Goal: Task Accomplishment & Management: Use online tool/utility

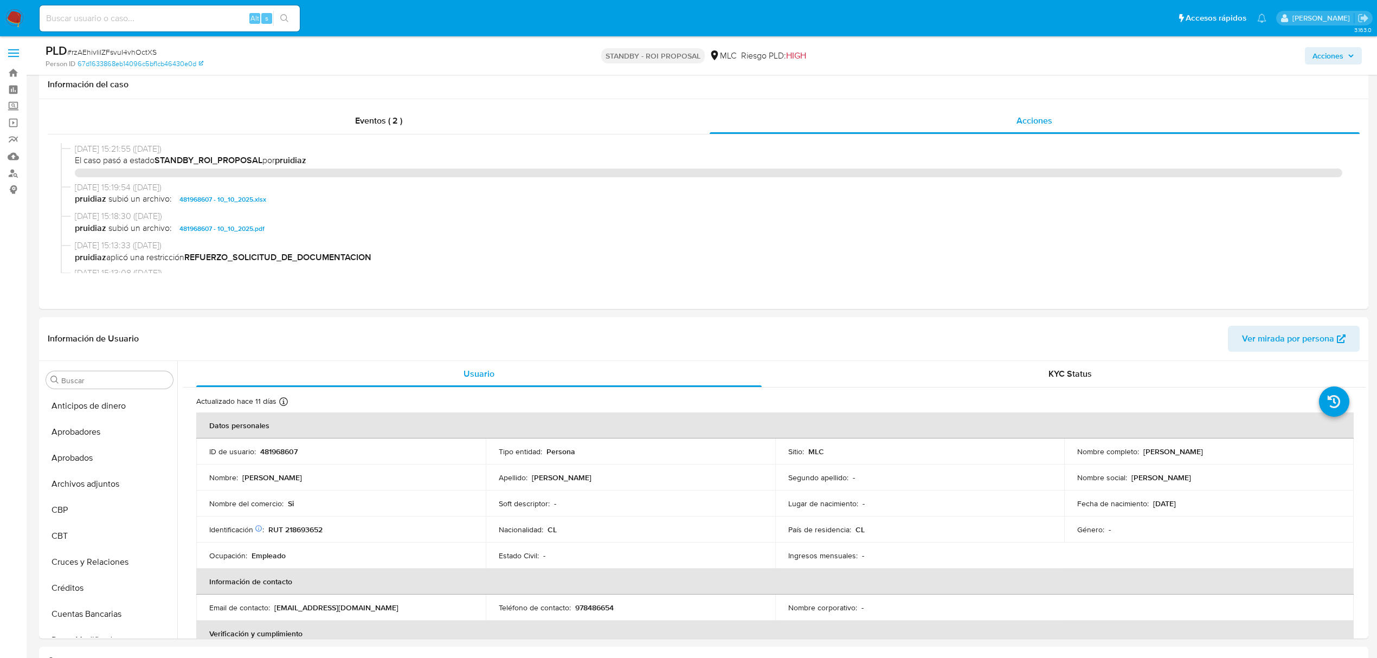
select select "10"
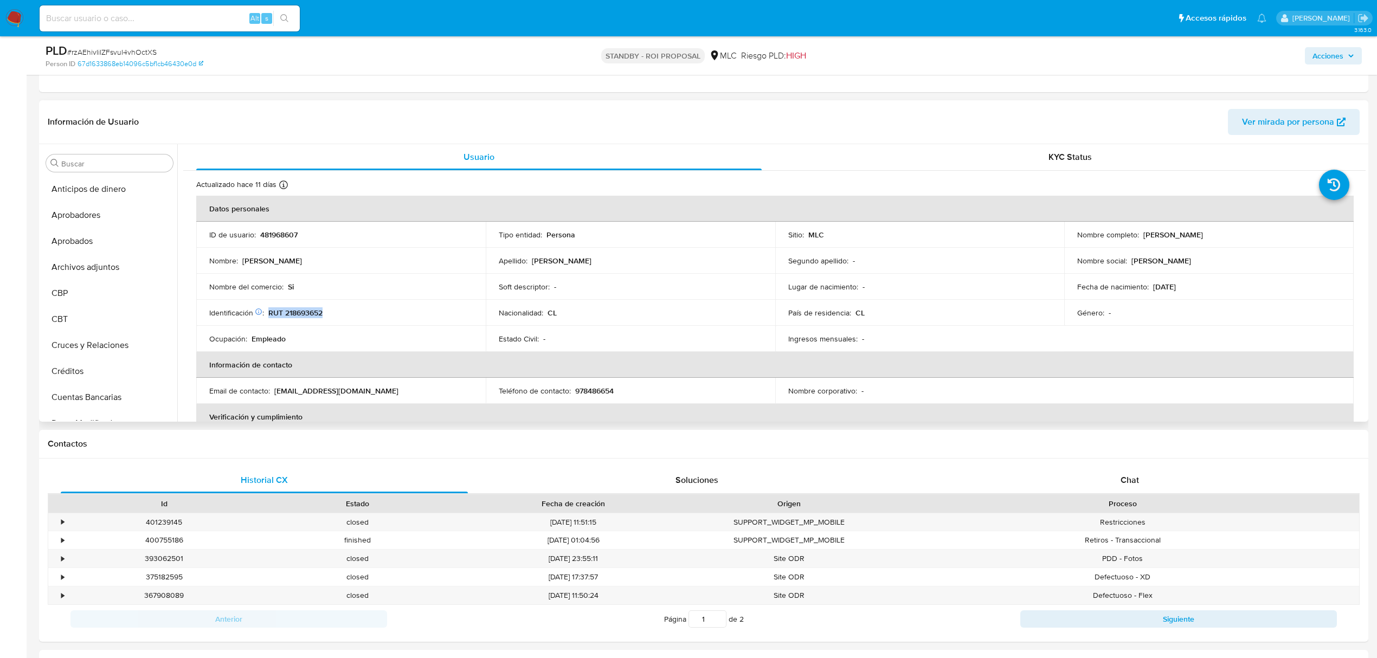
scroll to position [536, 0]
drag, startPoint x: 1141, startPoint y: 237, endPoint x: 1239, endPoint y: 237, distance: 97.6
click at [1239, 237] on div "Nombre completo : Daniel Vicente Zúñiga Martel" at bounding box center [1208, 235] width 263 height 10
copy p "Daniel Vicente Zúñiga Martel"
click at [1198, 241] on td "Nombre completo : Daniel Vicente Zúñiga Martel" at bounding box center [1209, 235] width 290 height 26
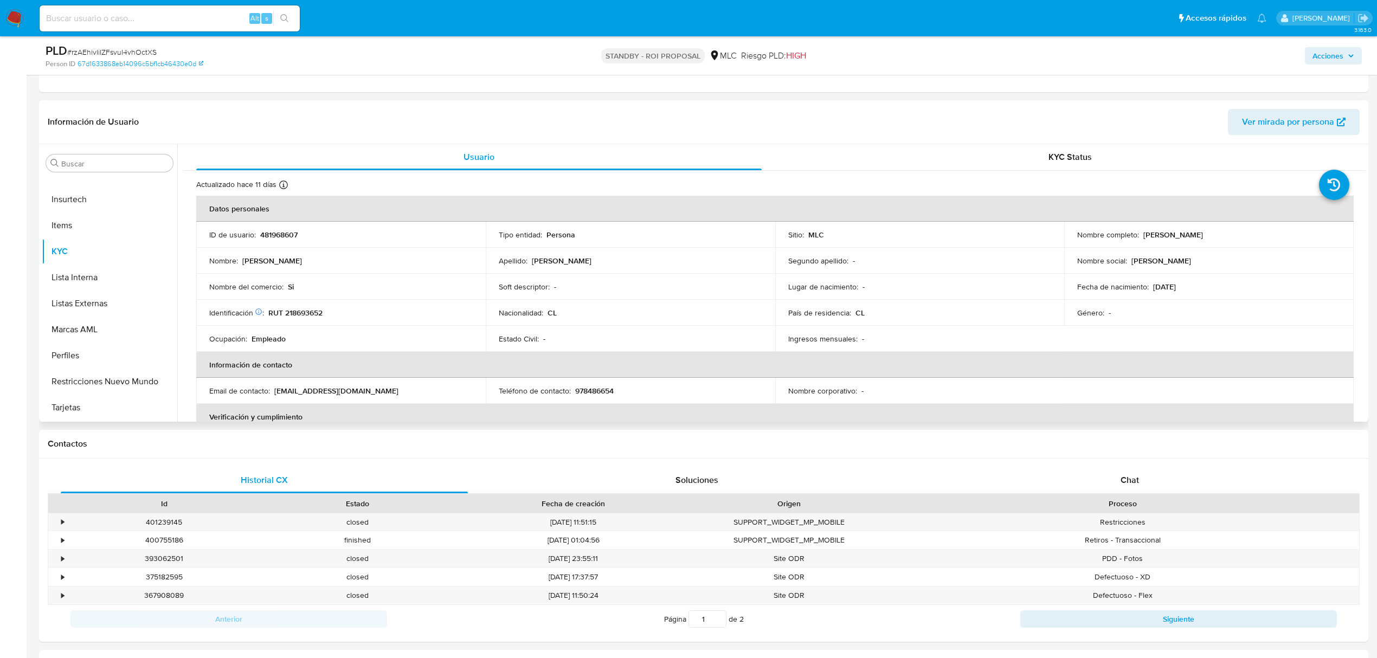
drag, startPoint x: 1141, startPoint y: 237, endPoint x: 1255, endPoint y: 233, distance: 113.9
click at [1255, 233] on div "Nombre completo : Daniel Vicente Zúñiga Martel" at bounding box center [1208, 235] width 263 height 10
copy p "Daniel Vicente Zúñiga Martel"
click at [94, 248] on button "Dispositivos Point" at bounding box center [105, 254] width 127 height 26
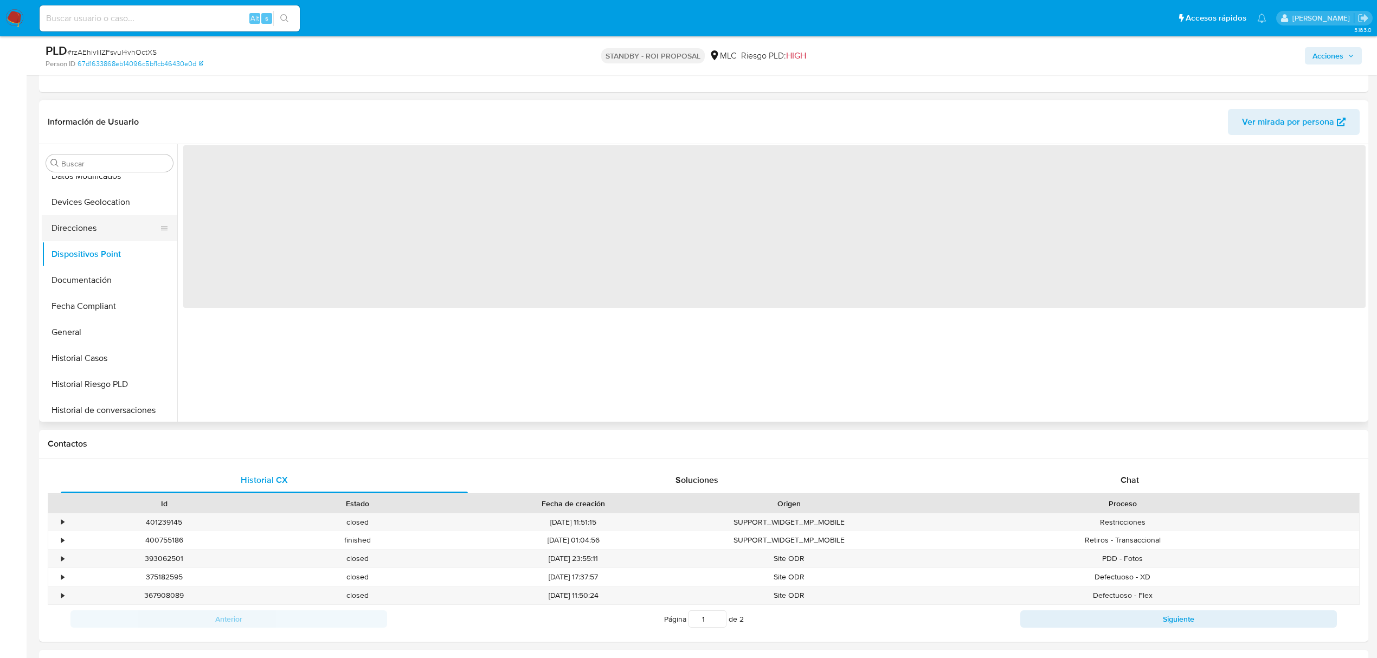
click at [94, 226] on button "Direcciones" at bounding box center [105, 228] width 127 height 26
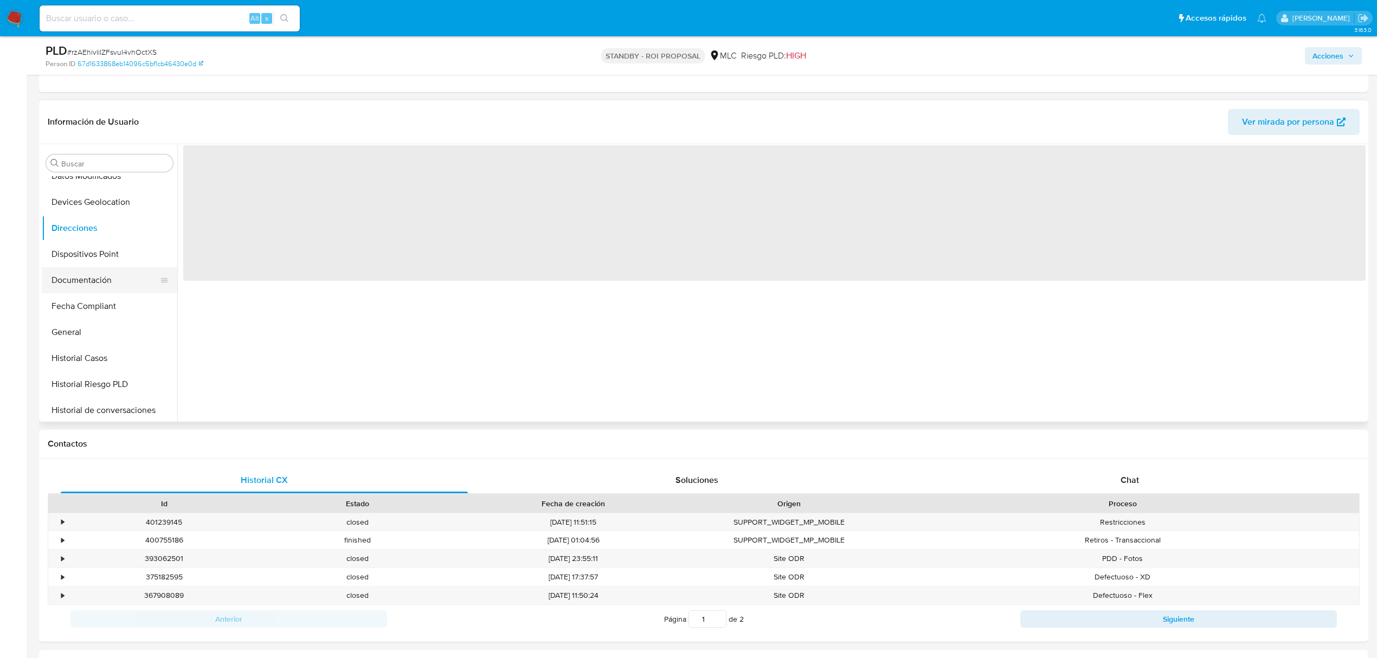
scroll to position [175, 0]
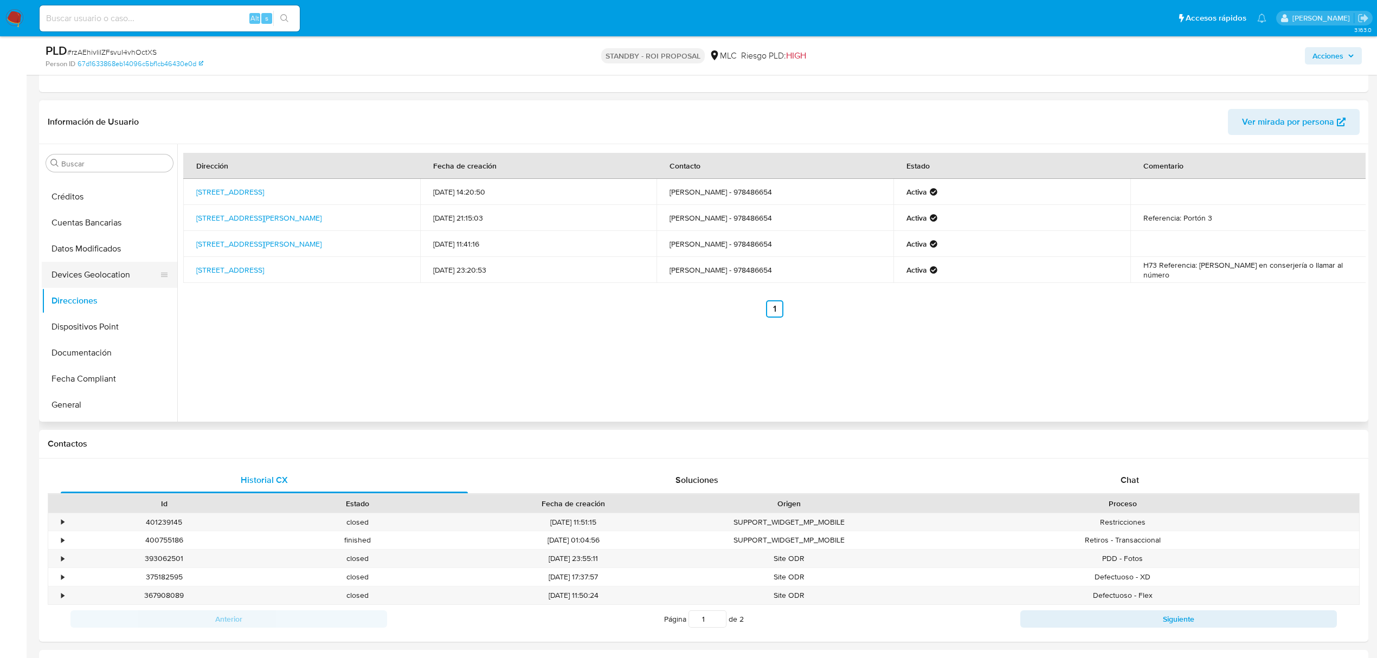
click at [86, 272] on button "Devices Geolocation" at bounding box center [105, 275] width 127 height 26
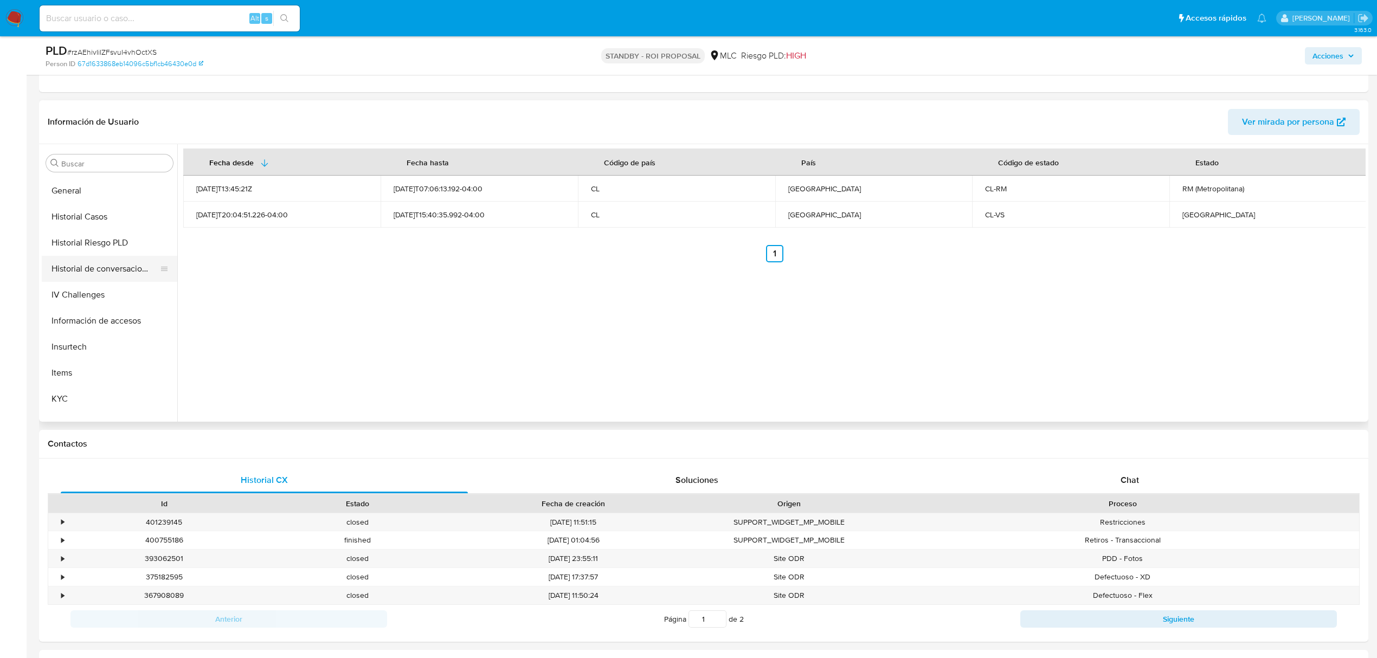
scroll to position [391, 0]
click at [97, 321] on button "Información de accesos" at bounding box center [105, 318] width 127 height 26
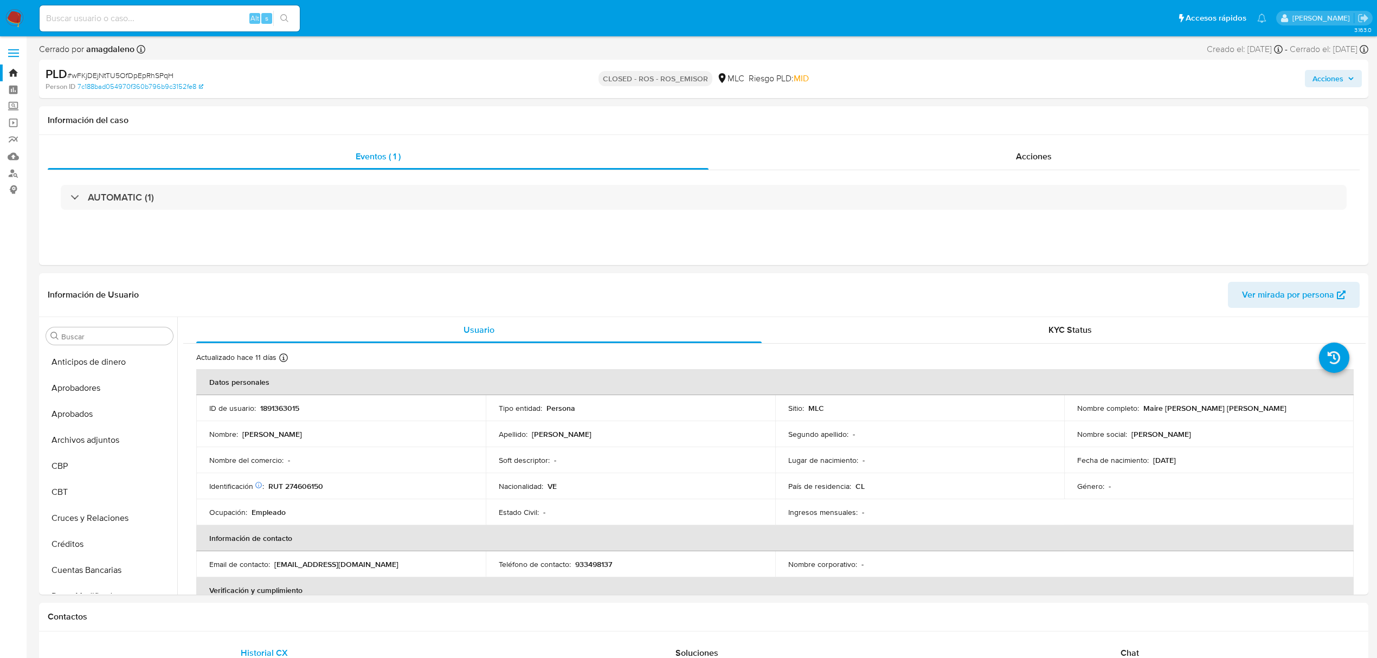
select select "10"
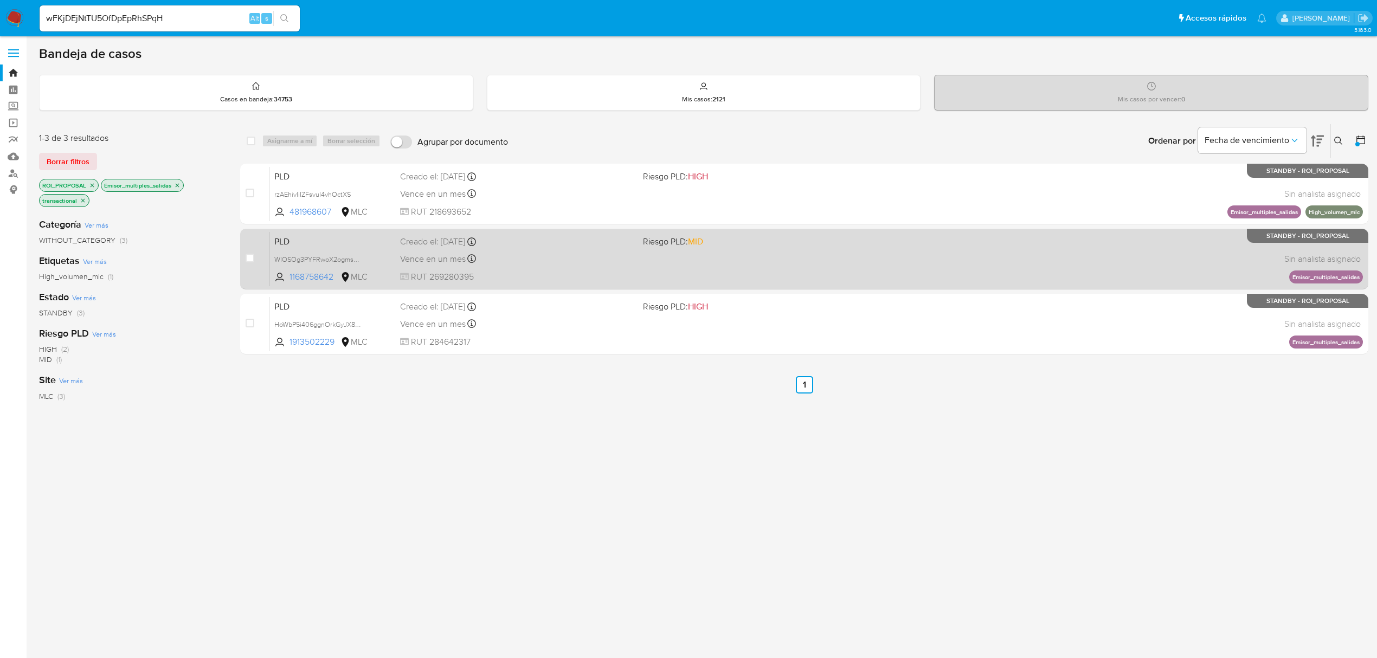
click at [548, 239] on div "Creado el: 12/08/2025 Creado el: 12/08/2025 06:07:28" at bounding box center [517, 242] width 234 height 12
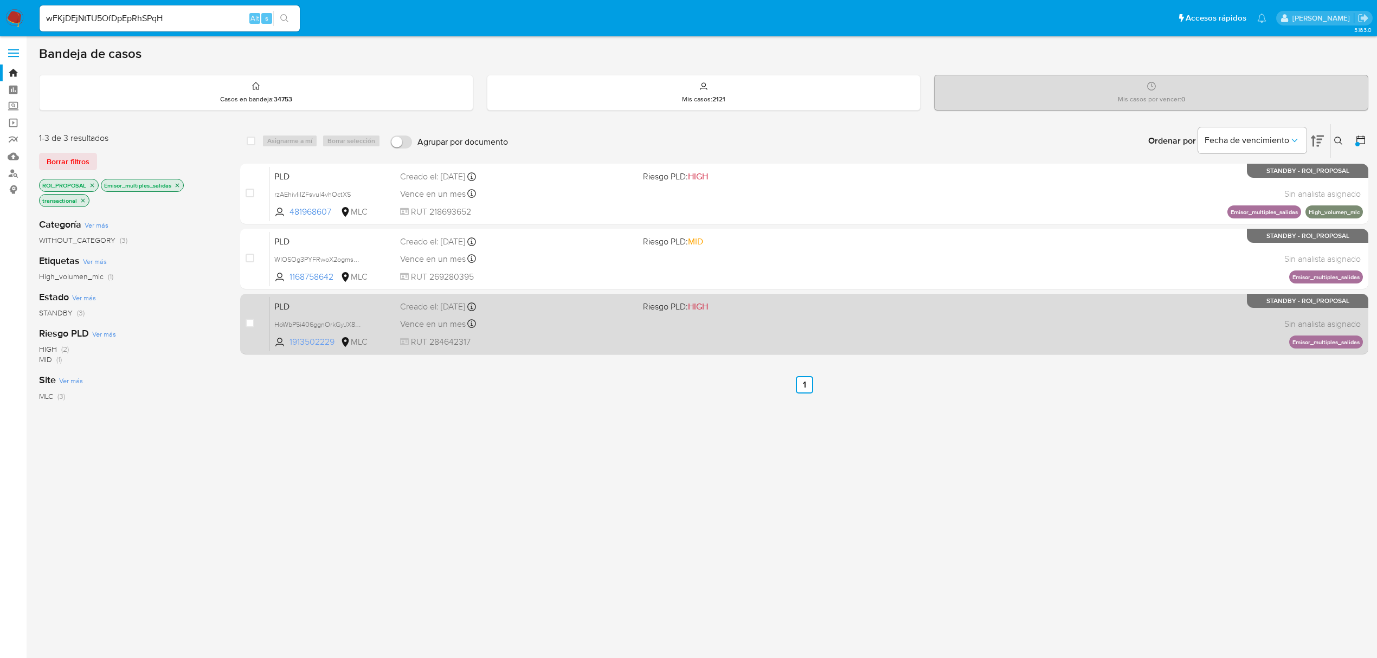
click at [315, 343] on span "1913502229" at bounding box center [314, 342] width 49 height 12
click at [569, 330] on div "Vence en un mes Vence el 10/11/2025 06:07:49" at bounding box center [517, 324] width 234 height 15
click at [548, 324] on div "Vence en un mes Vence el 10/11/2025 06:07:49" at bounding box center [517, 324] width 234 height 15
click at [318, 322] on span "HoWbP5i406ggnOrkGyJX80tF" at bounding box center [319, 324] width 91 height 12
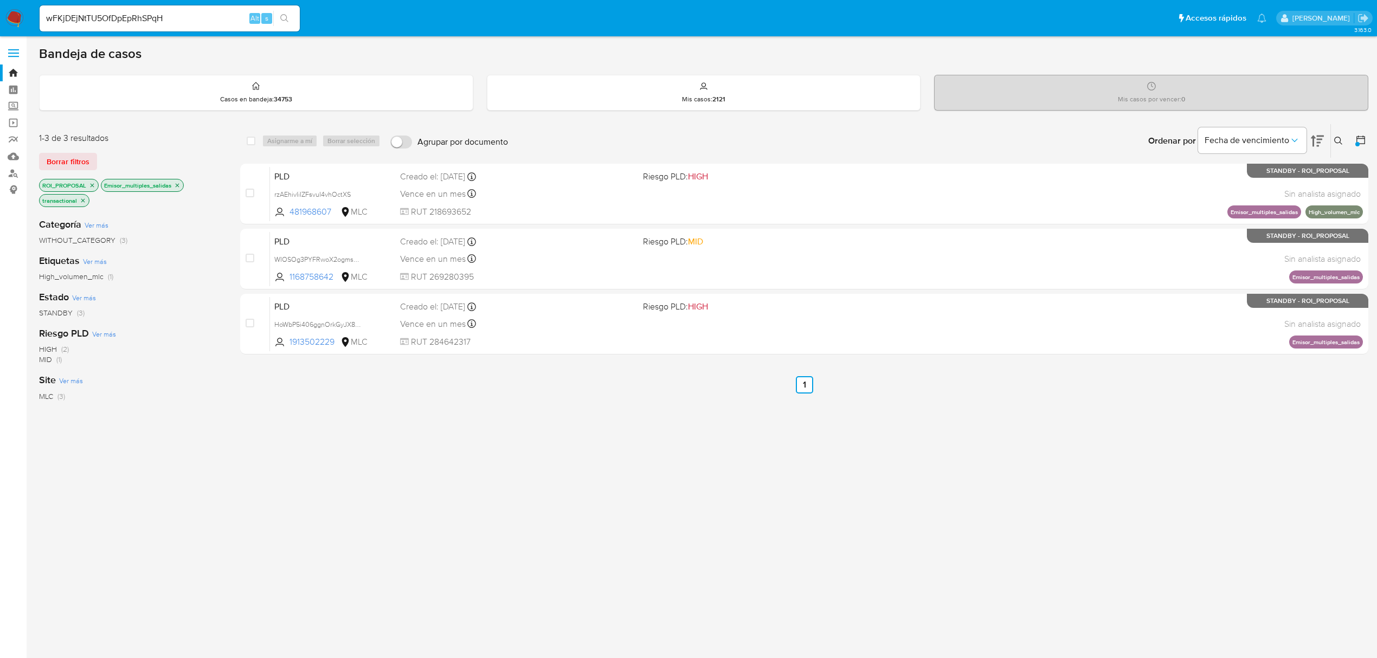
click at [180, 187] on icon "close-filter" at bounding box center [177, 185] width 7 height 7
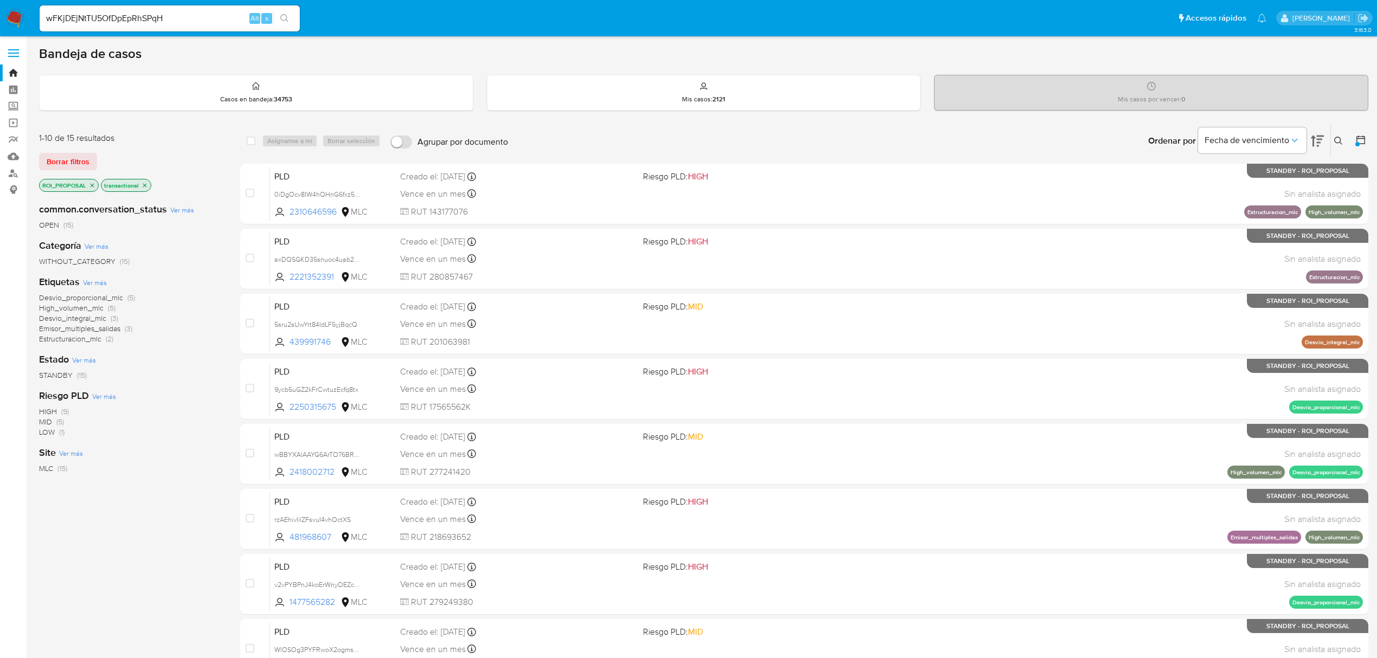
click at [94, 187] on icon "close-filter" at bounding box center [93, 185] width 4 height 4
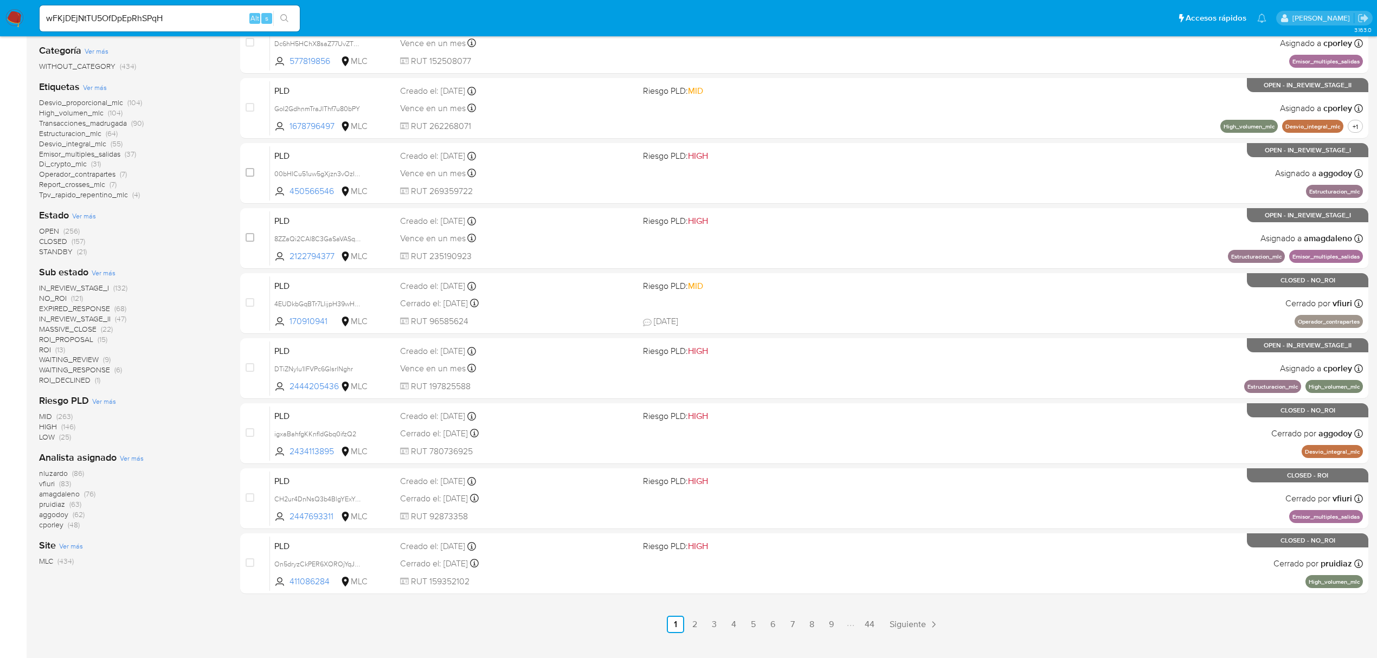
scroll to position [217, 0]
click at [128, 540] on div "Site Ver más MLC (434)" at bounding box center [131, 552] width 184 height 28
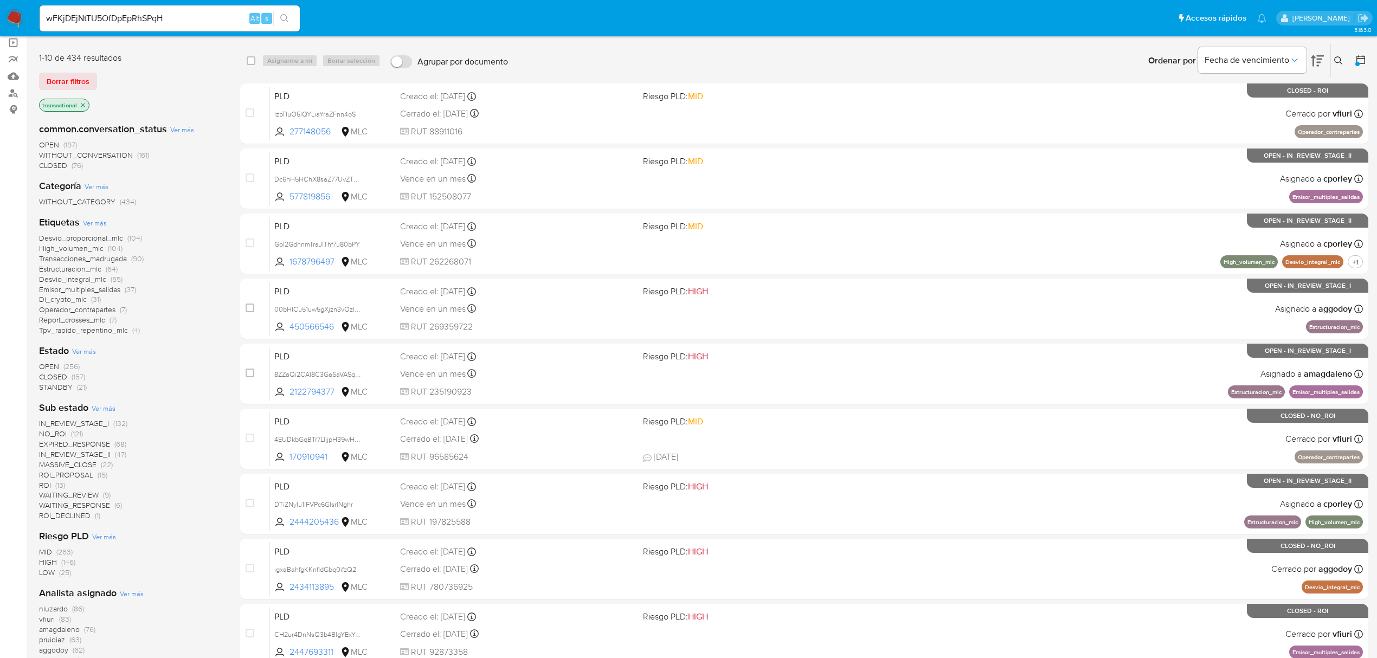
scroll to position [144, 0]
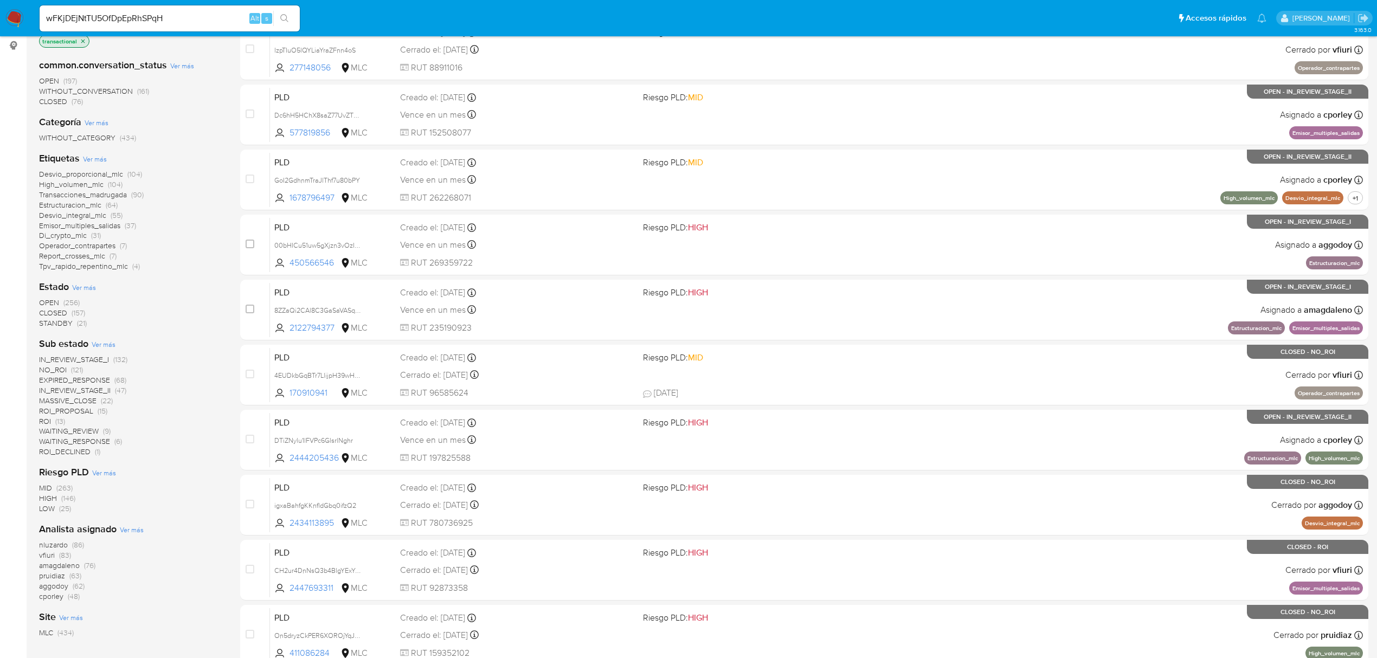
click at [50, 304] on span "OPEN" at bounding box center [49, 302] width 20 height 11
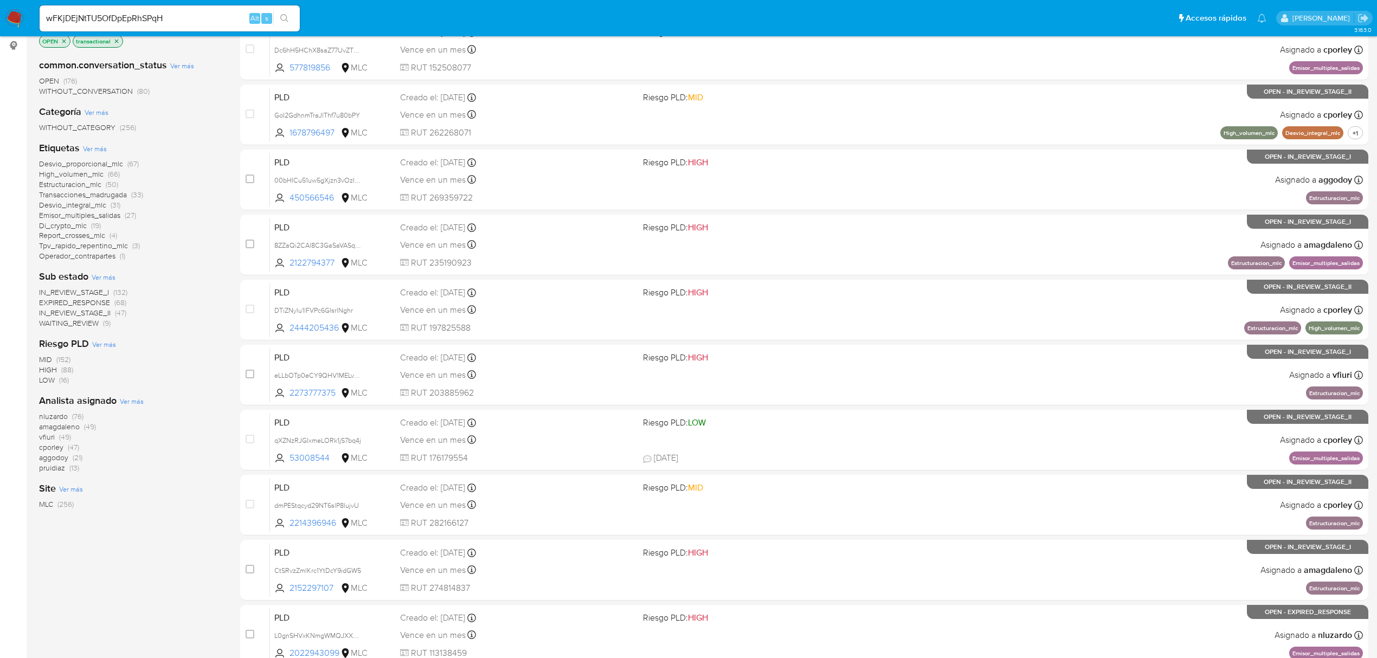
click at [128, 497] on div "Site Ver más MLC (256)" at bounding box center [131, 496] width 184 height 28
click at [65, 426] on span "amagdaleno" at bounding box center [59, 426] width 41 height 11
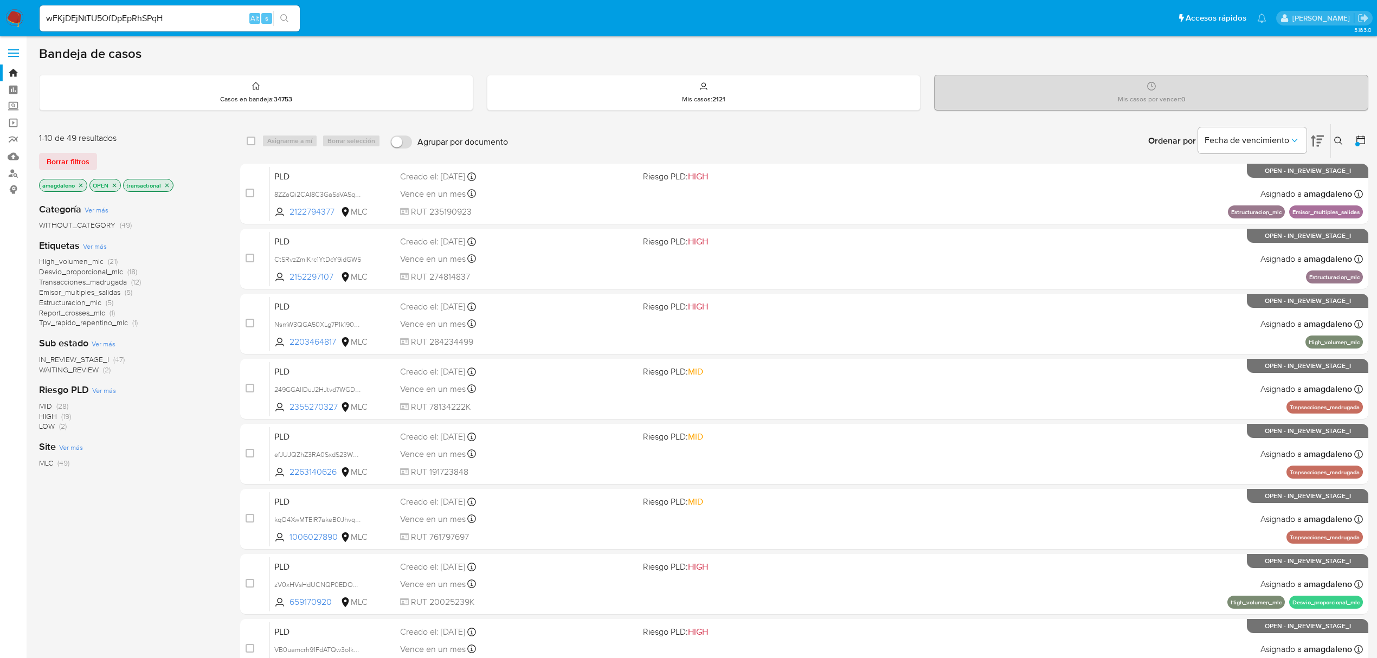
click at [85, 273] on span "Desvio_proporcional_mlc" at bounding box center [81, 271] width 84 height 11
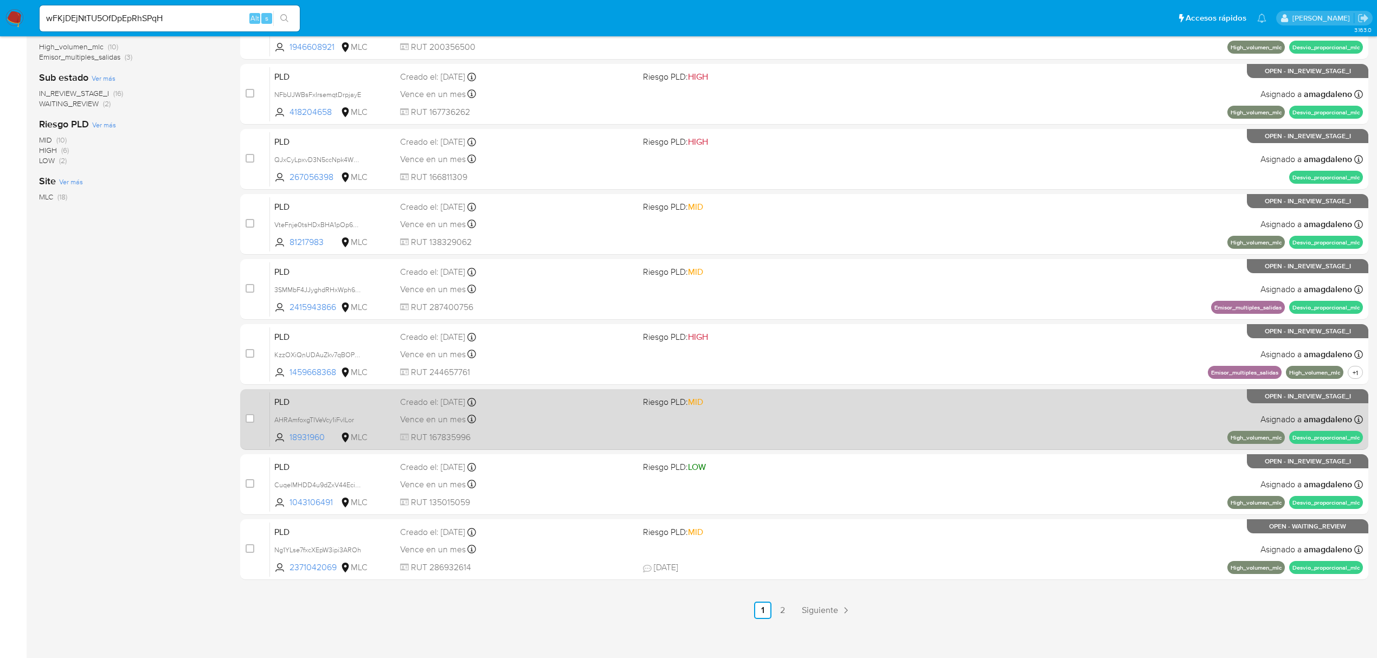
scroll to position [236, 0]
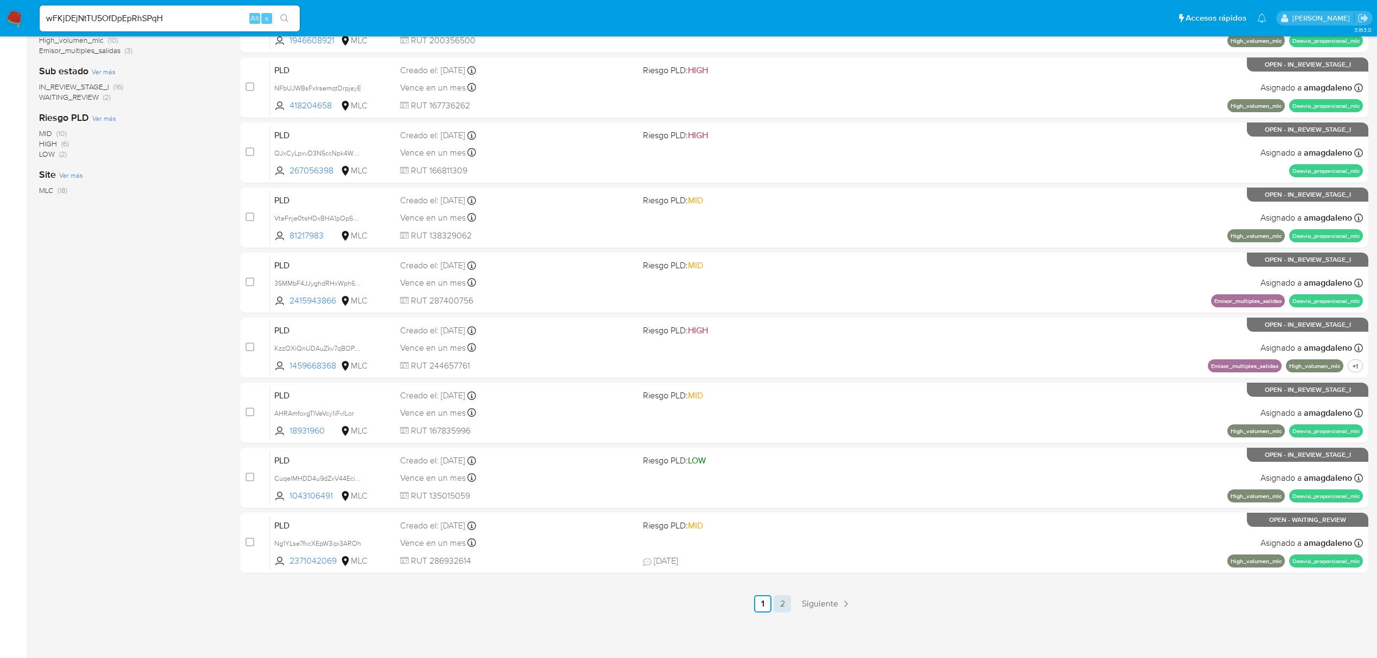
click at [783, 606] on link "2" at bounding box center [782, 603] width 17 height 17
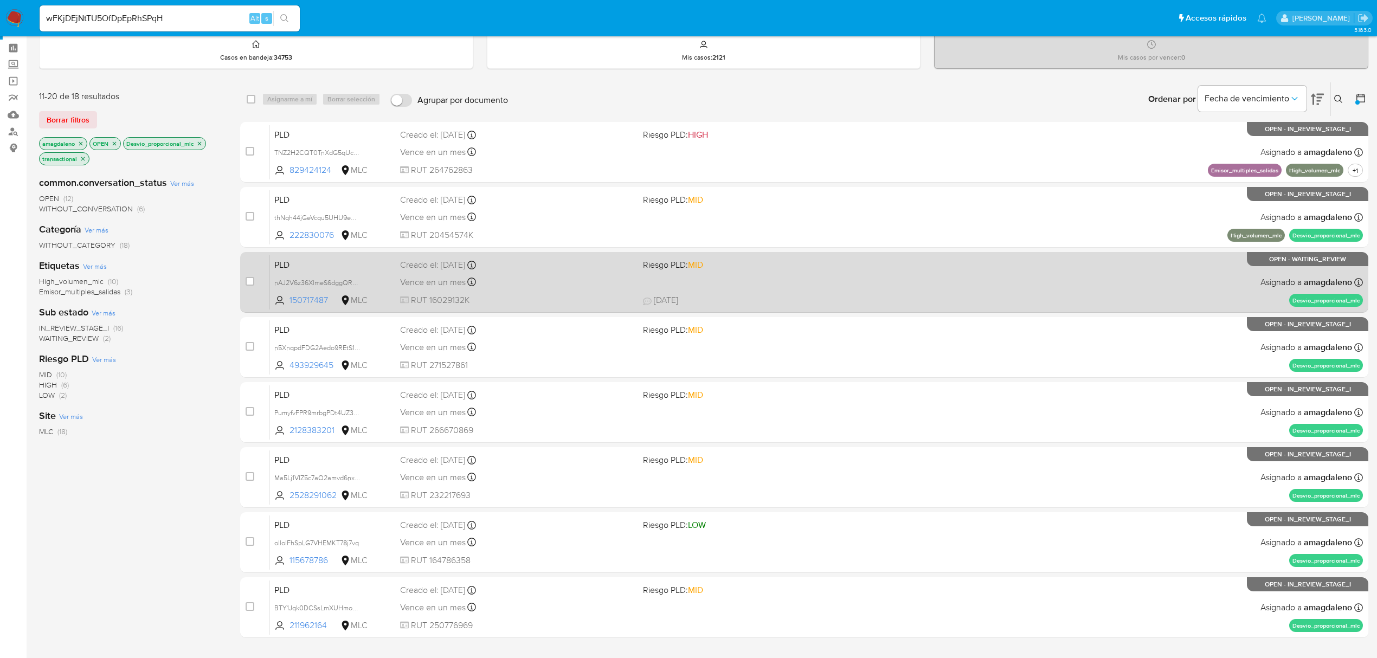
scroll to position [106, 0]
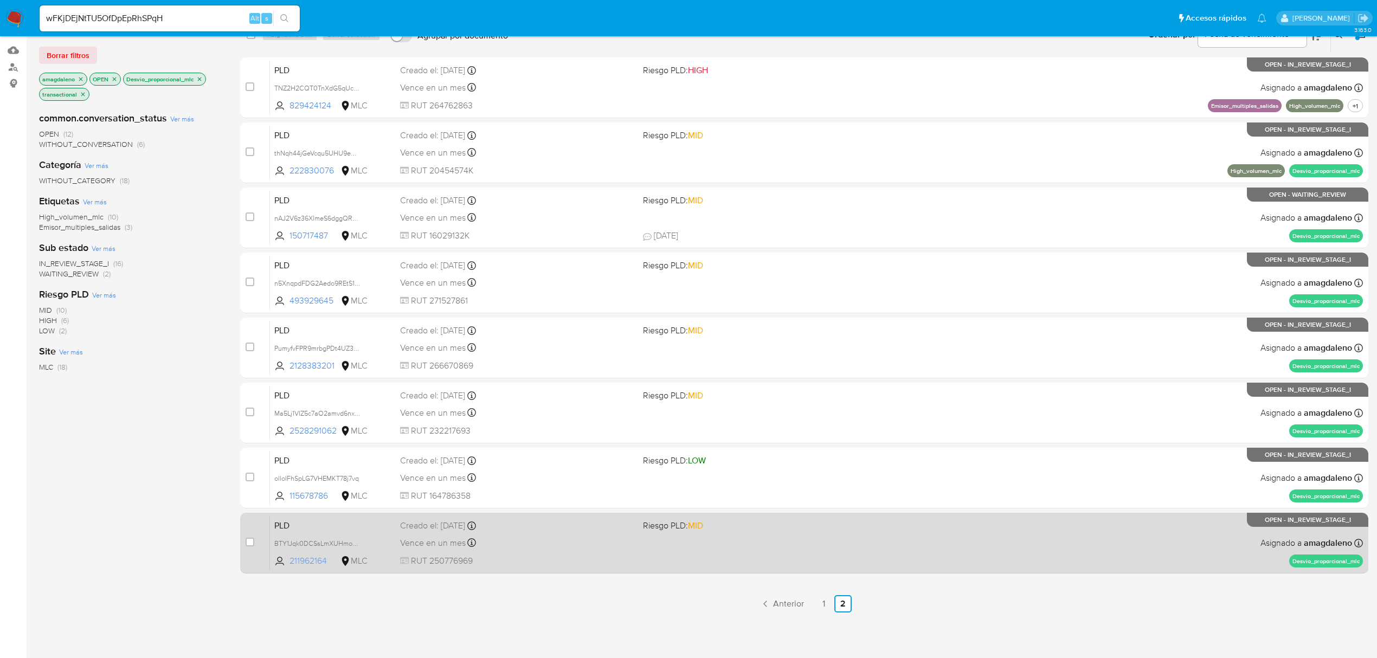
click at [322, 556] on span "211962164" at bounding box center [314, 561] width 49 height 12
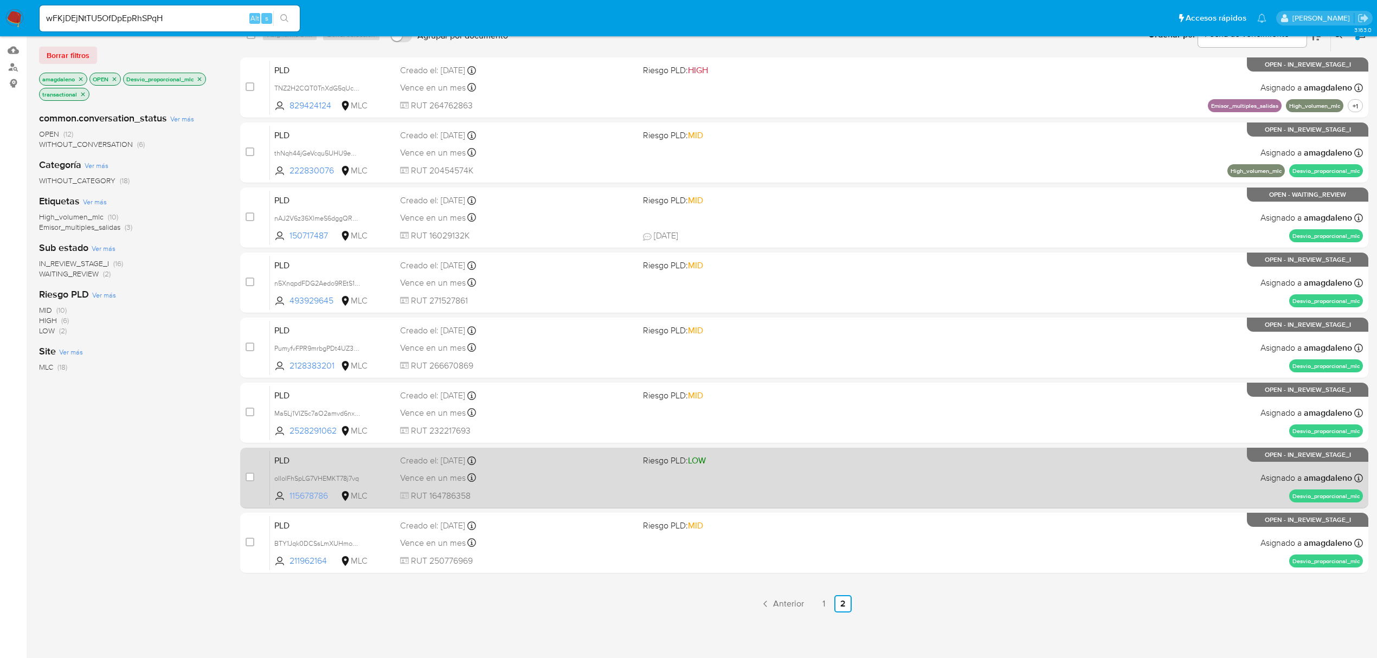
click at [313, 492] on span "115678786" at bounding box center [314, 496] width 49 height 12
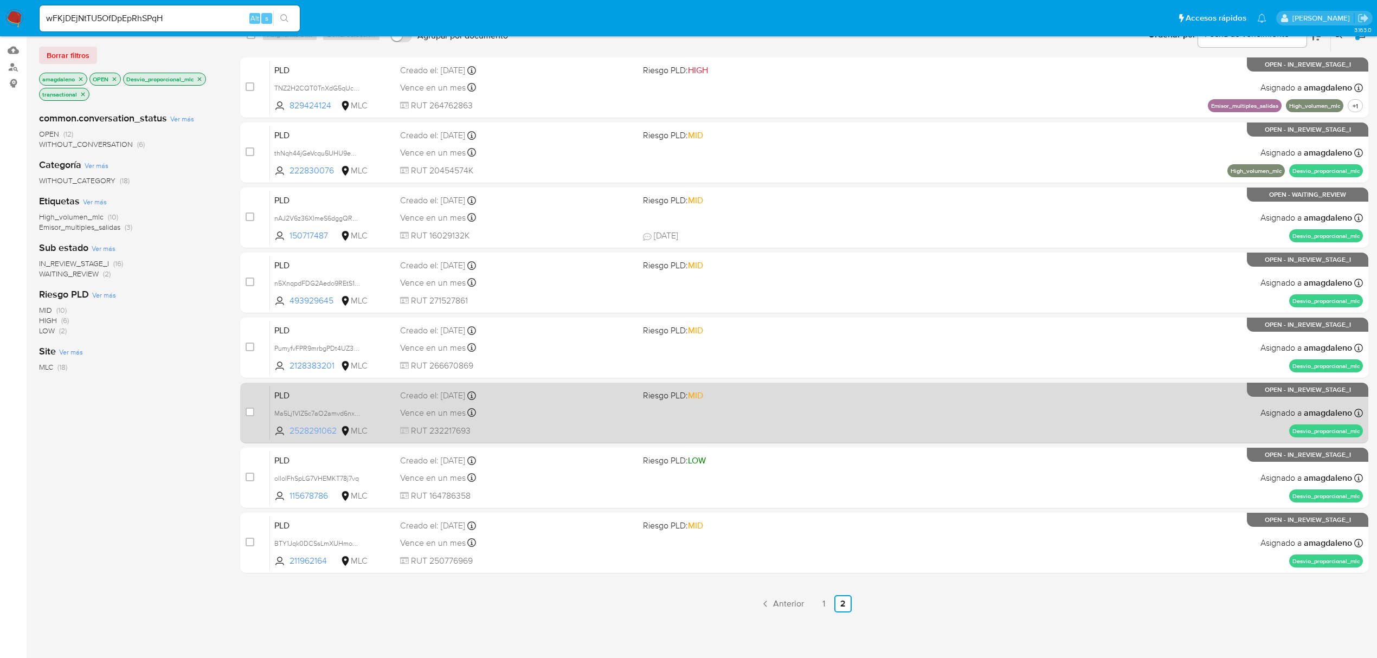
click at [308, 430] on span "2528291062" at bounding box center [314, 431] width 49 height 12
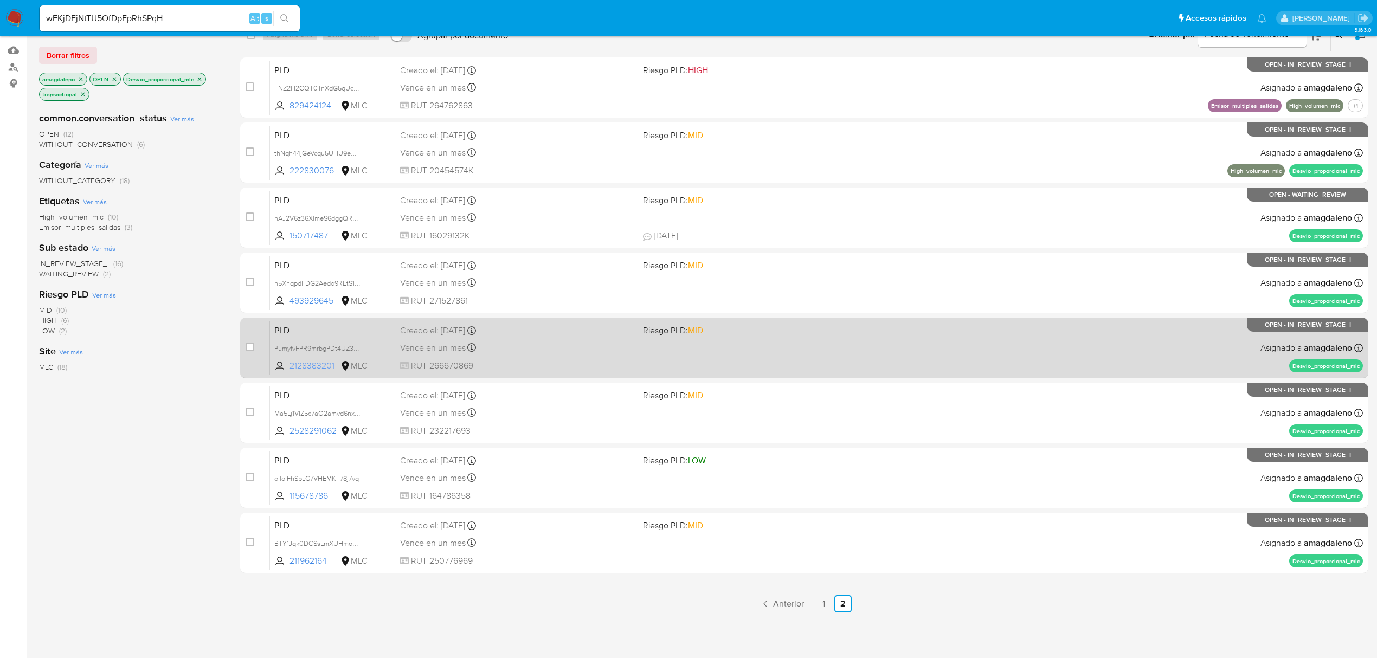
click at [317, 363] on span "2128383201" at bounding box center [314, 366] width 49 height 12
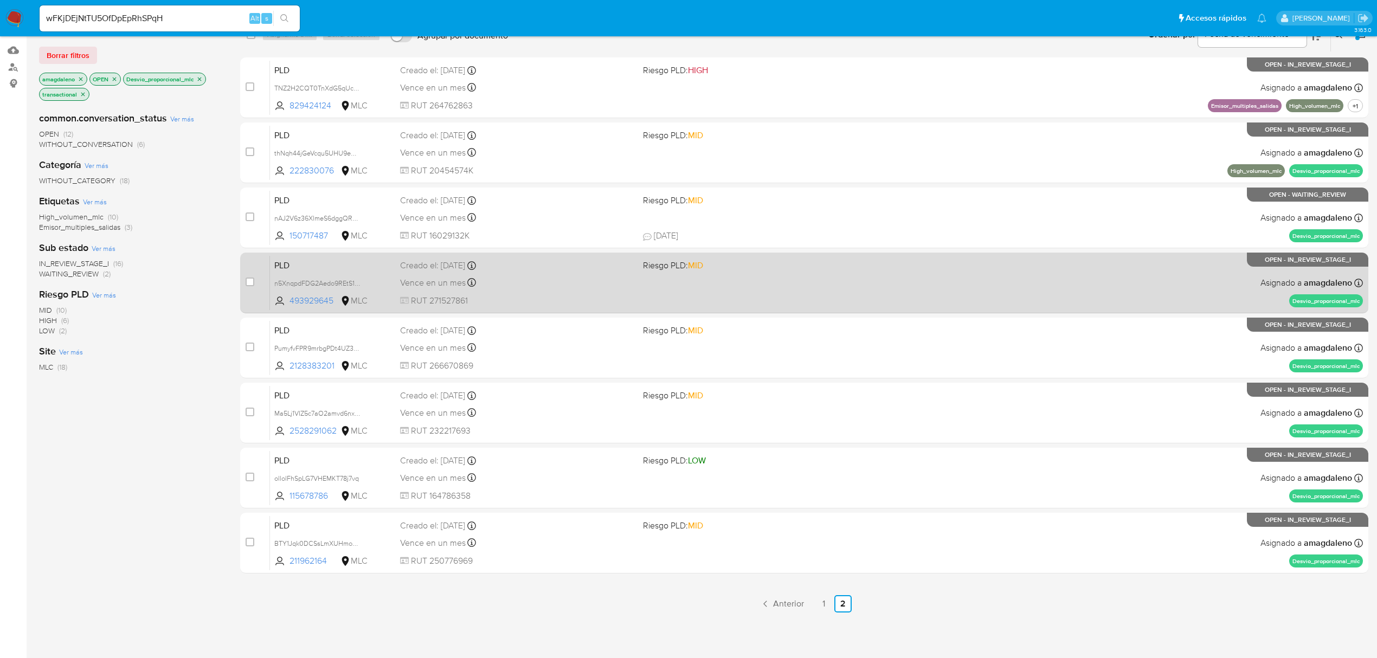
click at [308, 292] on div "PLD n5XnqpdFDG2Aedo9REtS1Zw6 493929645 MLC Riesgo PLD: MID Creado el: 12/08/202…" at bounding box center [816, 282] width 1093 height 55
click at [308, 298] on span "493929645" at bounding box center [314, 301] width 49 height 12
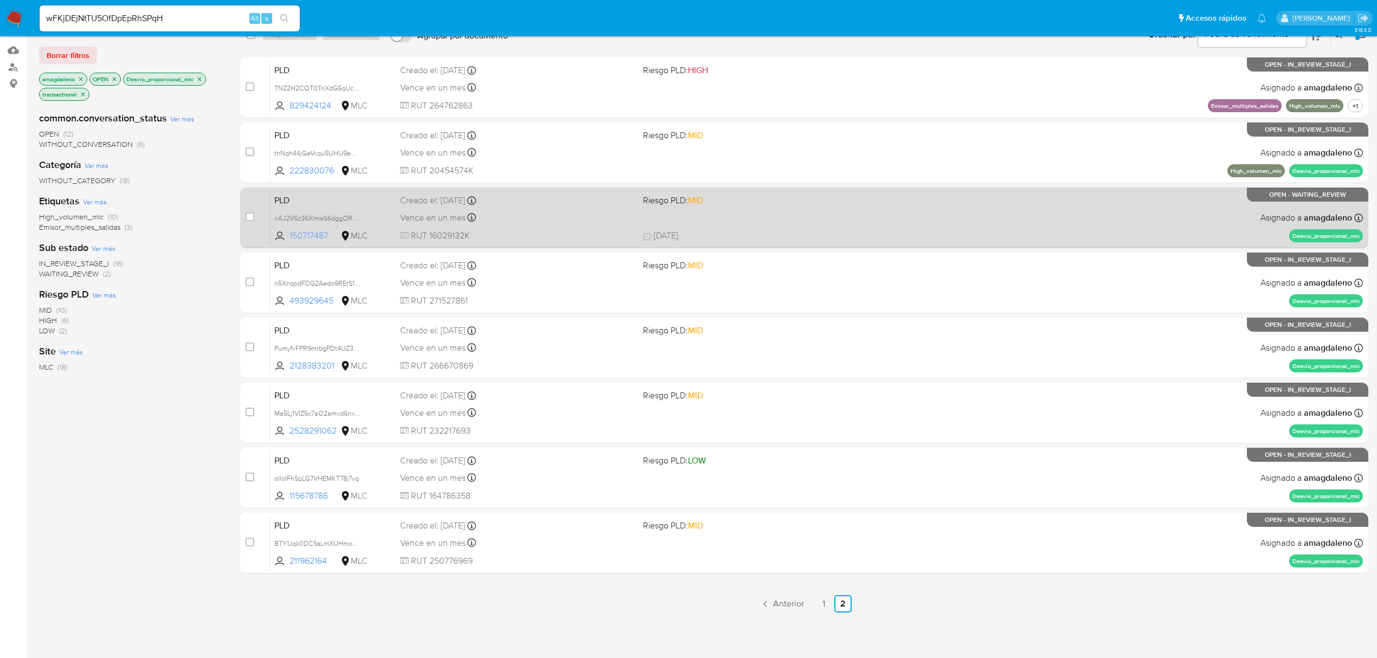
click at [295, 237] on span "150717487" at bounding box center [314, 236] width 49 height 12
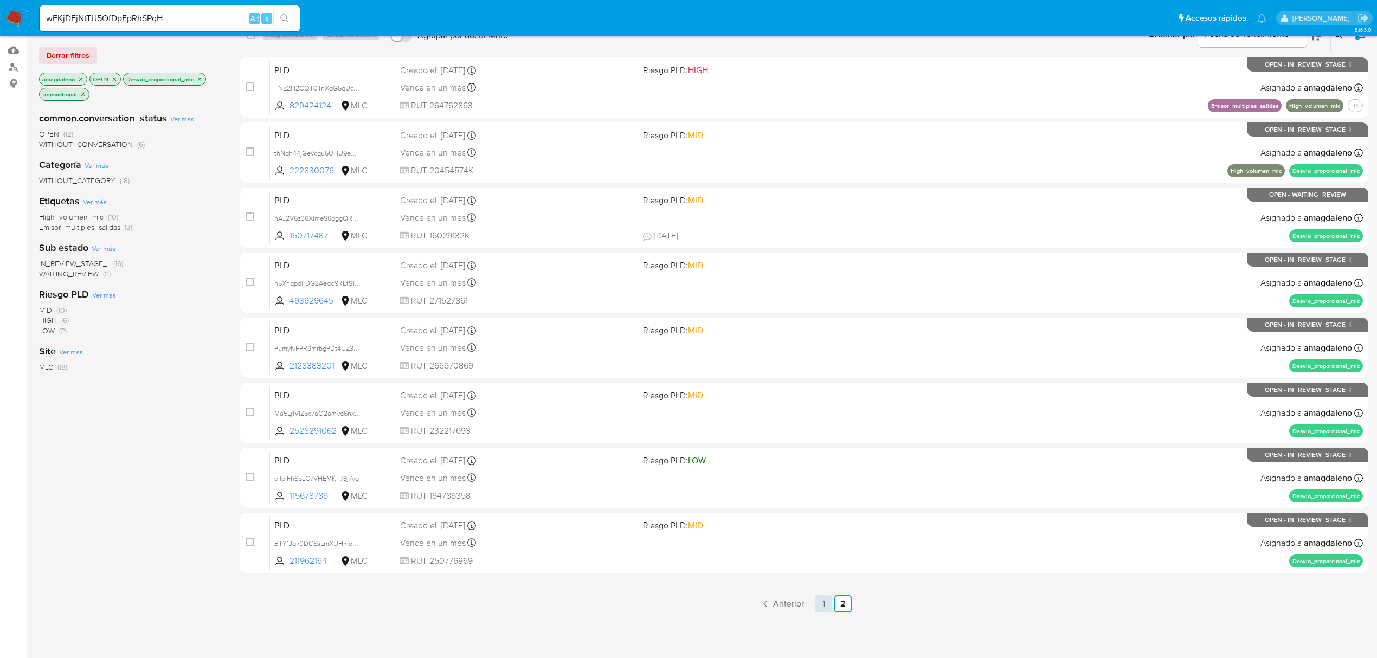
click at [825, 605] on link "1" at bounding box center [823, 603] width 17 height 17
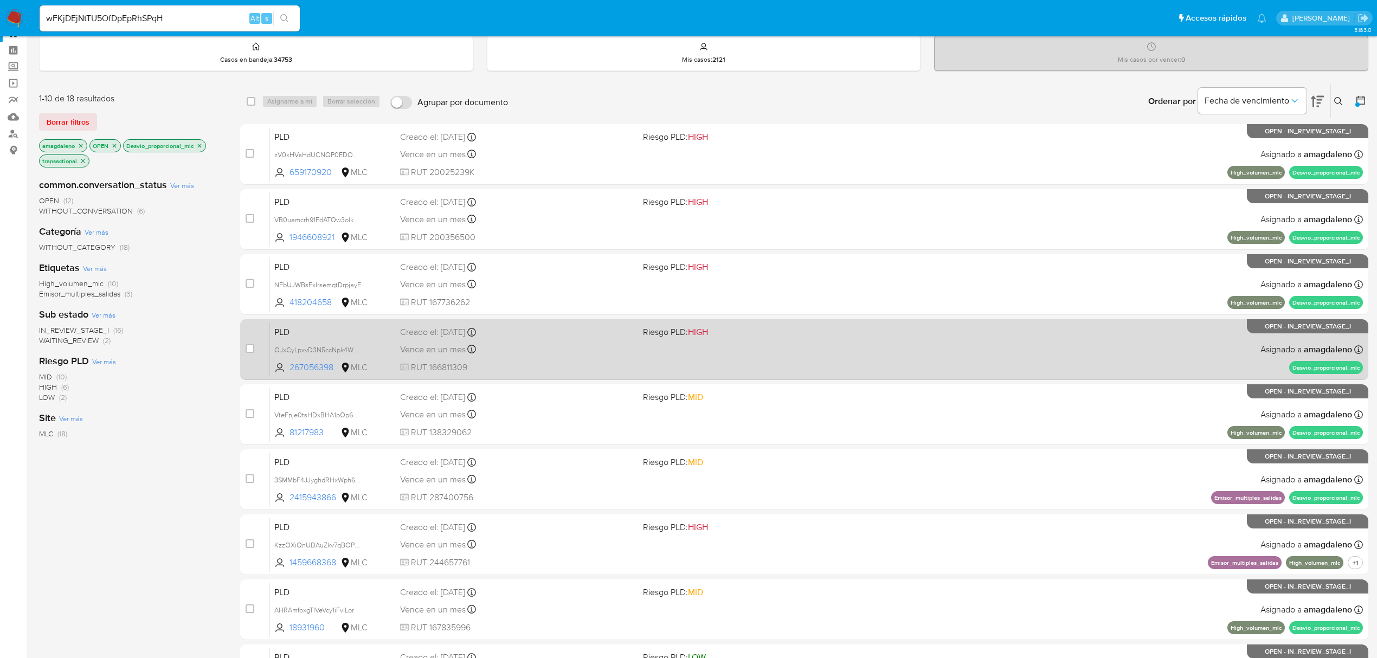
scroll to position [72, 0]
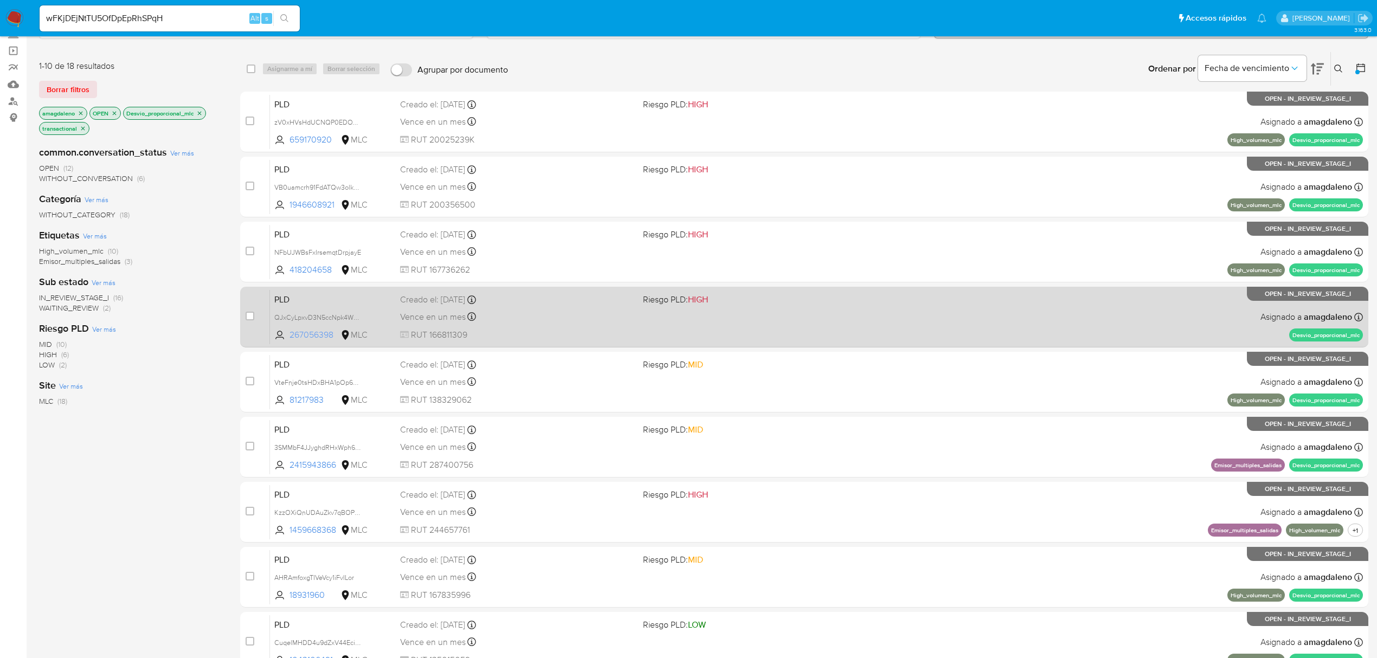
click at [317, 335] on span "267056398" at bounding box center [314, 335] width 49 height 12
click at [326, 315] on span "QJxCyLpxvD3N5ccNpk4Wni91" at bounding box center [319, 317] width 91 height 12
click at [629, 333] on span "RUT 166811309" at bounding box center [517, 335] width 234 height 12
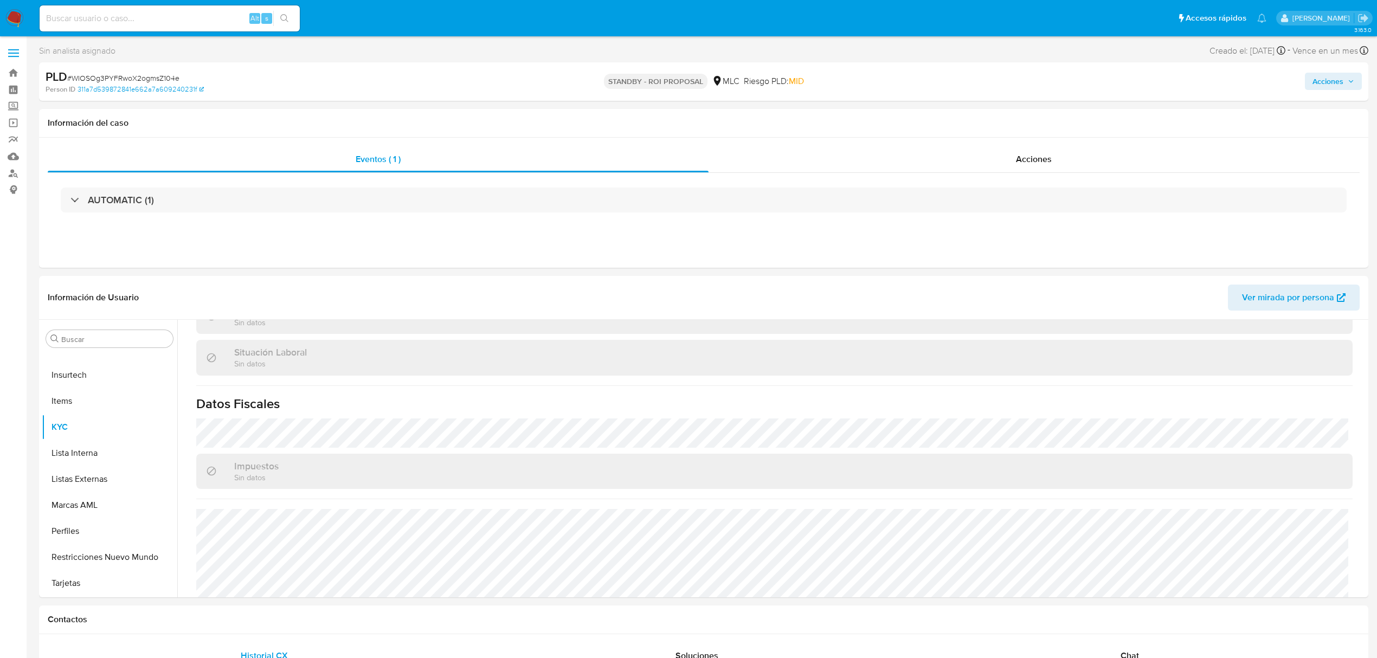
scroll to position [289, 0]
select select "10"
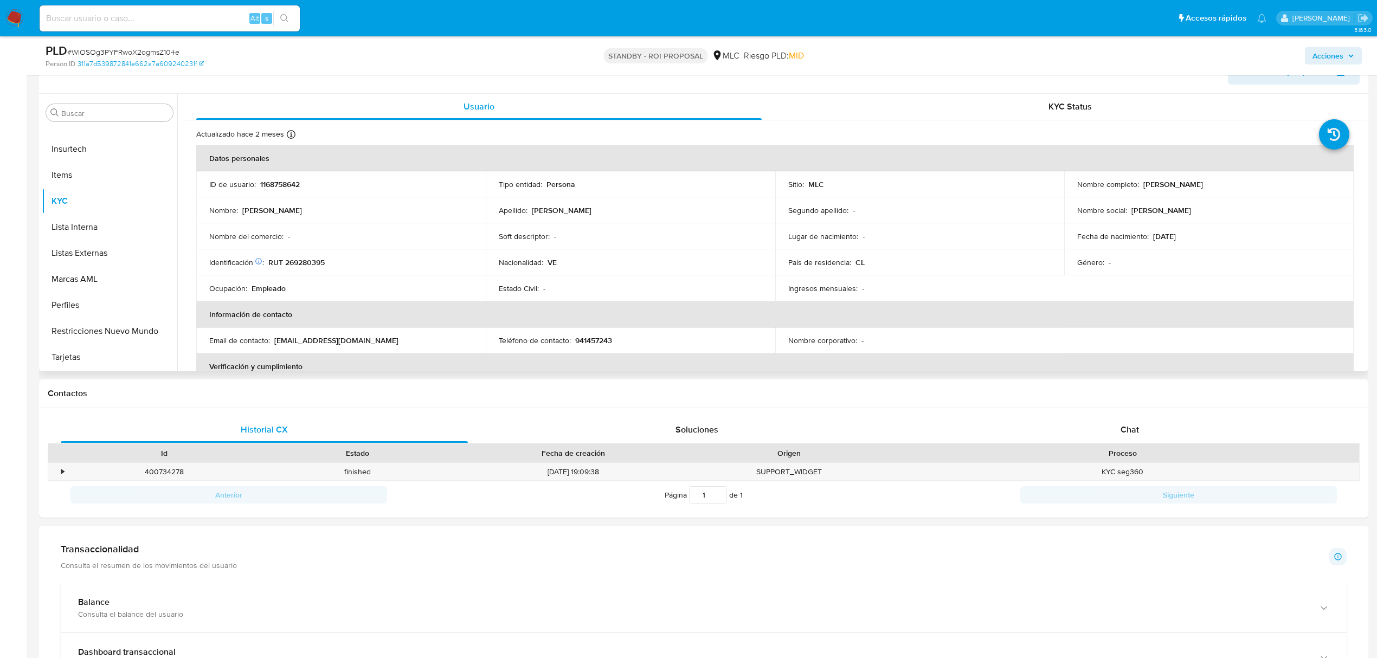
scroll to position [144, 0]
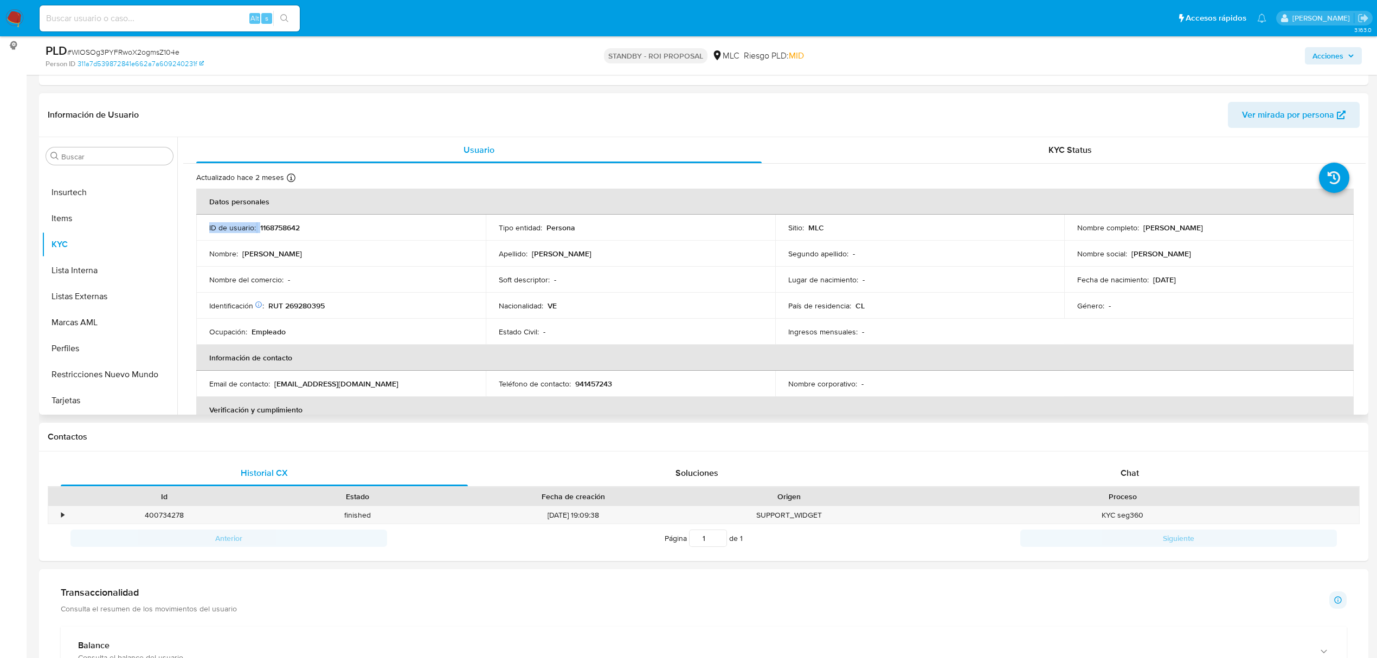
click at [284, 211] on table "Datos personales ID de usuario : 1168758642 Tipo entidad : Persona Sitio : MLC …" at bounding box center [775, 384] width 1158 height 390
click at [284, 211] on th "Datos personales" at bounding box center [775, 202] width 1158 height 26
click at [283, 228] on p "1168758642" at bounding box center [280, 228] width 40 height 10
copy div "ID de usuario : 1168758642"
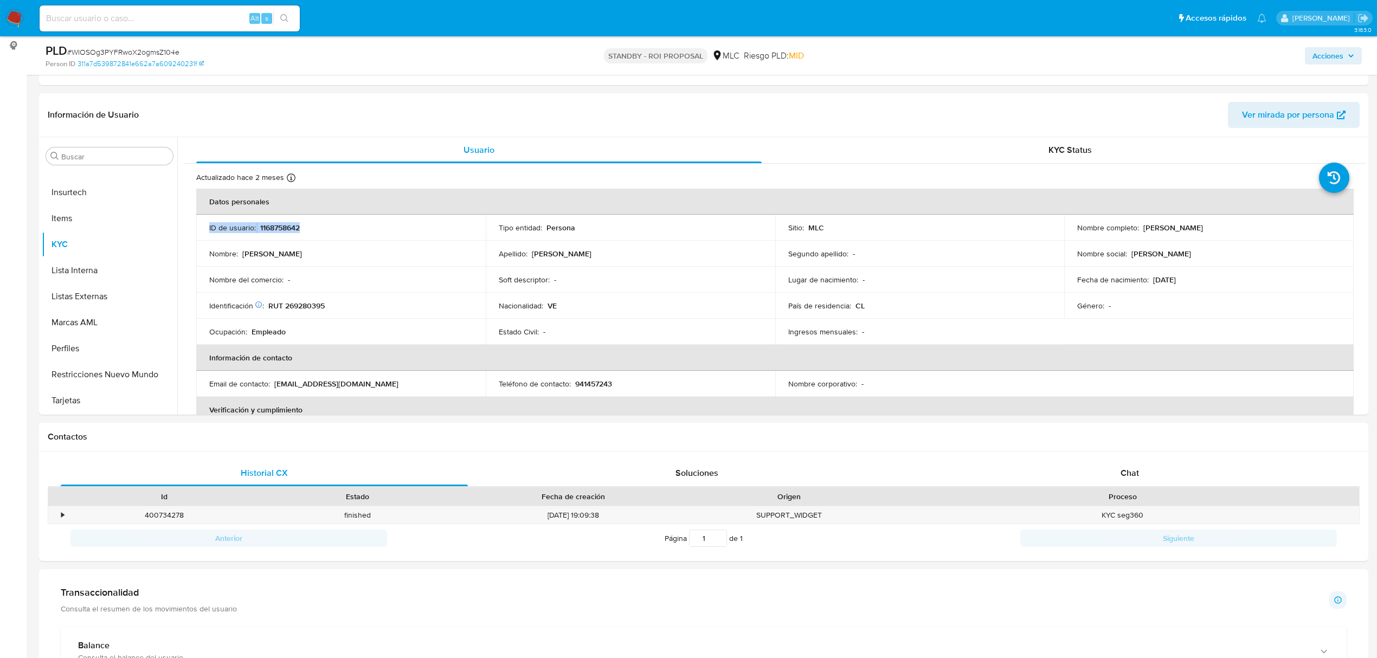
drag, startPoint x: 283, startPoint y: 228, endPoint x: 357, endPoint y: 7, distance: 233.7
click at [336, 95] on div "Información de Usuario Ver mirada por persona Buscar Anticipos de dinero Aproba…" at bounding box center [703, 254] width 1329 height 322
click at [304, 303] on p "RUT 269280395" at bounding box center [296, 306] width 56 height 10
copy p "269280395"
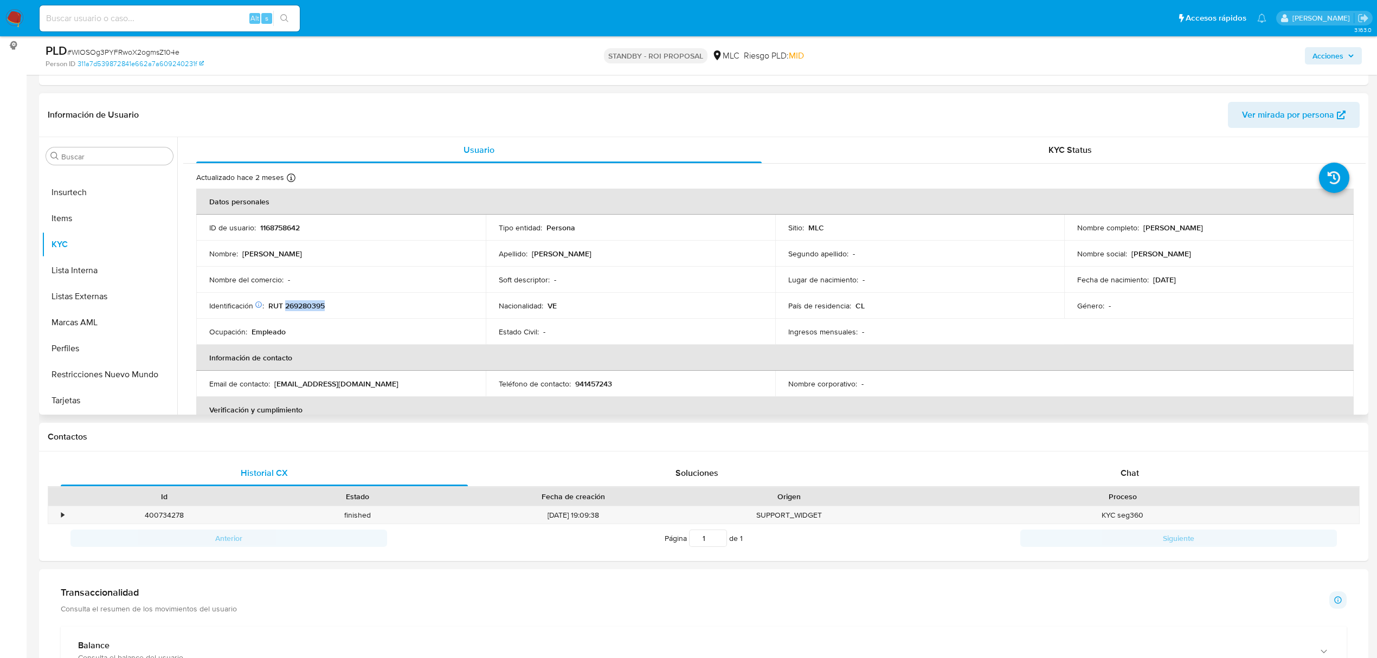
click at [300, 301] on p "RUT 269280395" at bounding box center [296, 306] width 56 height 10
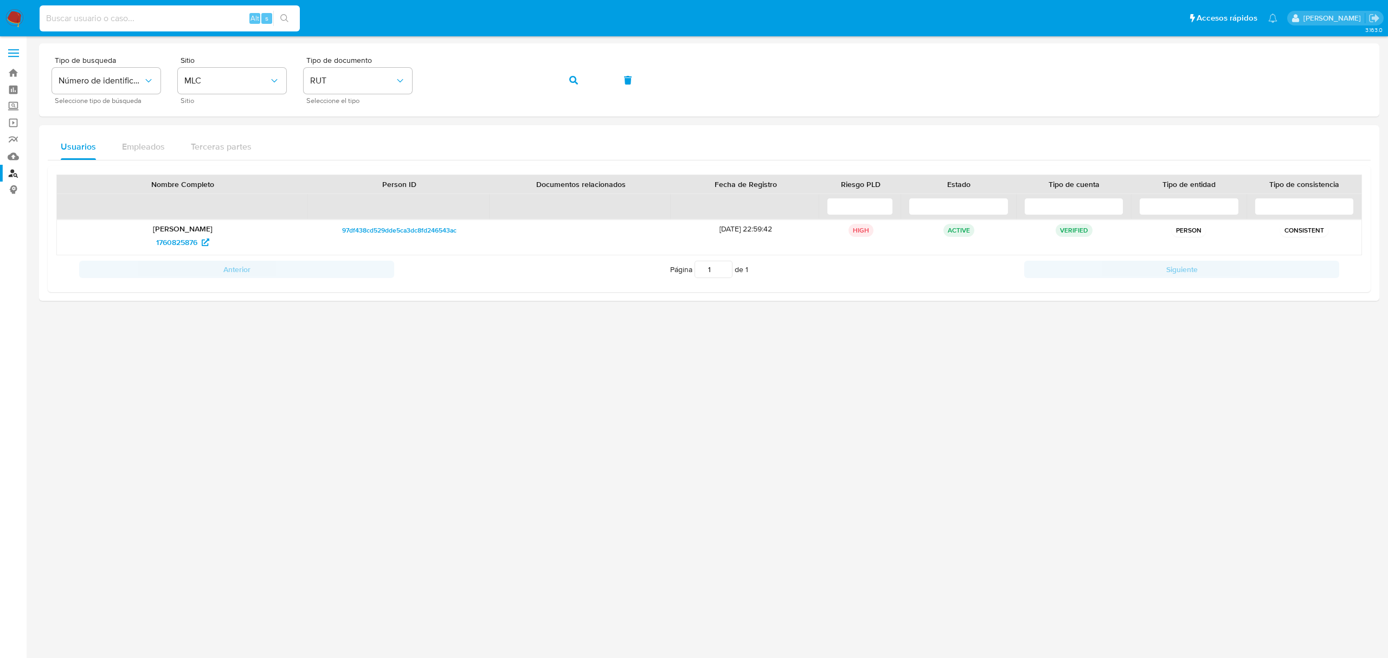
click at [117, 14] on input at bounding box center [170, 18] width 260 height 14
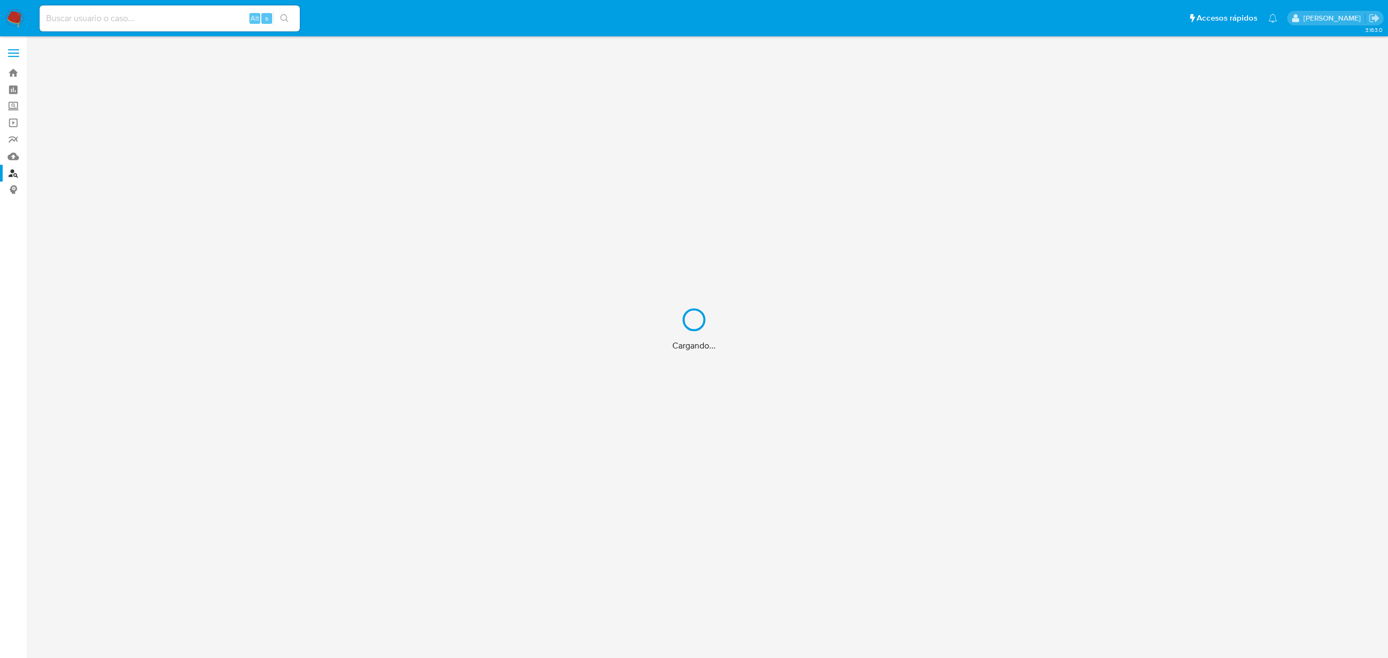
click at [188, 21] on div "Cargando..." at bounding box center [694, 329] width 1388 height 658
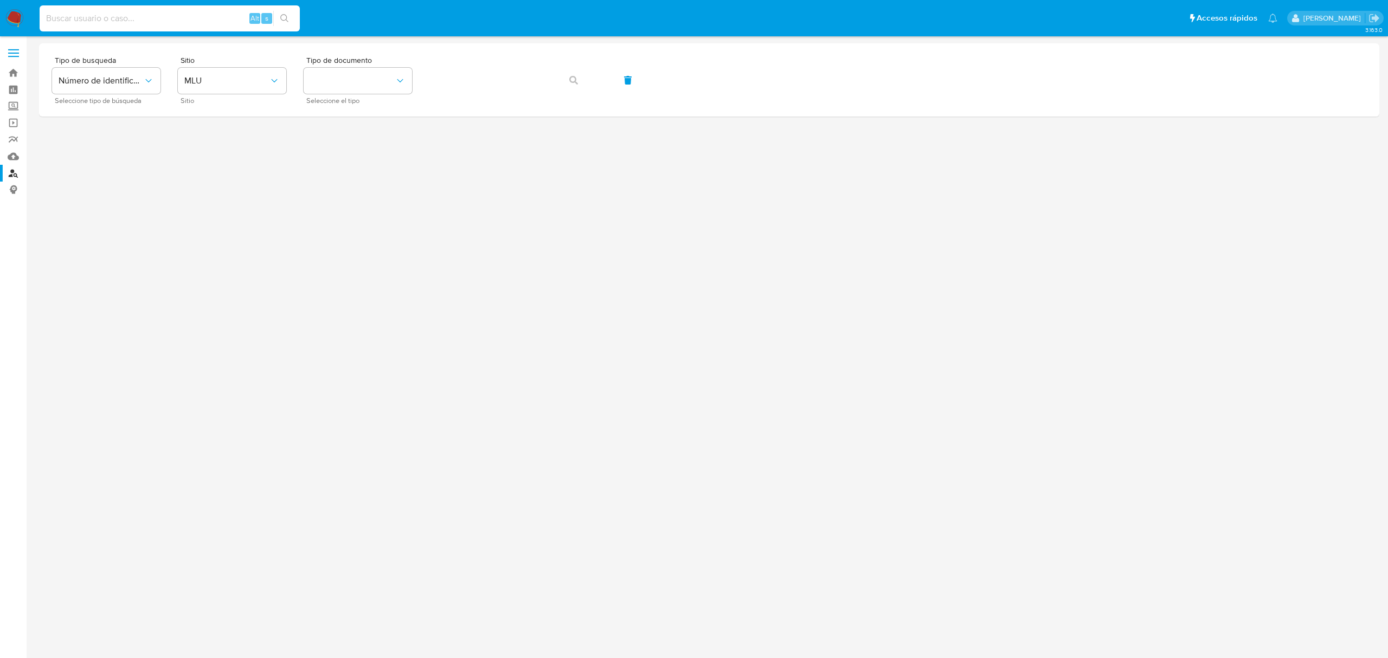
click at [100, 17] on input at bounding box center [170, 18] width 260 height 14
paste input "2319340395"
type input "2319340395"
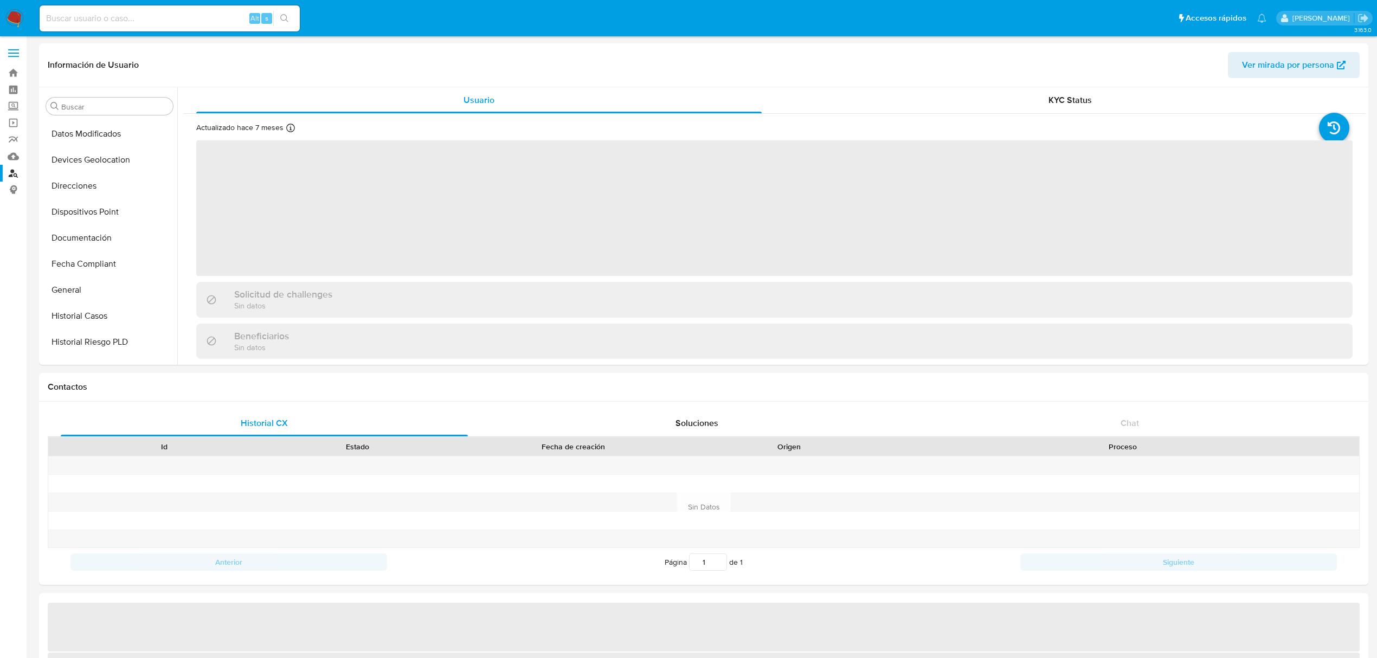
scroll to position [536, 0]
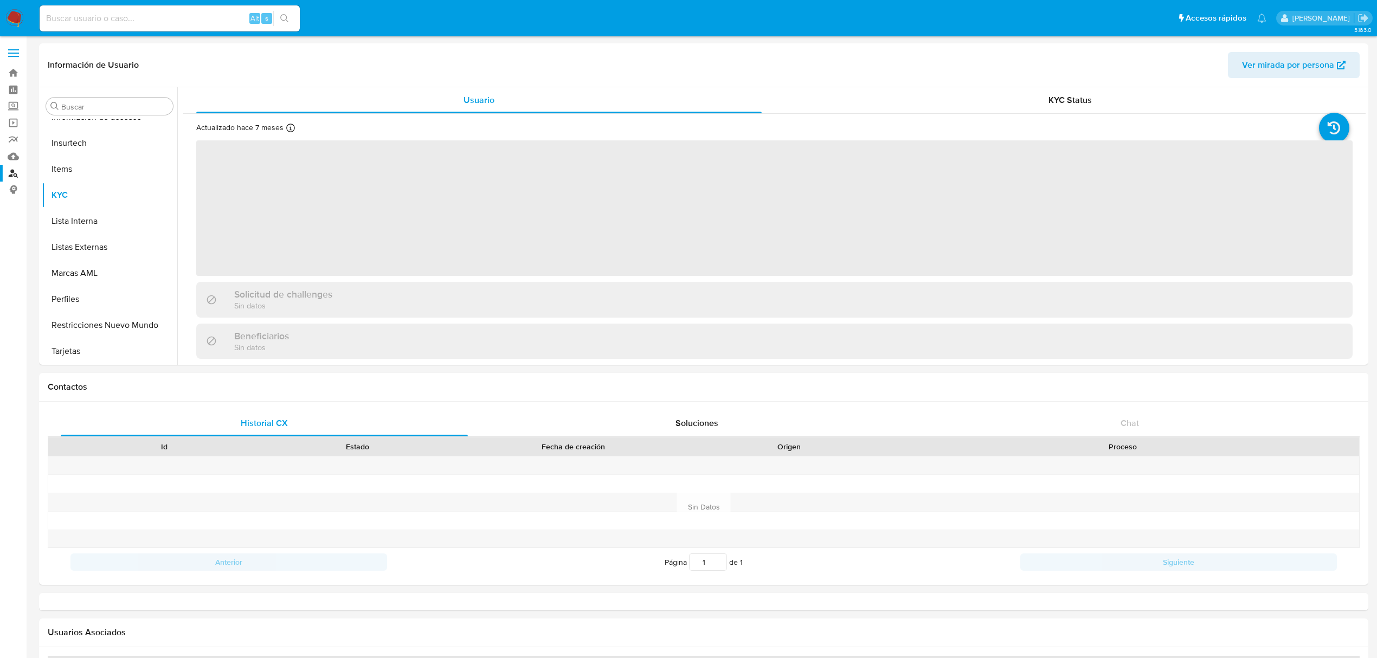
select select "10"
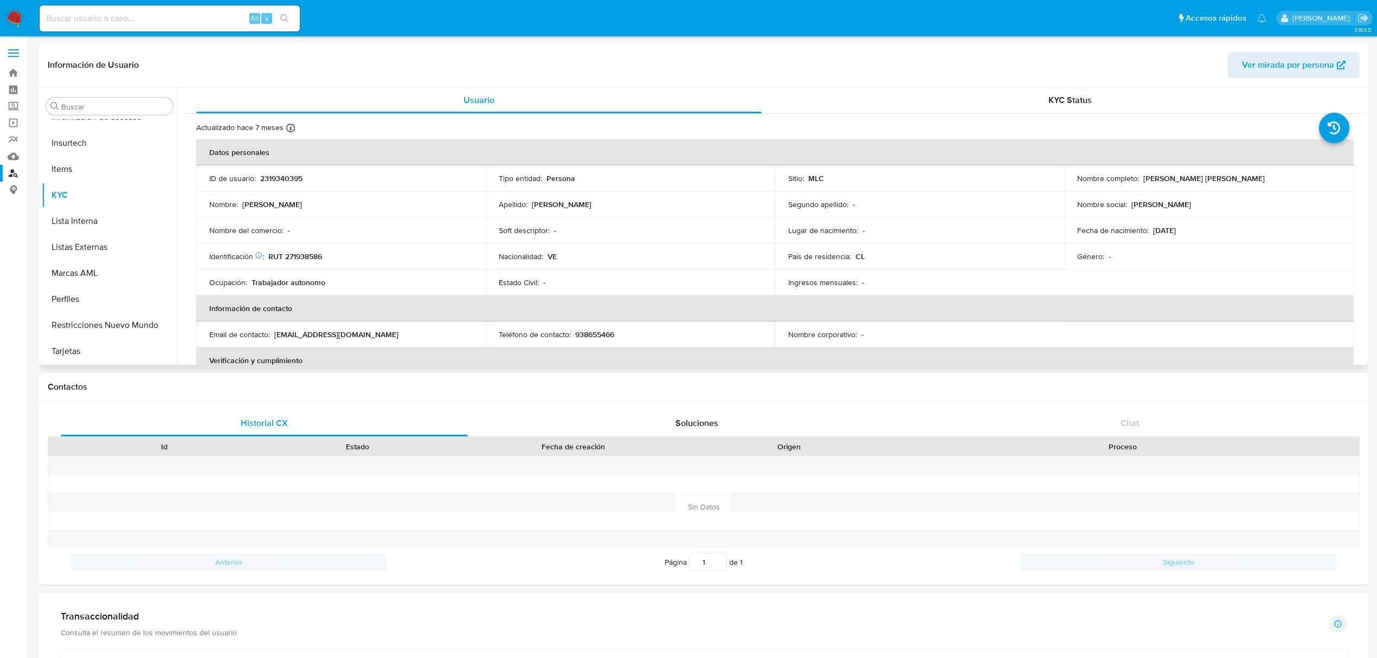
click at [282, 254] on p "RUT 271938586" at bounding box center [295, 257] width 54 height 10
click at [303, 256] on p "RUT 271938586" at bounding box center [295, 257] width 54 height 10
copy p "271938586"
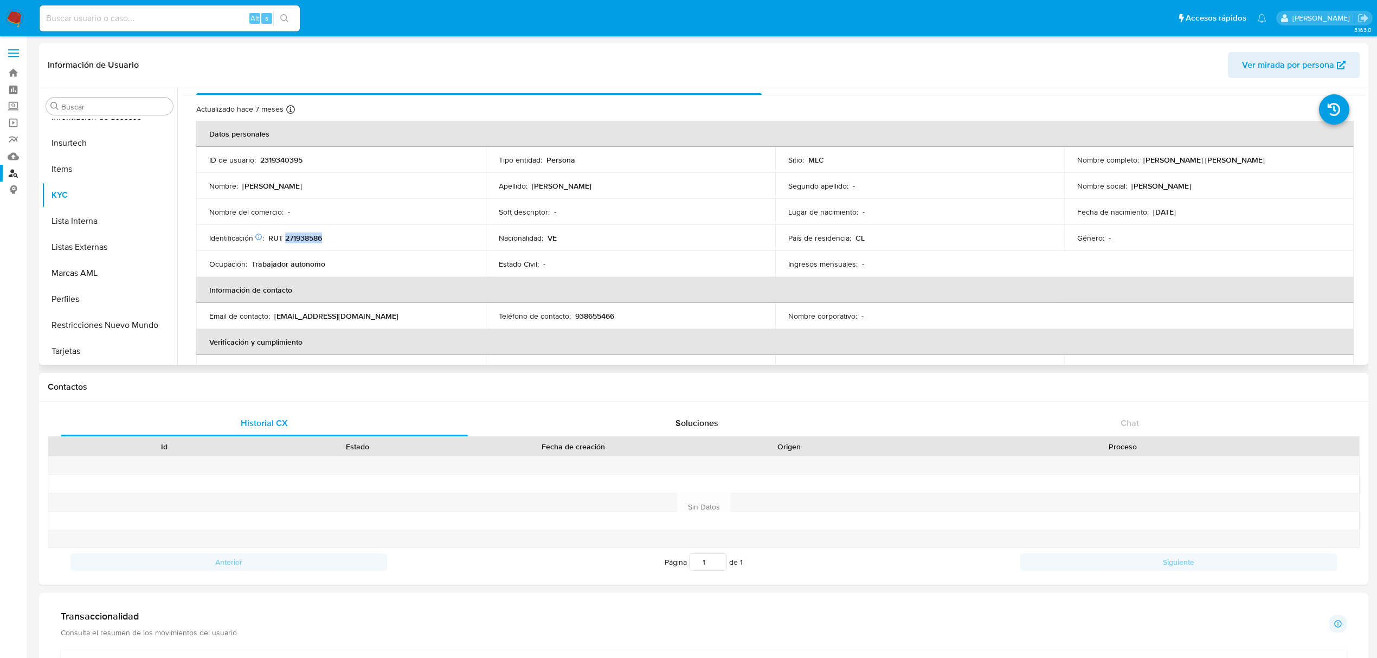
scroll to position [0, 0]
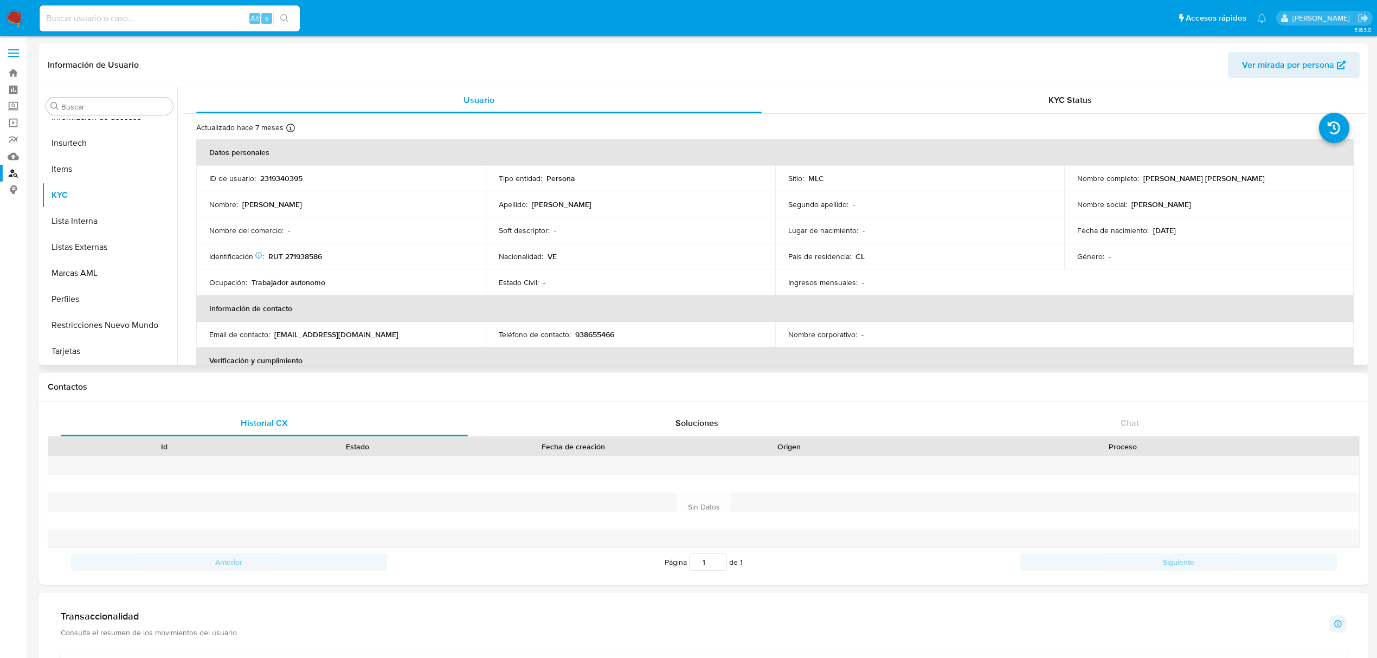
click at [344, 215] on td "Nombre : [PERSON_NAME]" at bounding box center [341, 204] width 290 height 26
click at [285, 178] on p "2319340395" at bounding box center [281, 178] width 42 height 10
click at [309, 252] on p "RUT 271938586" at bounding box center [295, 257] width 54 height 10
click at [309, 261] on td "Identificación Nº de serie: 603818078 : RUT 271938586" at bounding box center [341, 256] width 290 height 26
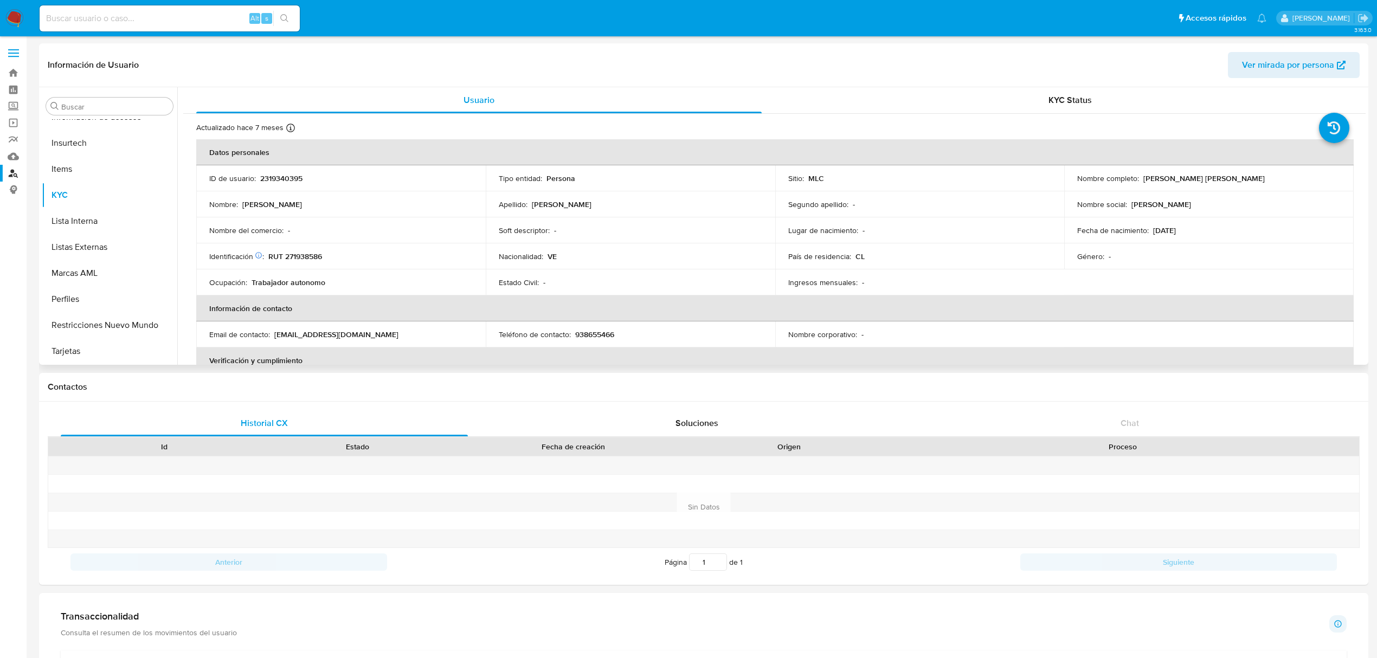
click at [309, 261] on td "Identificación Nº de serie: 603818078 : RUT 271938586" at bounding box center [341, 256] width 290 height 26
click at [311, 259] on p "RUT 271938586" at bounding box center [295, 257] width 54 height 10
copy p "271938586"
click at [308, 260] on p "RUT 271938586" at bounding box center [295, 257] width 54 height 10
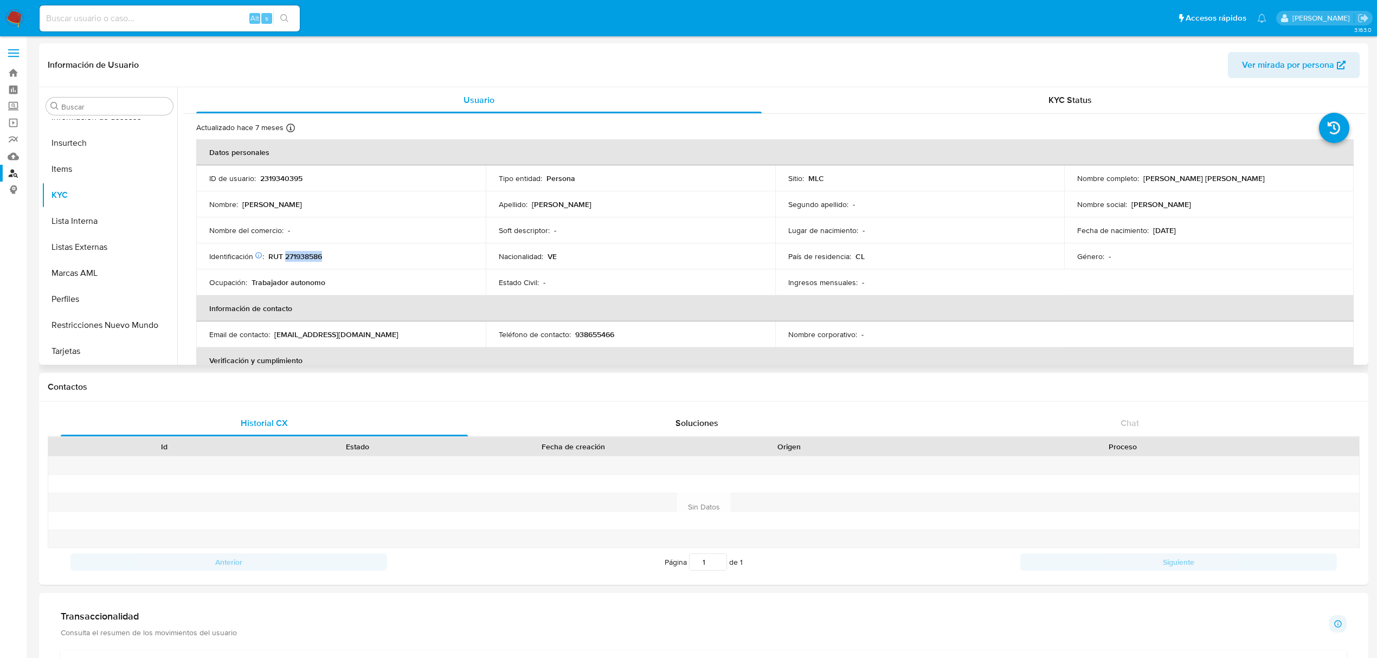
click at [308, 260] on p "RUT 271938586" at bounding box center [295, 257] width 54 height 10
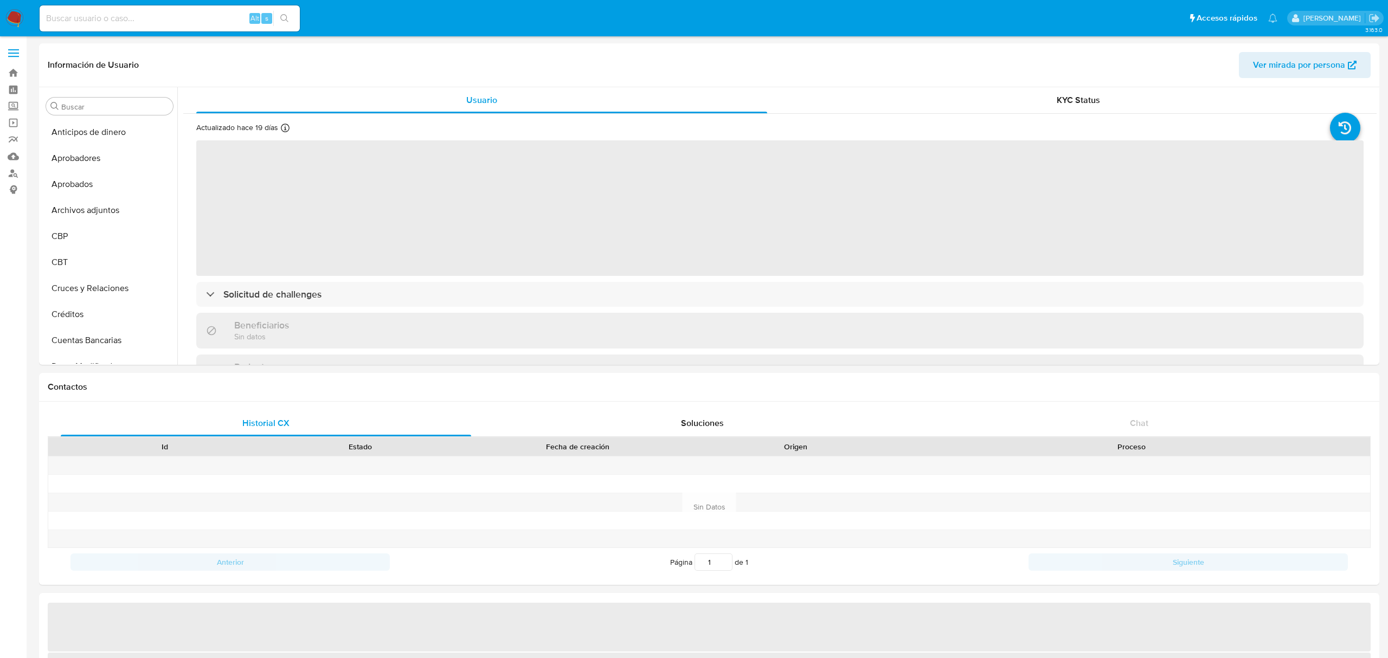
select select "10"
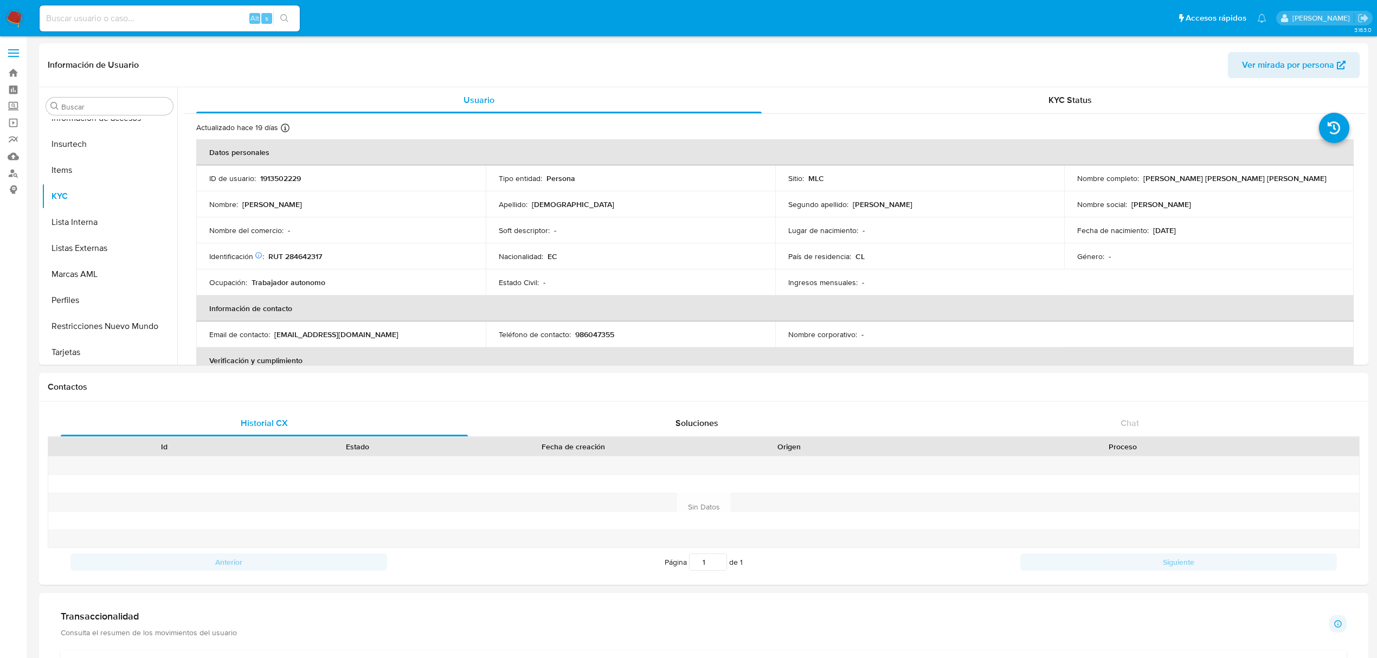
scroll to position [536, 0]
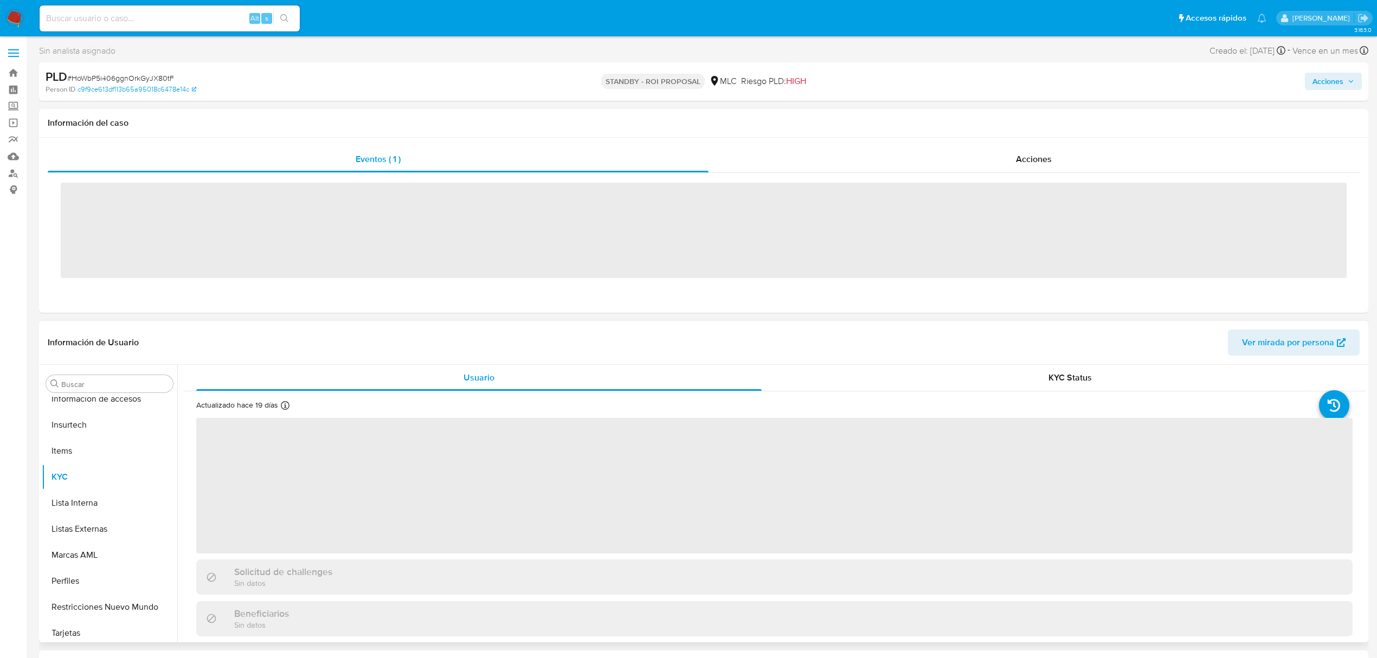
scroll to position [536, 0]
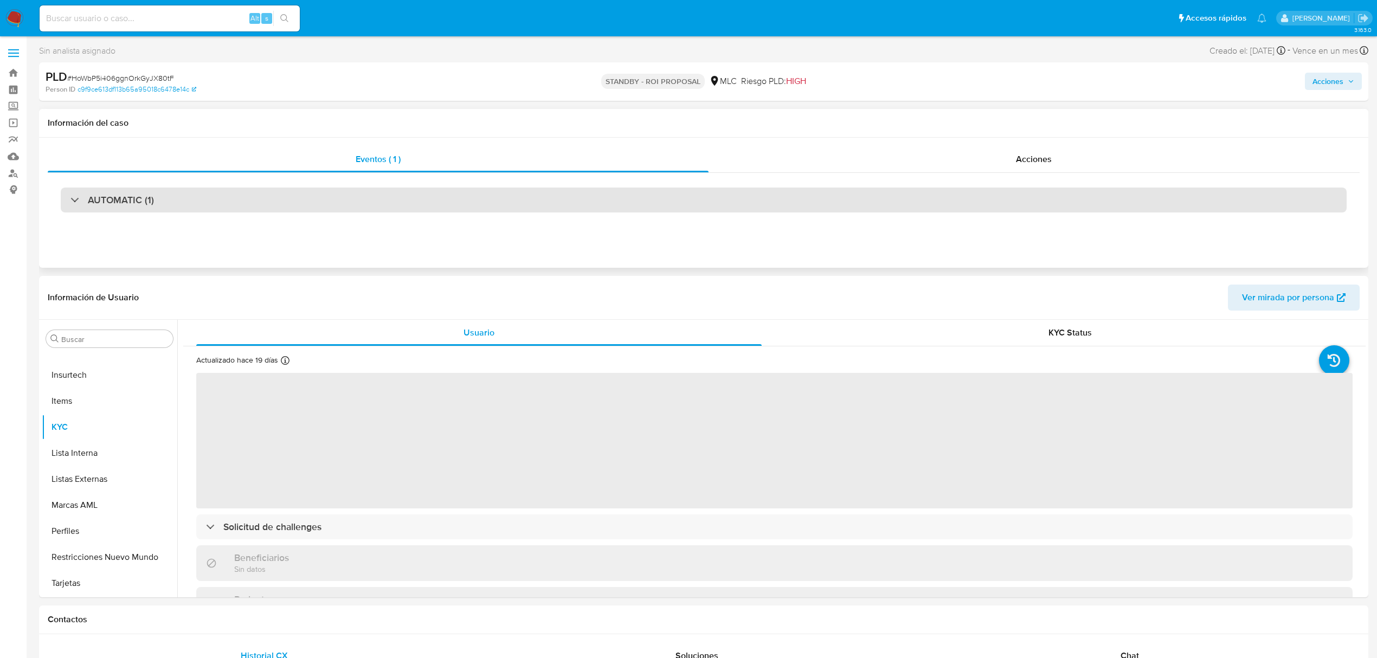
click at [721, 207] on div "AUTOMATIC (1)" at bounding box center [704, 200] width 1286 height 25
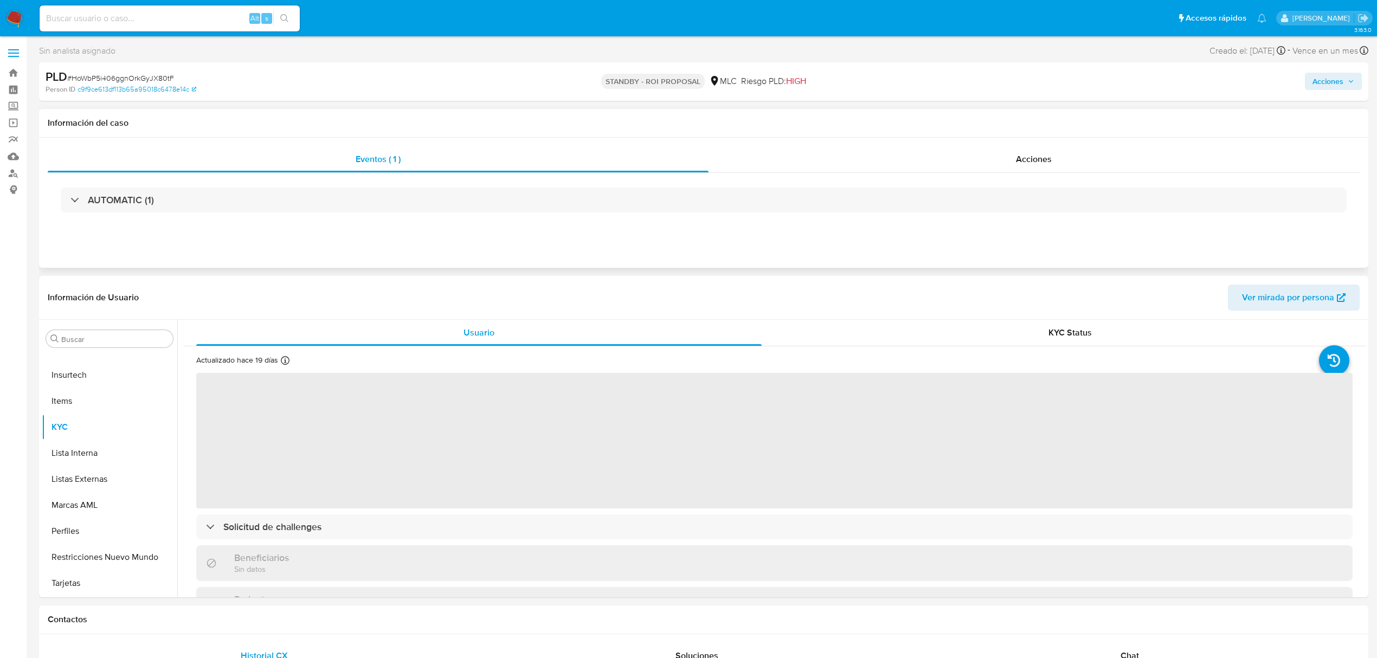
select select "10"
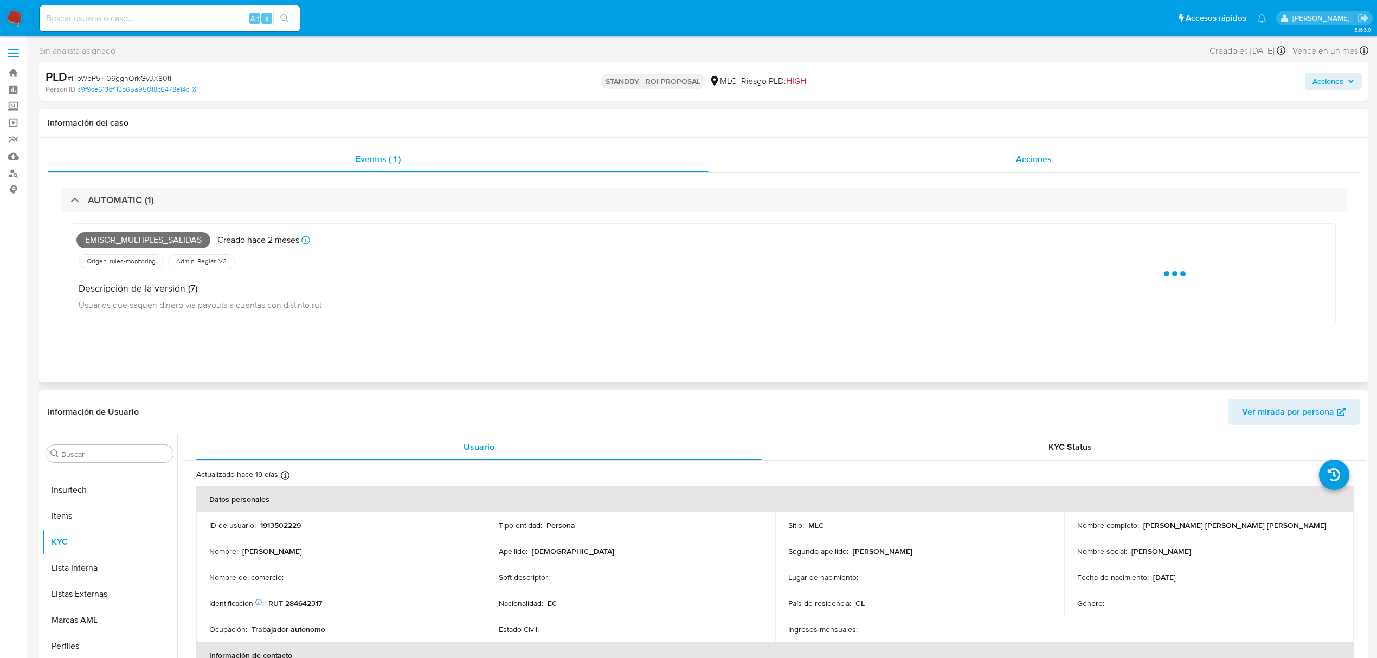
click at [824, 162] on div "Acciones" at bounding box center [1035, 159] width 652 height 26
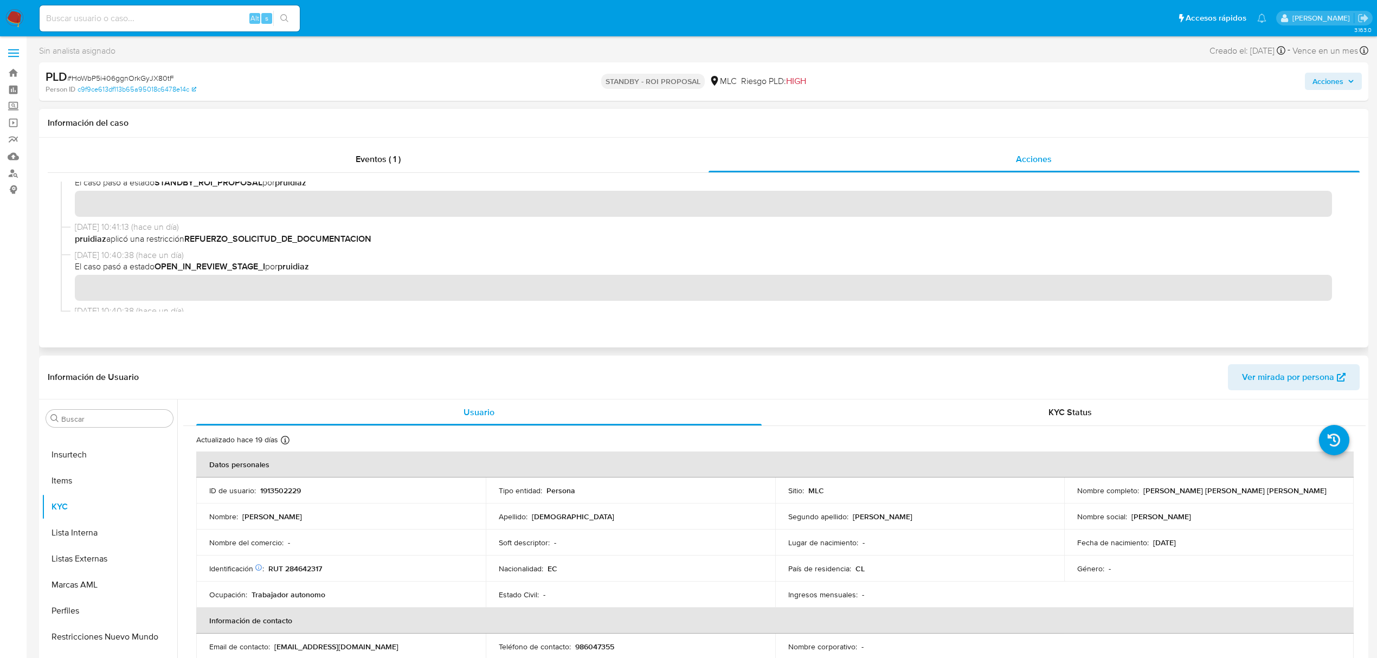
scroll to position [0, 0]
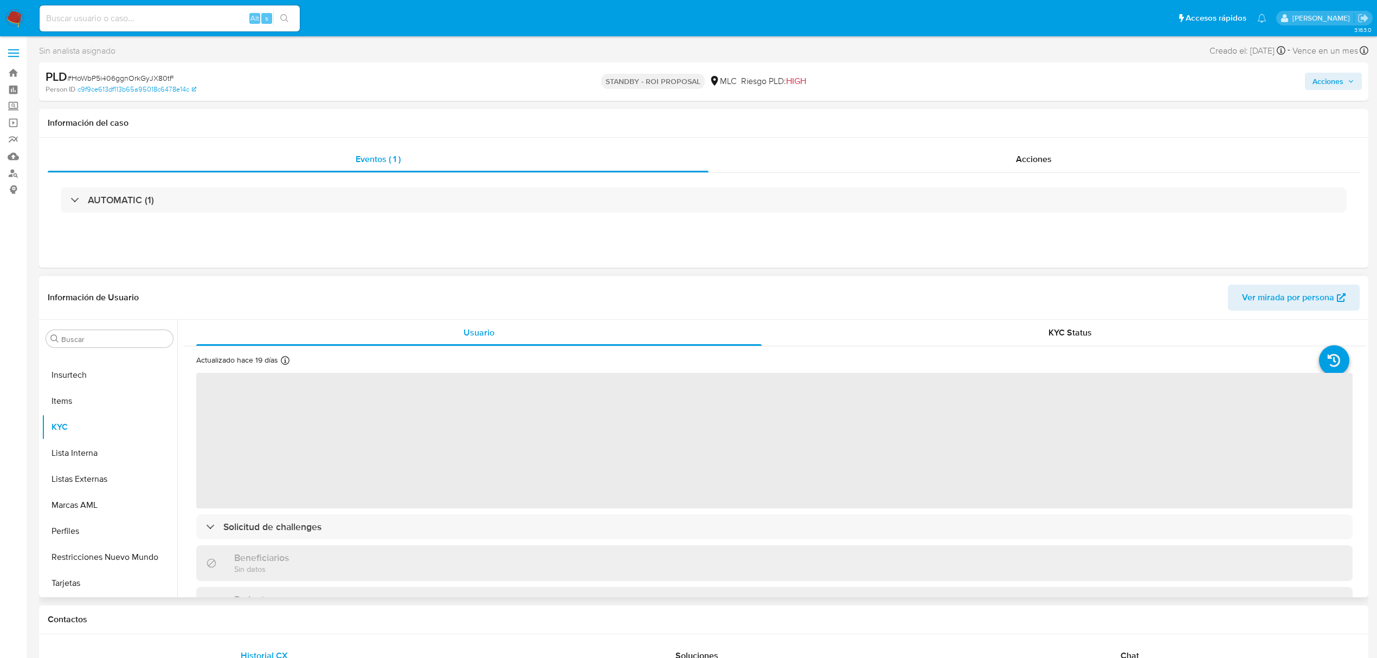
scroll to position [68, 0]
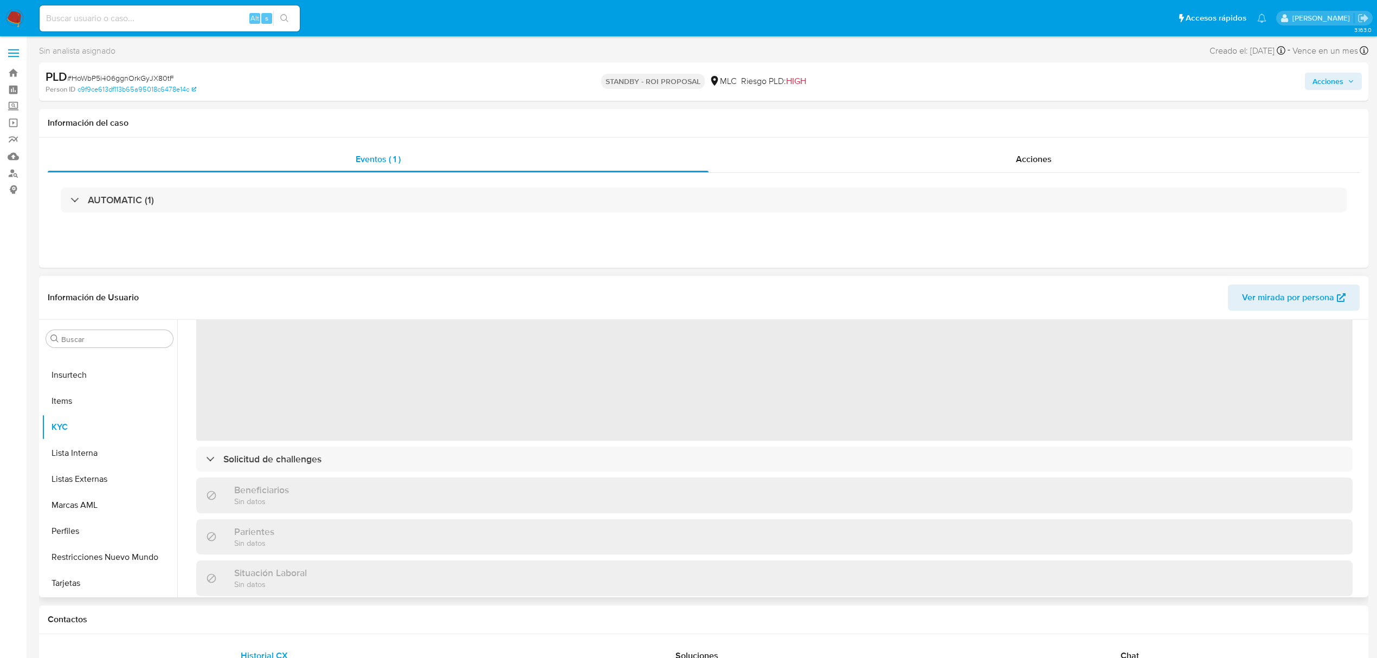
select select "10"
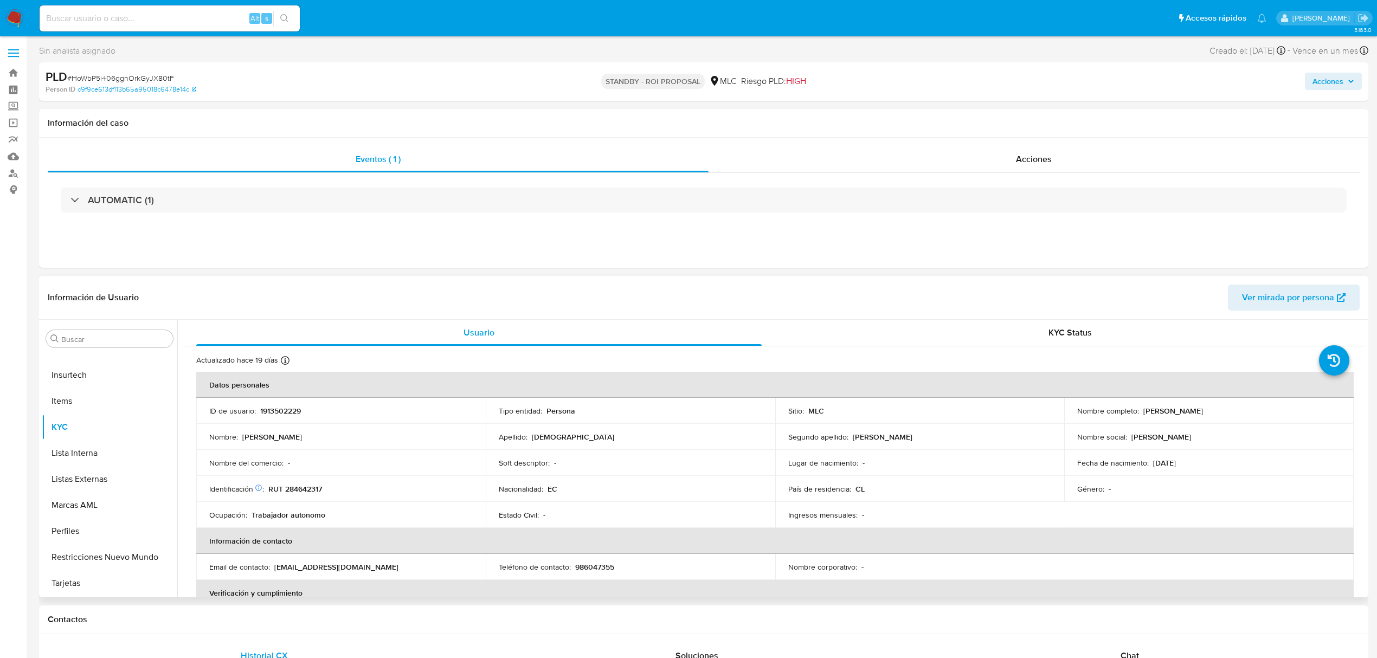
click at [289, 410] on p "1913502229" at bounding box center [280, 411] width 41 height 10
click at [301, 488] on p "RUT 284642317" at bounding box center [295, 489] width 54 height 10
copy p "284642317"
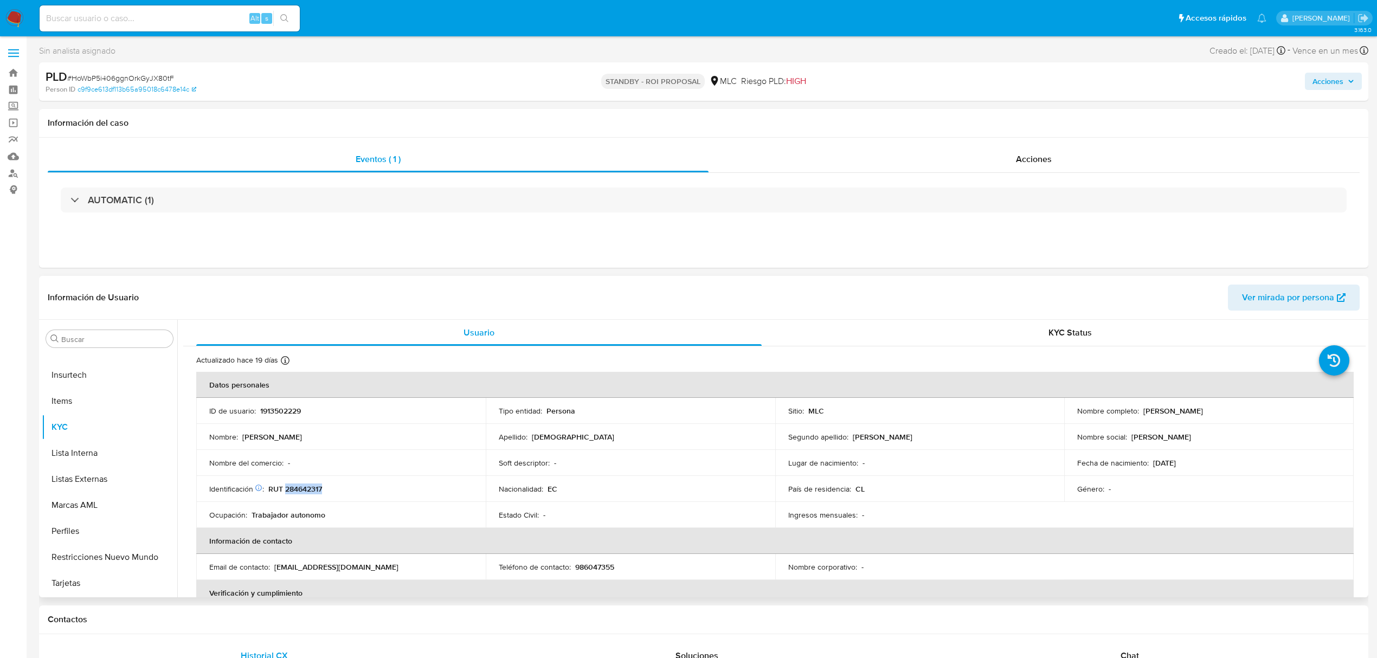
click at [304, 488] on p "RUT 284642317" at bounding box center [295, 489] width 54 height 10
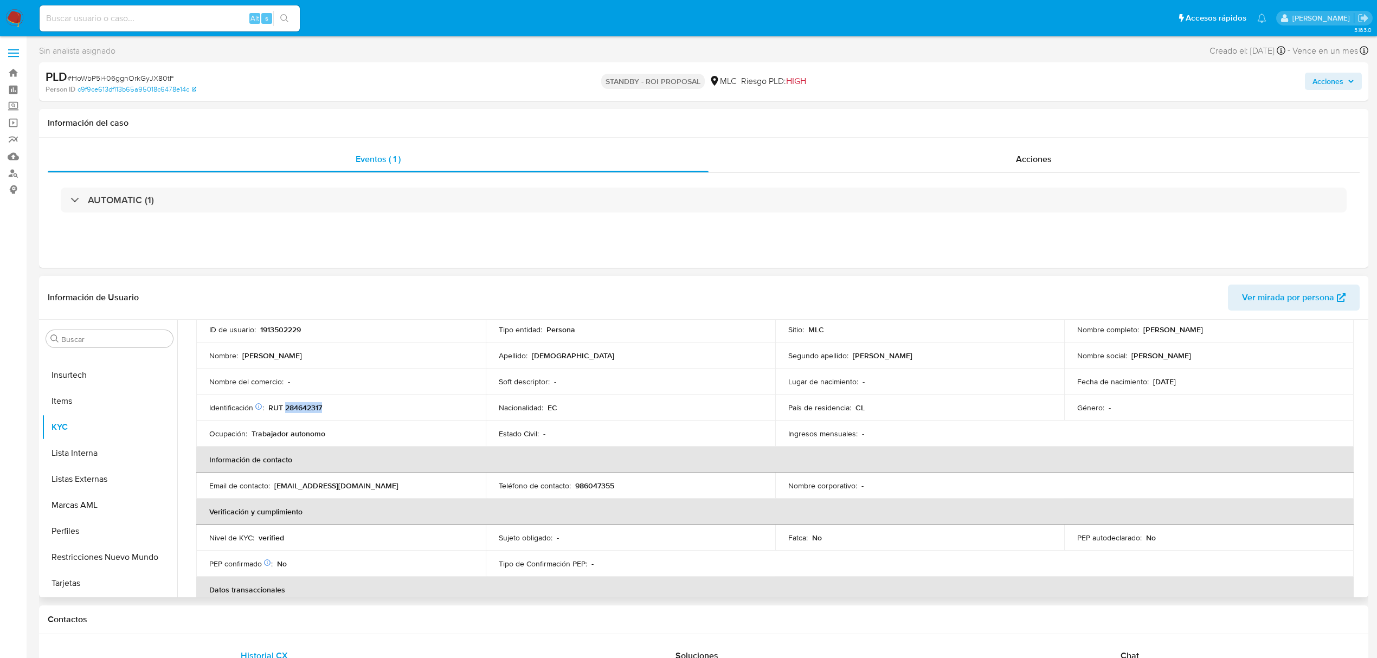
scroll to position [9, 0]
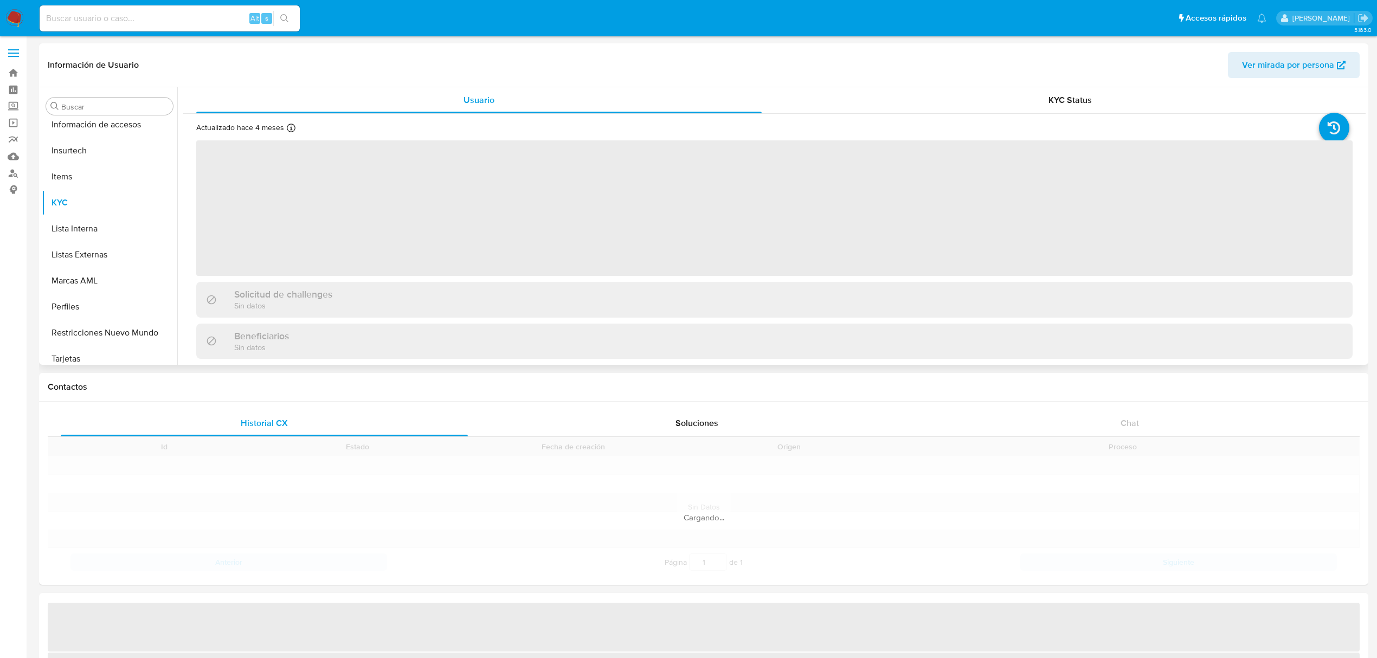
scroll to position [536, 0]
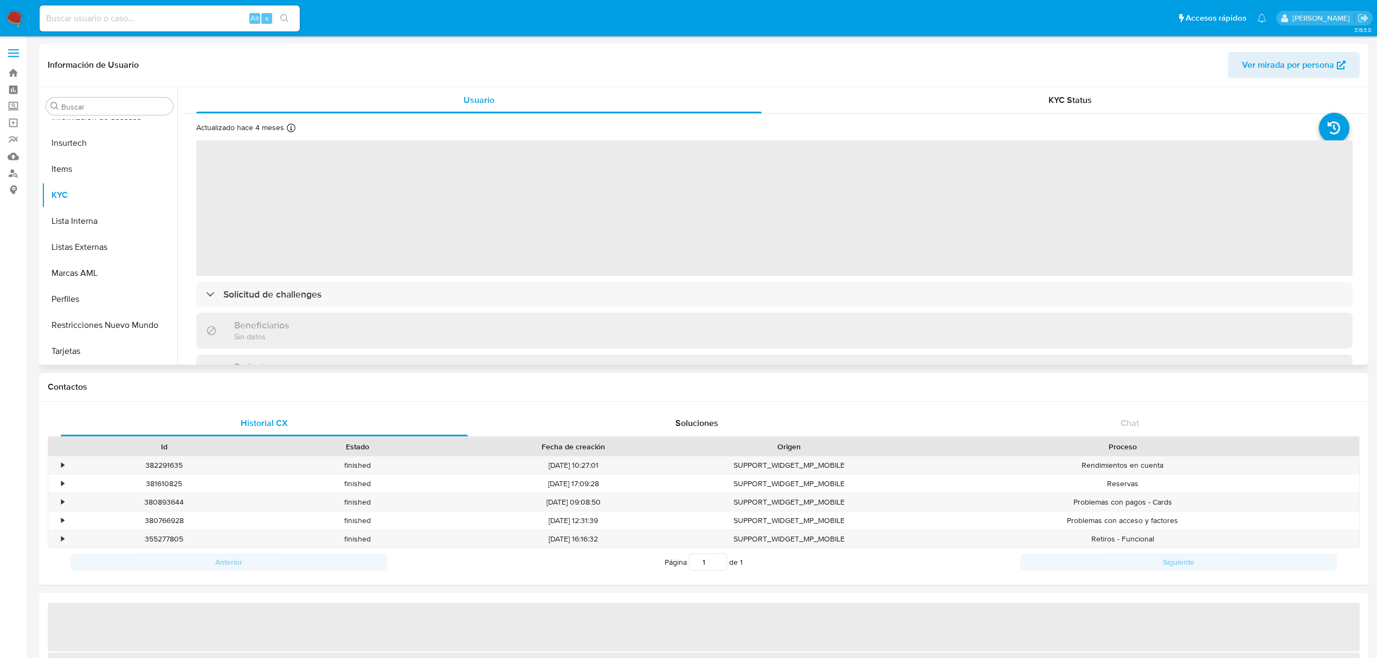
select select "10"
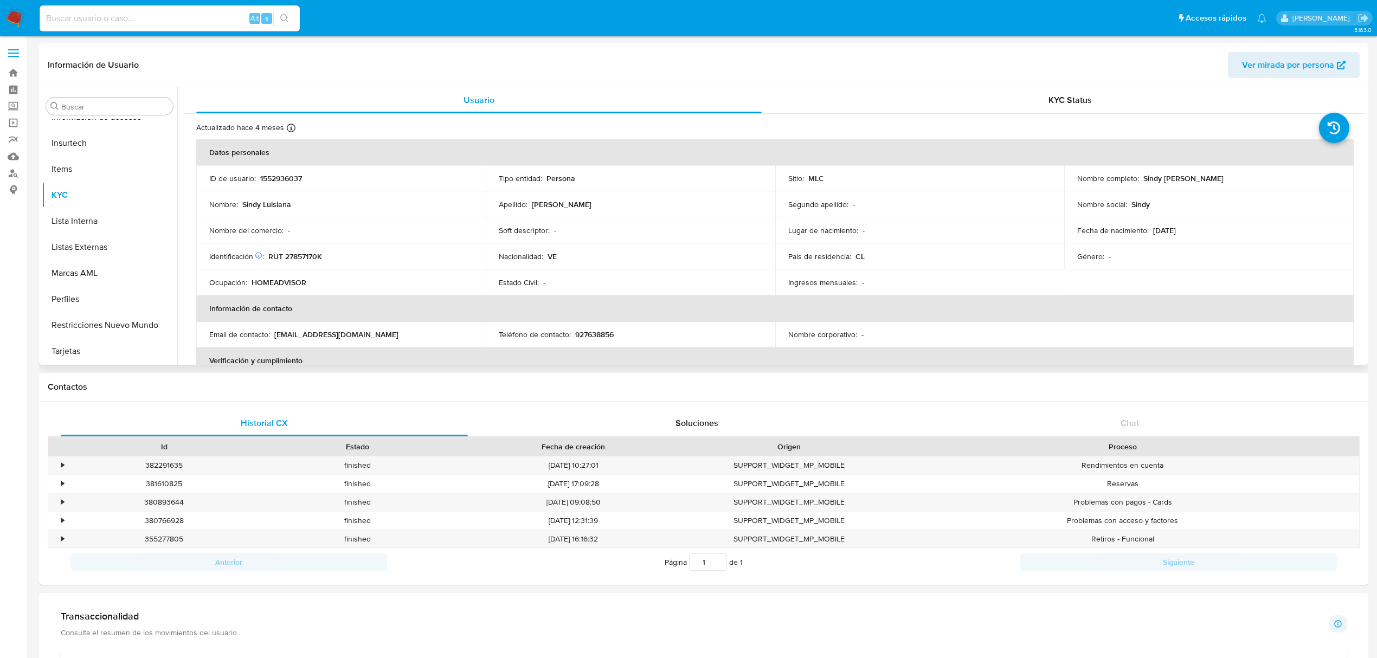
click at [306, 256] on p "RUT 27857170K" at bounding box center [295, 257] width 54 height 10
copy p "27857170K"
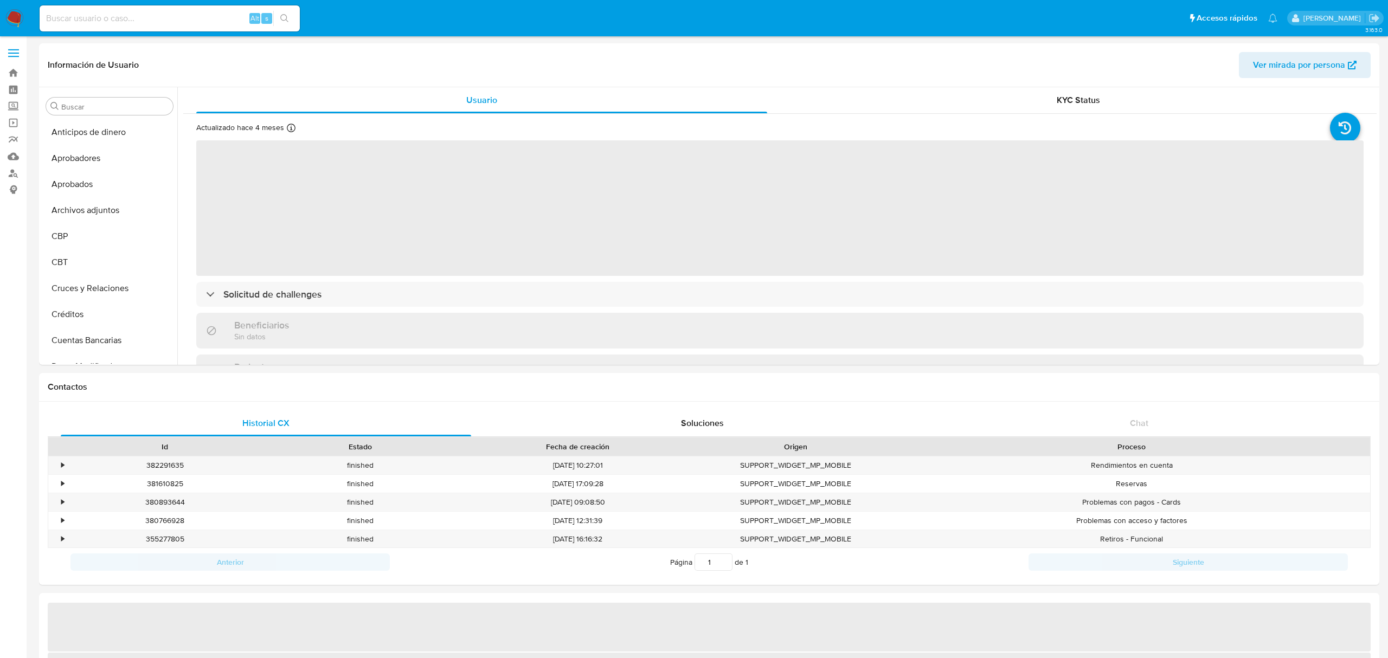
select select "10"
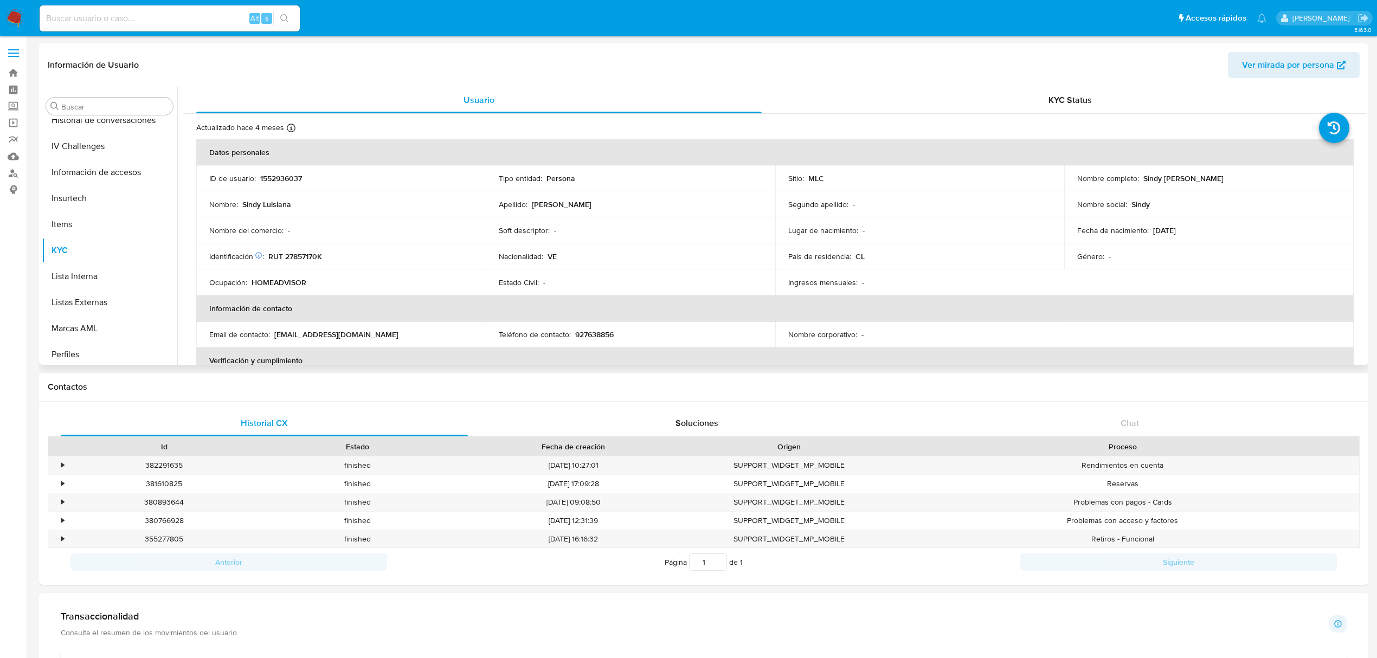
scroll to position [536, 0]
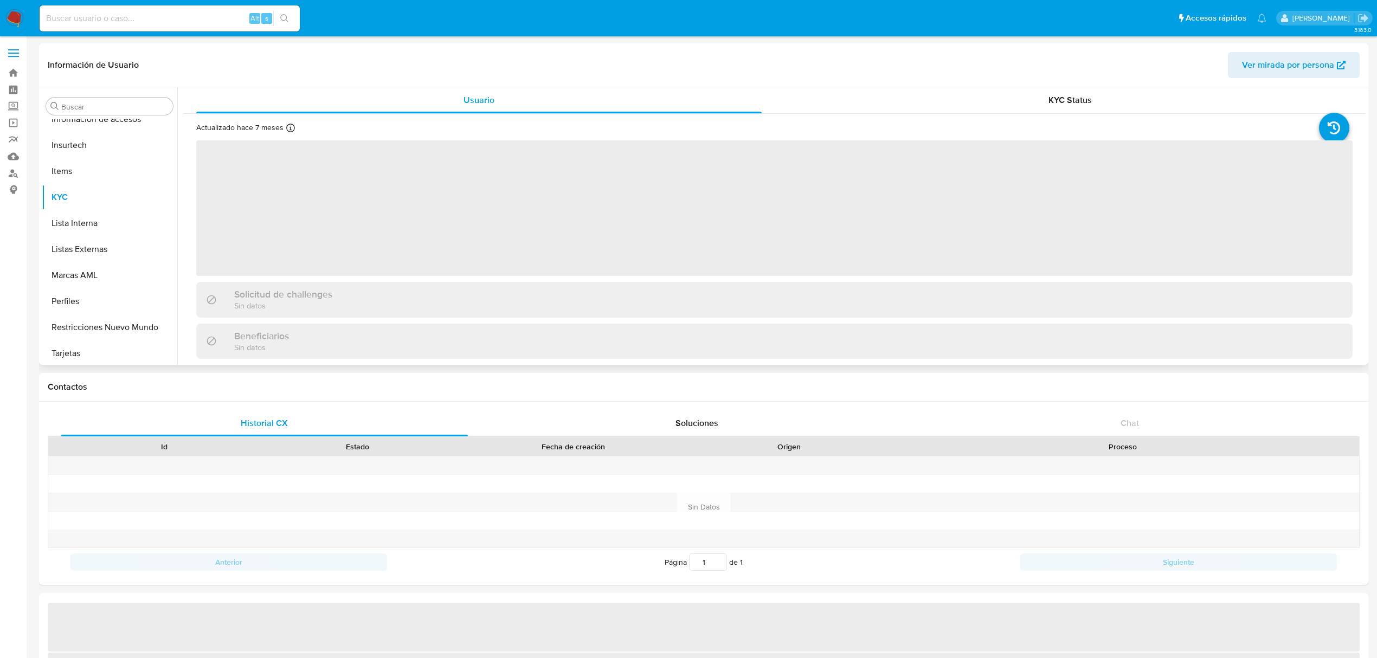
scroll to position [536, 0]
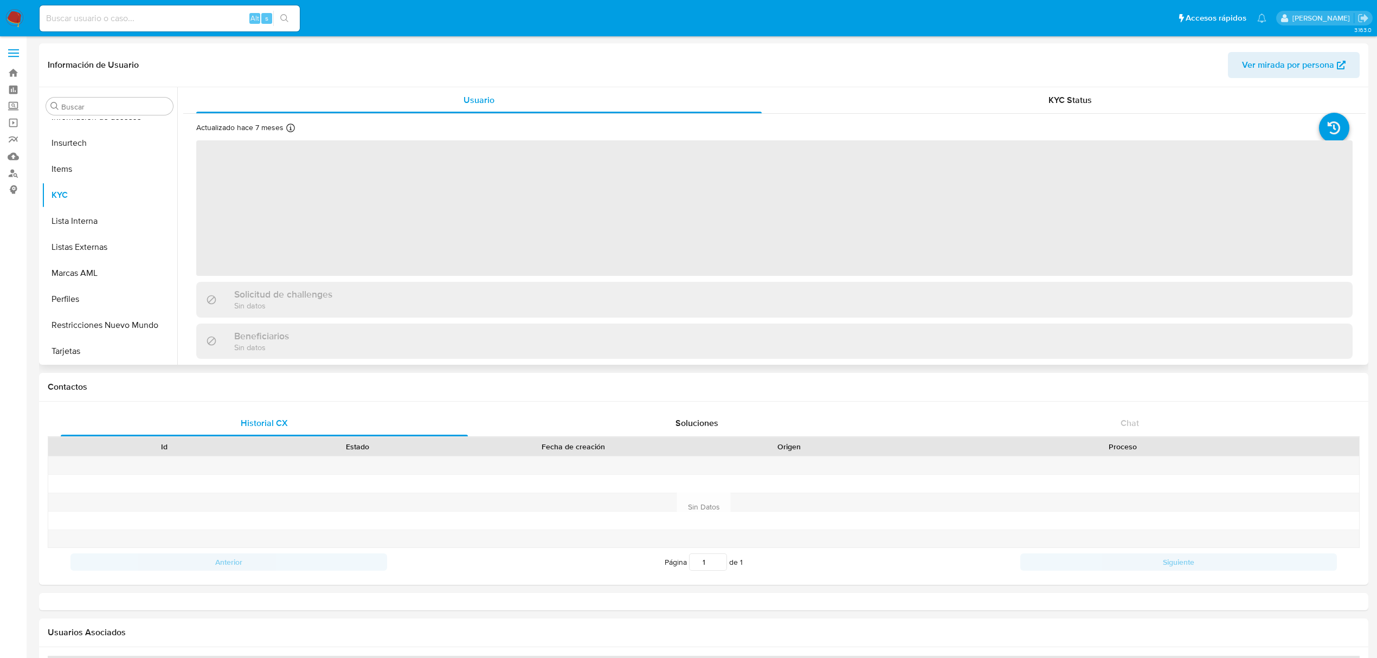
select select "10"
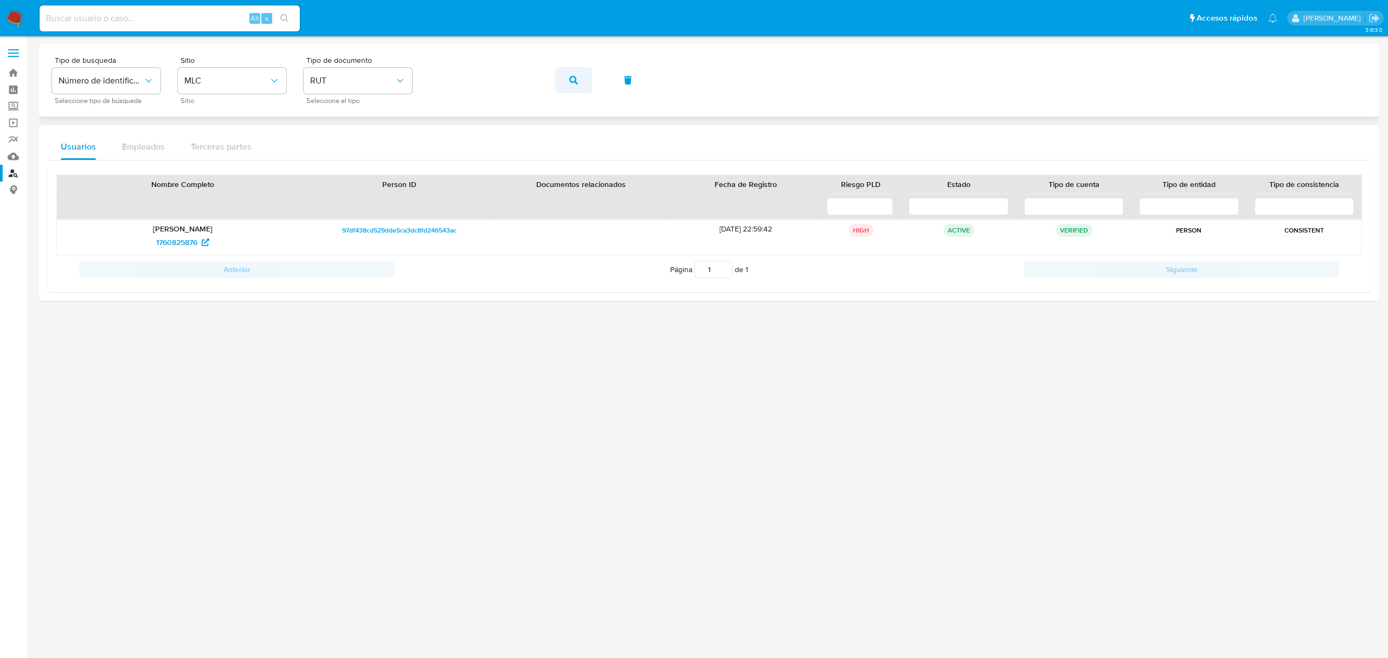
click at [571, 81] on icon "button" at bounding box center [573, 80] width 9 height 9
click at [167, 243] on span "462638604" at bounding box center [177, 242] width 40 height 17
click at [14, 154] on link "Mulan" at bounding box center [64, 156] width 129 height 17
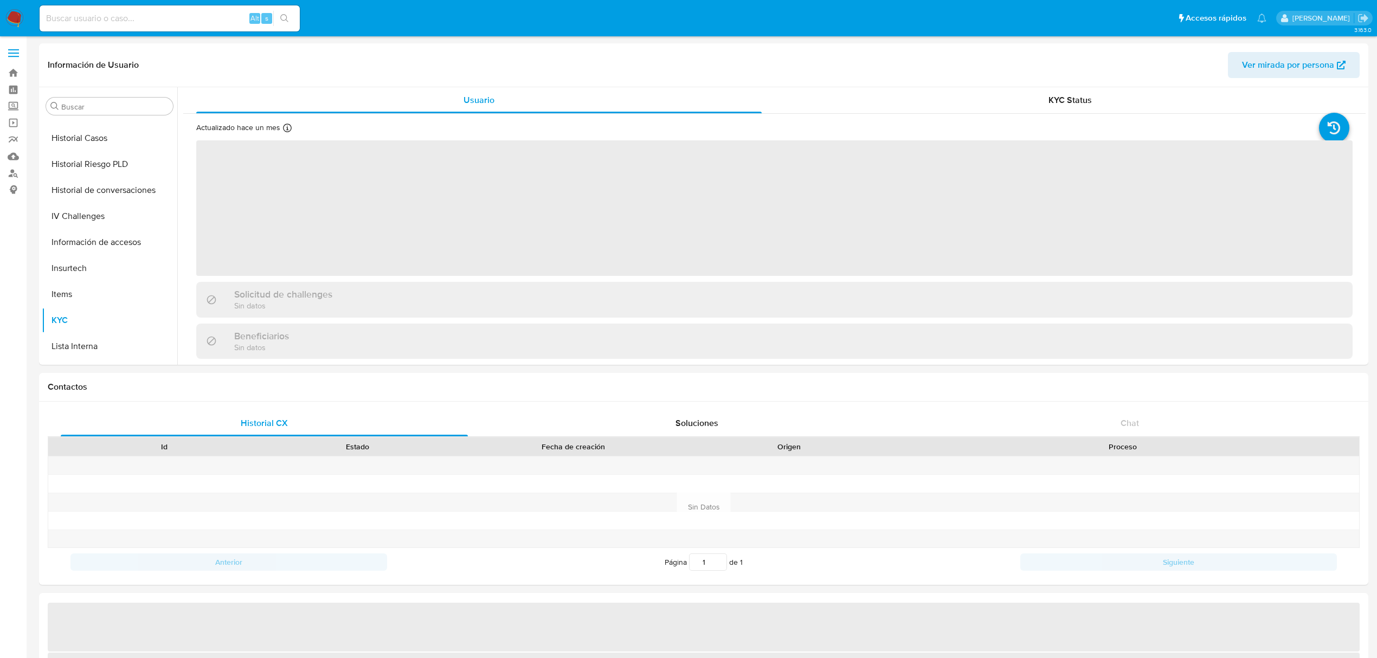
scroll to position [536, 0]
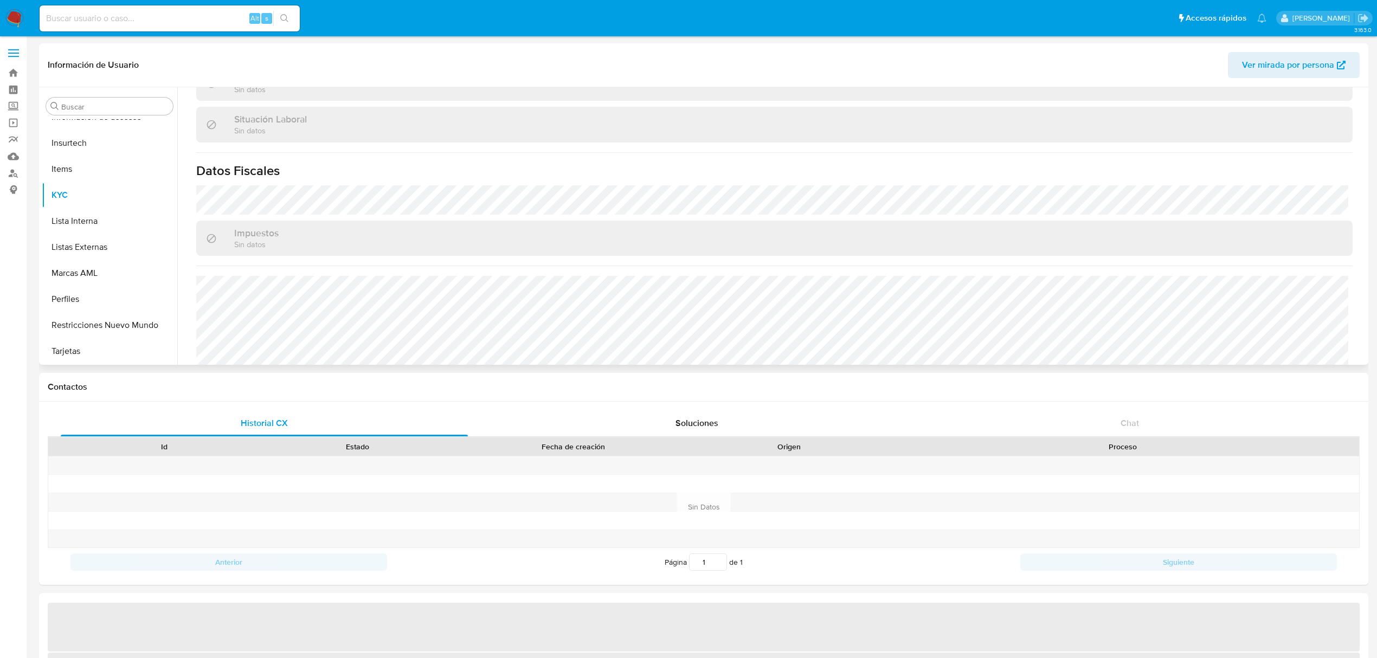
select select "10"
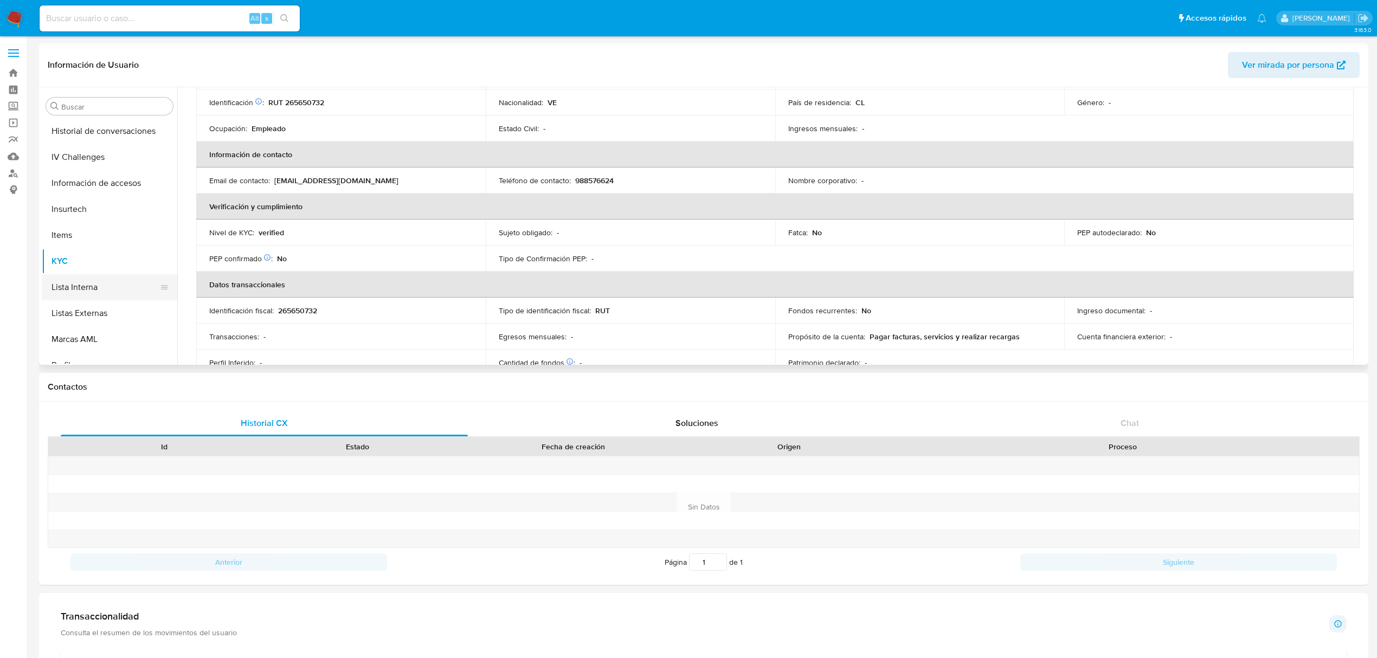
scroll to position [319, 0]
click at [104, 230] on button "Historial Casos" at bounding box center [105, 230] width 127 height 26
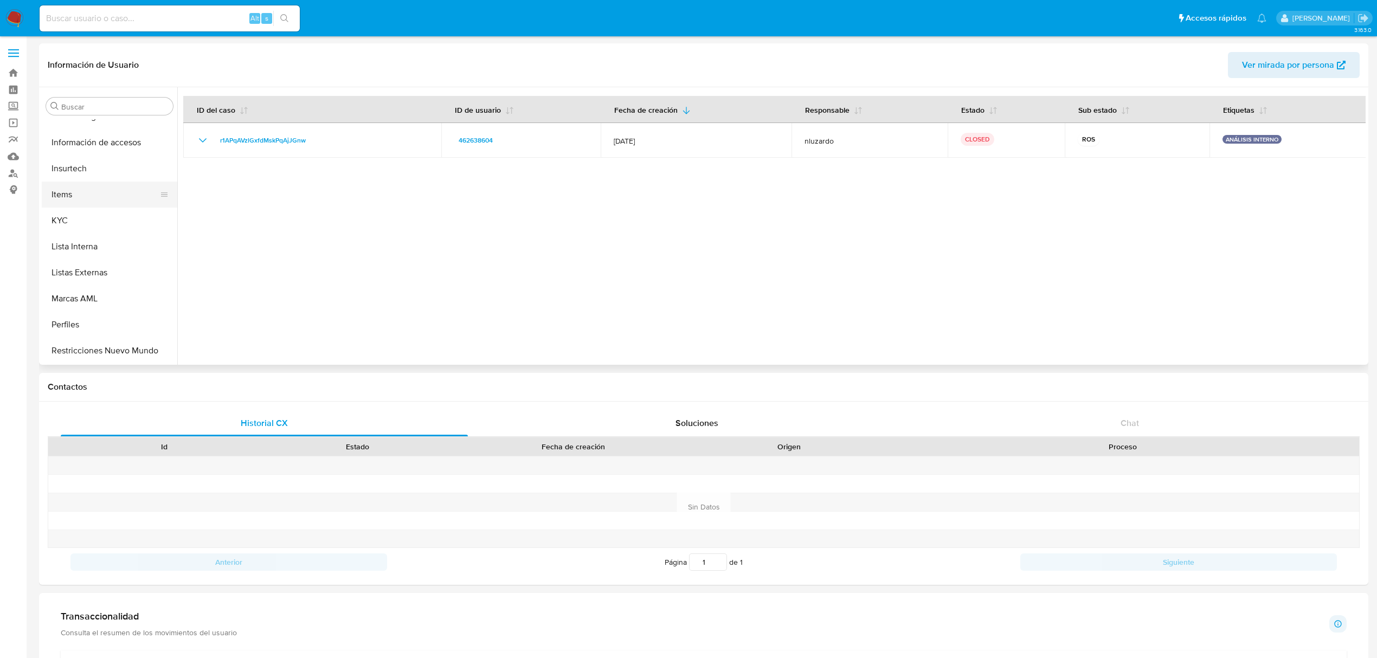
scroll to position [536, 0]
click at [97, 194] on button "KYC" at bounding box center [105, 195] width 127 height 26
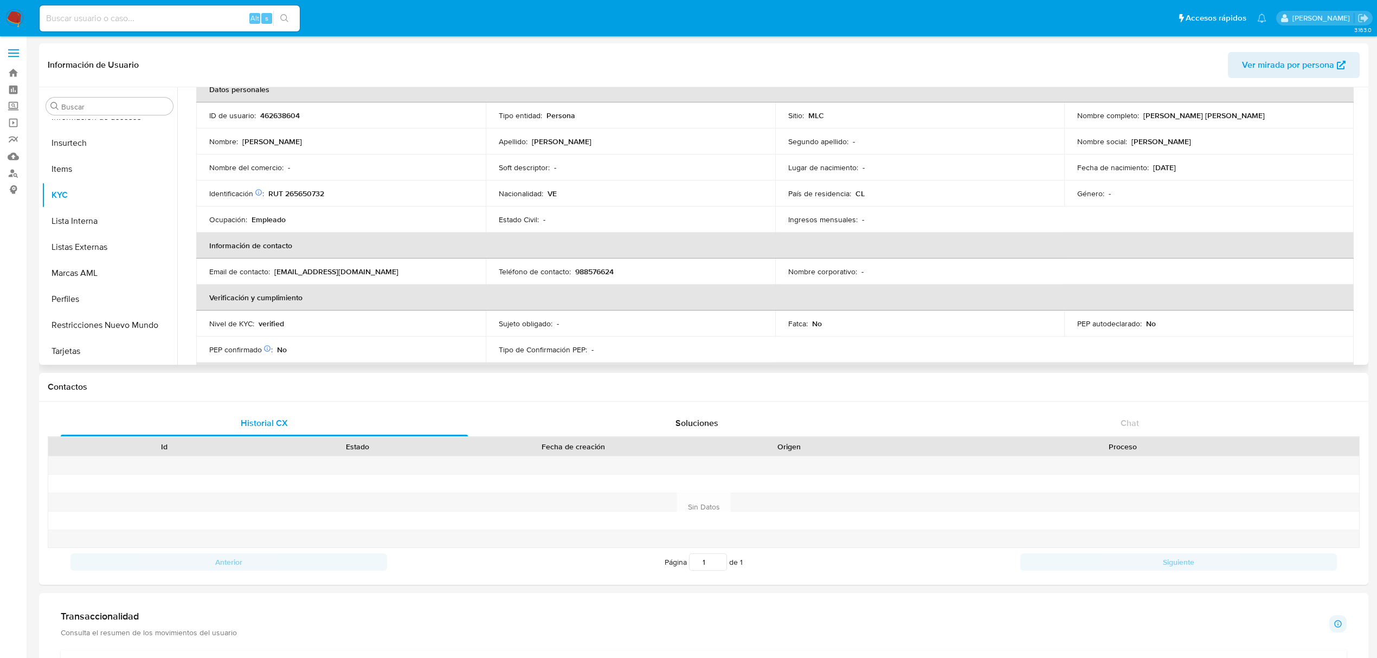
scroll to position [0, 0]
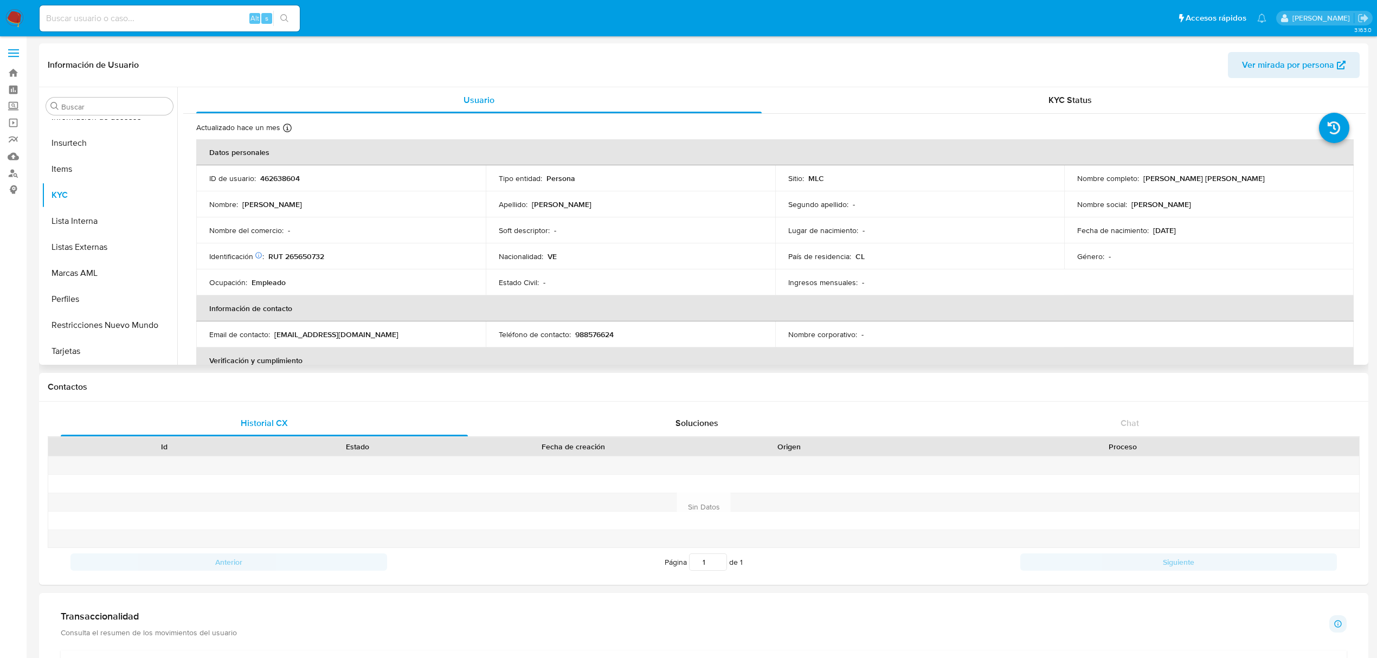
click at [312, 255] on p "RUT 265650732" at bounding box center [296, 257] width 56 height 10
copy p "265650732"
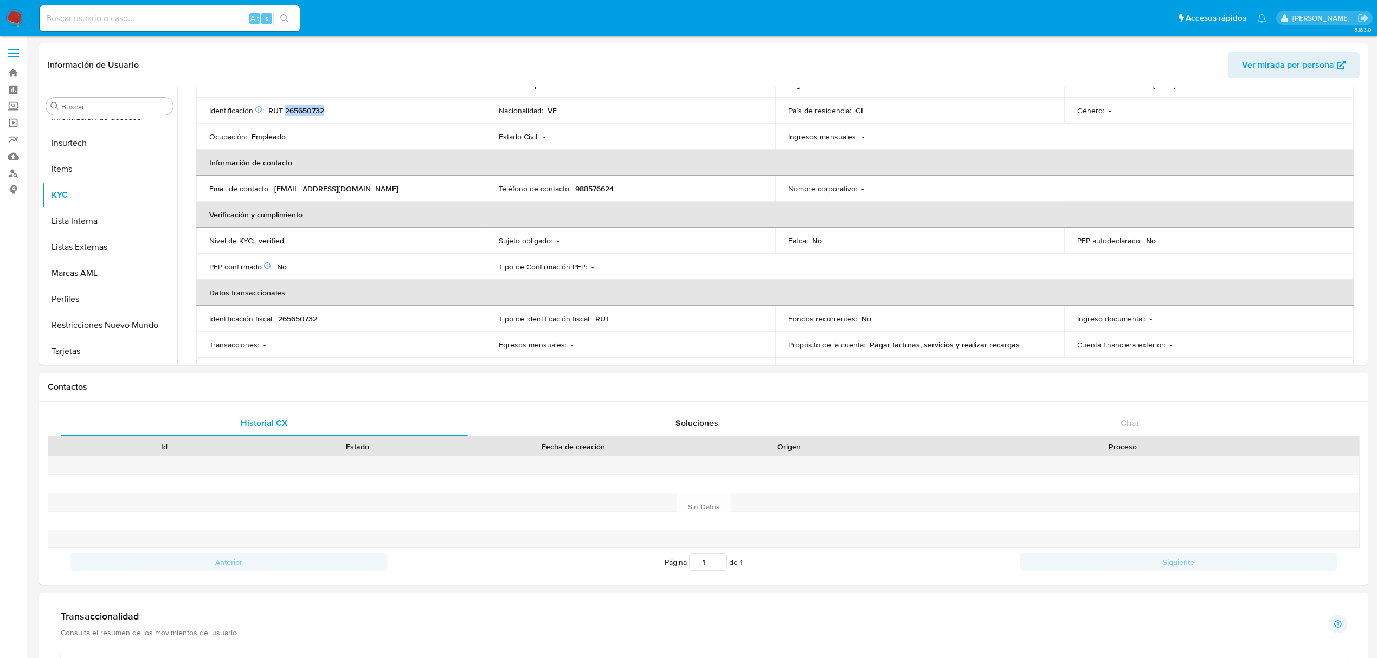
scroll to position [144, 0]
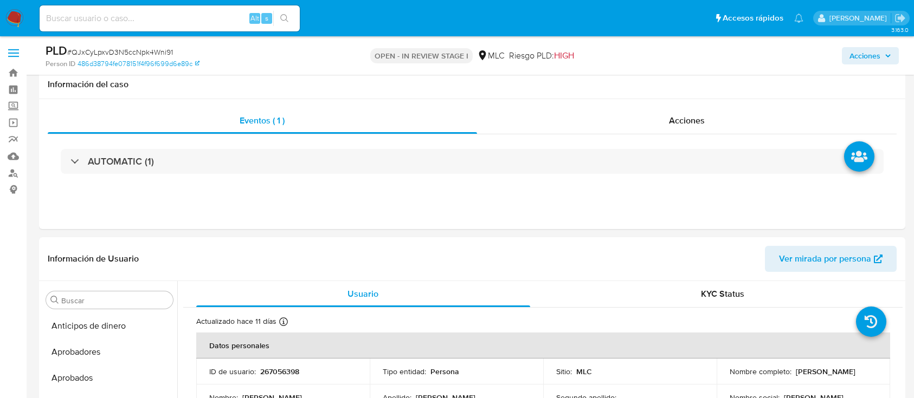
select select "10"
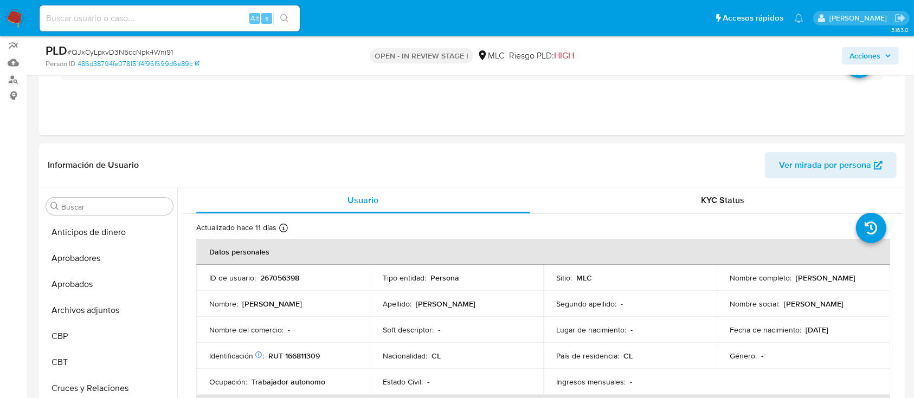
scroll to position [30, 0]
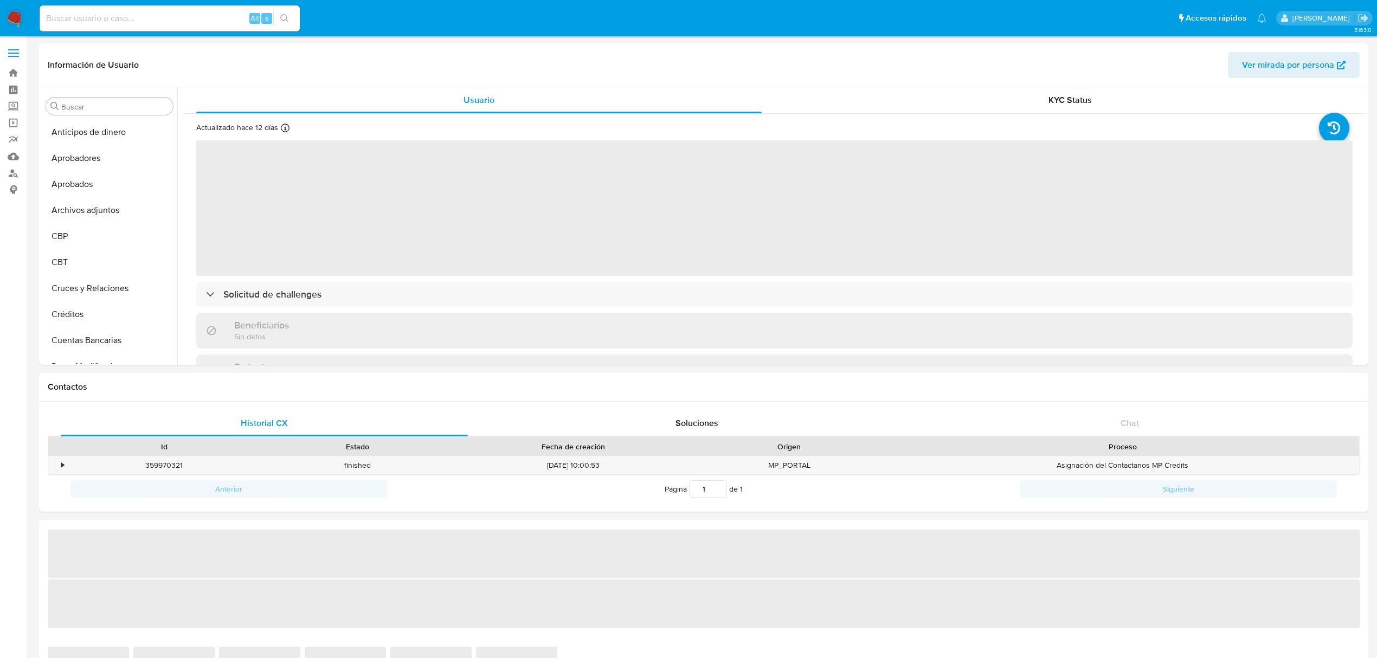
select select "10"
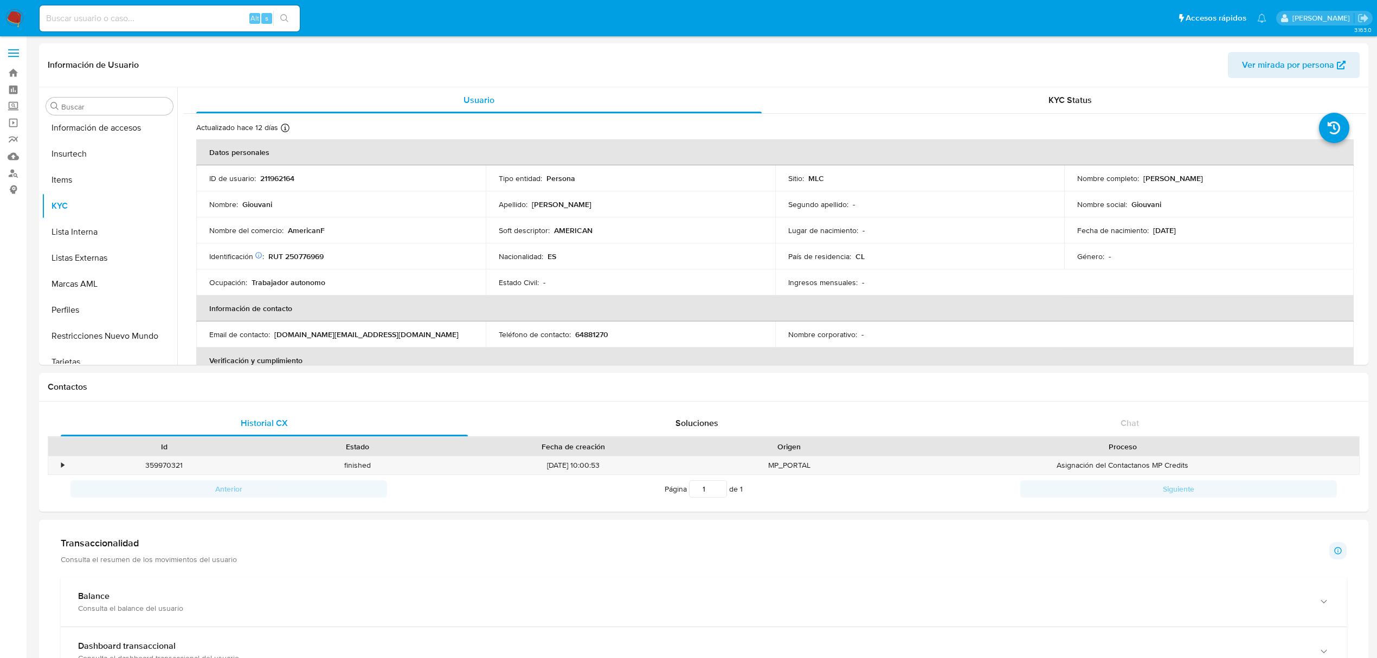
scroll to position [536, 0]
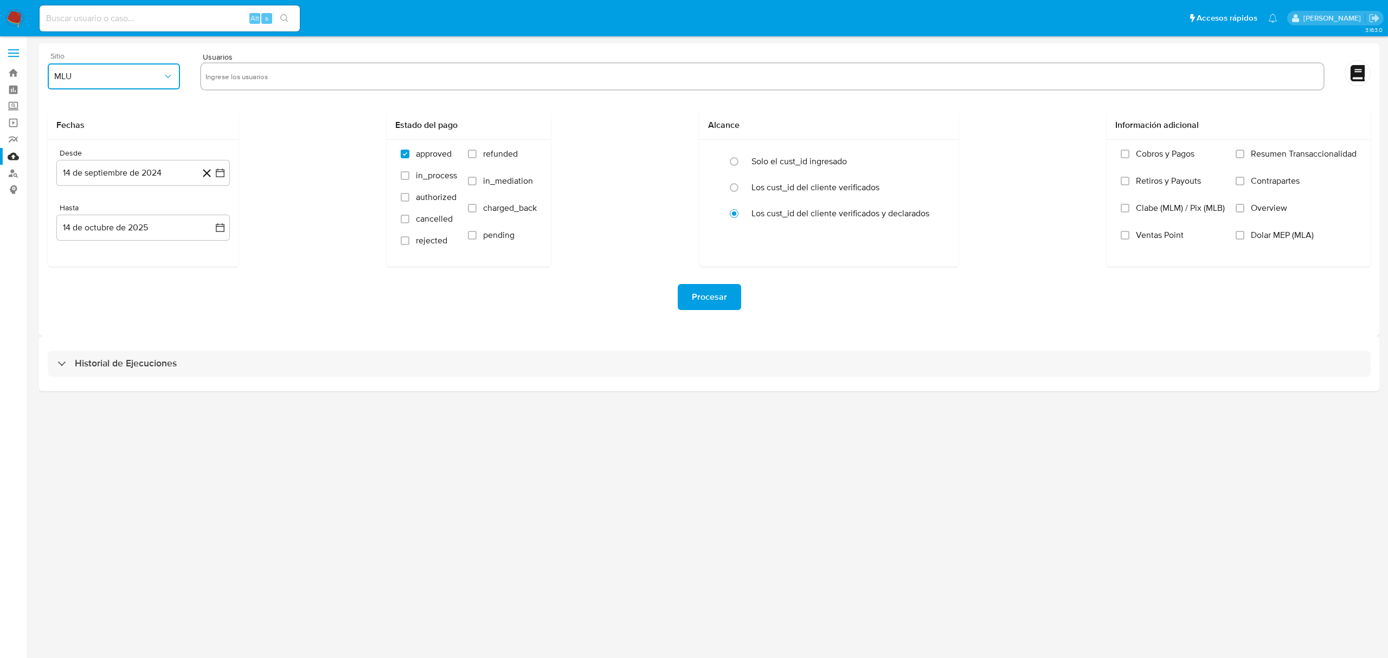
click at [87, 63] on button "MLU" at bounding box center [114, 76] width 132 height 26
click at [70, 262] on span "MLC" at bounding box center [62, 261] width 17 height 11
click at [258, 74] on input "text" at bounding box center [762, 76] width 1114 height 17
type input "211962164"
click at [215, 170] on icon "button" at bounding box center [220, 173] width 11 height 11
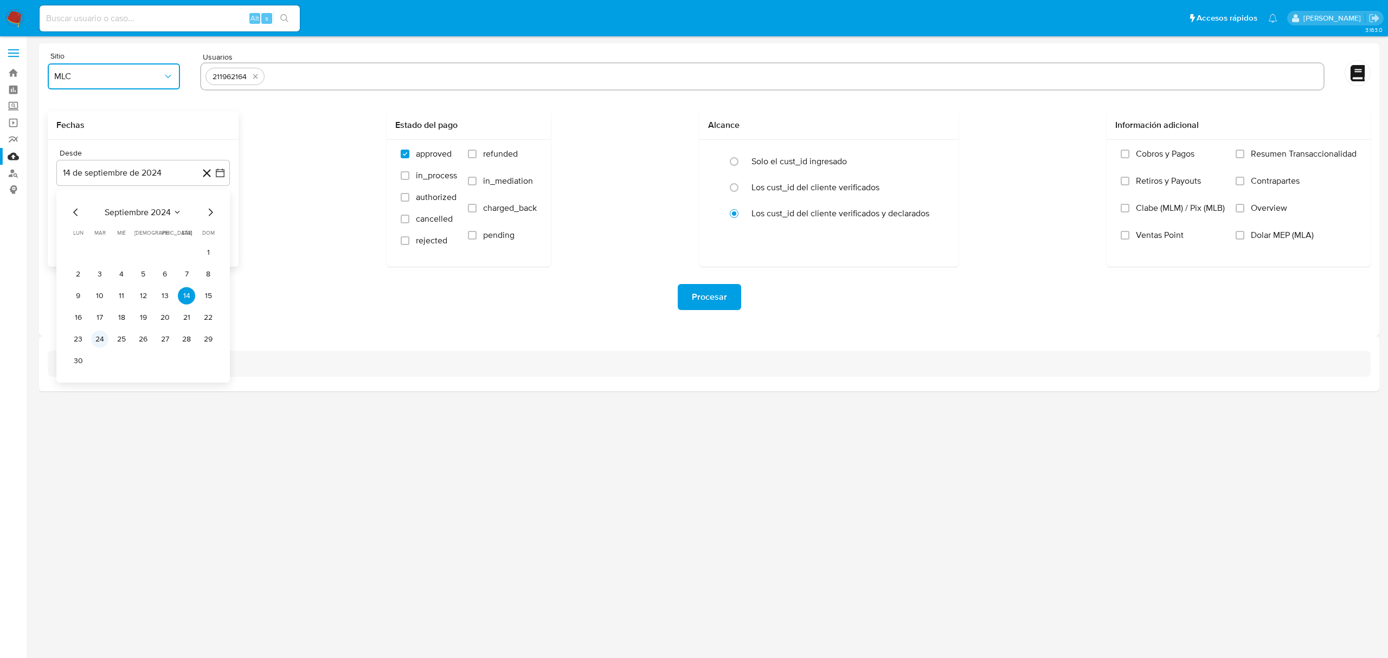
click at [104, 339] on button "24" at bounding box center [99, 339] width 17 height 17
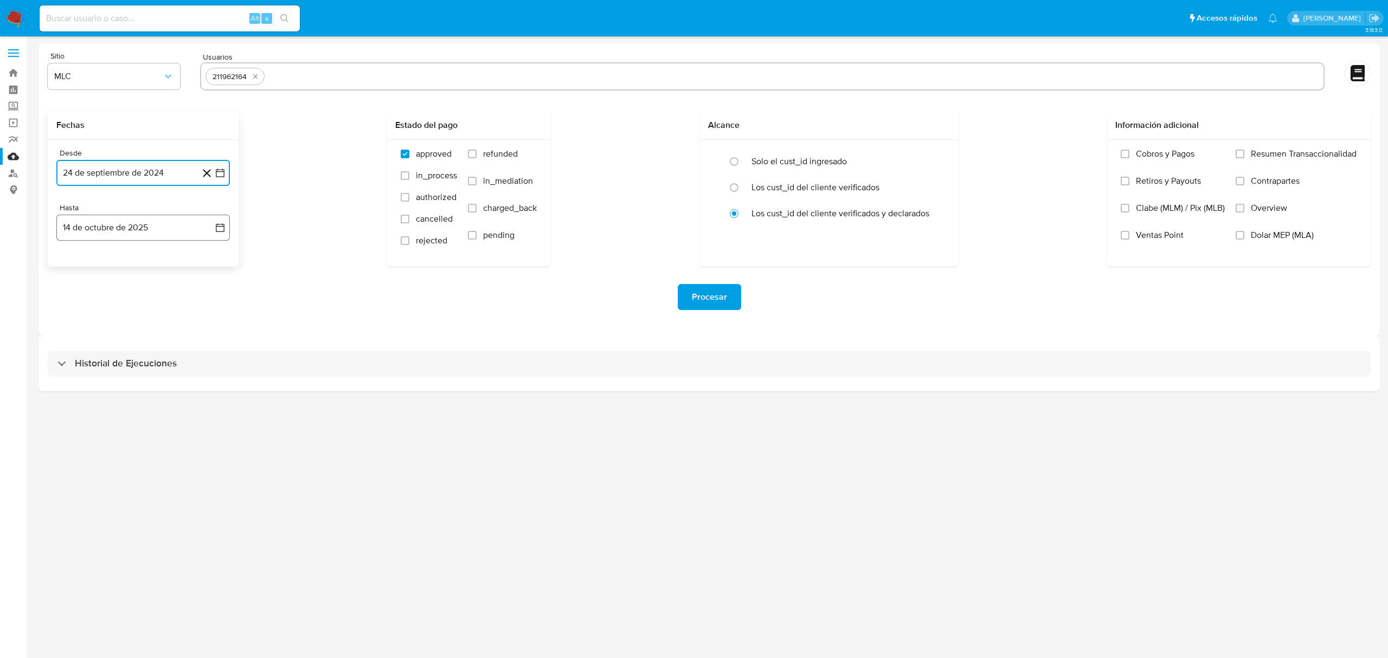
click at [93, 223] on button "14 de octubre de 2025" at bounding box center [142, 228] width 173 height 26
click at [120, 175] on button "24 de septiembre de 2024" at bounding box center [142, 173] width 173 height 26
click at [117, 335] on button "25" at bounding box center [121, 339] width 17 height 17
click at [83, 223] on button "14 de octubre de 2025" at bounding box center [142, 228] width 173 height 26
click at [76, 265] on icon "Mes anterior" at bounding box center [75, 267] width 13 height 13
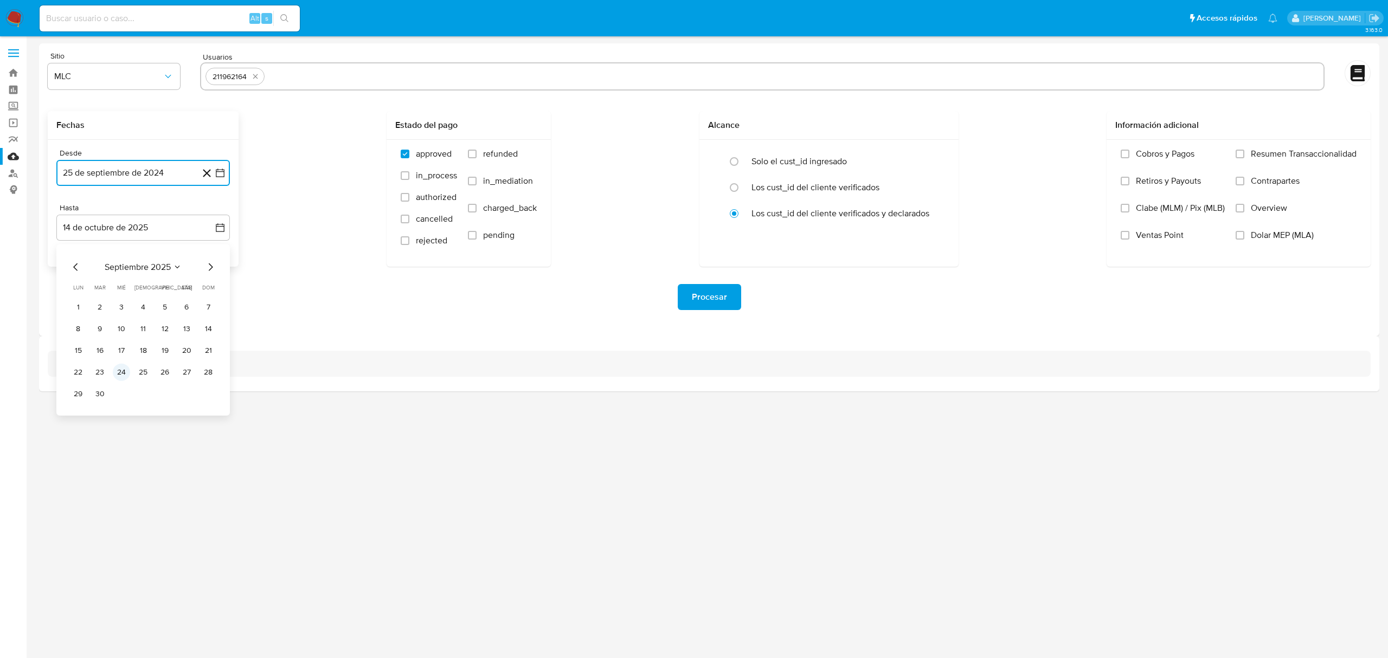
click at [124, 371] on button "24" at bounding box center [121, 372] width 17 height 17
drag, startPoint x: 217, startPoint y: 313, endPoint x: 289, endPoint y: 105, distance: 219.6
click at [217, 312] on div "Procesar" at bounding box center [709, 297] width 1323 height 61
click at [324, 86] on div "211962164" at bounding box center [762, 76] width 1124 height 28
click at [317, 74] on input "text" at bounding box center [794, 76] width 1050 height 17
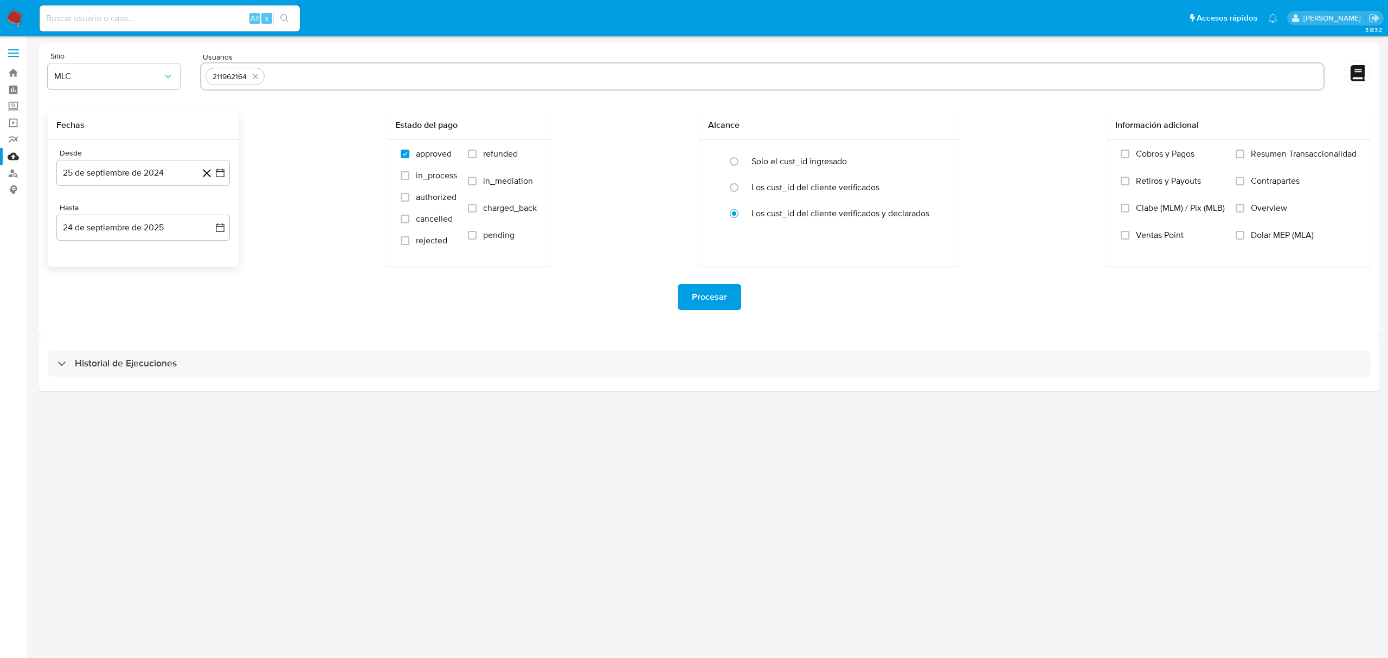
paste input "115678786"
type input "115678786"
paste input "2528291062"
type input "2528291062"
paste input "2128383201"
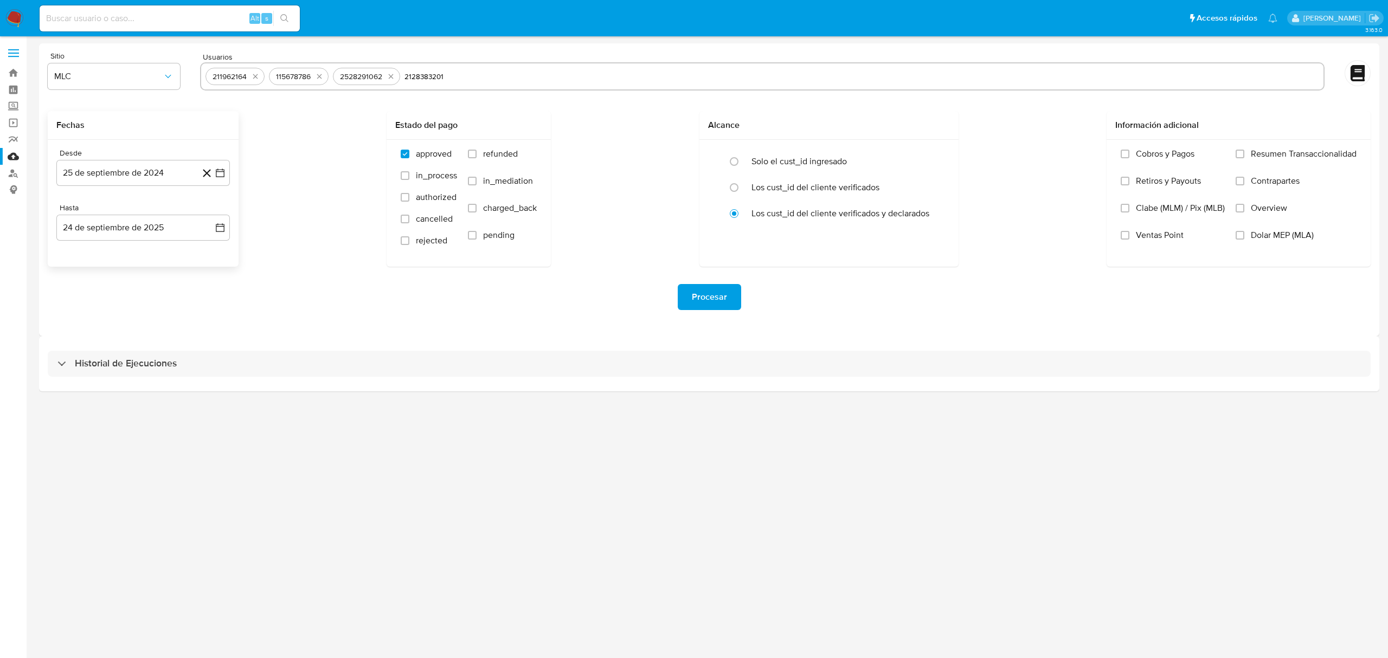
type input "2128383201"
paste input "493929645"
type input "493929645"
paste input "150717487"
type input "150717487"
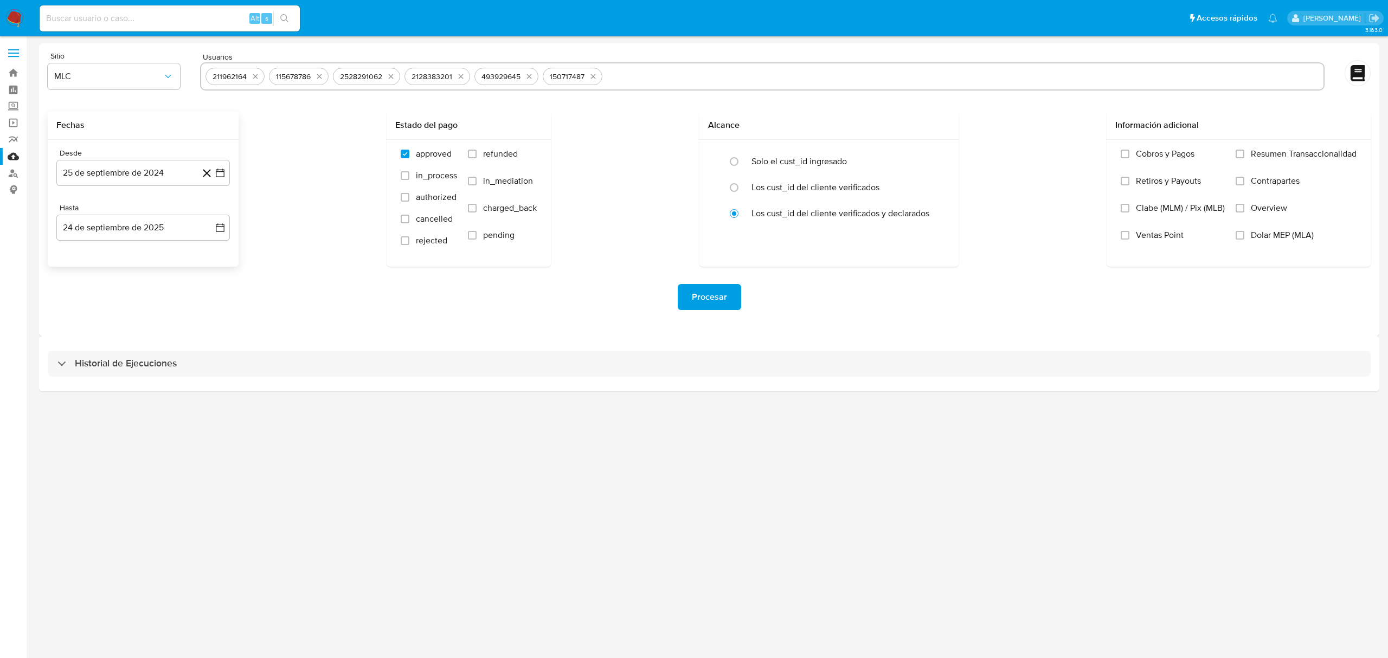
click at [367, 312] on div "Procesar" at bounding box center [709, 297] width 1323 height 61
click at [731, 300] on button "Procesar" at bounding box center [709, 297] width 63 height 26
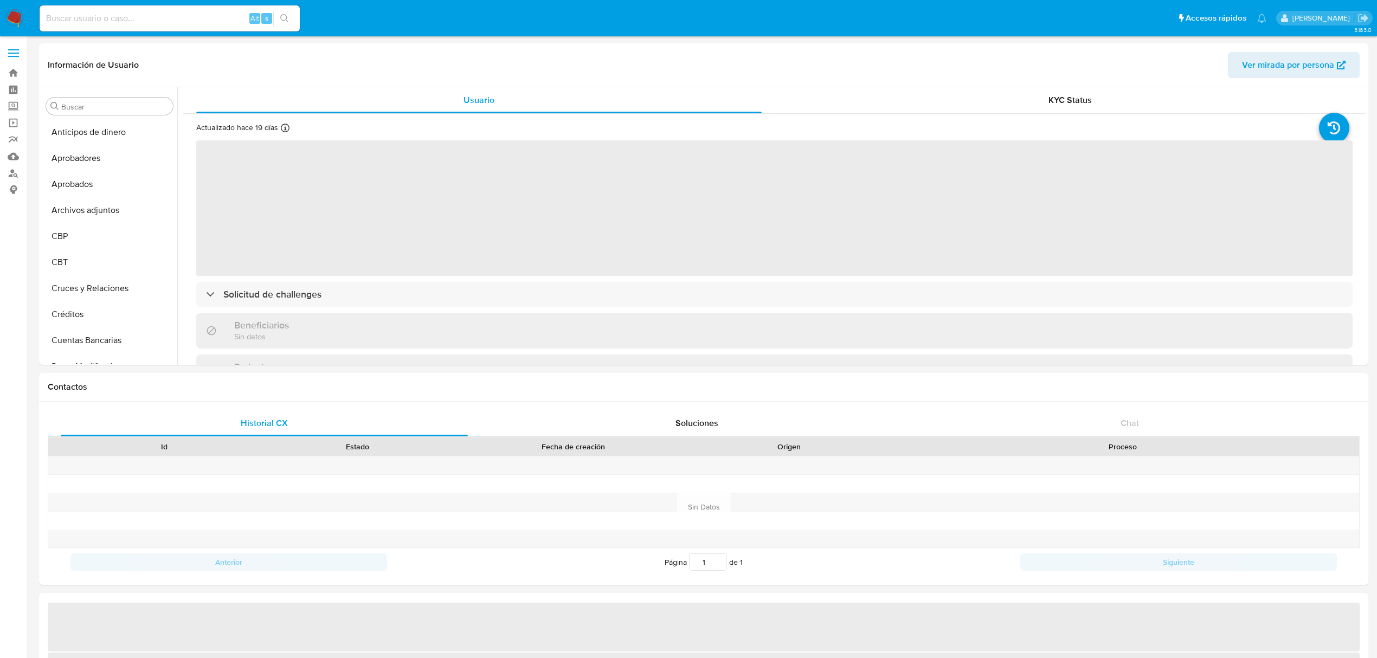
select select "10"
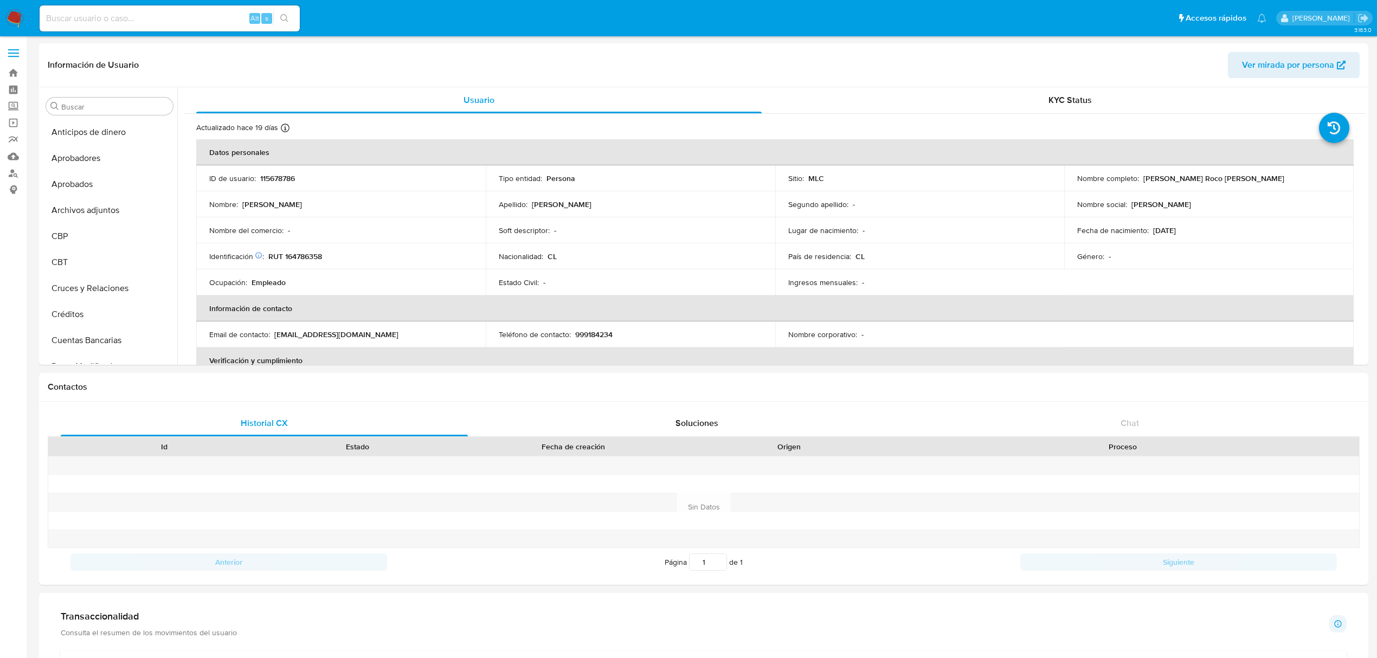
scroll to position [536, 0]
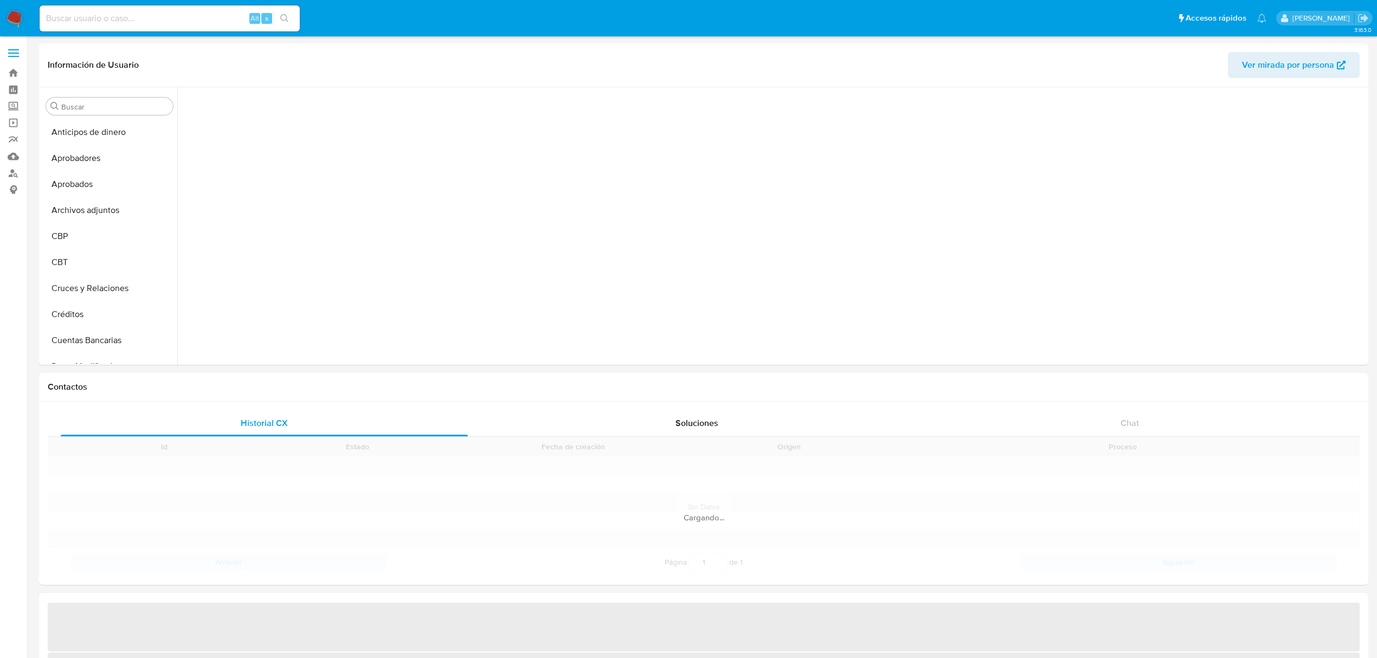
scroll to position [233, 0]
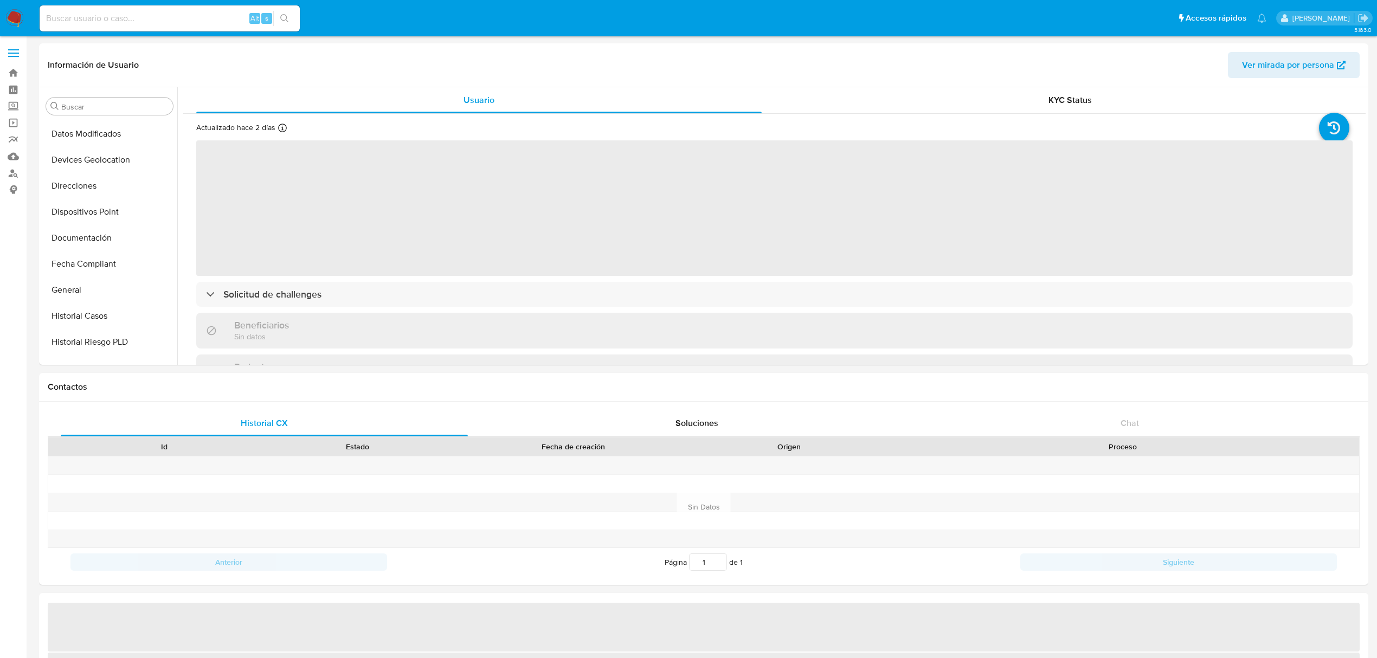
select select "10"
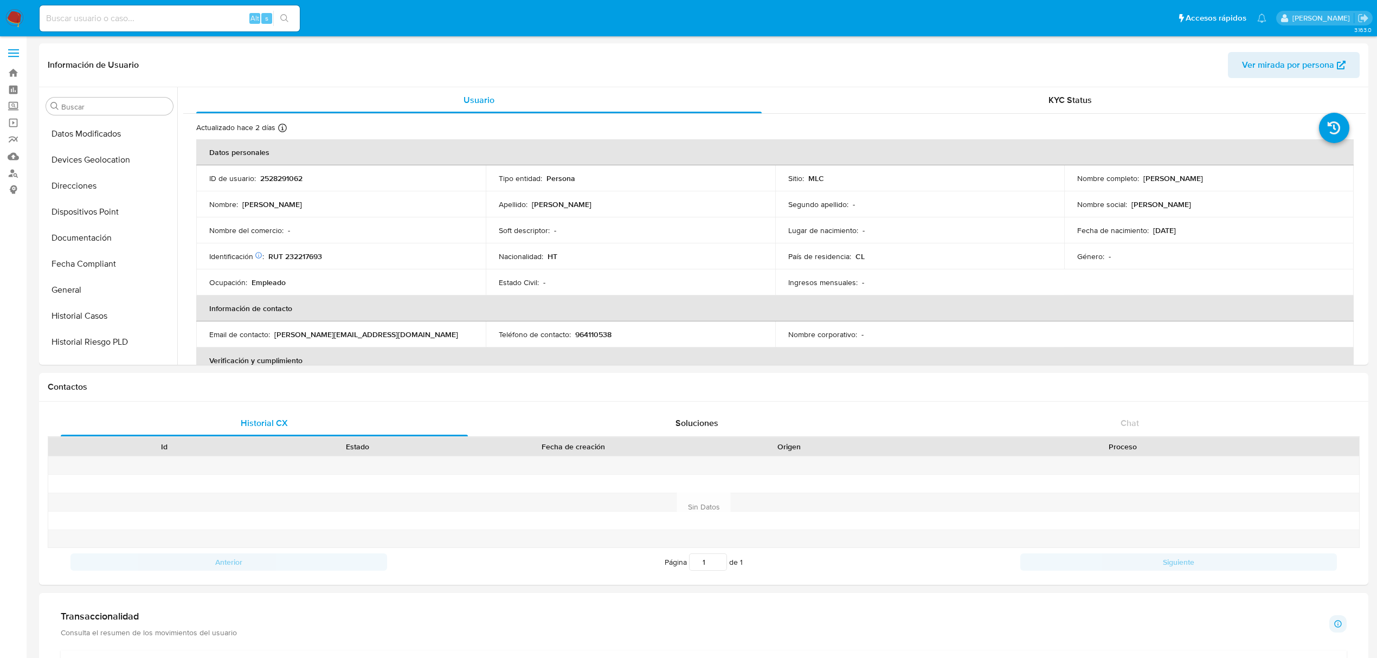
scroll to position [536, 0]
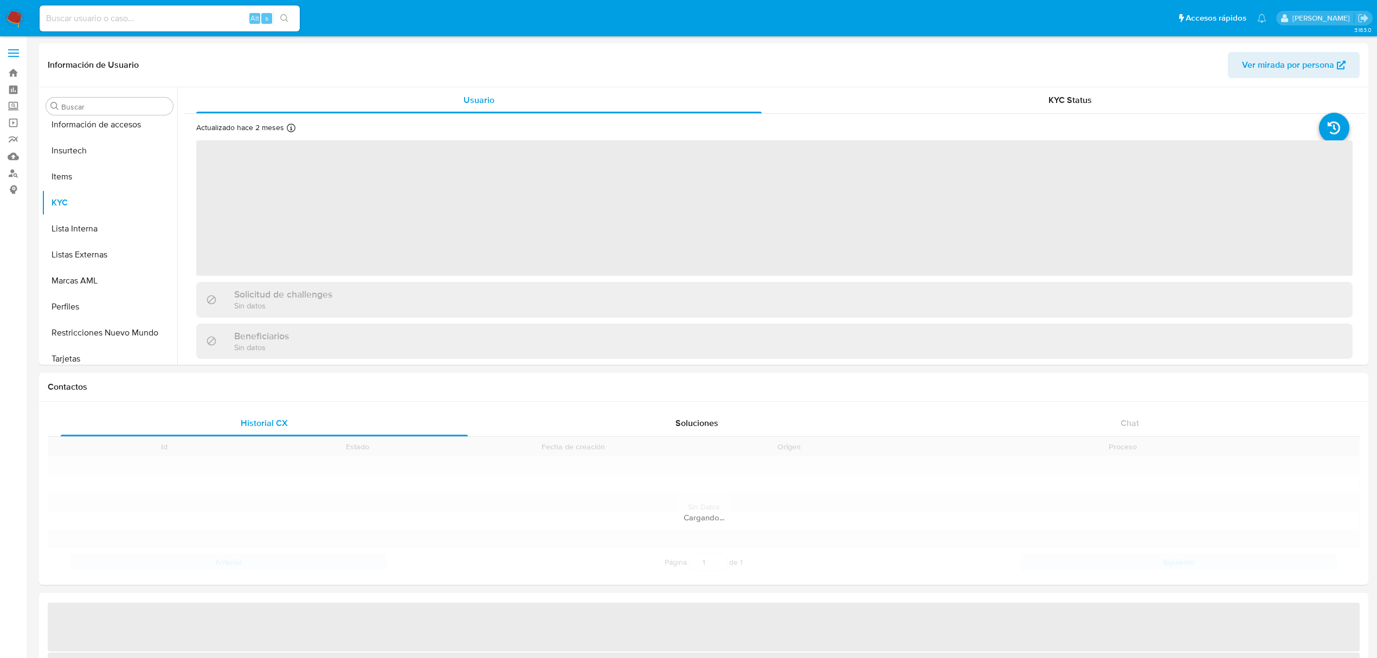
scroll to position [536, 0]
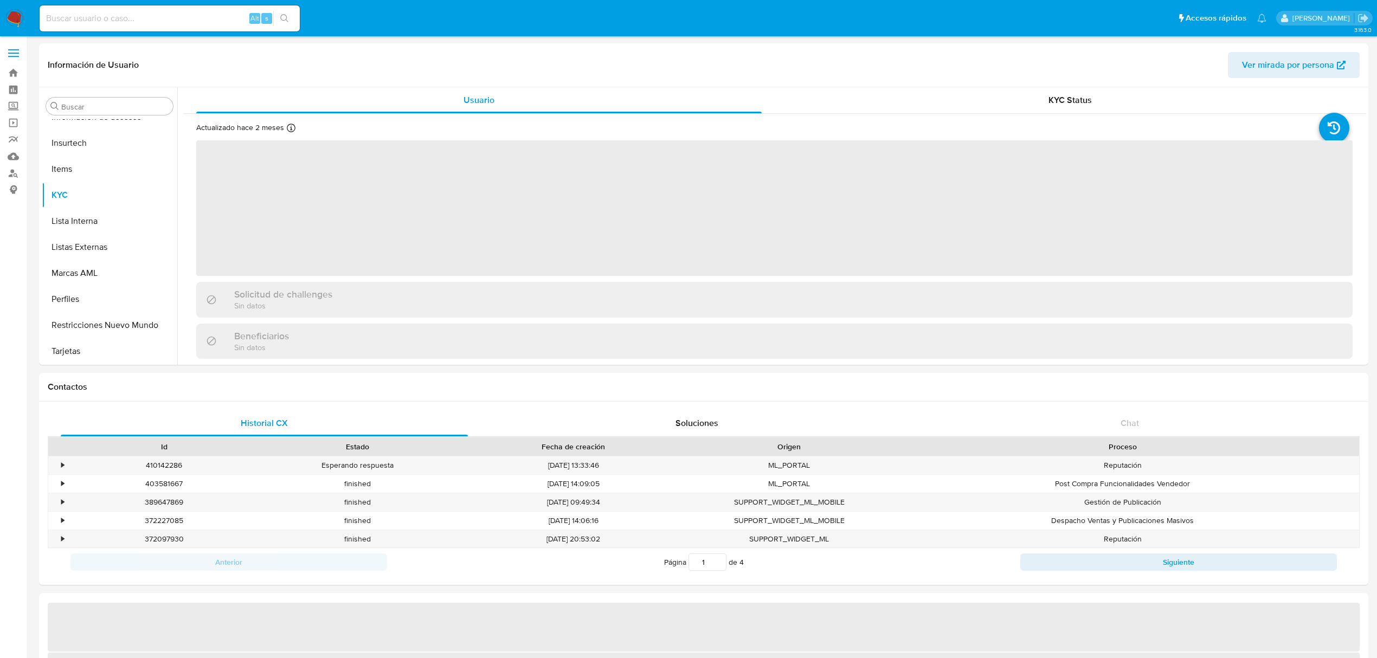
select select "10"
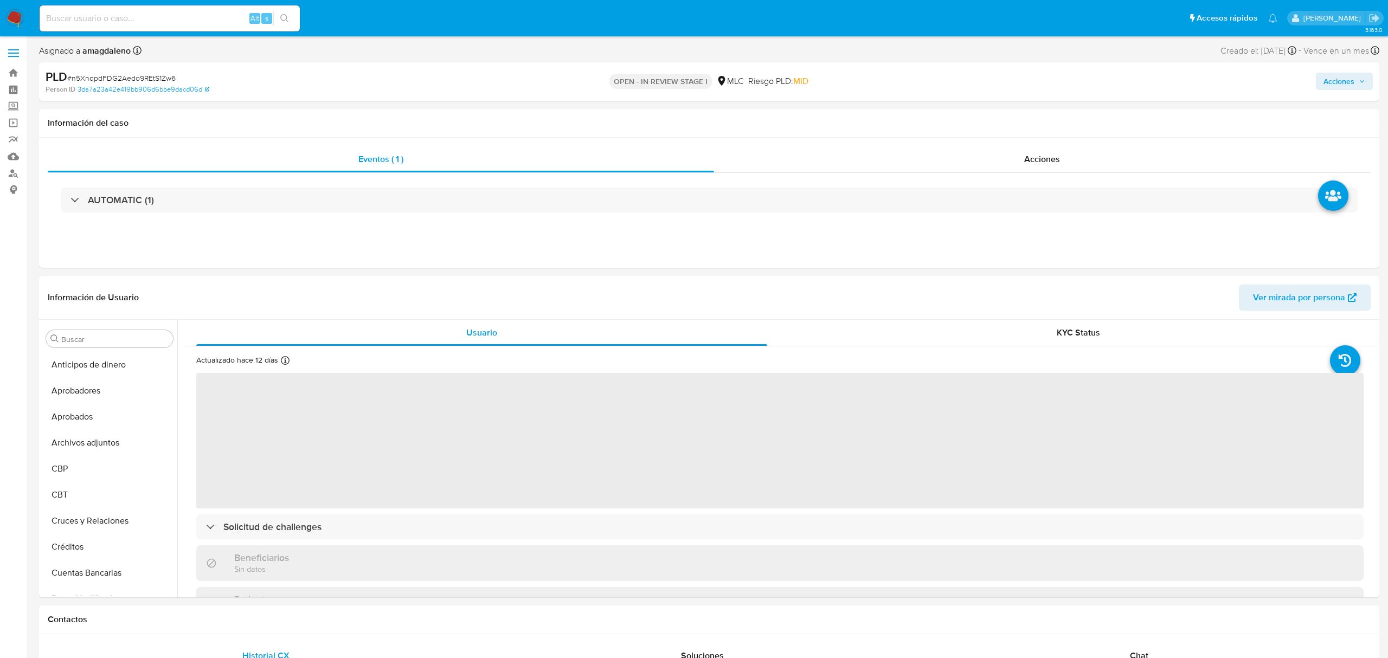
select select "10"
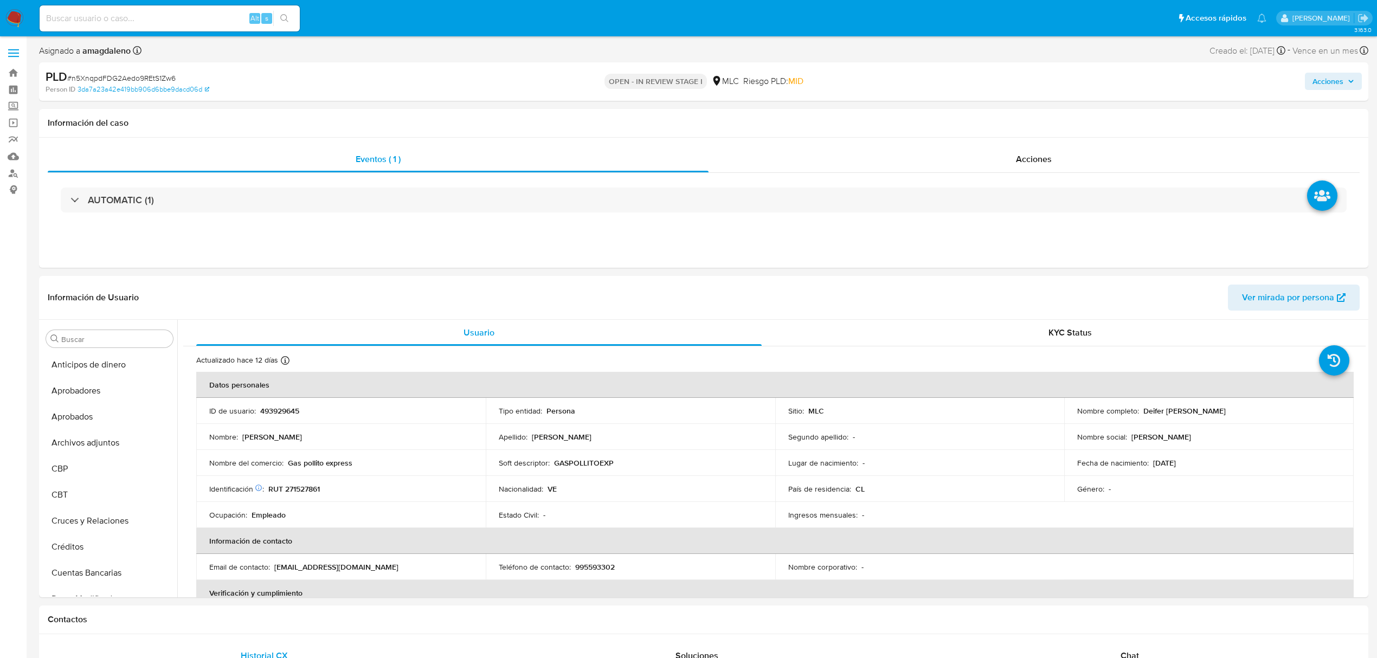
scroll to position [298, 0]
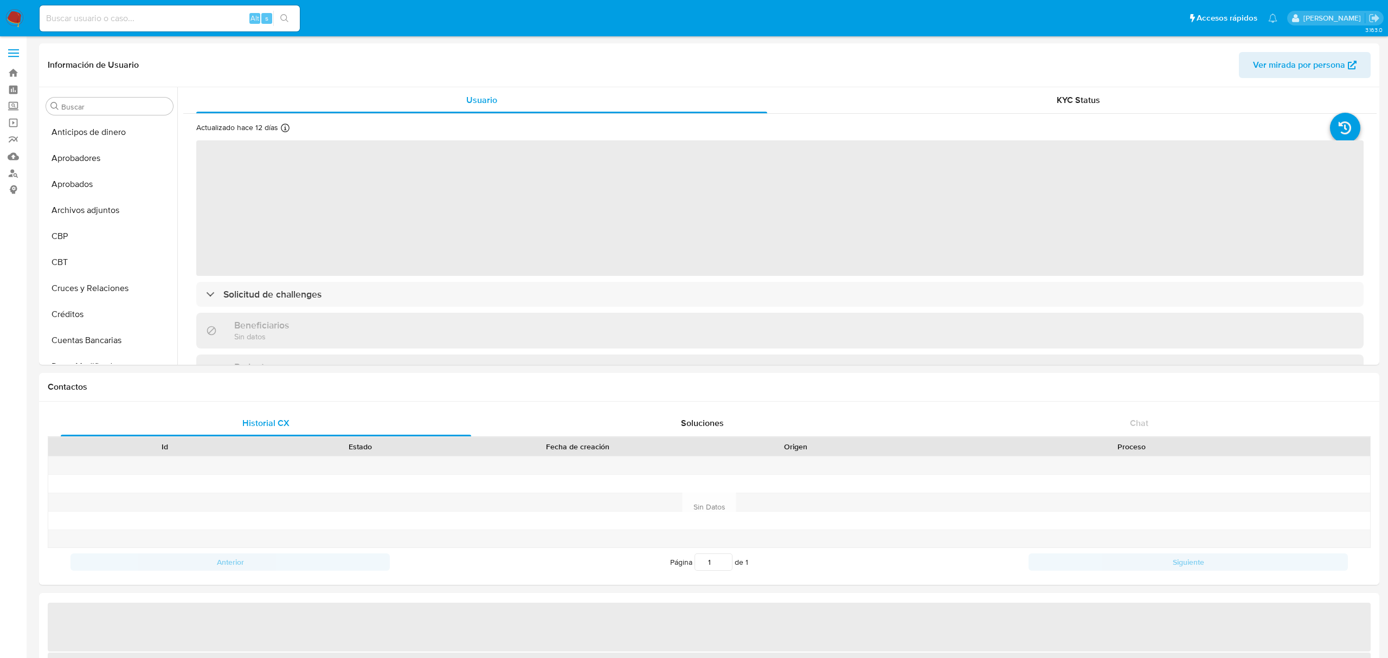
select select "10"
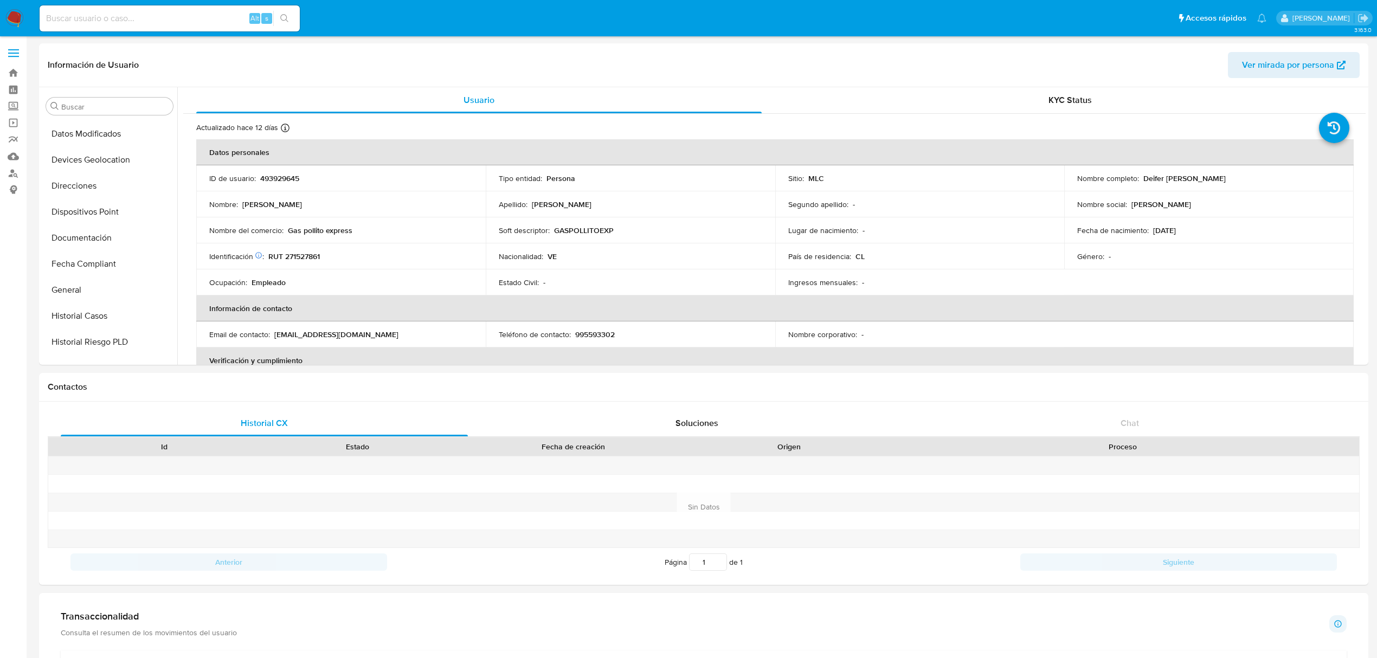
scroll to position [467, 0]
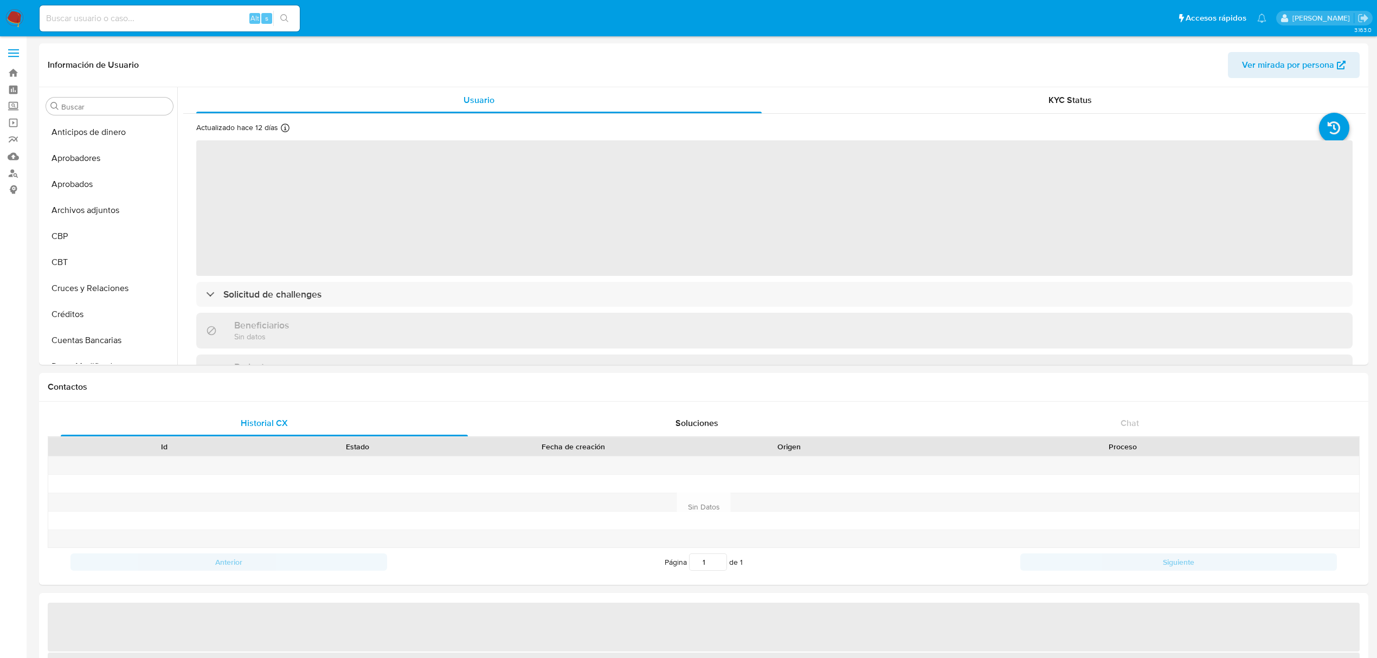
select select "10"
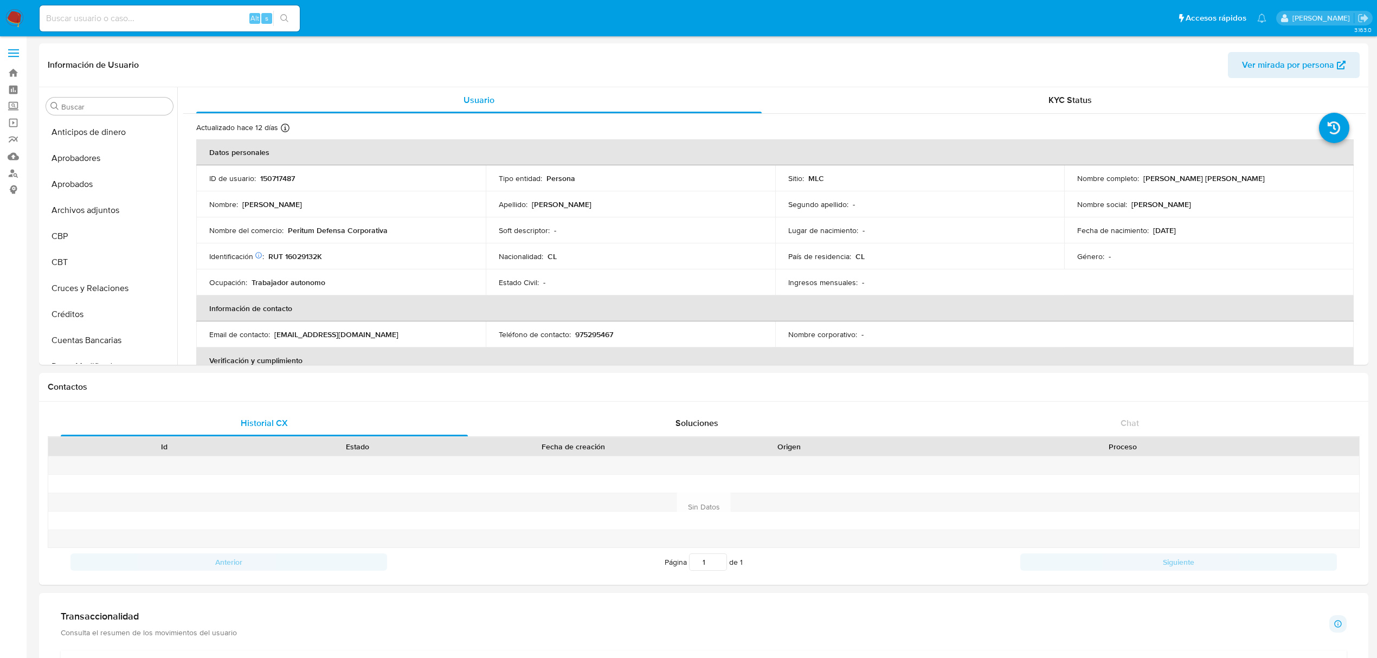
scroll to position [536, 0]
select select "10"
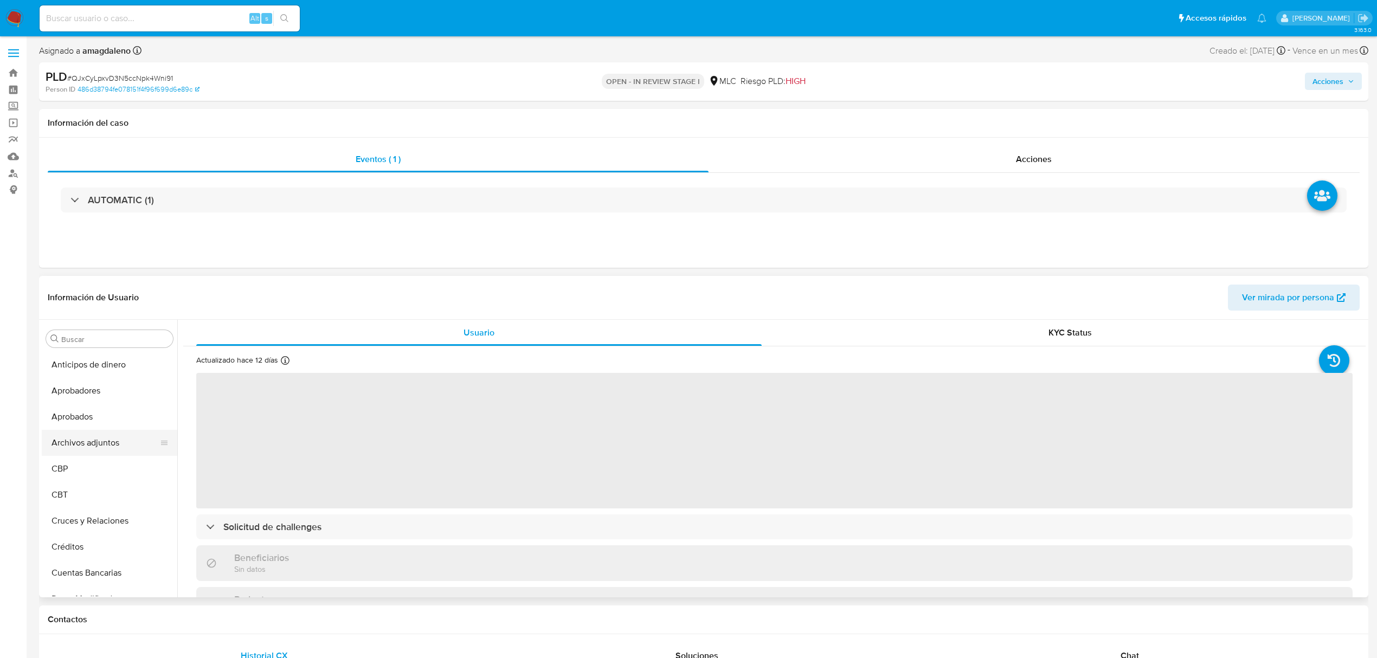
select select "10"
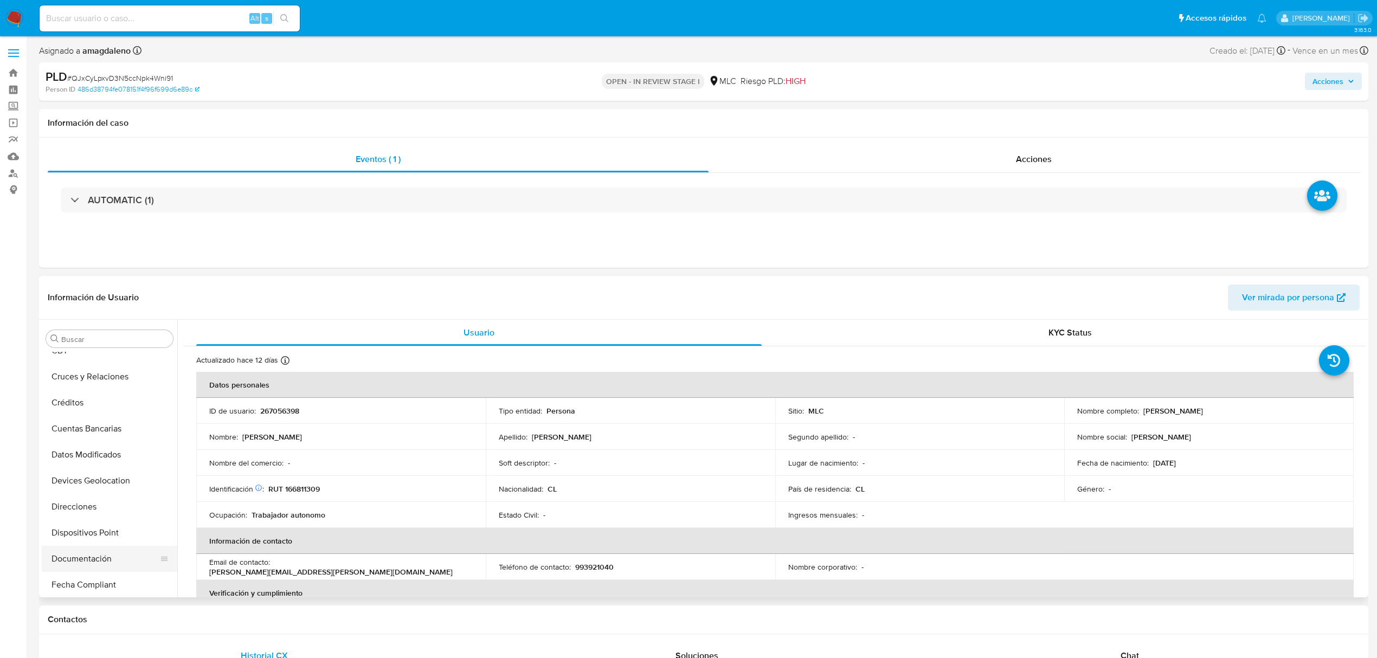
click at [57, 551] on button "Documentación" at bounding box center [105, 559] width 127 height 26
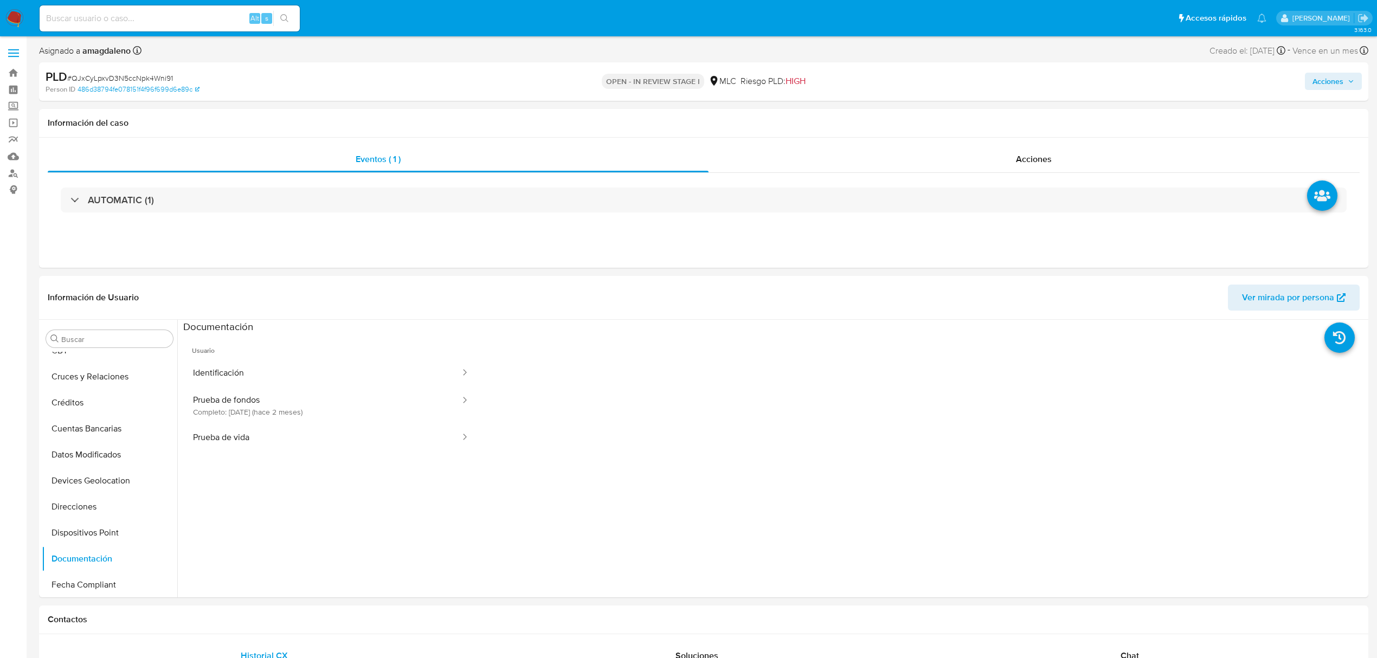
click at [262, 376] on button "Identificación" at bounding box center [322, 373] width 278 height 28
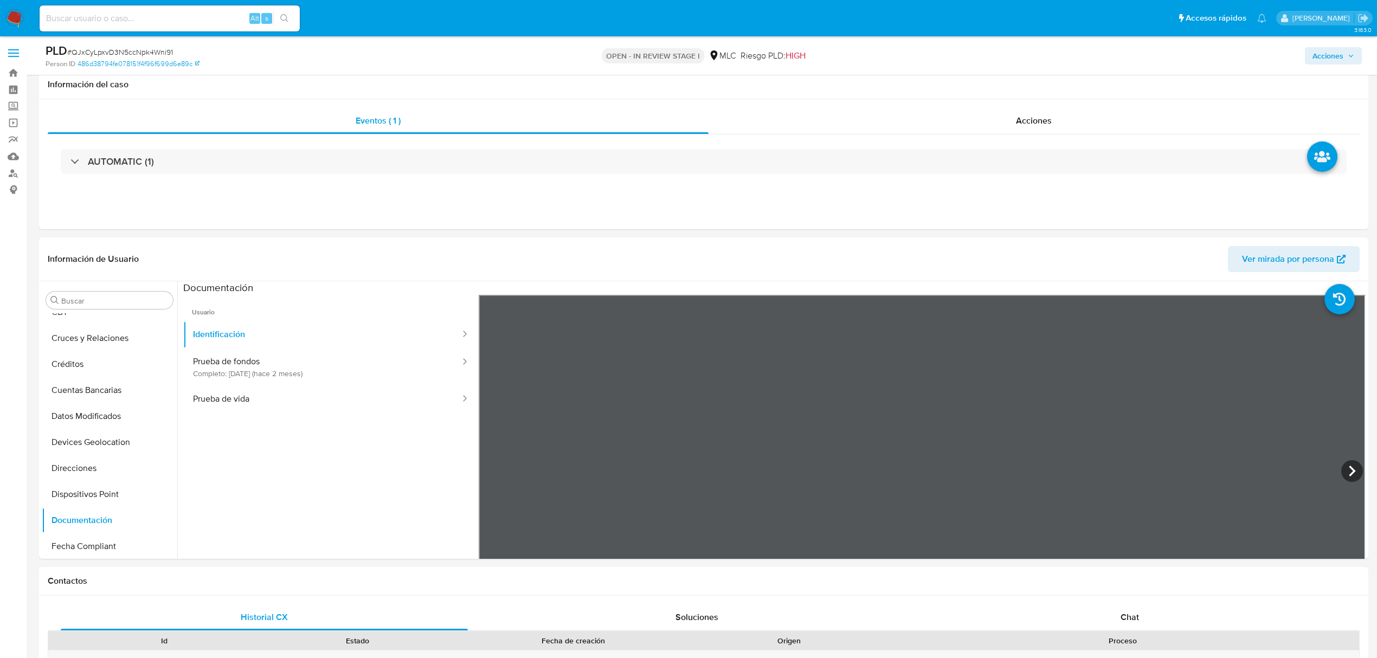
scroll to position [121, 0]
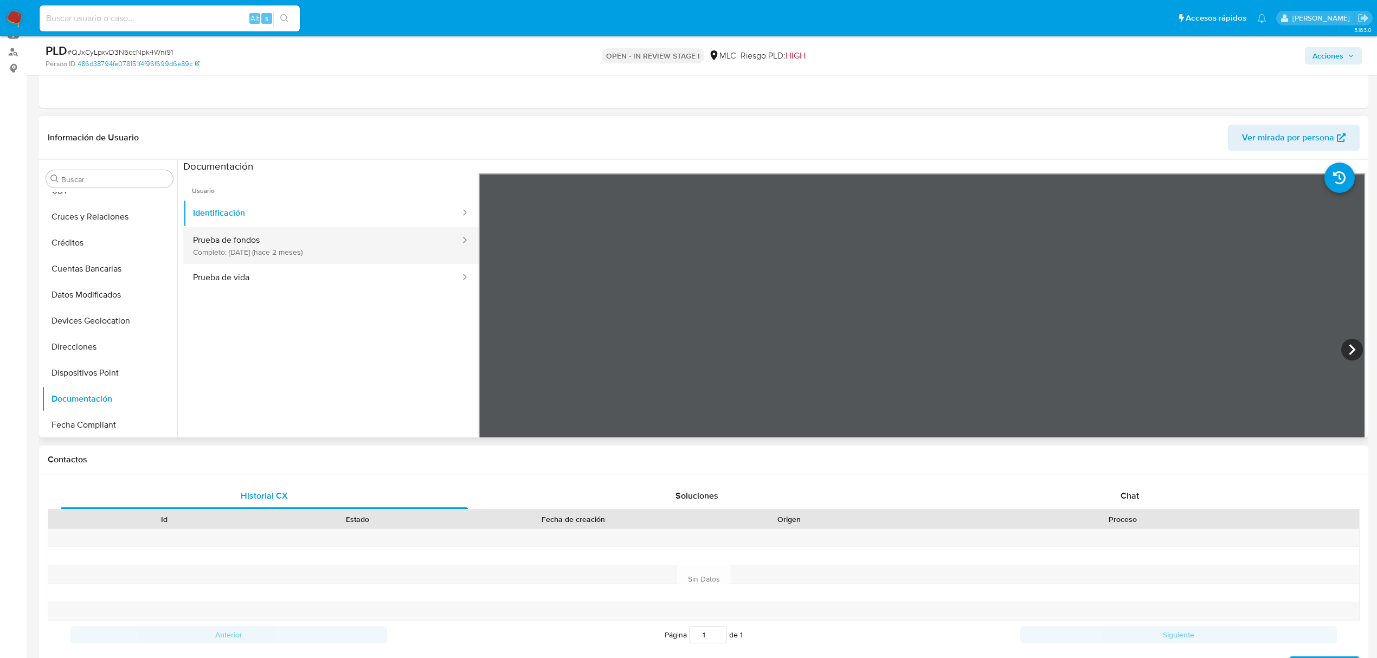
click at [274, 258] on button "Prueba de fondos Completo: 11/08/2025 (hace 2 meses)" at bounding box center [322, 245] width 278 height 37
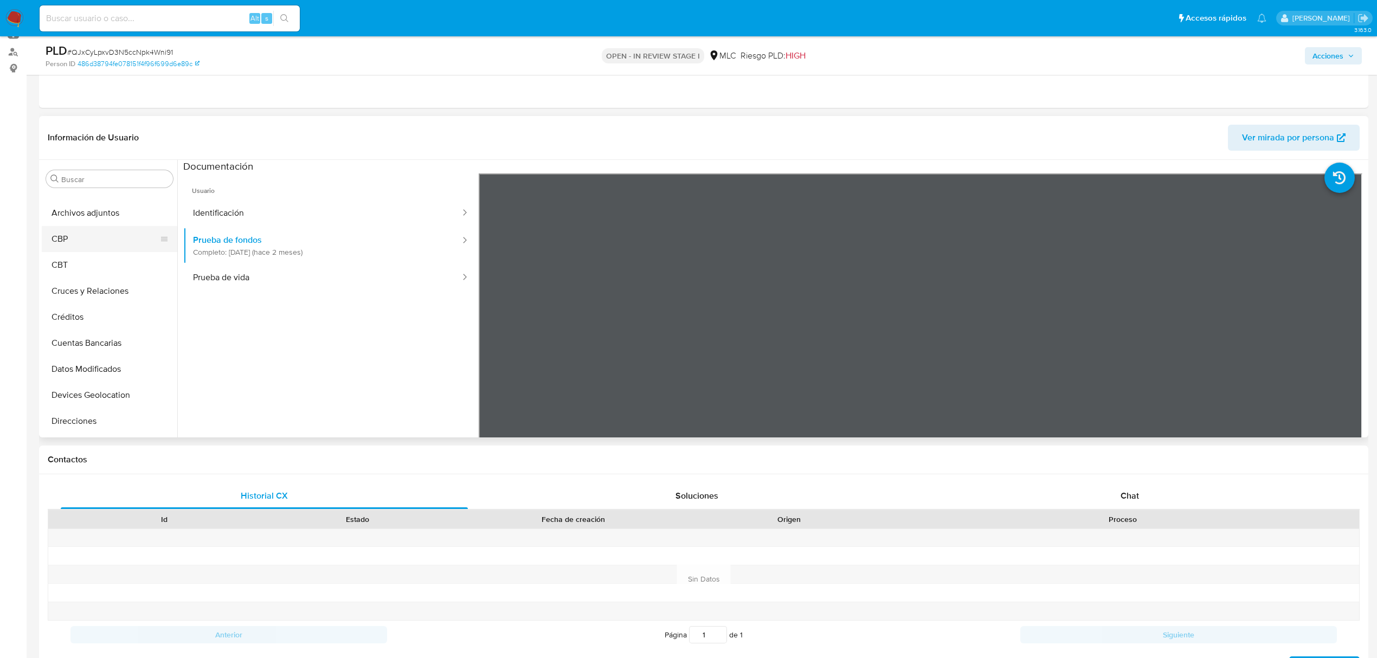
scroll to position [0, 0]
click at [94, 271] on button "Archivos adjuntos" at bounding box center [105, 283] width 127 height 26
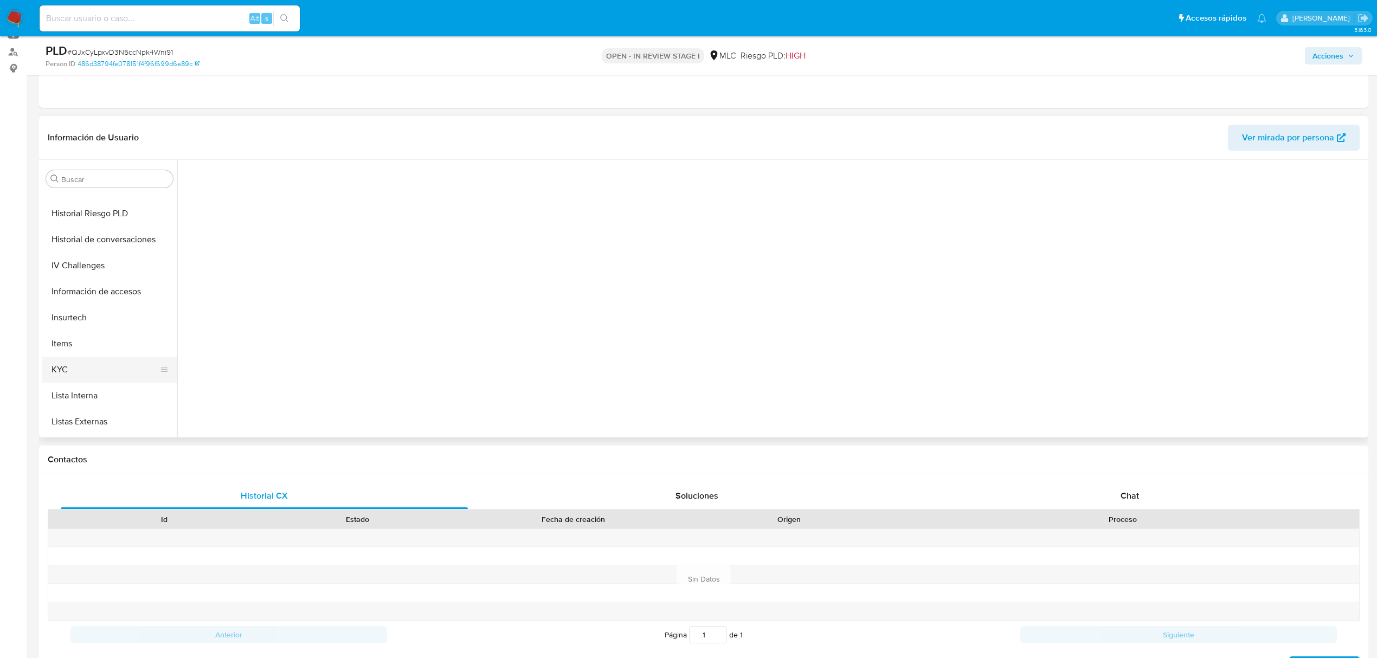
scroll to position [289, 0]
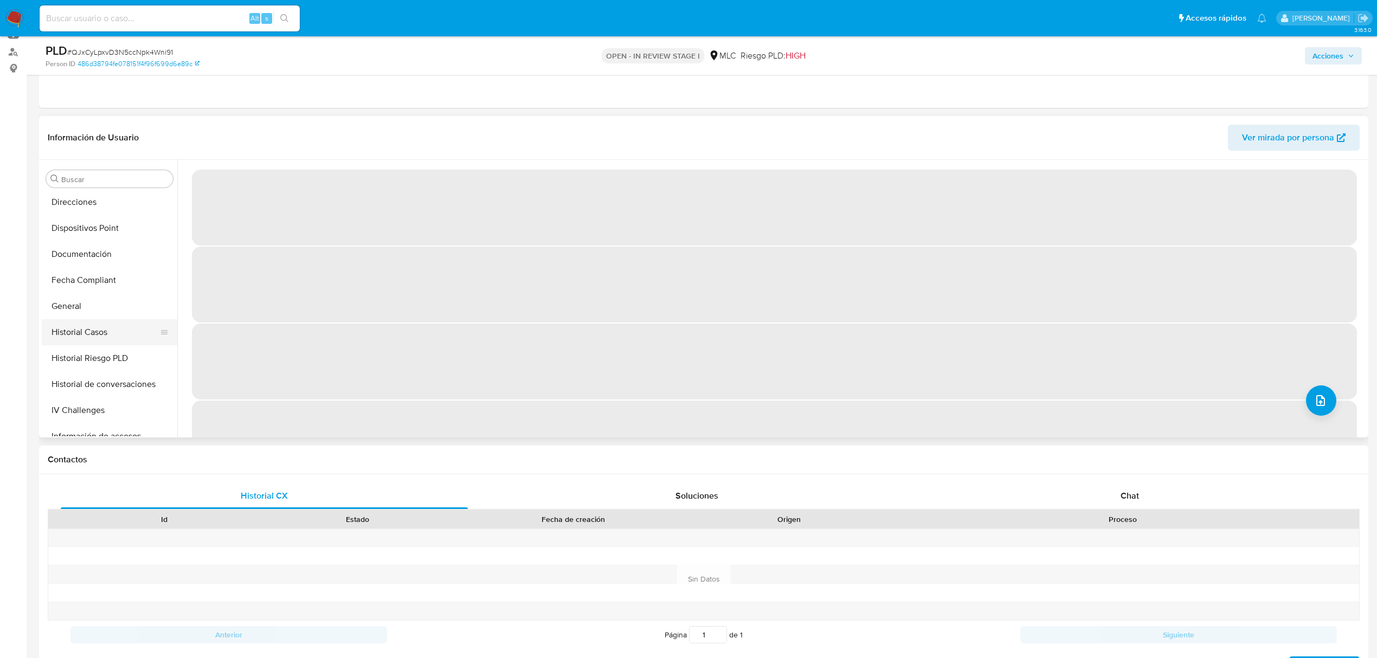
click at [92, 336] on button "Historial Casos" at bounding box center [105, 332] width 127 height 26
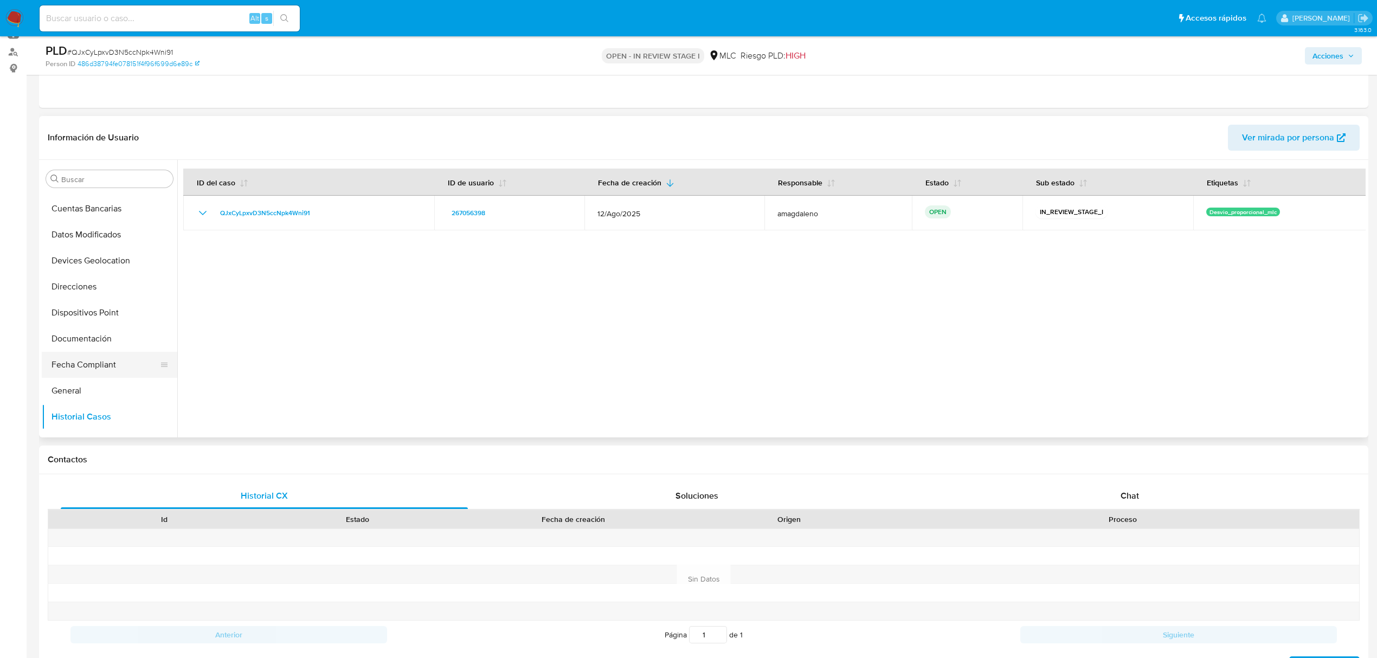
scroll to position [0, 0]
click at [102, 285] on button "Archivos adjuntos" at bounding box center [105, 283] width 127 height 26
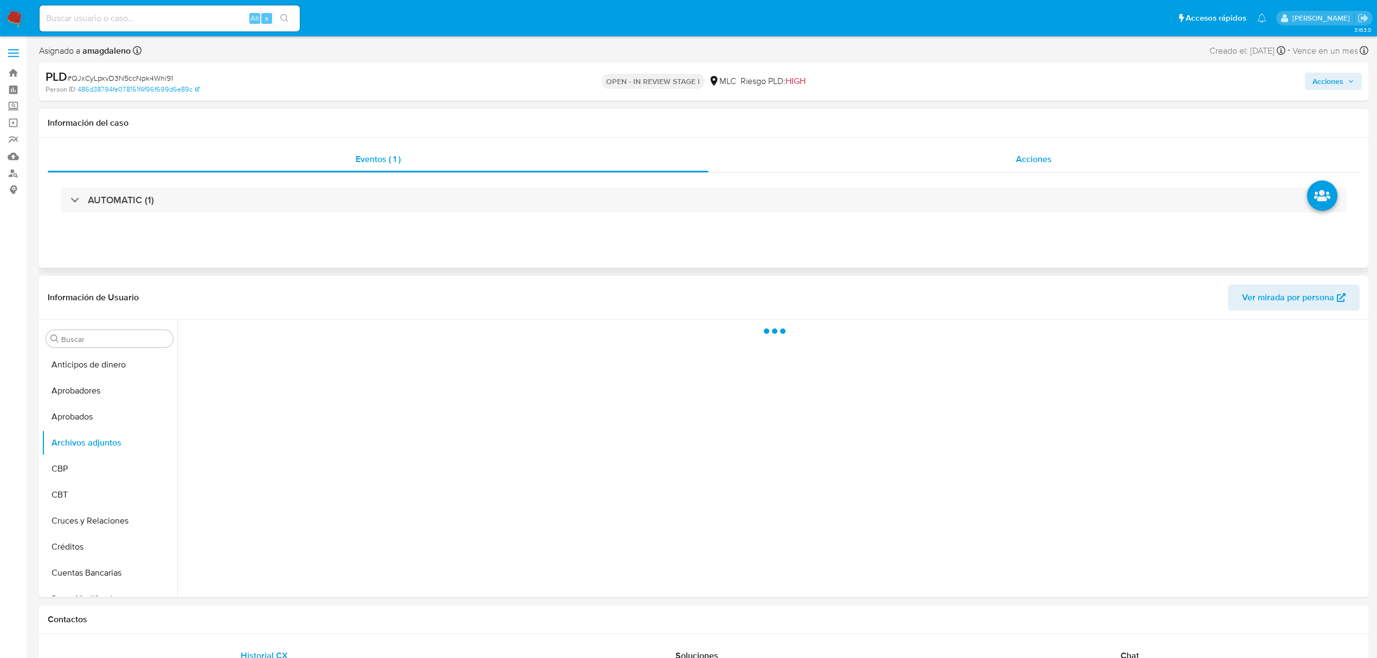
click at [845, 151] on div "Acciones" at bounding box center [1035, 159] width 652 height 26
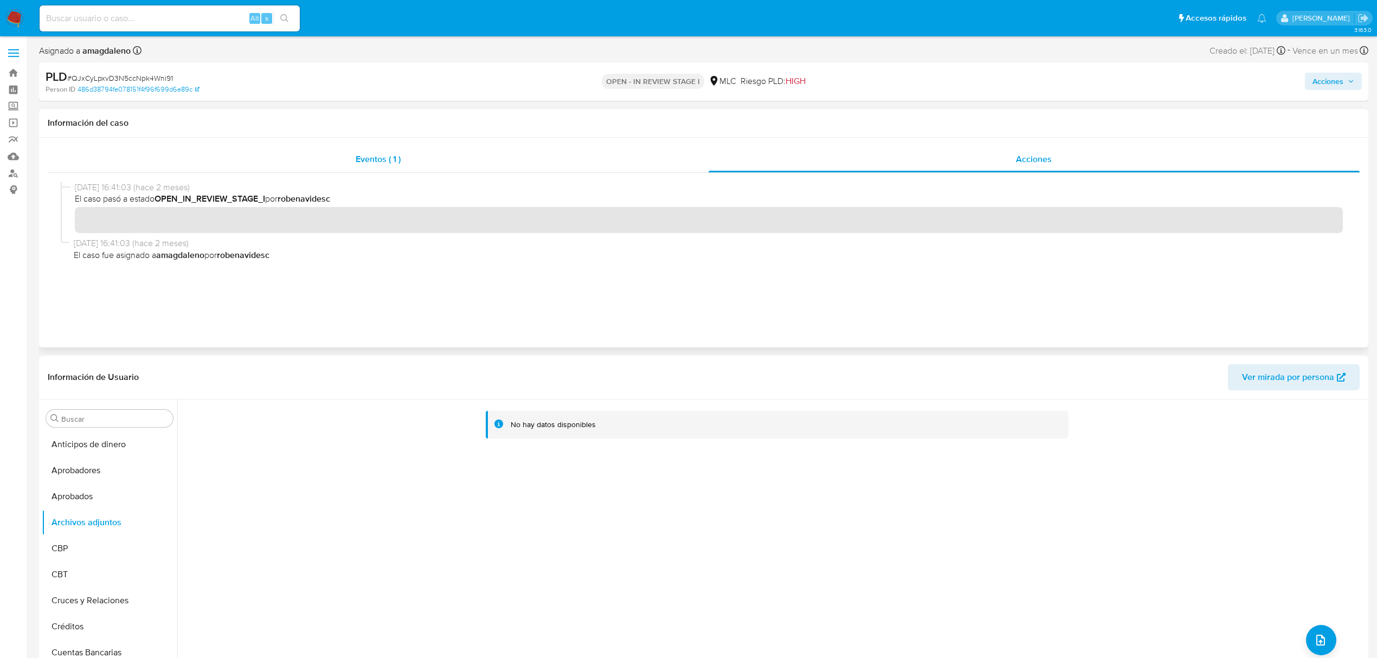
click at [452, 168] on div "Eventos ( 1 )" at bounding box center [378, 159] width 661 height 26
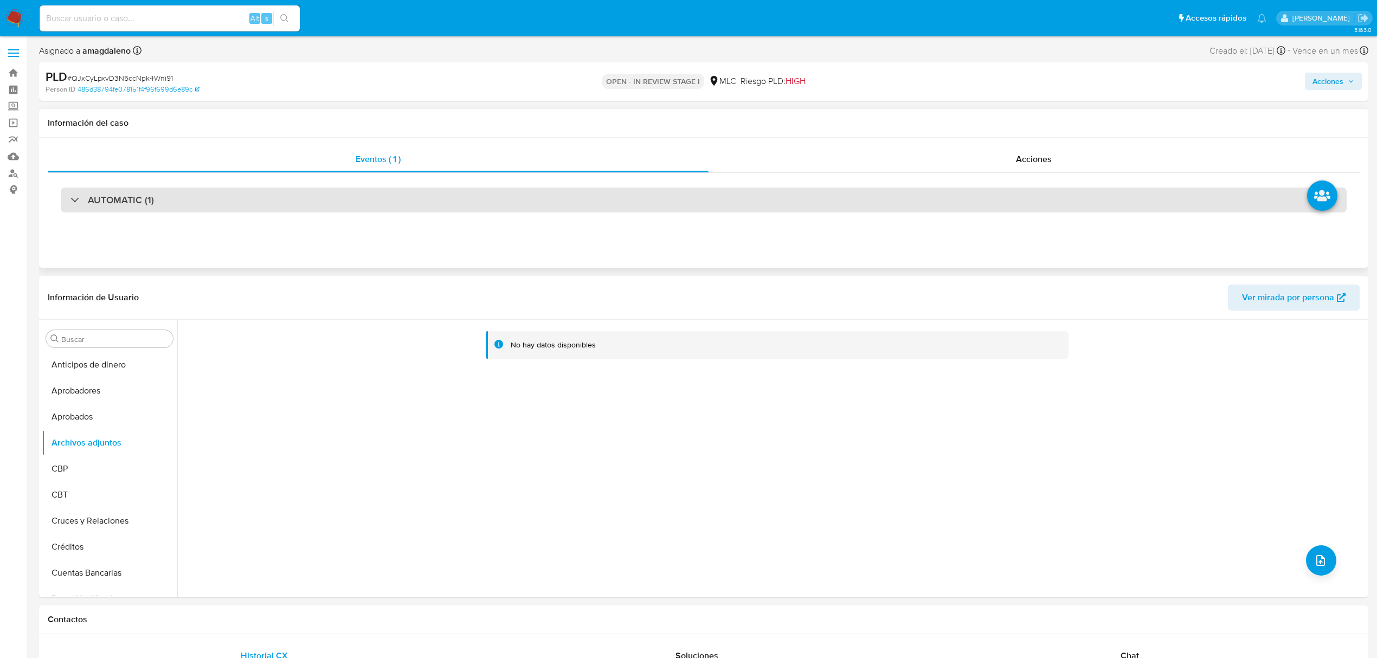
click at [480, 204] on div "AUTOMATIC (1)" at bounding box center [704, 200] width 1286 height 25
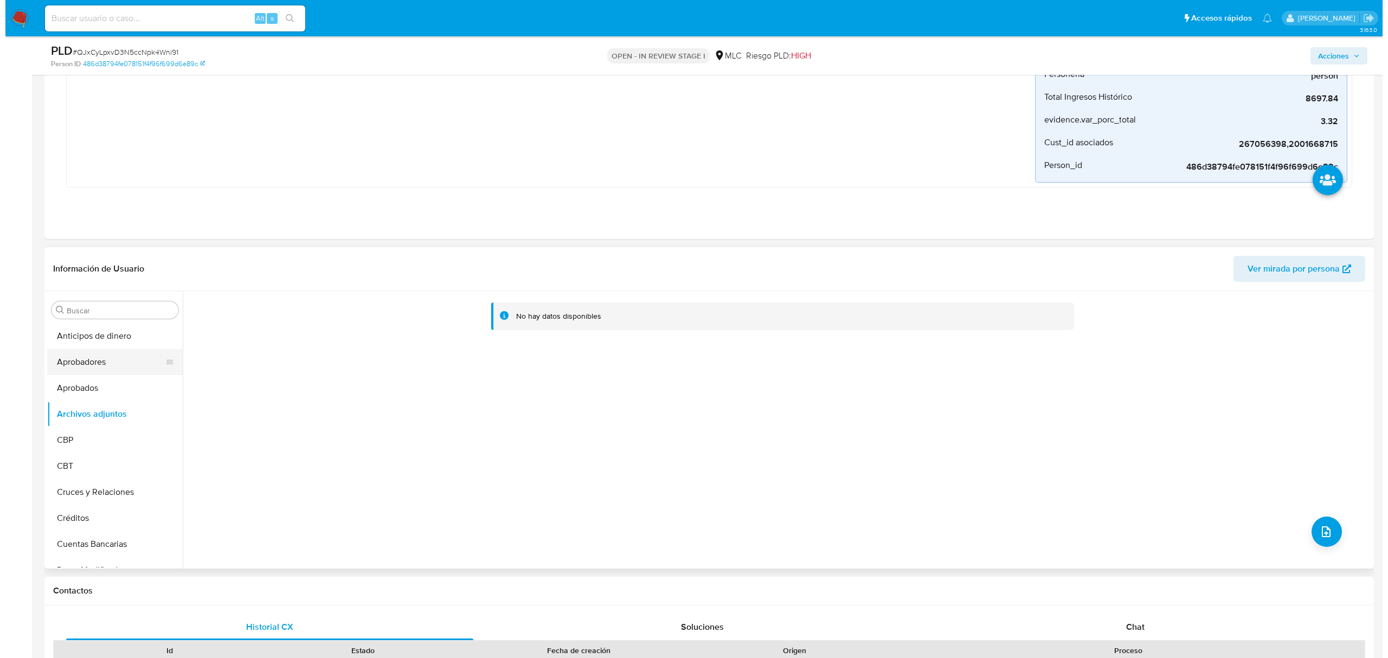
scroll to position [217, 0]
click at [99, 410] on button "Archivos adjuntos" at bounding box center [105, 413] width 127 height 26
click at [1314, 528] on span "upload-file" at bounding box center [1320, 530] width 13 height 13
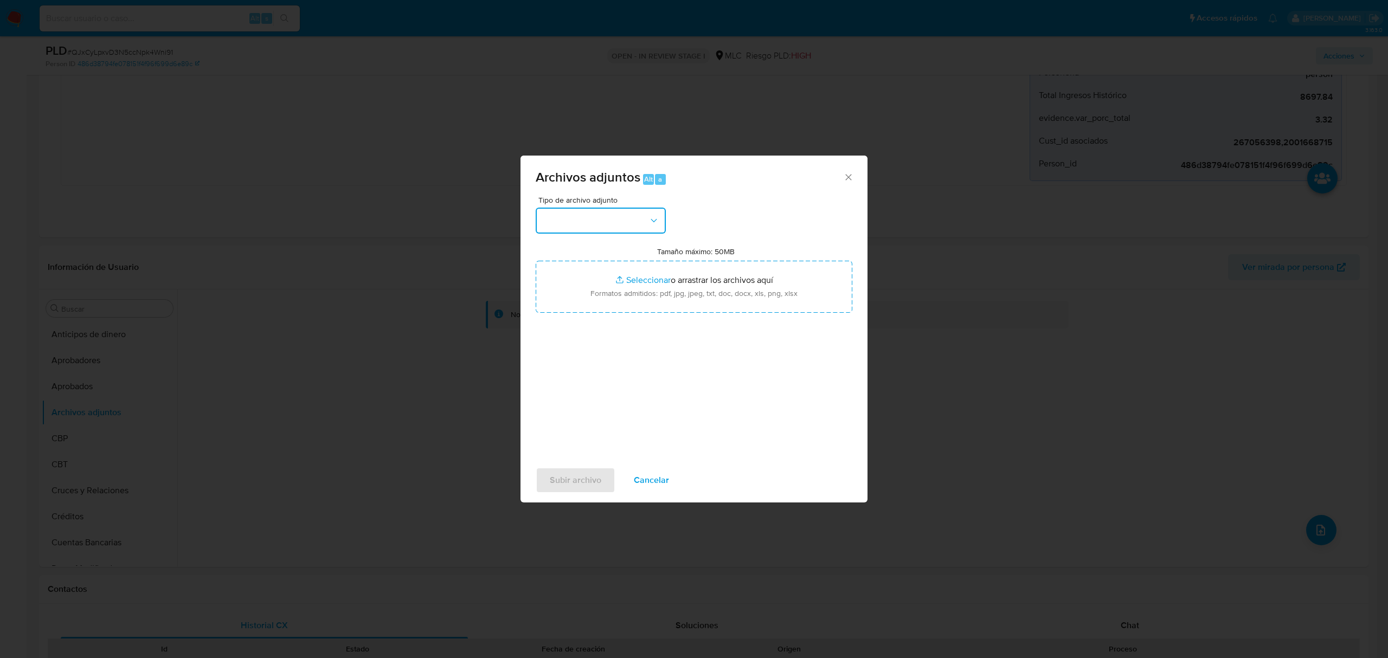
click at [612, 222] on button "button" at bounding box center [601, 221] width 130 height 26
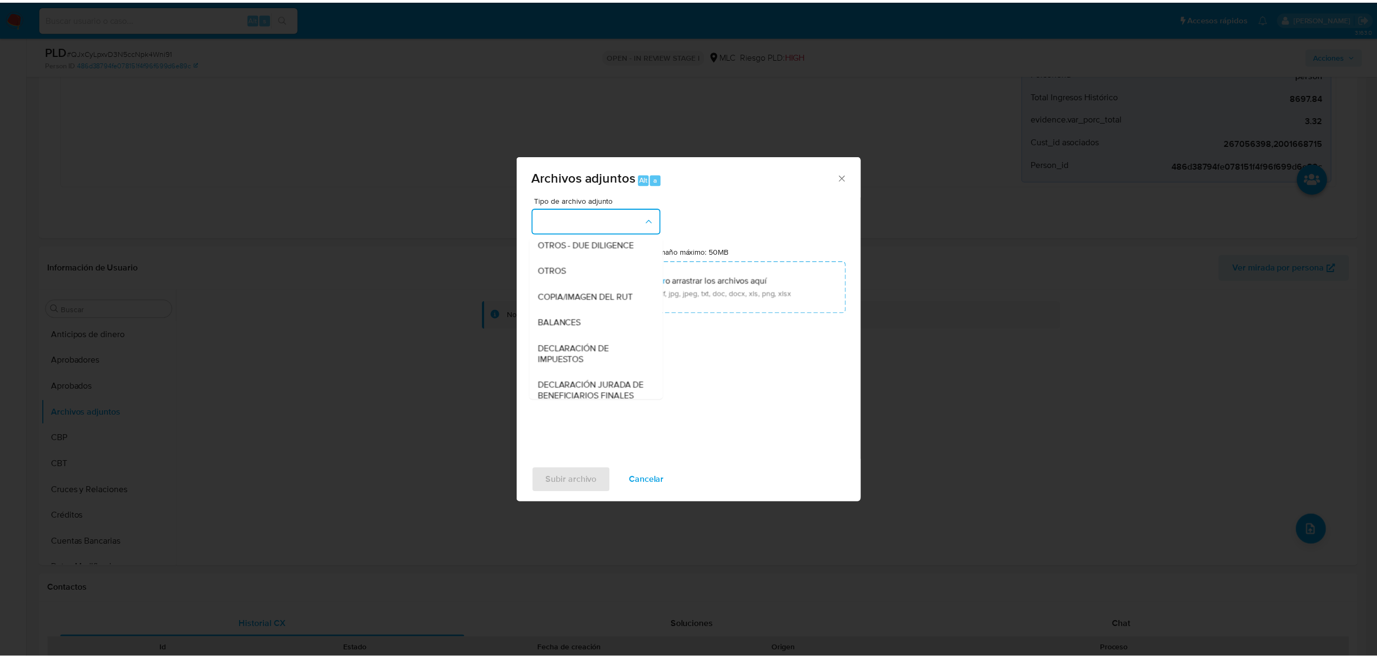
scroll to position [89, 0]
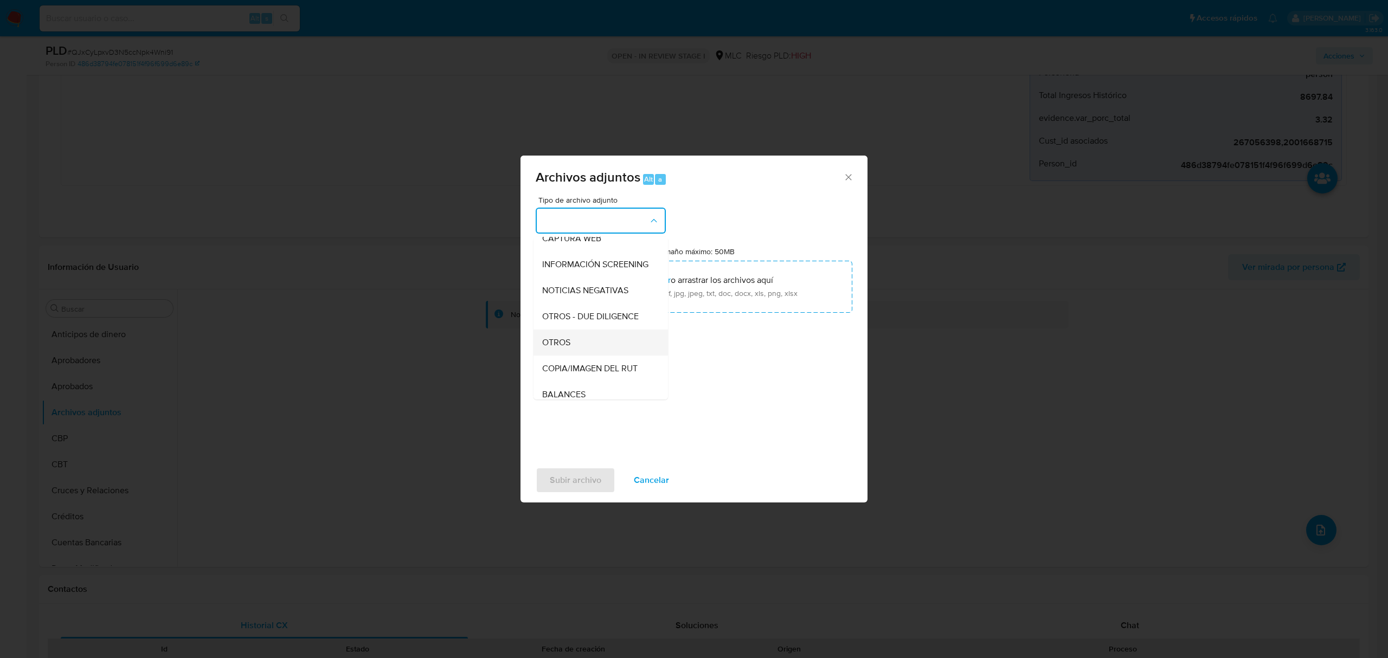
click at [581, 356] on div "OTROS" at bounding box center [597, 343] width 111 height 26
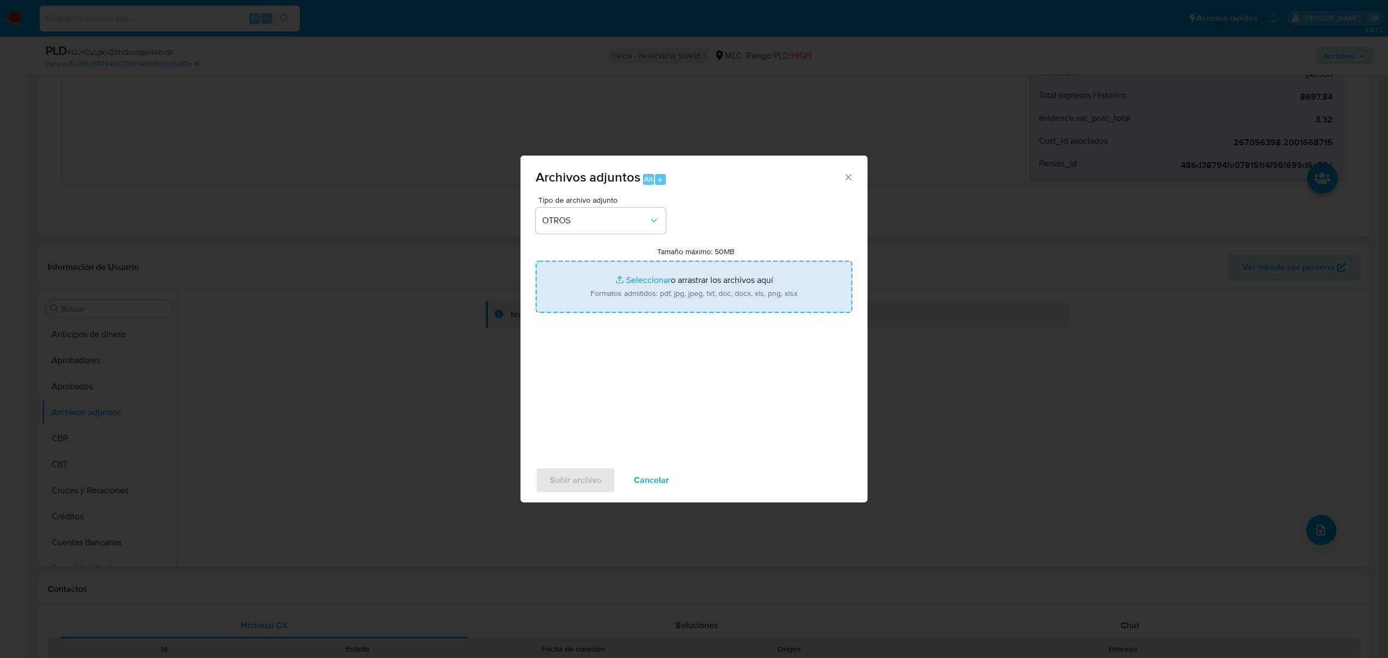
click at [635, 269] on input "Tamaño máximo: 50MB Seleccionar archivos" at bounding box center [694, 287] width 317 height 52
type input "C:\fakepath\AM 267056398 - 13_10_2025 (1).xlsx"
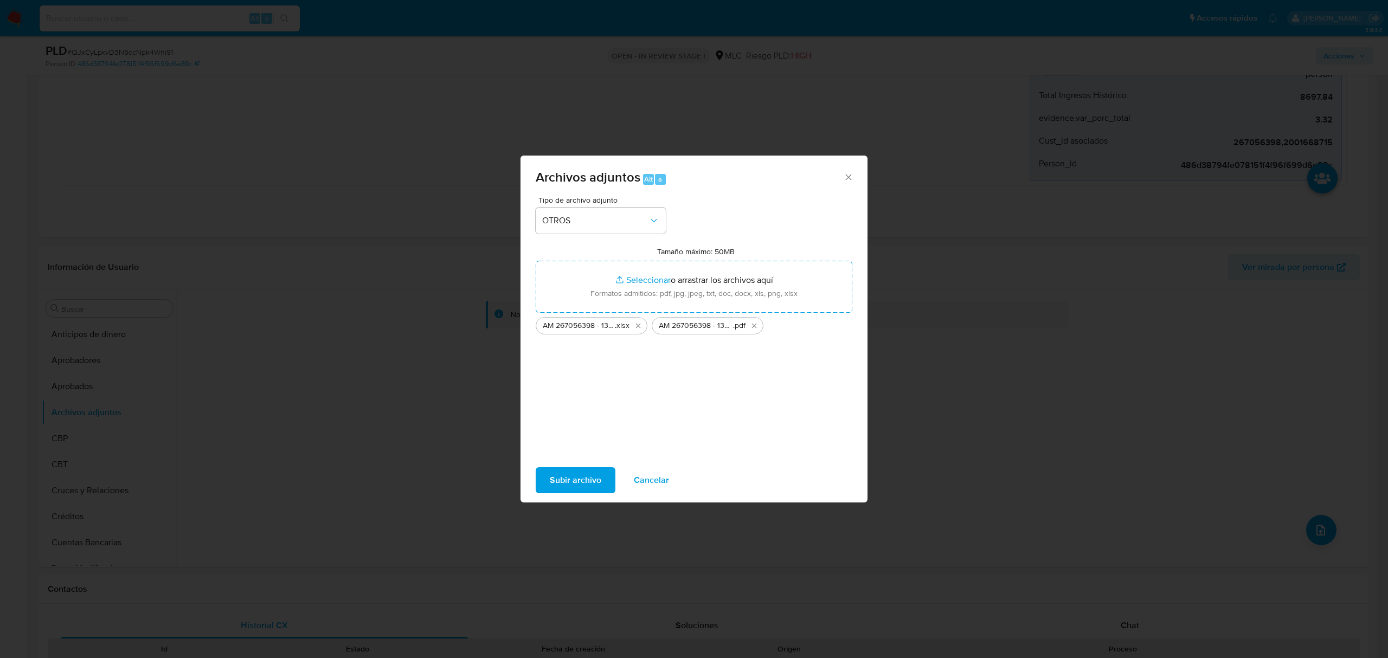
click at [560, 490] on span "Subir archivo" at bounding box center [576, 480] width 52 height 24
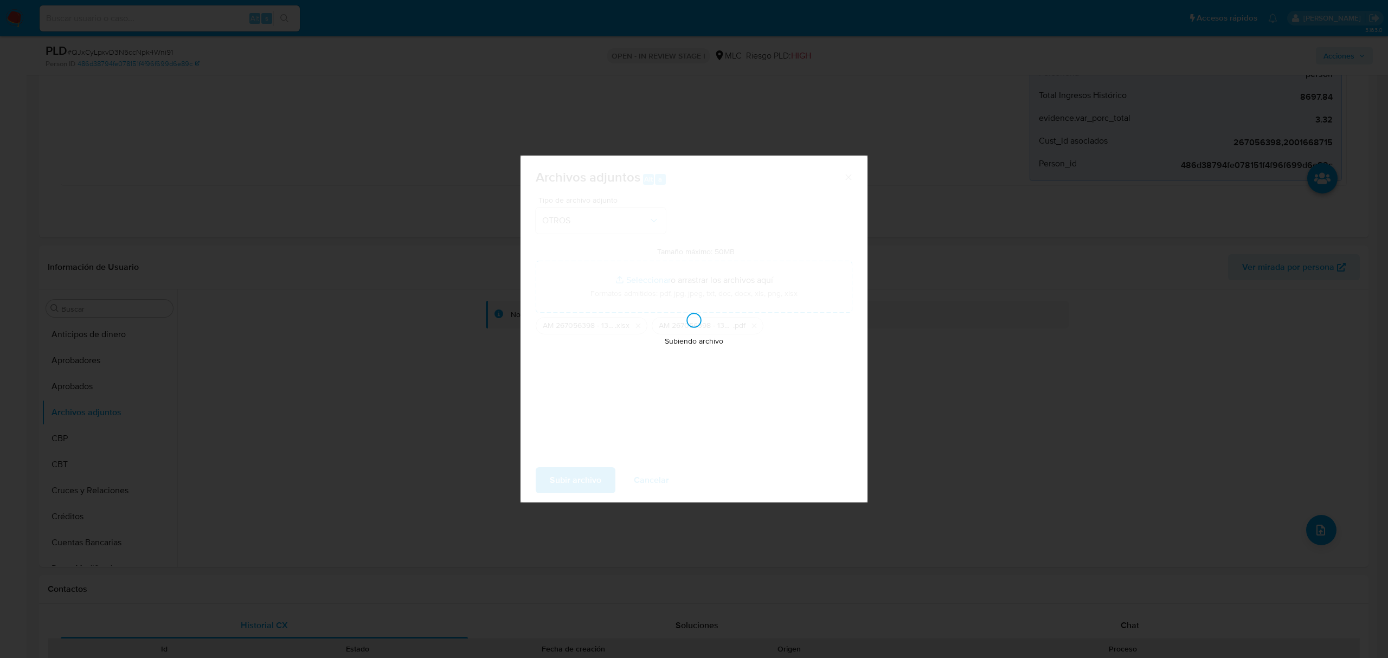
click at [128, 354] on div "Archivos adjuntos Alt a Tipo de archivo adjunto OTROS Tamaño máximo: 50MB Selec…" at bounding box center [694, 329] width 1388 height 658
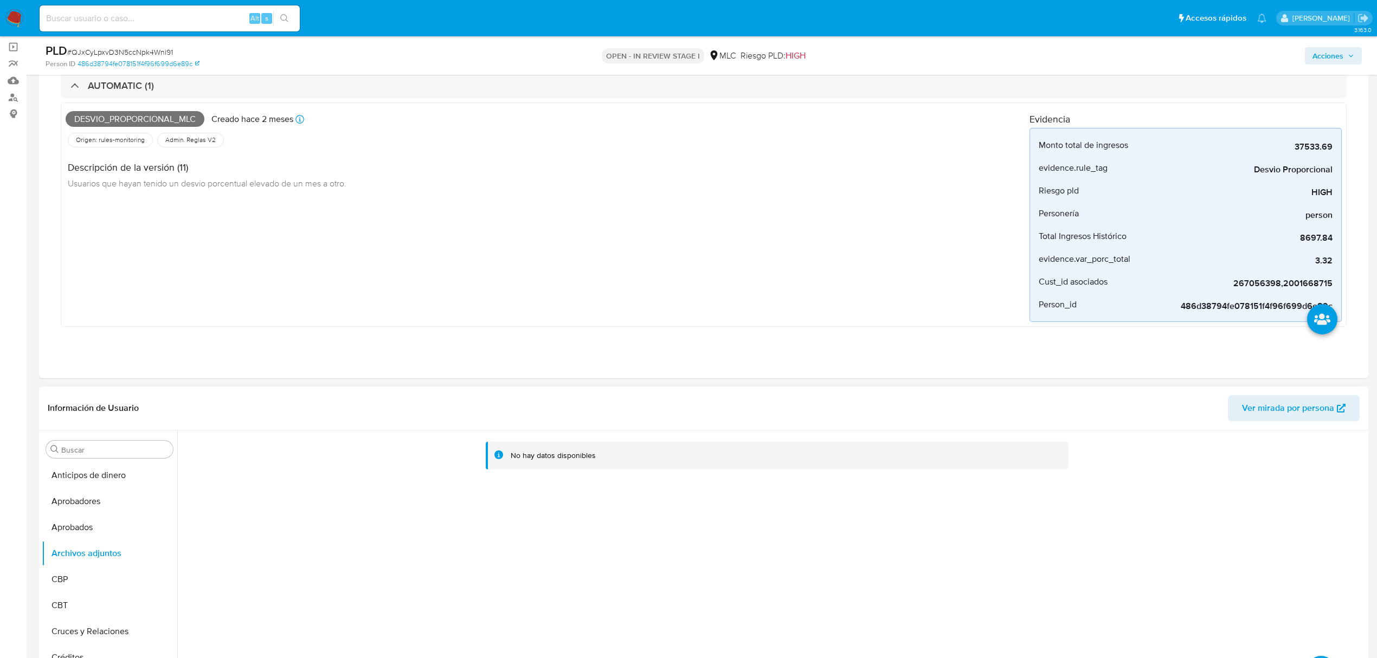
scroll to position [72, 0]
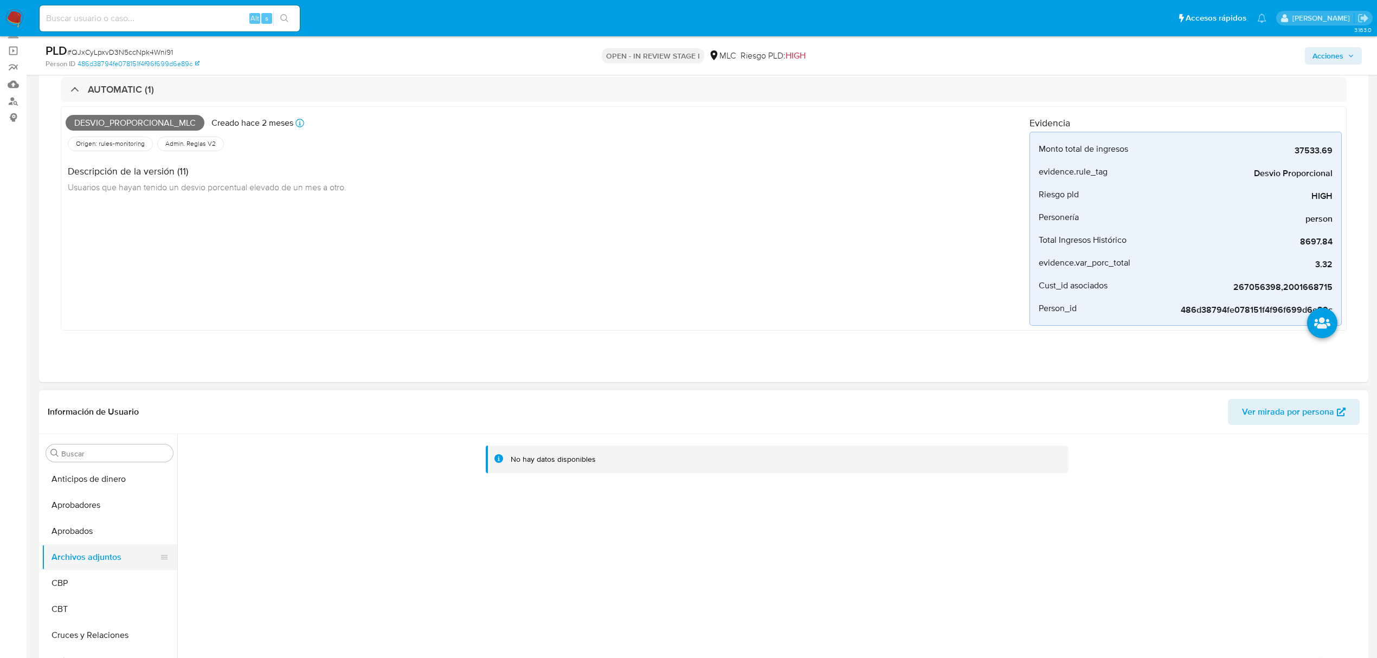
click at [88, 558] on button "Archivos adjuntos" at bounding box center [105, 557] width 127 height 26
click at [89, 539] on button "Aprobados" at bounding box center [105, 531] width 127 height 26
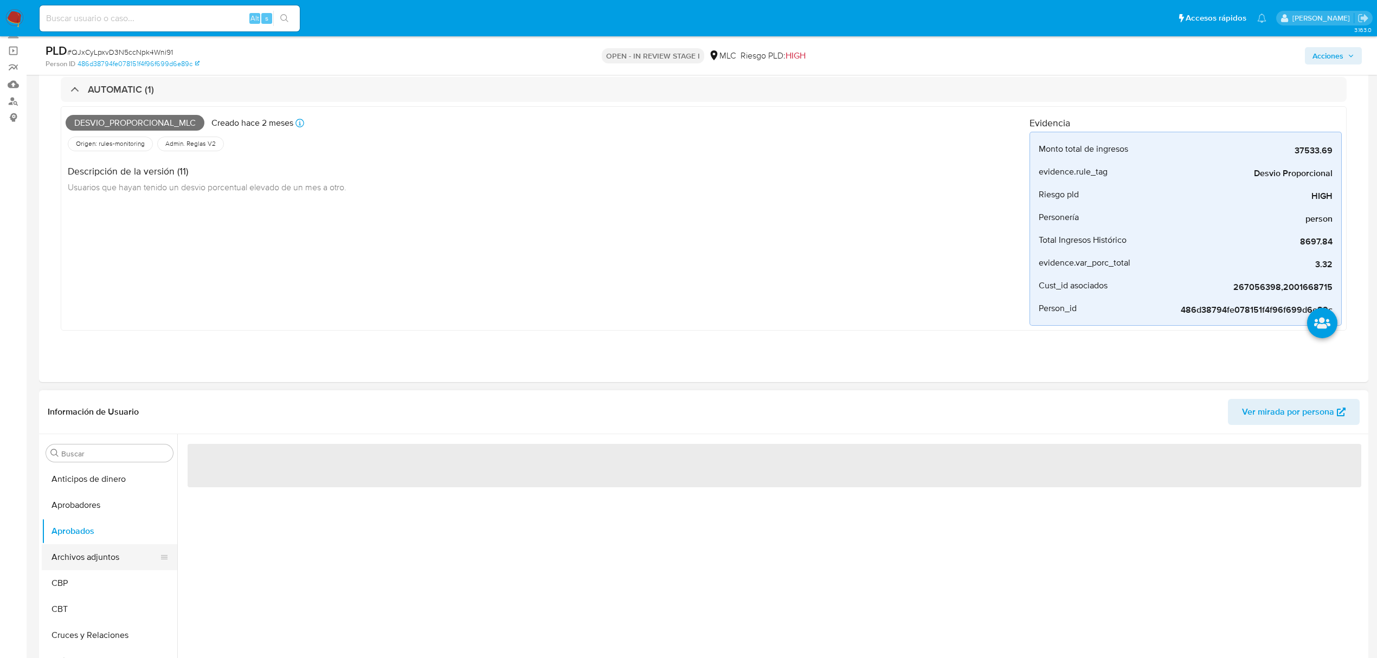
click at [89, 551] on button "Archivos adjuntos" at bounding box center [105, 557] width 127 height 26
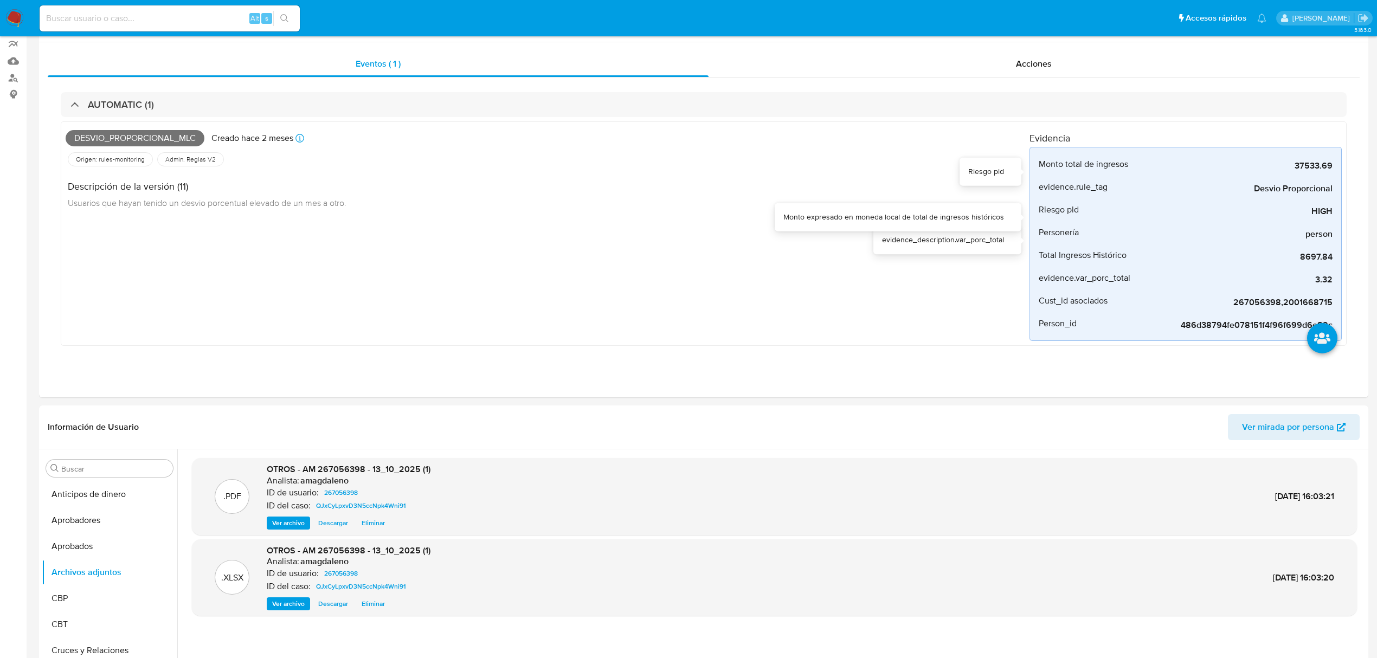
scroll to position [0, 0]
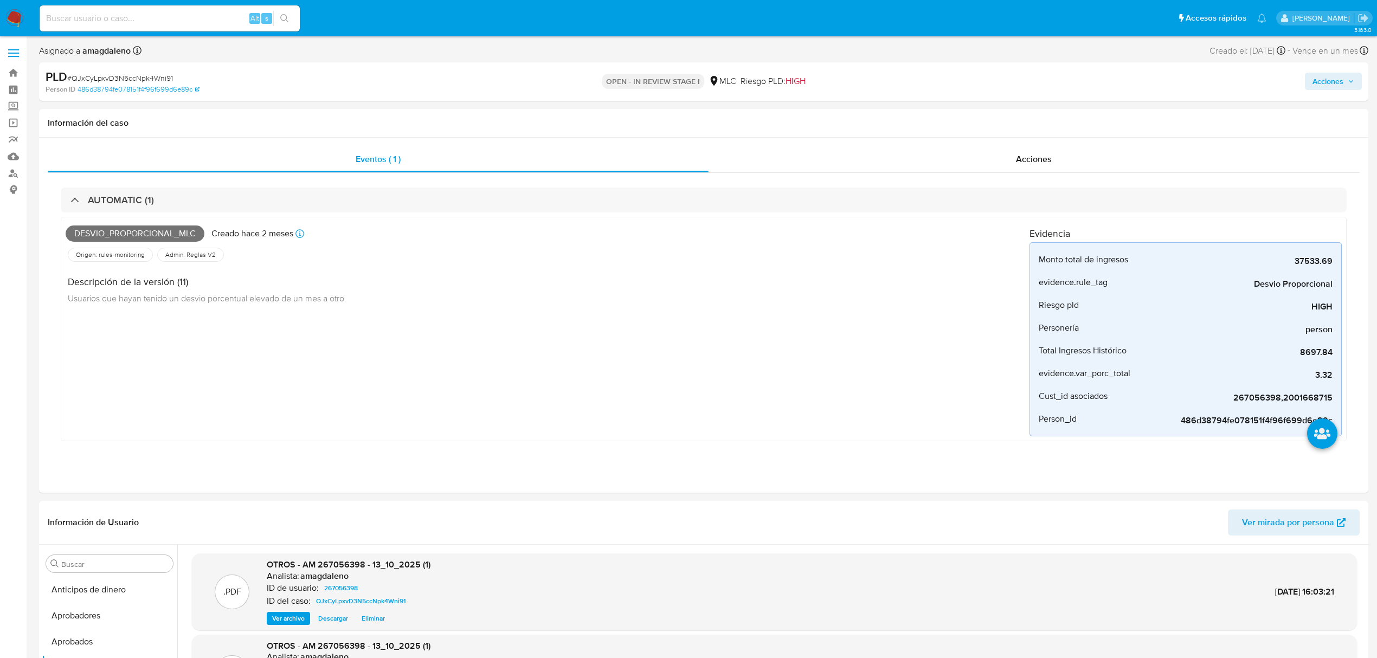
click at [1310, 63] on div "PLD # QJxCyLpxvD3N5ccNpk4Wni91 Person ID 486d38794fe078151f4f96f699d6e89c OPEN …" at bounding box center [703, 81] width 1329 height 38
click at [1317, 85] on span "Acciones" at bounding box center [1328, 81] width 31 height 17
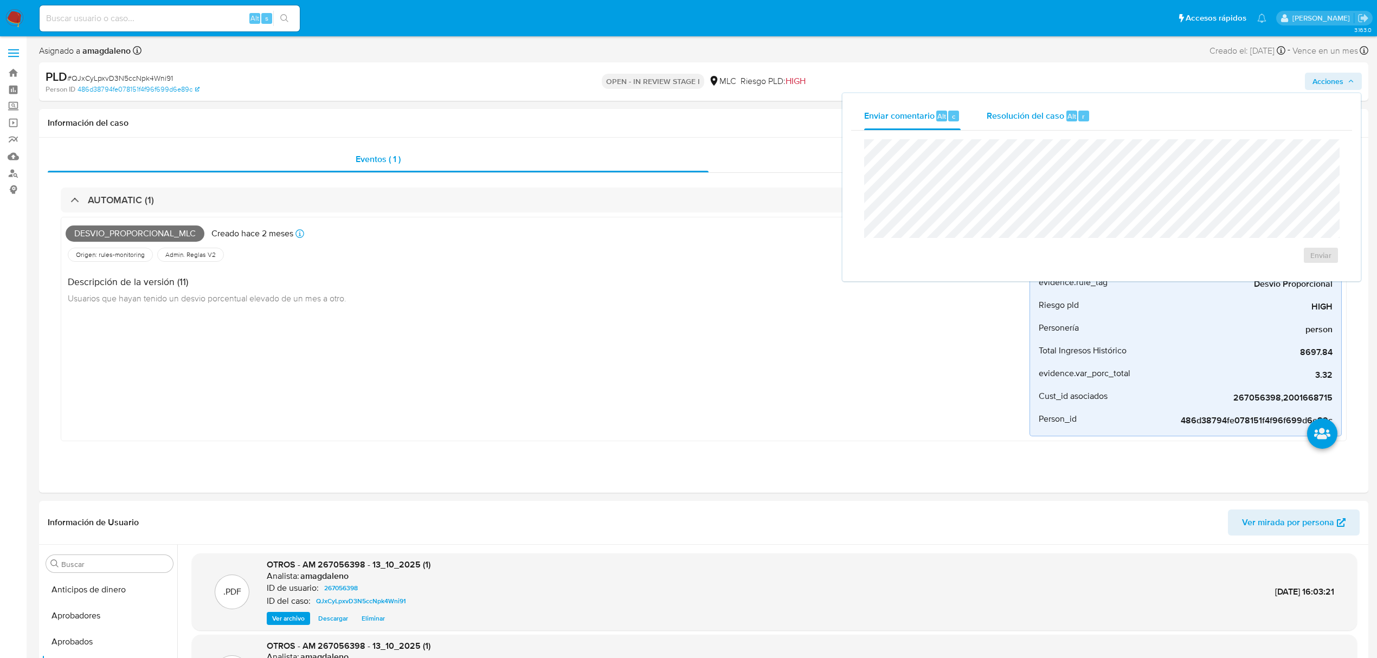
click at [1017, 116] on span "Resolución del caso" at bounding box center [1026, 116] width 78 height 12
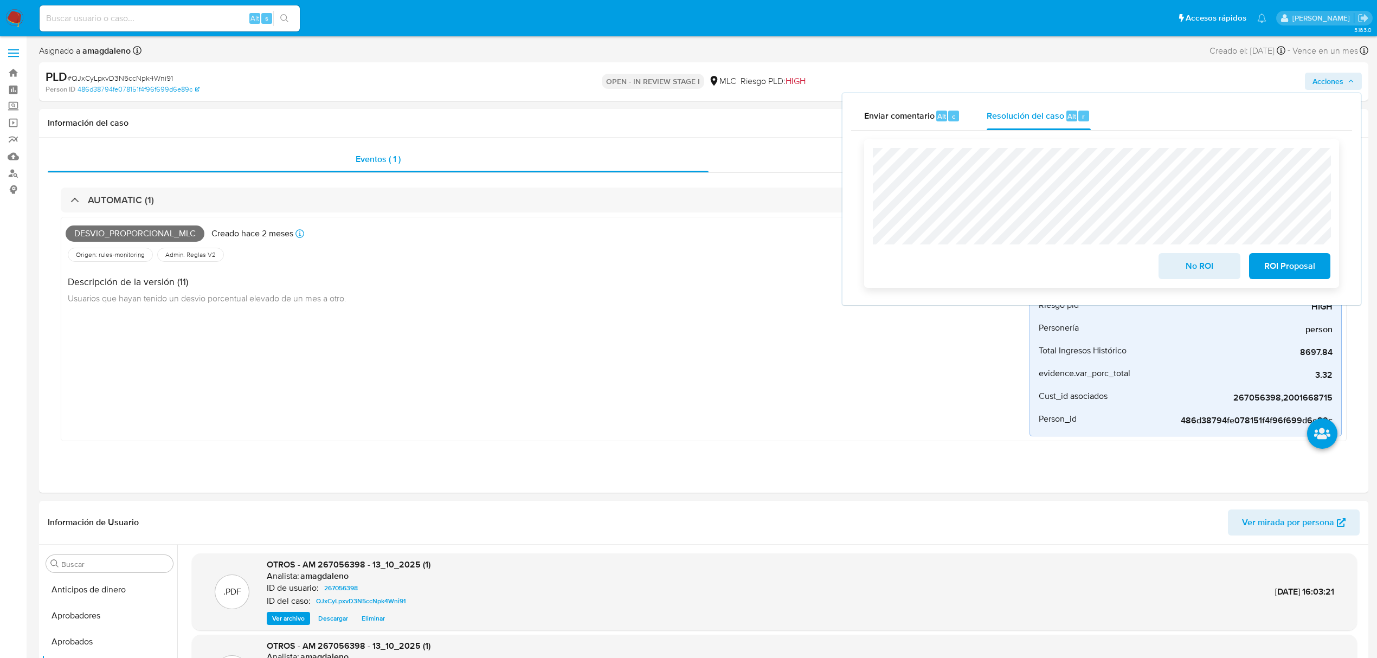
click at [1187, 269] on span "No ROI" at bounding box center [1199, 266] width 53 height 24
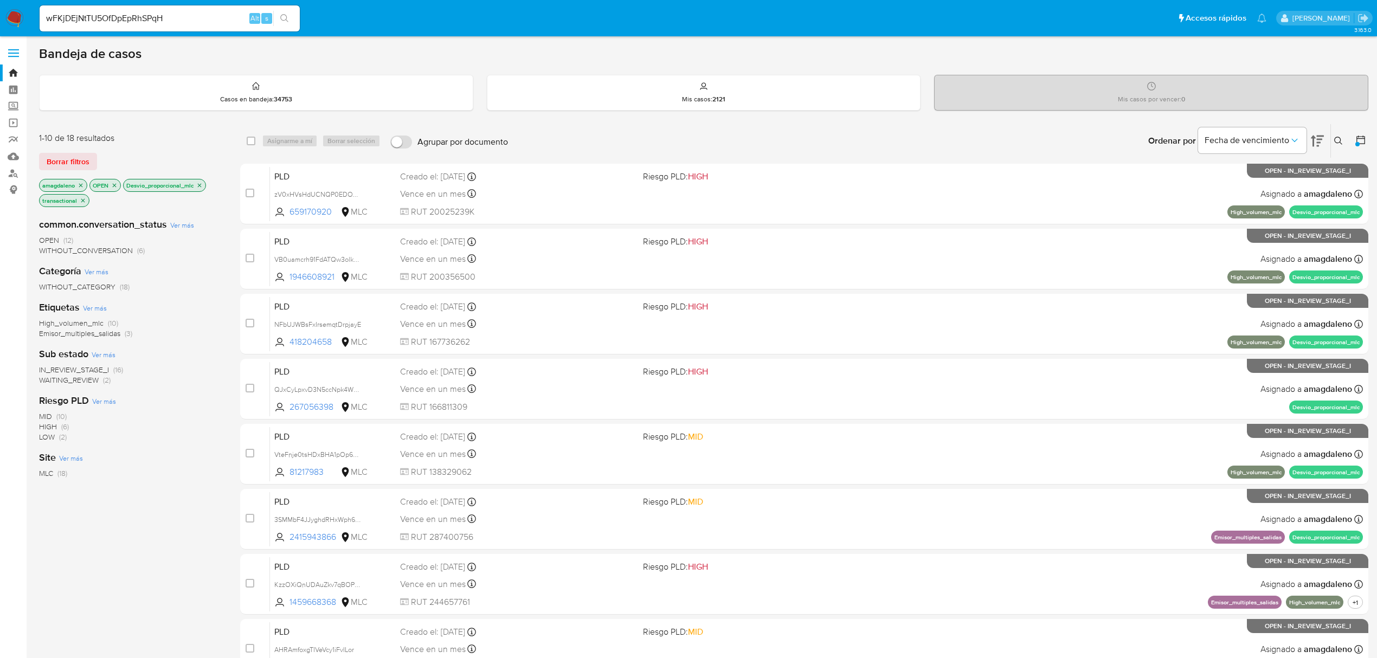
scroll to position [72, 0]
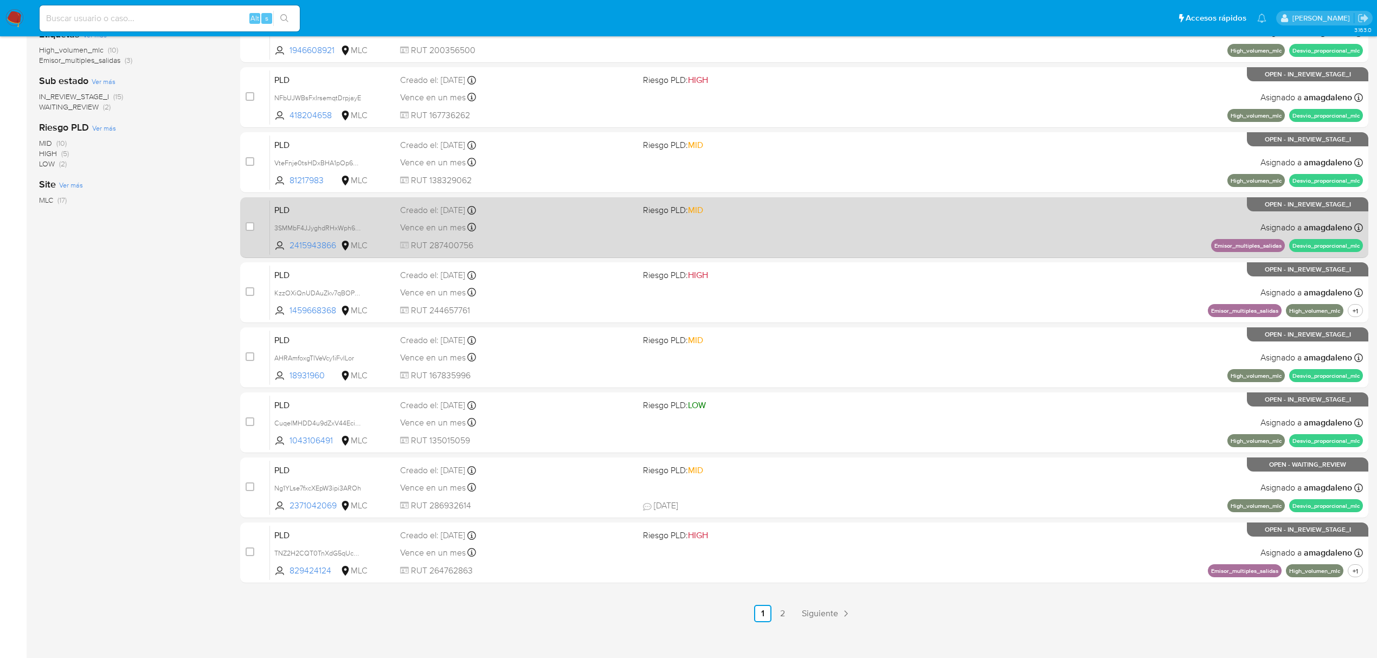
scroll to position [236, 0]
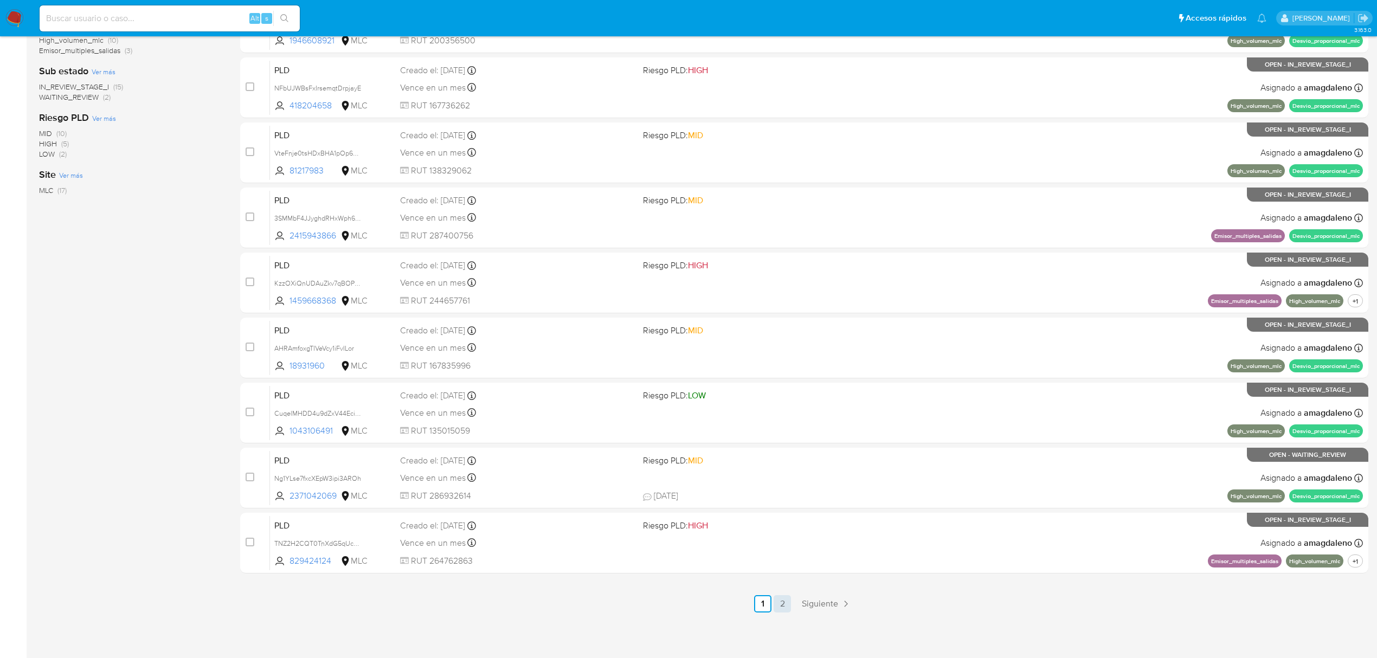
click at [775, 600] on link "2" at bounding box center [782, 603] width 17 height 17
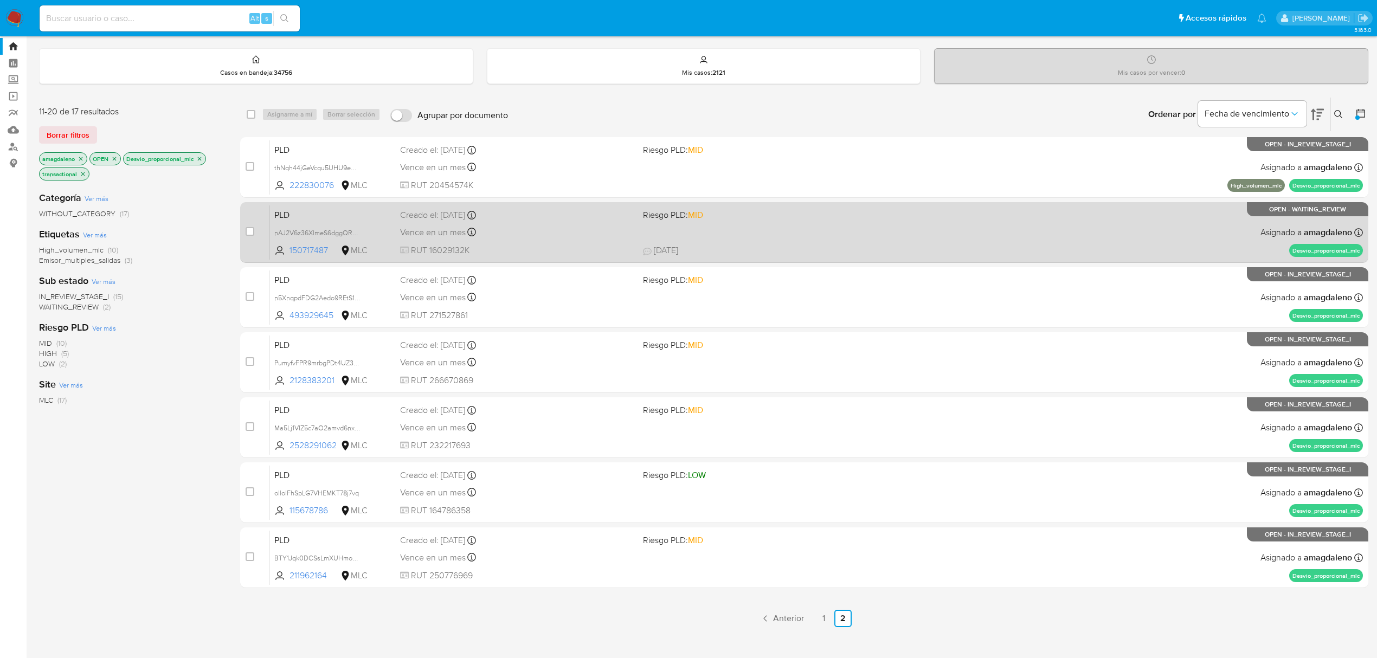
scroll to position [41, 0]
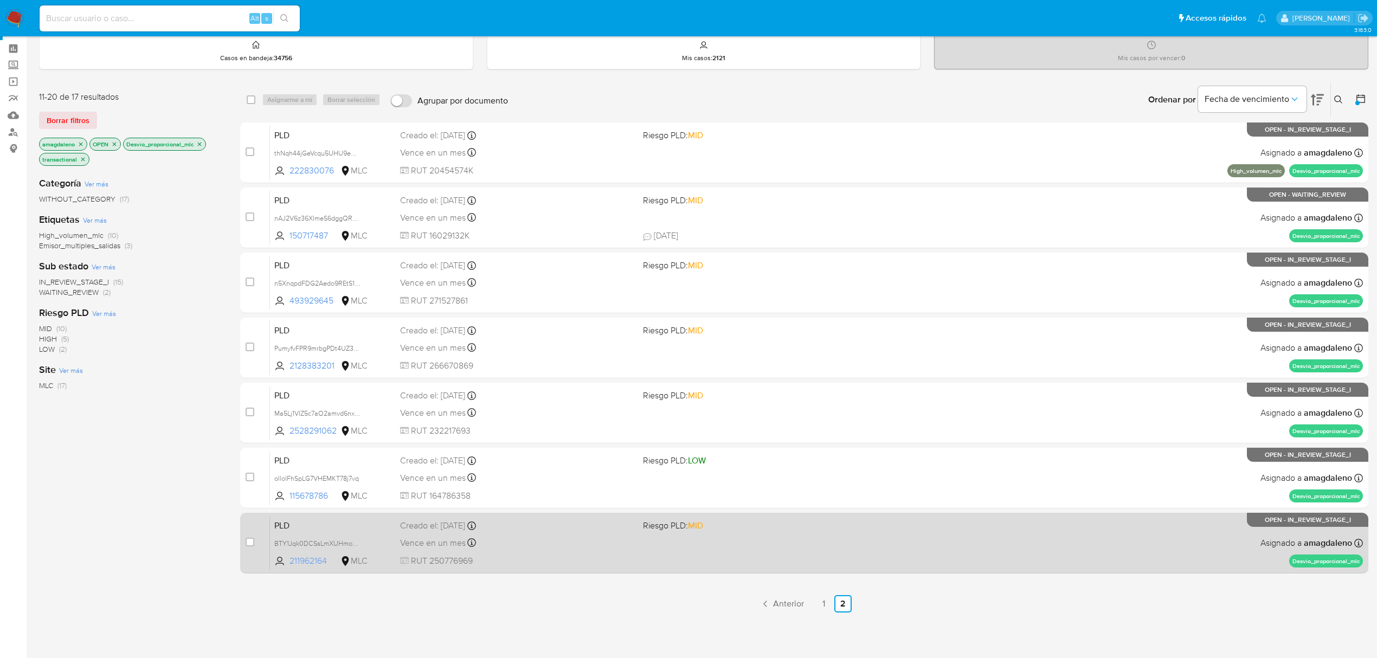
click at [313, 564] on span "211962164" at bounding box center [314, 561] width 49 height 12
click at [519, 551] on div "PLD BTY1Jqk0DCSsLmXUHmohhasU 211962164 MLC Riesgo PLD: MID Creado el: 12/08/202…" at bounding box center [816, 543] width 1093 height 55
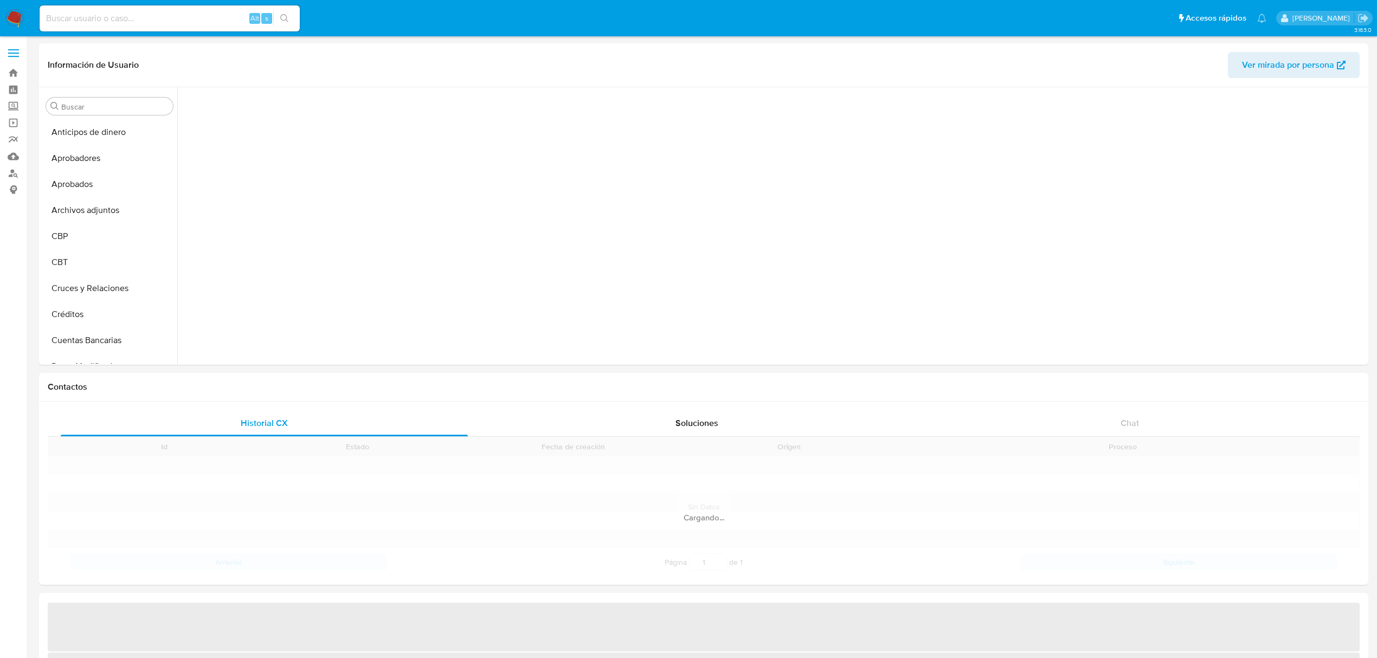
scroll to position [233, 0]
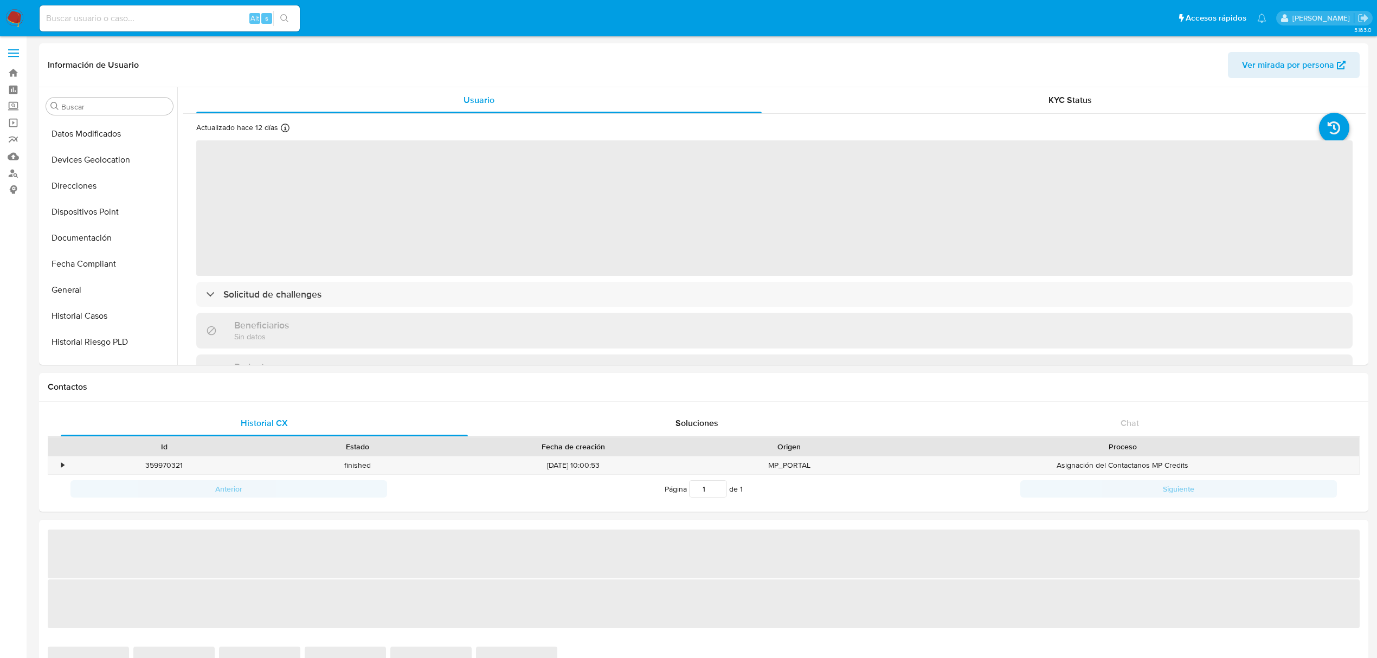
select select "10"
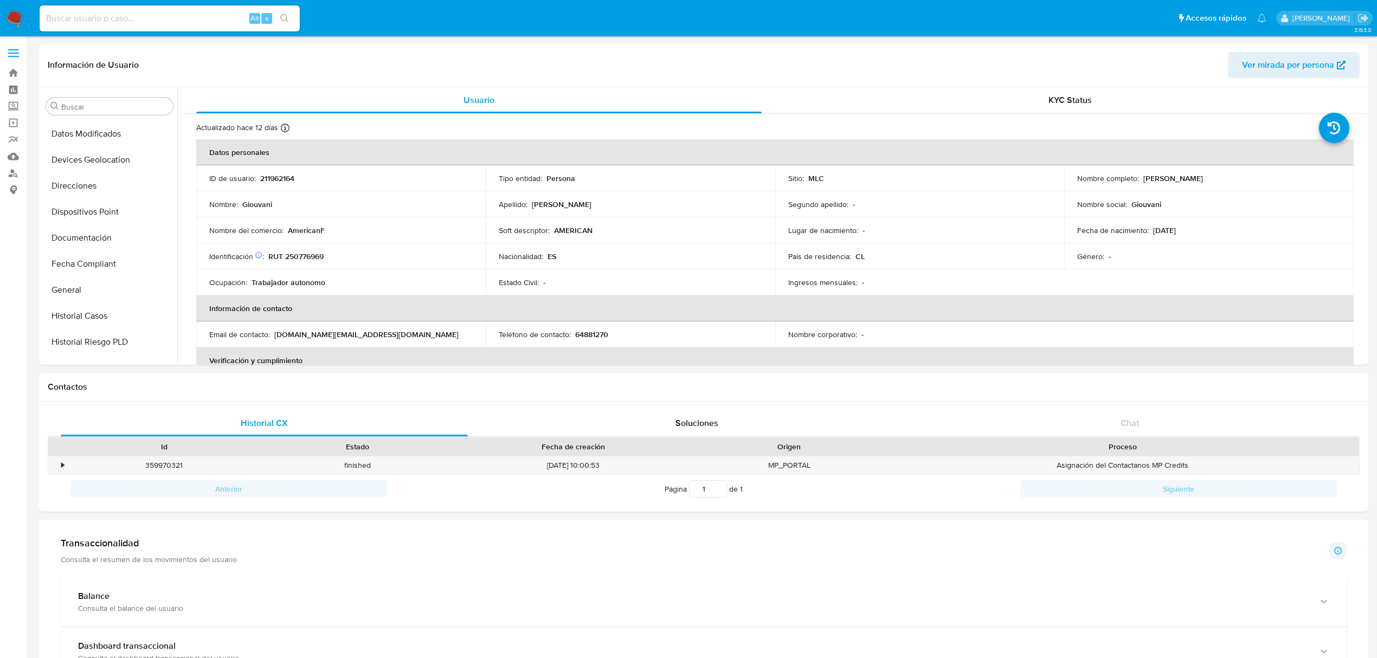
scroll to position [536, 0]
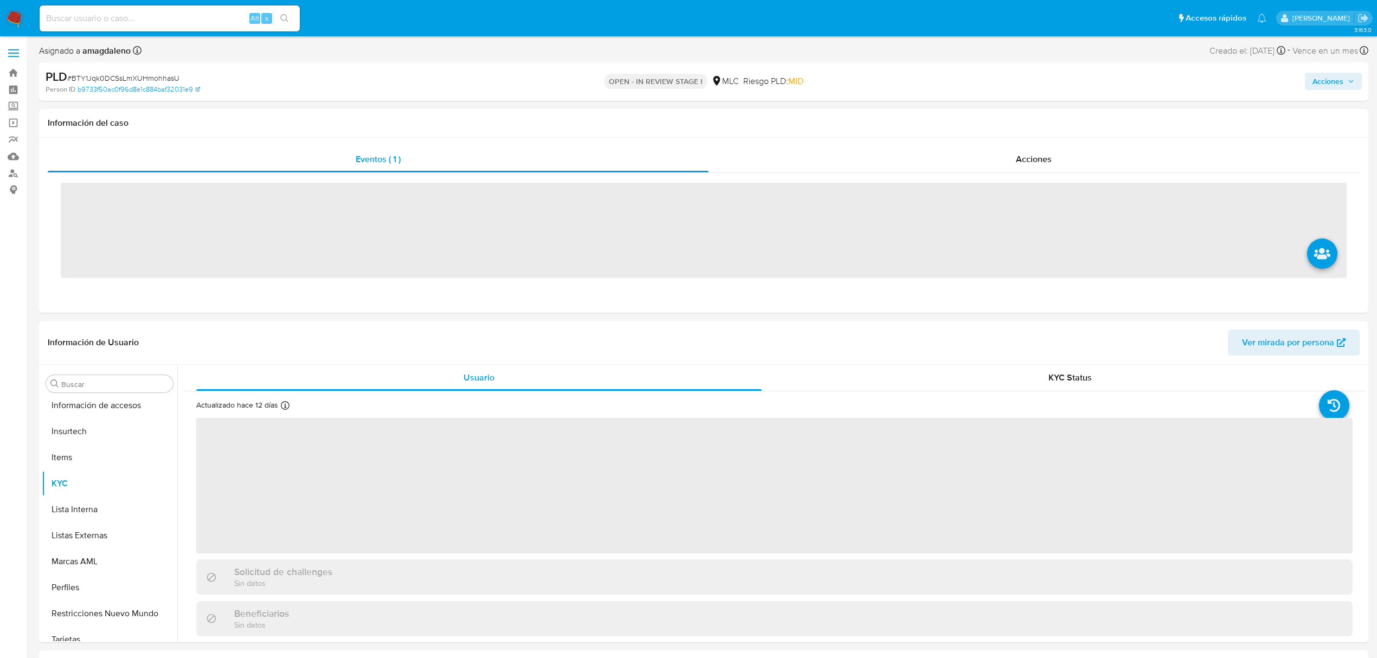
scroll to position [536, 0]
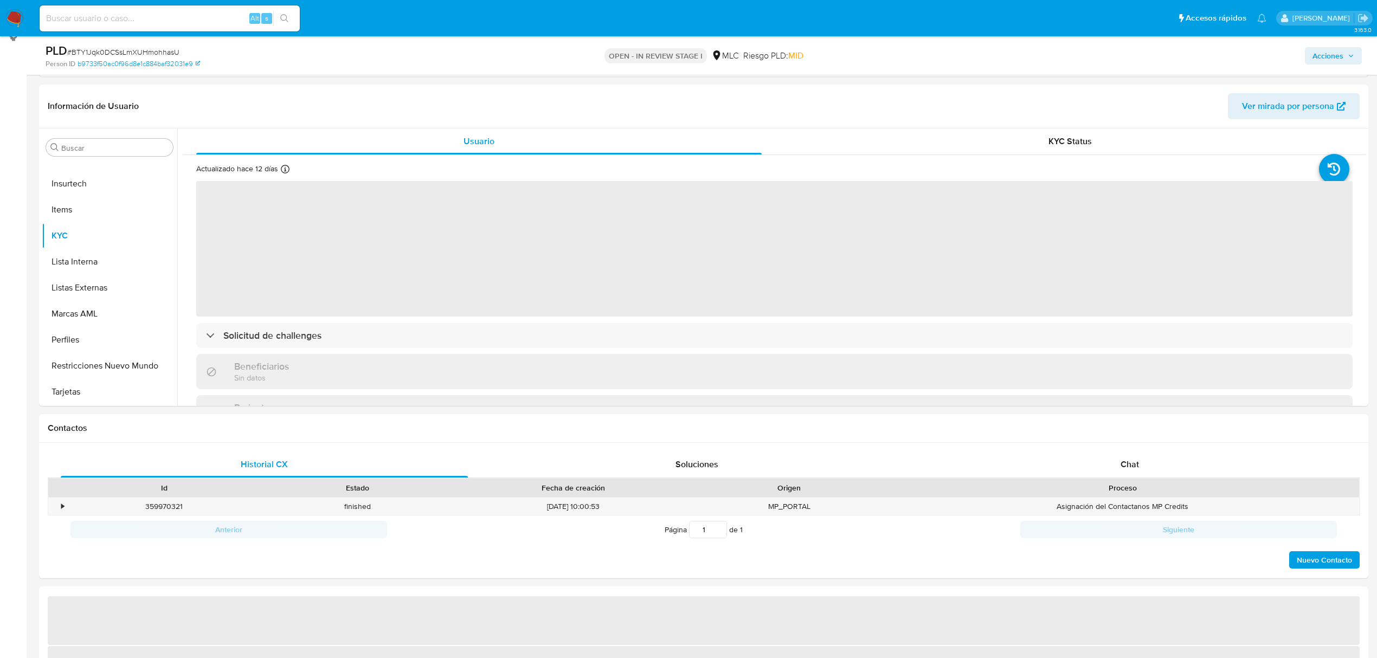
select select "10"
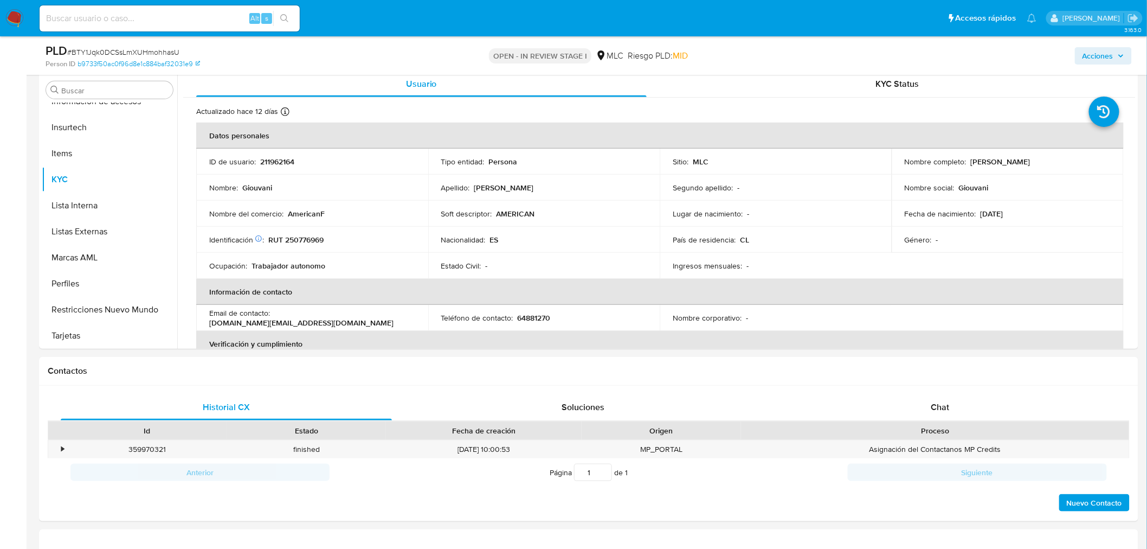
scroll to position [213, 0]
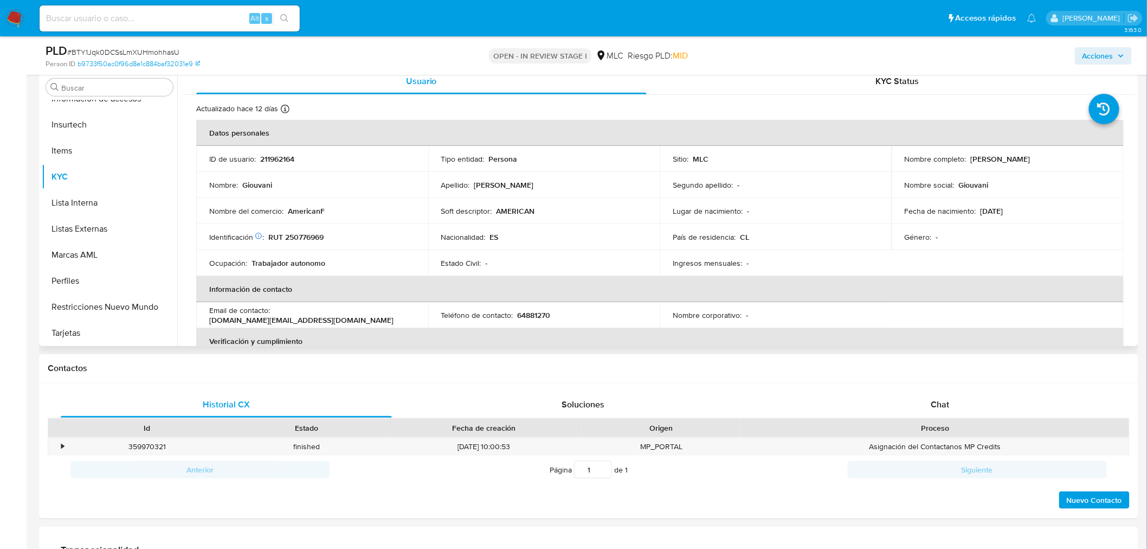
click at [309, 233] on p "RUT 250776969" at bounding box center [295, 237] width 55 height 10
copy p "250776969"
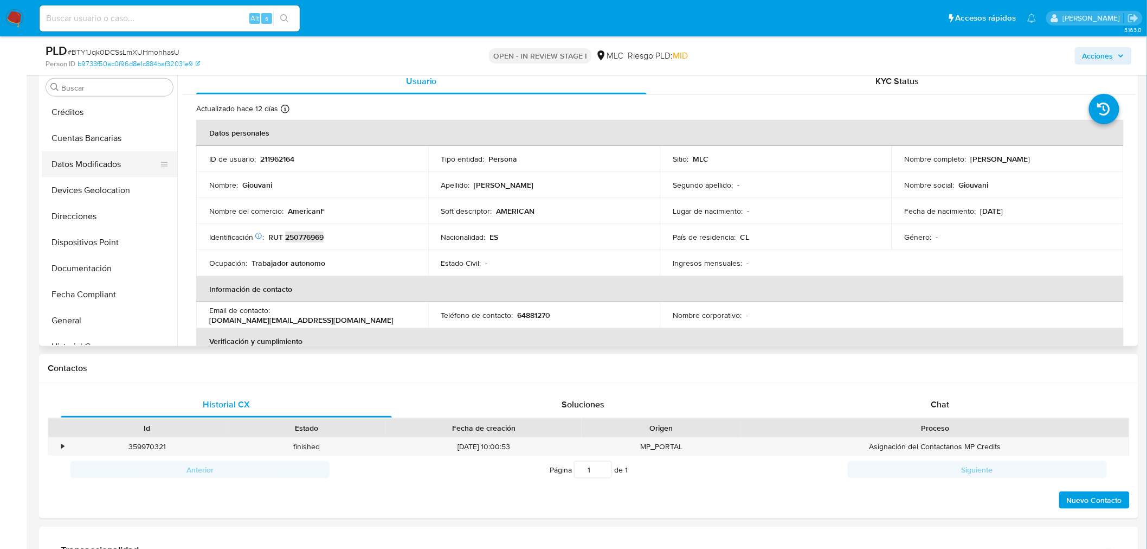
scroll to position [114, 0]
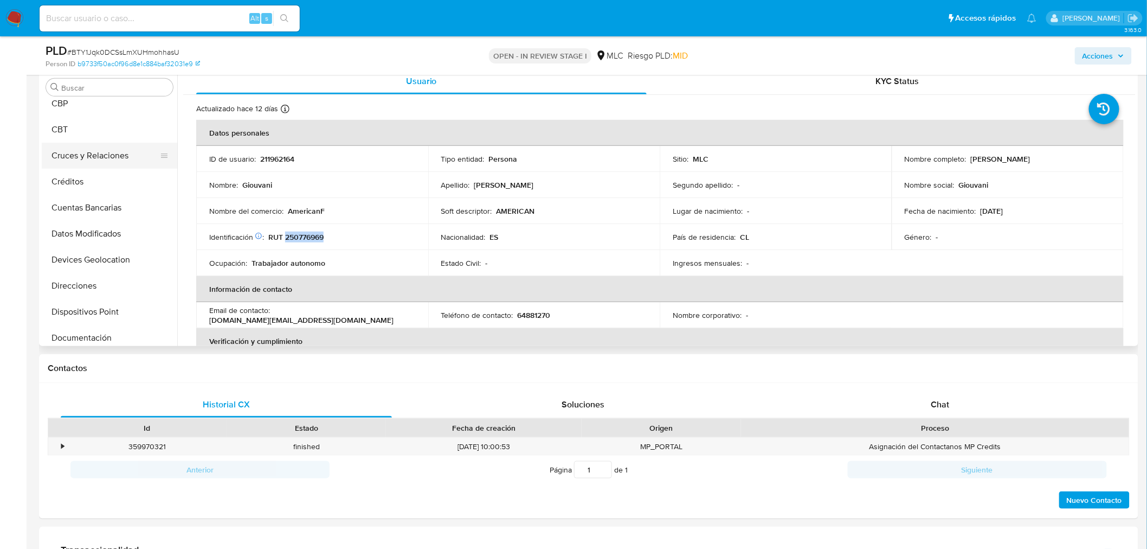
click at [95, 148] on button "Cruces y Relaciones" at bounding box center [105, 156] width 127 height 26
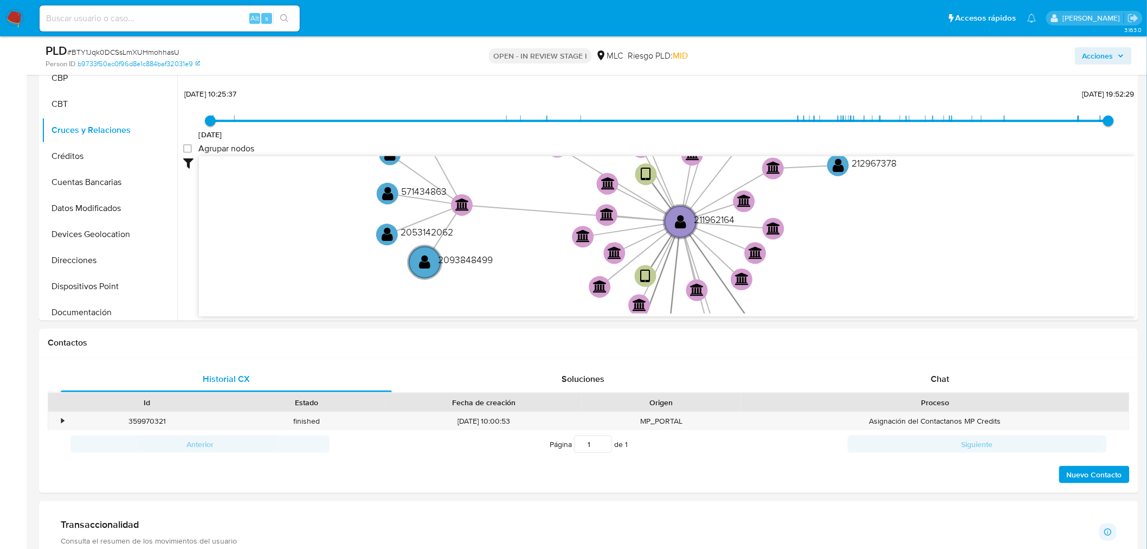
scroll to position [240, 0]
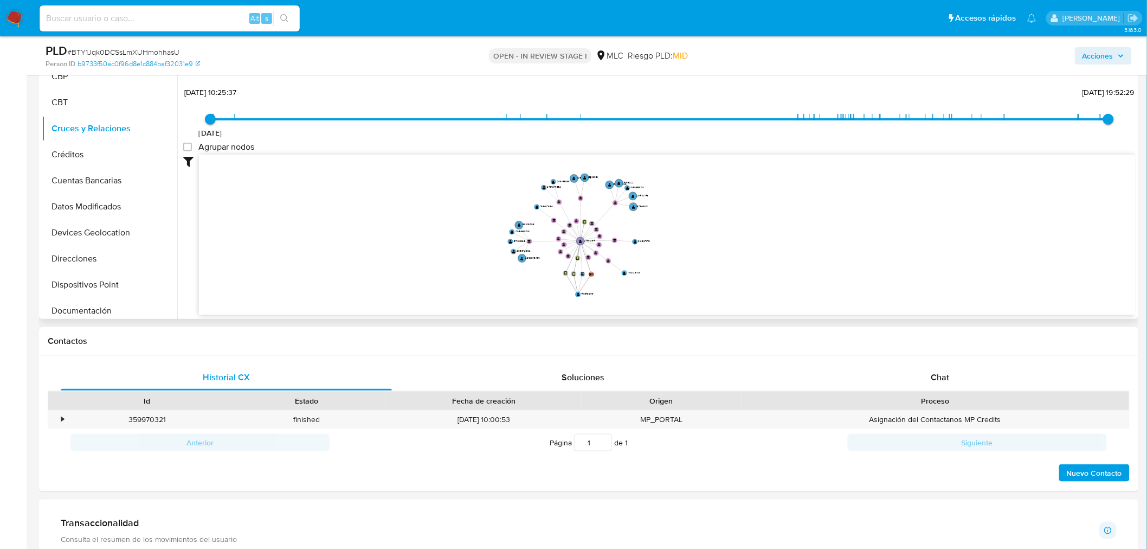
drag, startPoint x: 733, startPoint y: 267, endPoint x: 707, endPoint y: 266, distance: 26.0
click at [707, 266] on icon "device-672cbd36d245a6eb1fb73304  device-67c05552a2d7649239841018  user-211962…" at bounding box center [667, 233] width 937 height 157
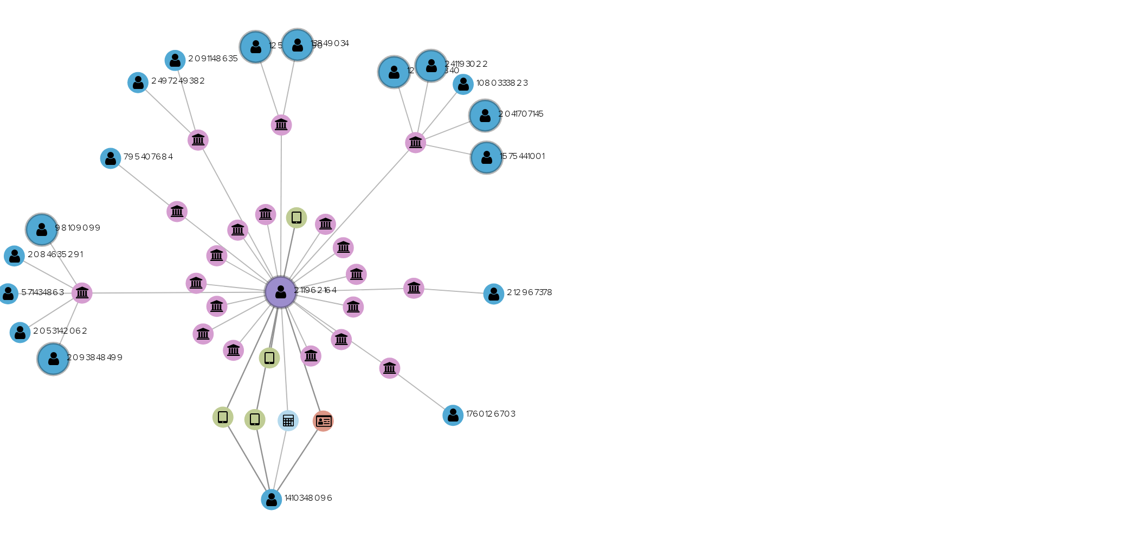
drag, startPoint x: 805, startPoint y: 319, endPoint x: 805, endPoint y: 222, distance: 96.5
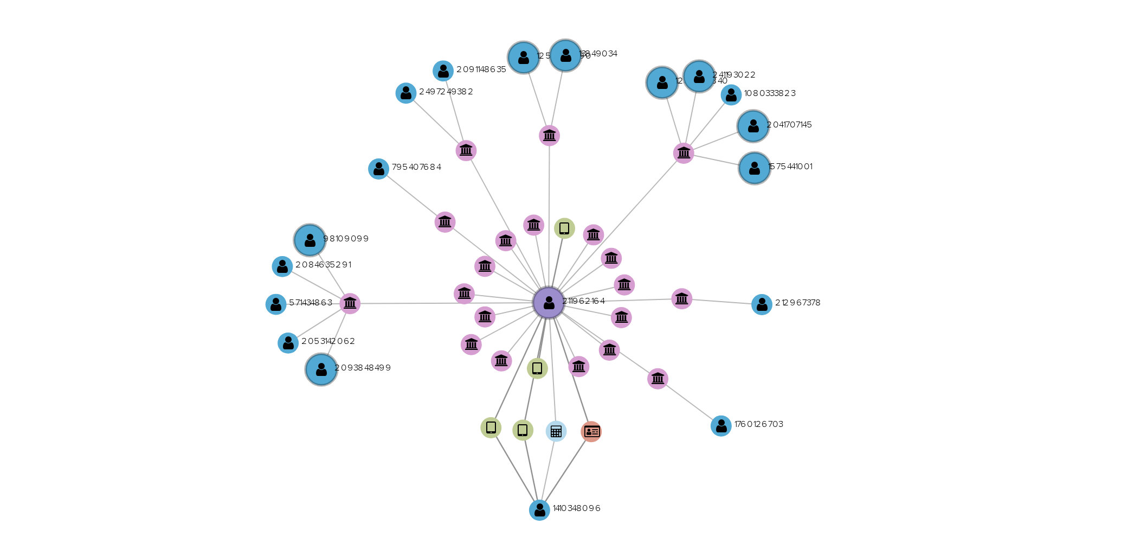
drag, startPoint x: 777, startPoint y: 232, endPoint x: 768, endPoint y: 229, distance: 9.6
click at [768, 229] on icon "device-672cbd36d245a6eb1fb73304  device-67c05552a2d7649239841018  user-211962…" at bounding box center [667, 233] width 937 height 157
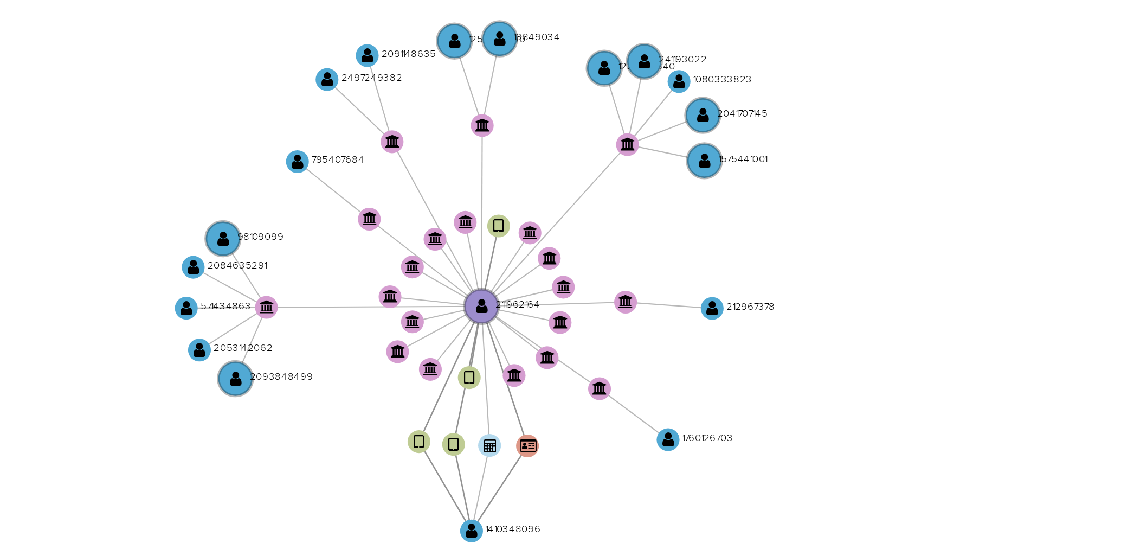
click at [767, 232] on icon "device-672cbd36d245a6eb1fb73304  device-67c05552a2d7649239841018  user-211962…" at bounding box center [667, 233] width 937 height 157
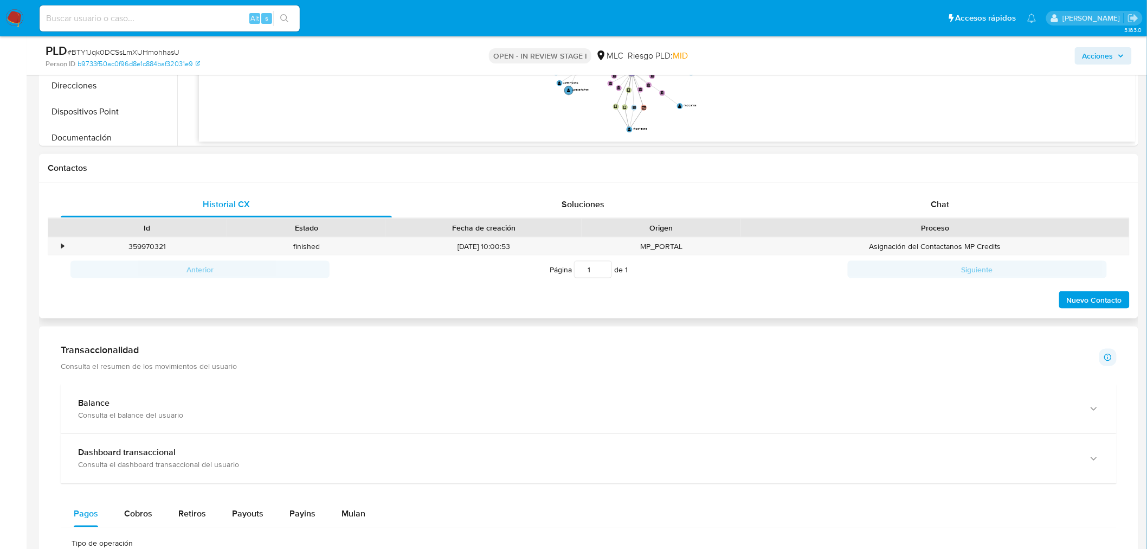
scroll to position [481, 0]
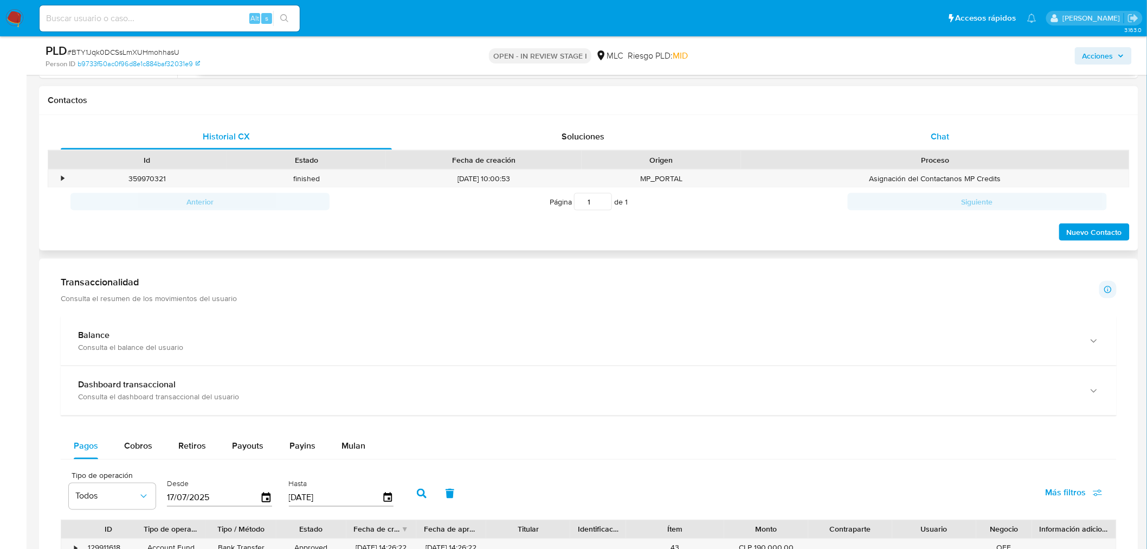
click at [945, 147] on div "Chat" at bounding box center [940, 137] width 331 height 26
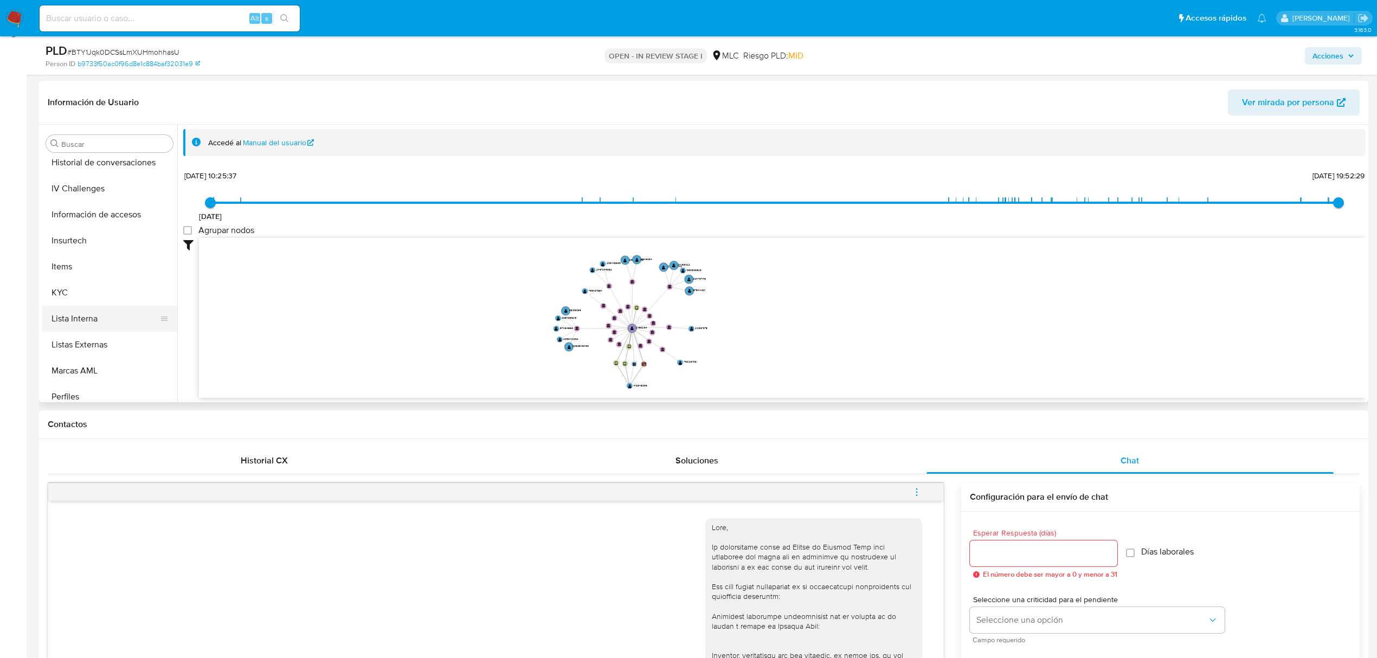
scroll to position [536, 0]
click at [83, 233] on button "KYC" at bounding box center [105, 232] width 127 height 26
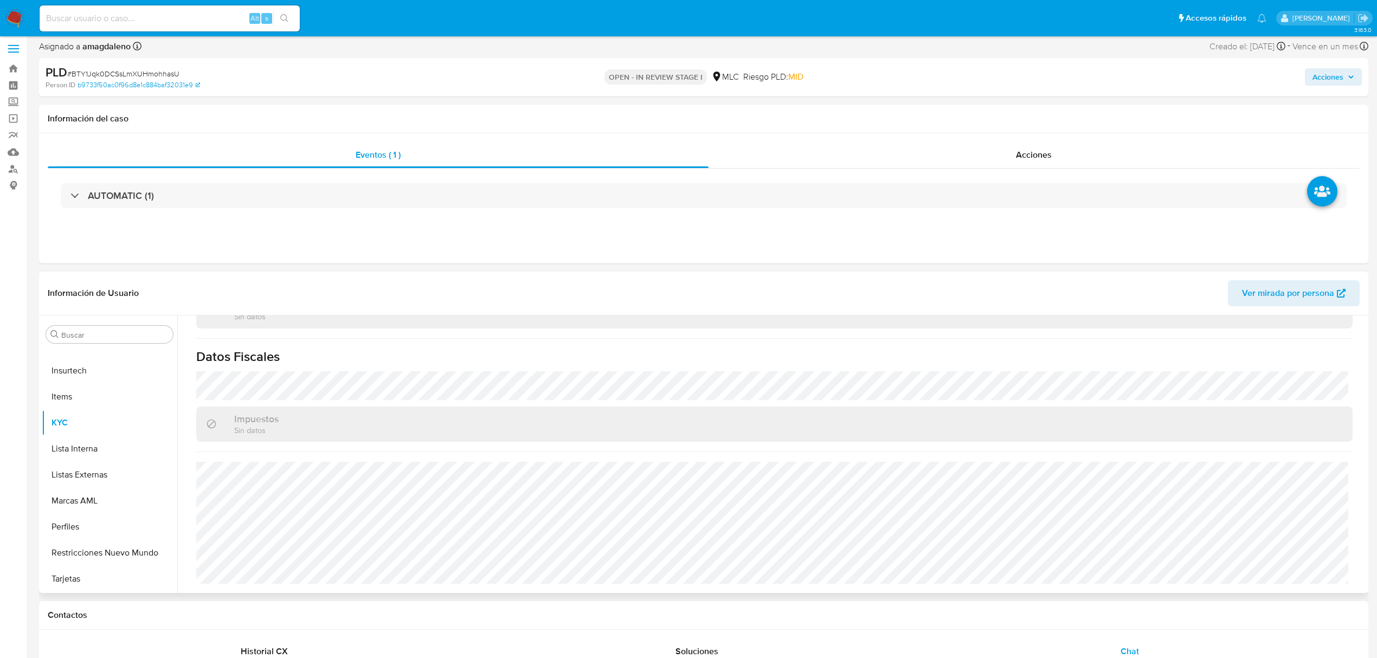
scroll to position [0, 0]
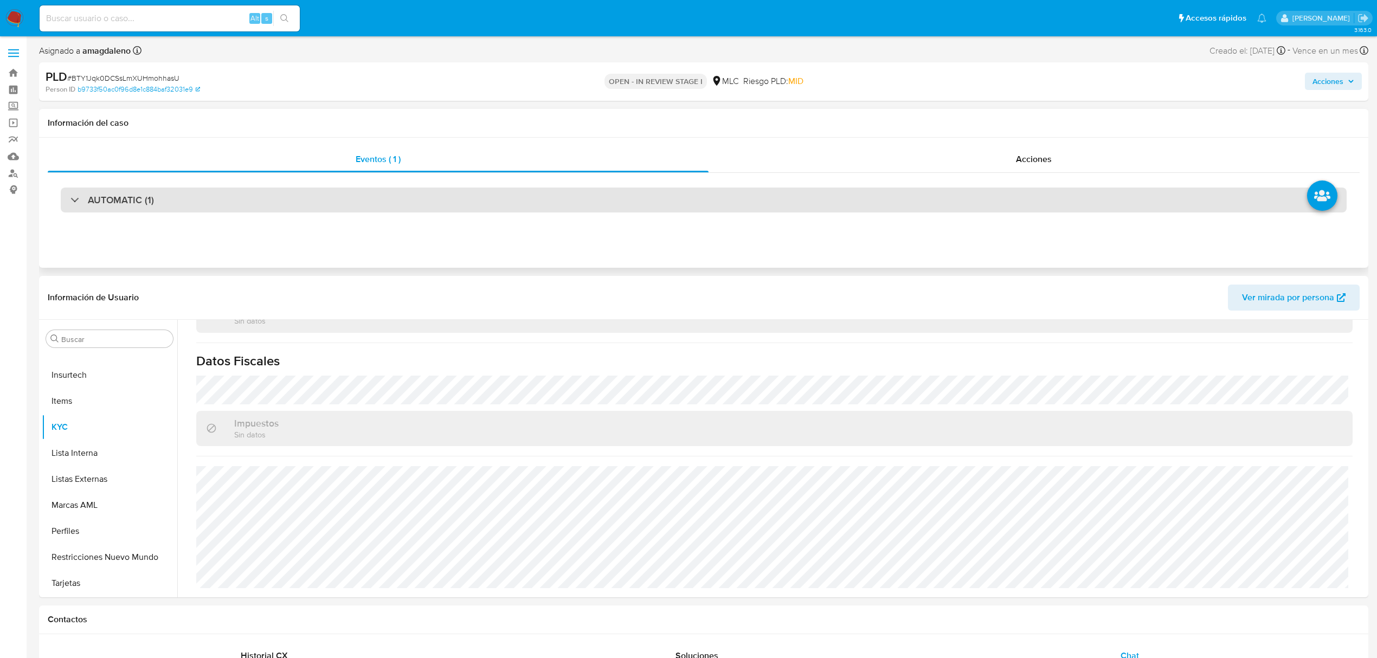
click at [613, 188] on div "AUTOMATIC (1)" at bounding box center [704, 200] width 1286 height 25
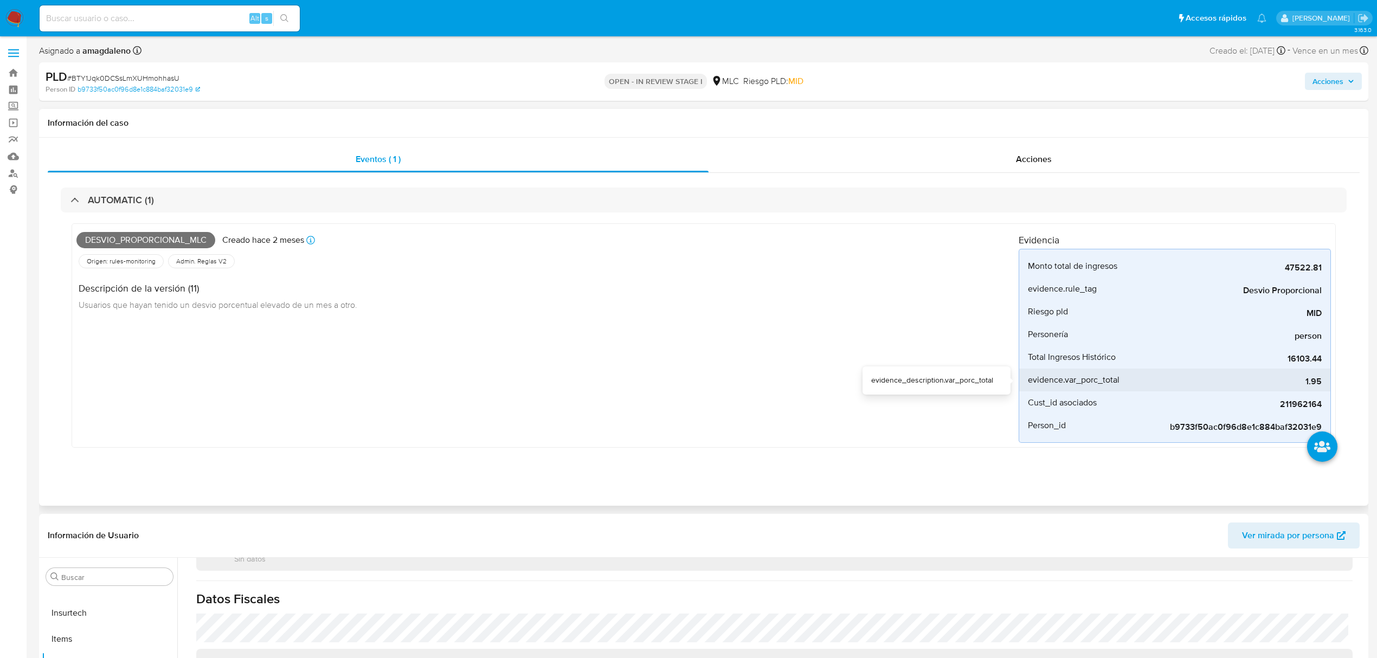
drag, startPoint x: 1250, startPoint y: 376, endPoint x: 1271, endPoint y: 371, distance: 21.1
click at [1251, 376] on div "1.95" at bounding box center [1240, 380] width 163 height 23
drag, startPoint x: 1285, startPoint y: 358, endPoint x: 1321, endPoint y: 359, distance: 36.3
click at [1321, 359] on li "Total Ingresos Histórico 16103.44" at bounding box center [1174, 357] width 311 height 23
drag, startPoint x: 1280, startPoint y: 261, endPoint x: 1312, endPoint y: 261, distance: 32.5
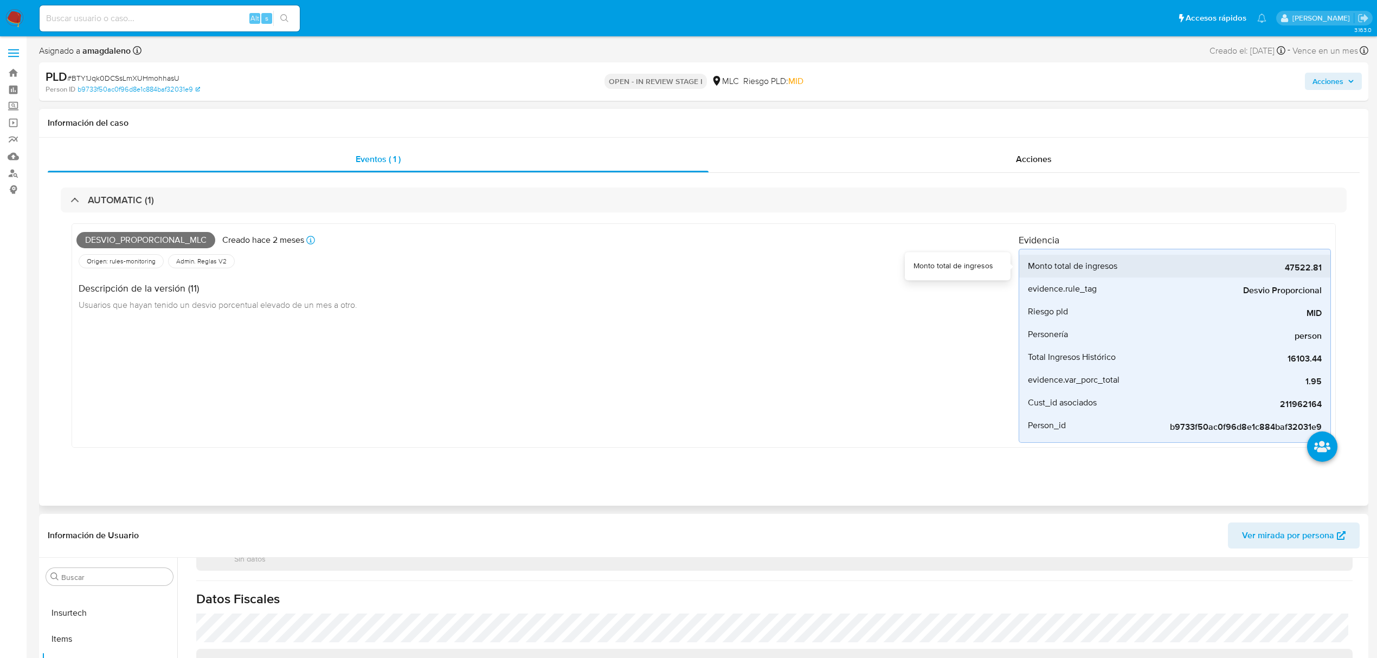
click at [1312, 261] on div "47522.81" at bounding box center [1240, 266] width 163 height 23
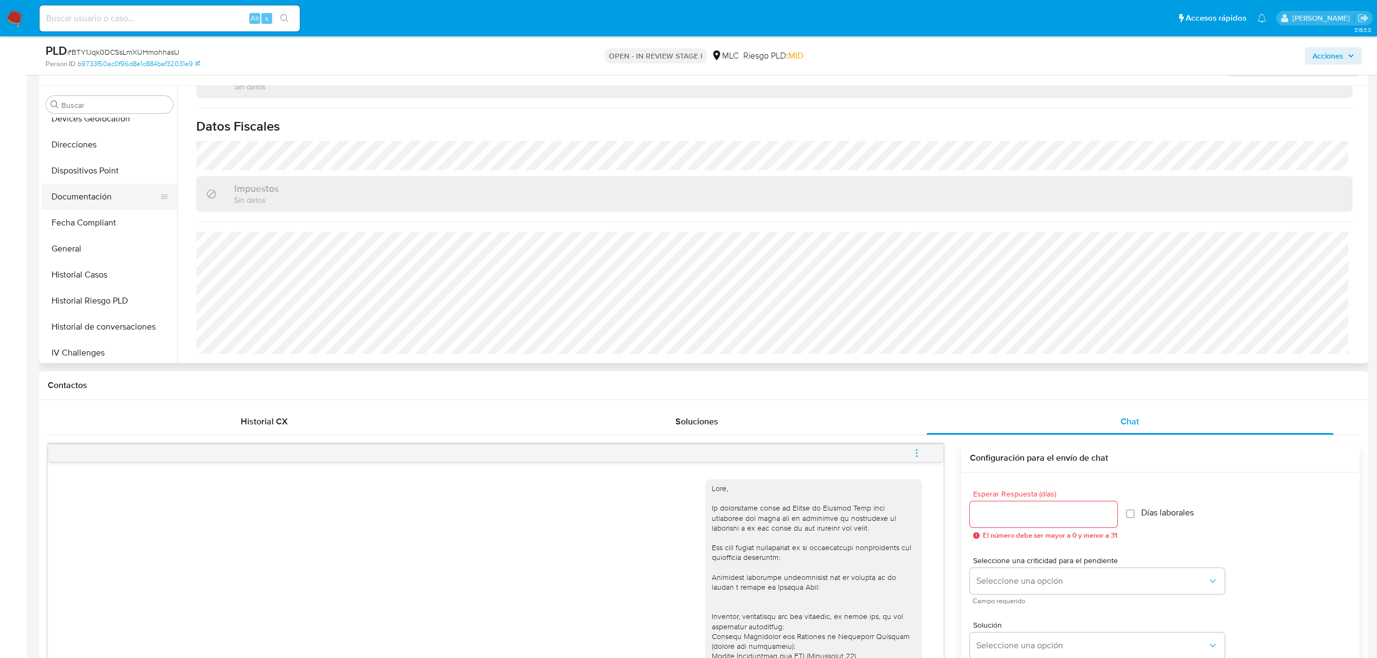
scroll to position [247, 0]
click at [78, 168] on button "Direcciones" at bounding box center [105, 170] width 127 height 26
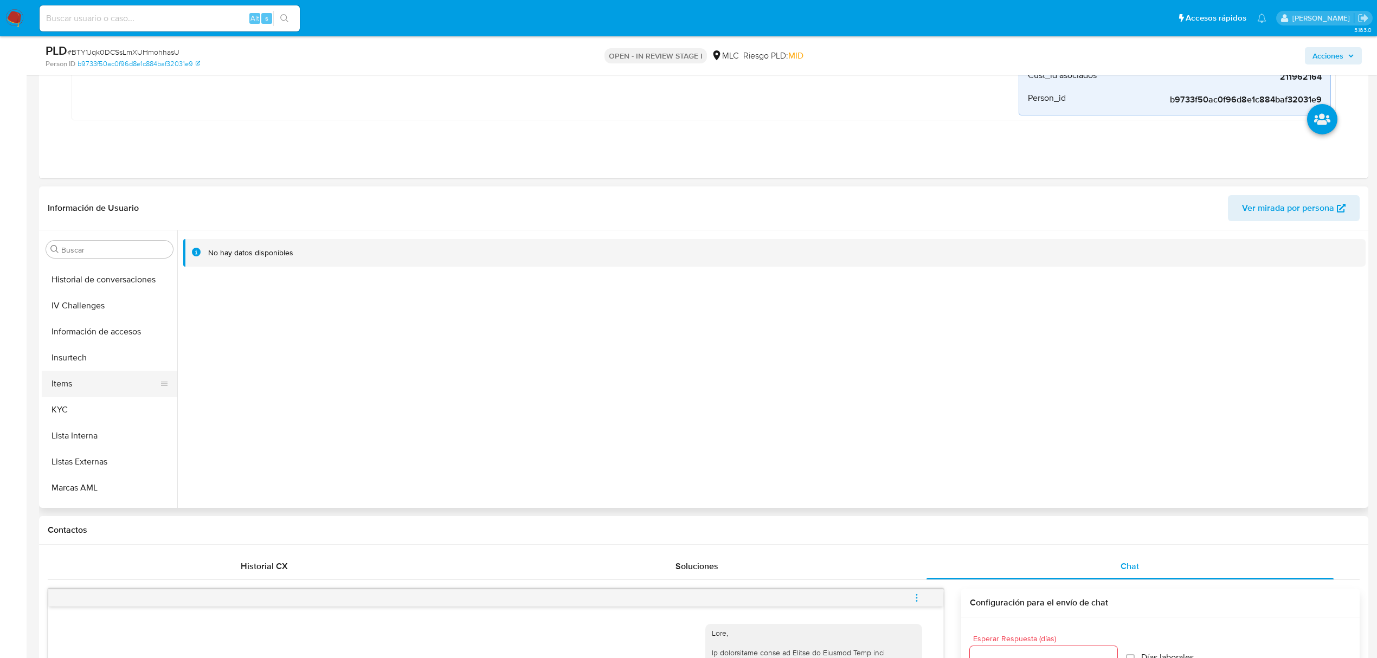
scroll to position [536, 0]
click at [74, 338] on button "KYC" at bounding box center [105, 338] width 127 height 26
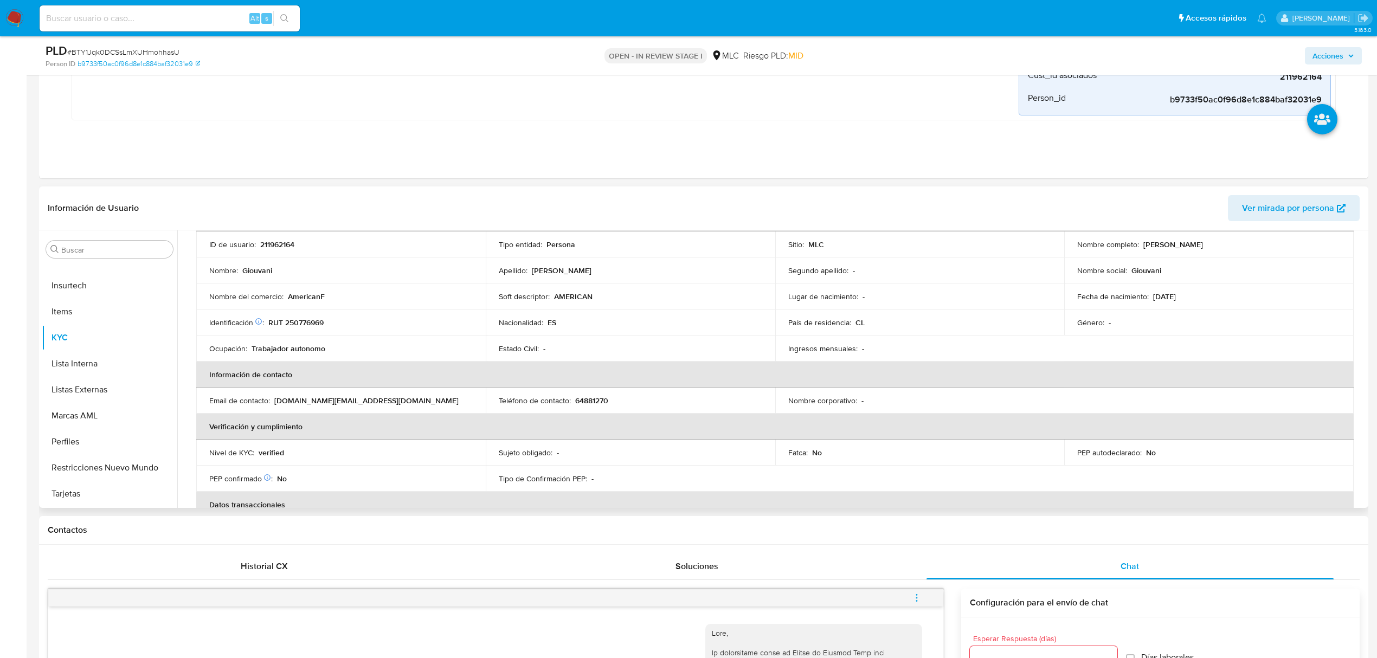
scroll to position [9, 0]
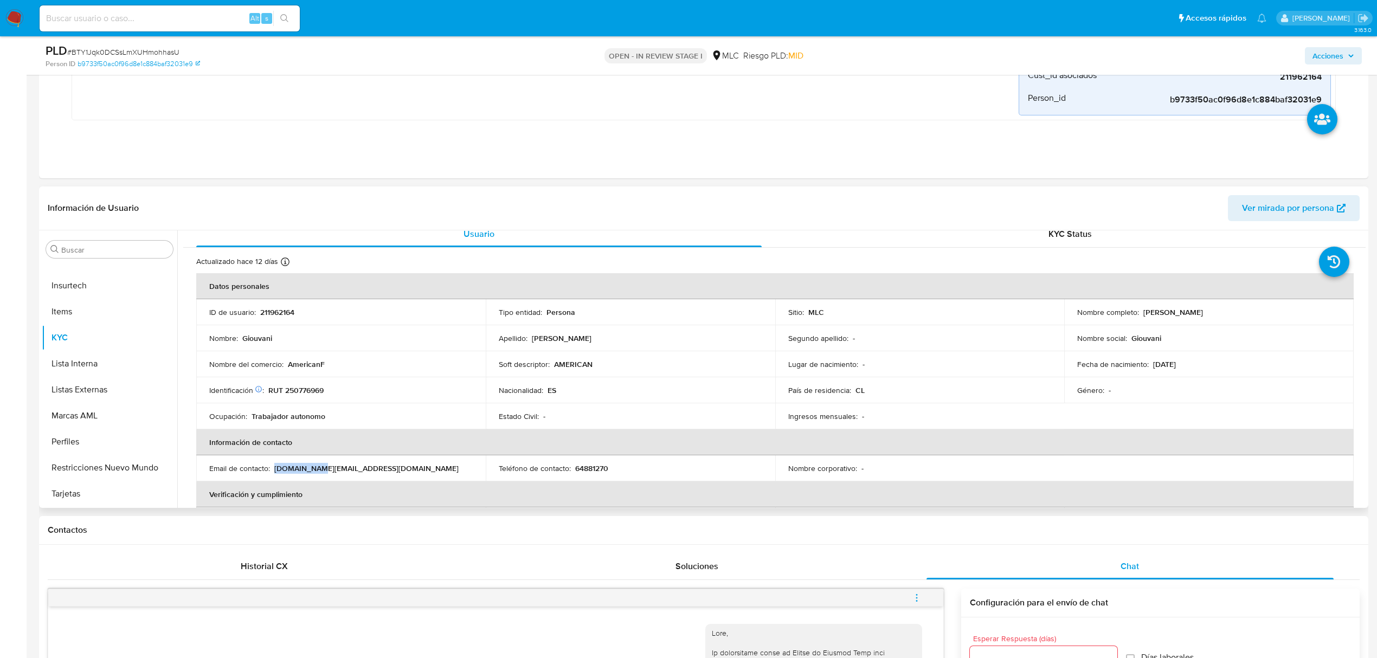
drag, startPoint x: 274, startPoint y: 466, endPoint x: 316, endPoint y: 466, distance: 41.2
click at [316, 466] on p "importadora.toys@hotmail.com" at bounding box center [366, 469] width 184 height 10
click at [285, 474] on td "Email de contacto : importadora.toys@hotmail.com" at bounding box center [341, 468] width 290 height 26
drag, startPoint x: 287, startPoint y: 365, endPoint x: 421, endPoint y: 364, distance: 133.9
click at [421, 364] on div "Nombre del comercio : AmericanF" at bounding box center [340, 364] width 263 height 10
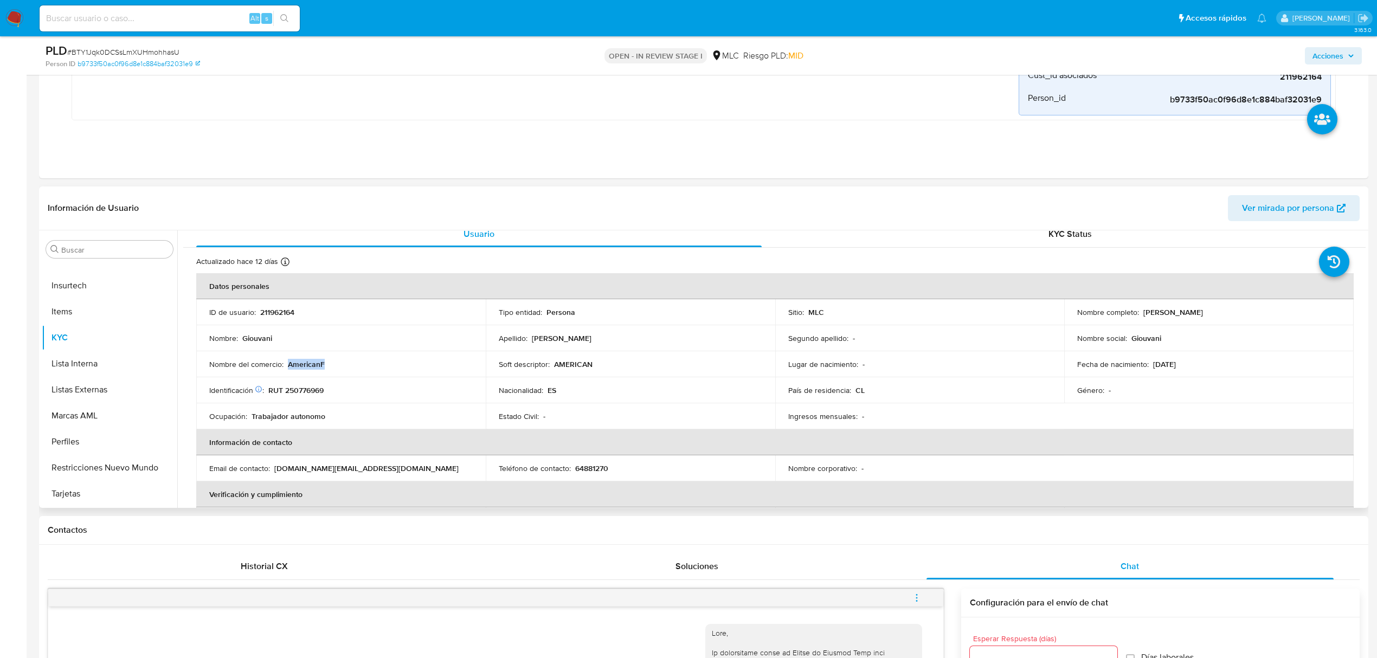
copy p "AmericanF"
click at [285, 445] on th "Información de contacto" at bounding box center [775, 442] width 1158 height 26
drag, startPoint x: 272, startPoint y: 472, endPoint x: 331, endPoint y: 468, distance: 58.6
click at [331, 468] on div "Email de contacto : importadora.toys@hotmail.com" at bounding box center [340, 469] width 263 height 10
copy div "importadora.toys"
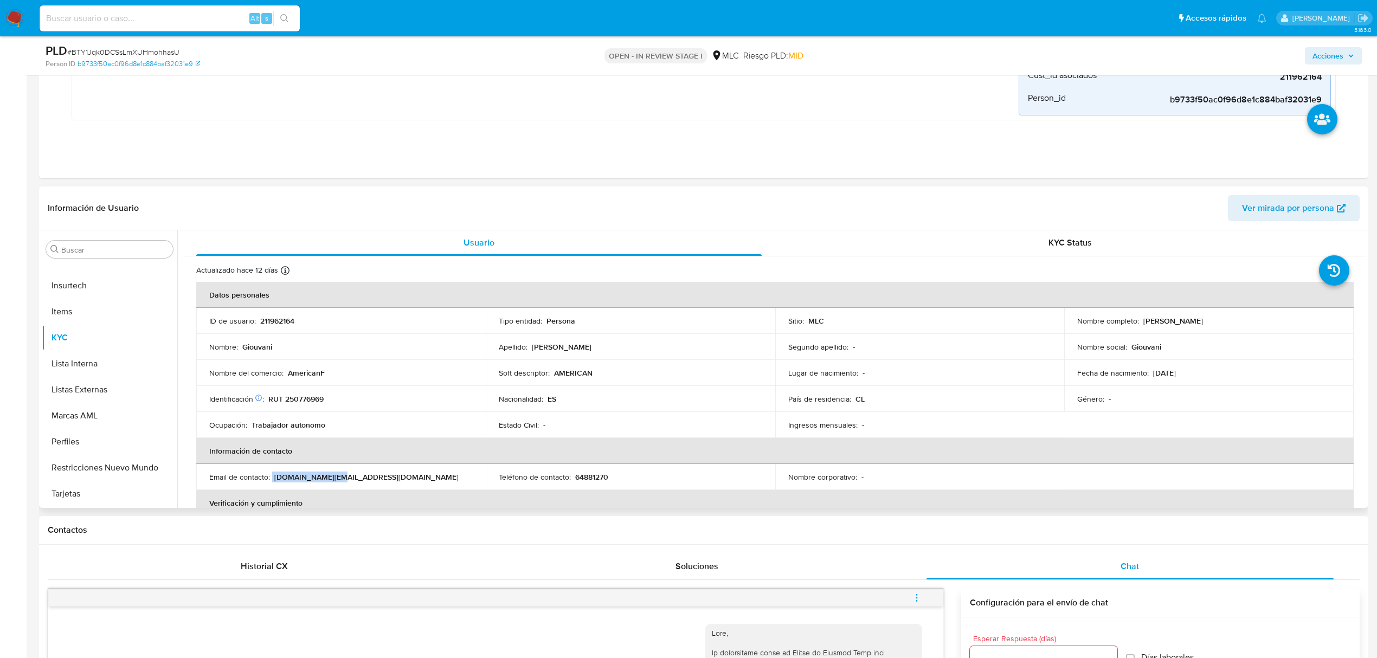
scroll to position [0, 0]
click at [313, 378] on p "AmericanF" at bounding box center [306, 374] width 37 height 10
click at [122, 320] on button "Archivos adjuntos" at bounding box center [105, 323] width 127 height 26
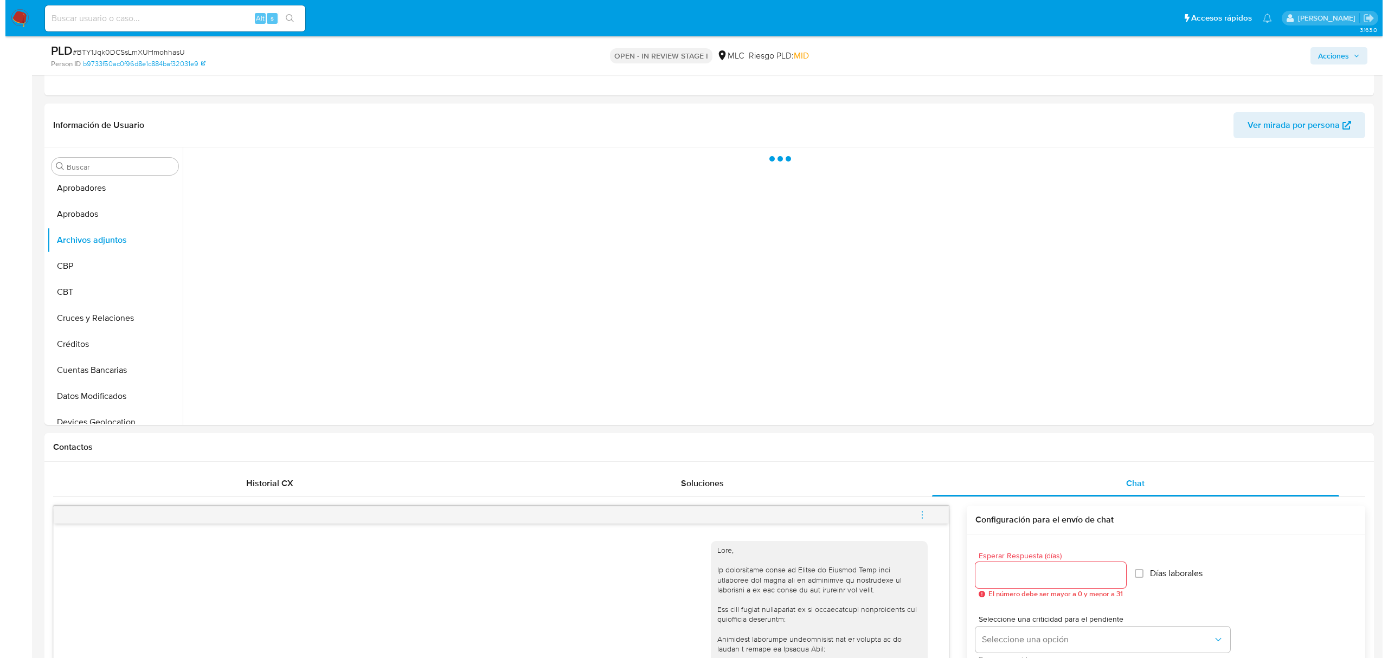
scroll to position [333, 0]
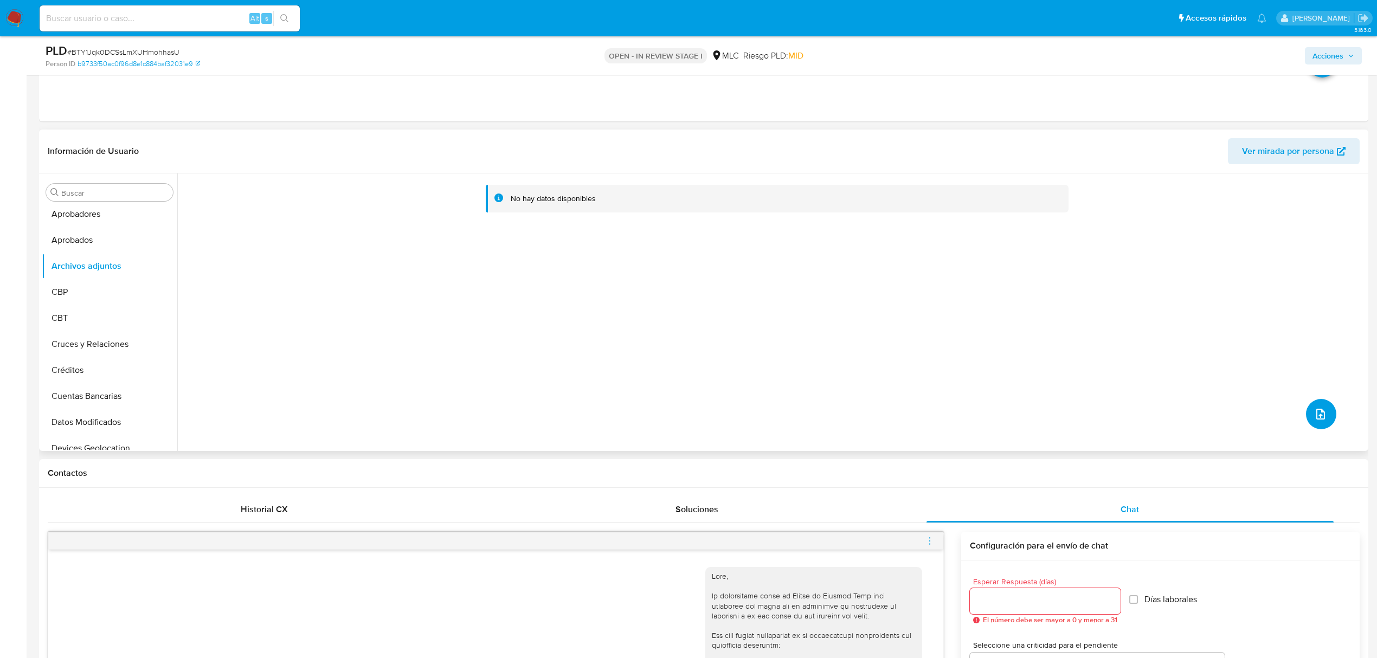
click at [1314, 408] on span "upload-file" at bounding box center [1320, 414] width 13 height 13
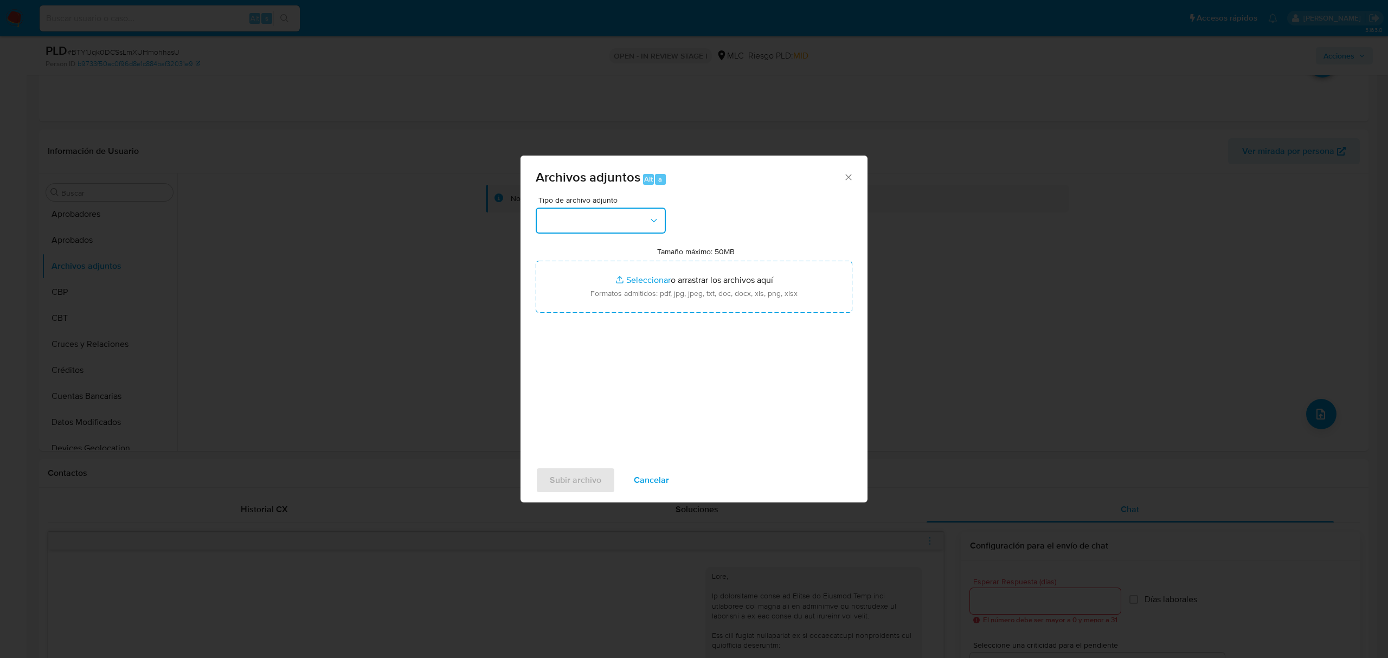
click at [610, 224] on button "button" at bounding box center [601, 221] width 130 height 26
click at [571, 300] on div "OTROS" at bounding box center [597, 288] width 111 height 26
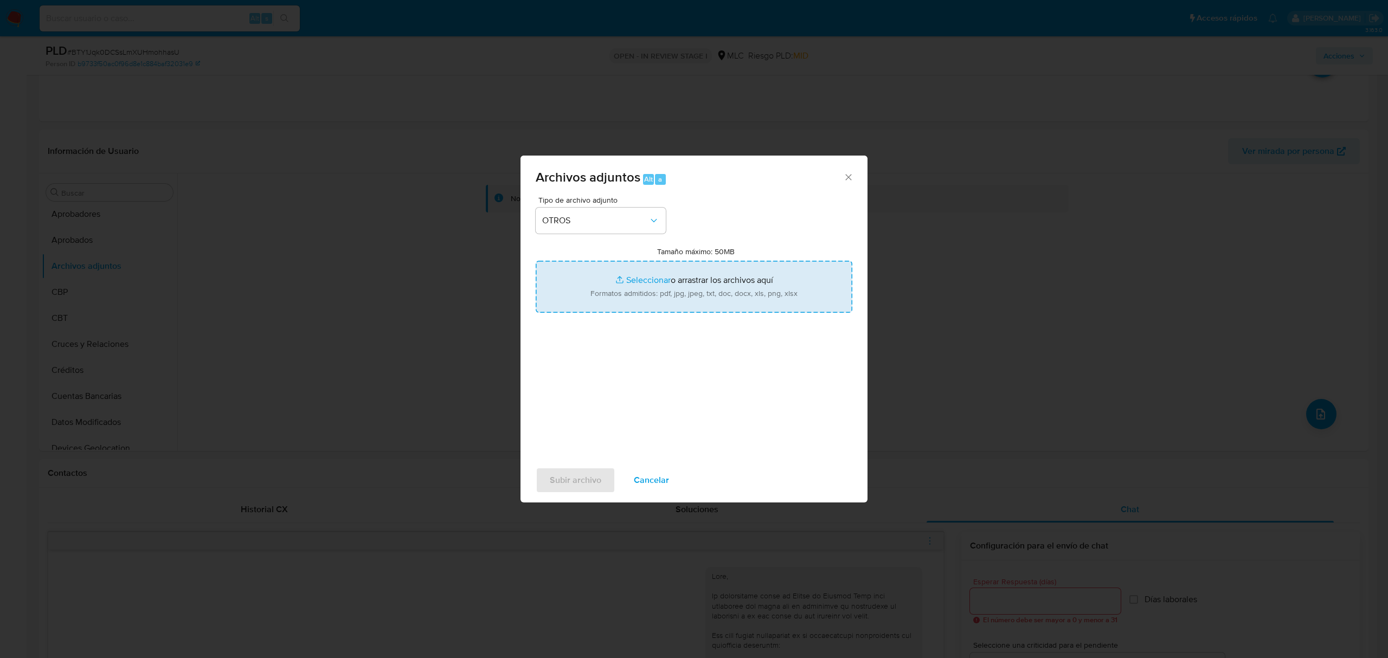
click at [626, 279] on input "Tamaño máximo: 50MB Seleccionar archivos" at bounding box center [694, 287] width 317 height 52
type input "C:\fakepath\AM 211962164 - 13_10_2025.xlsx"
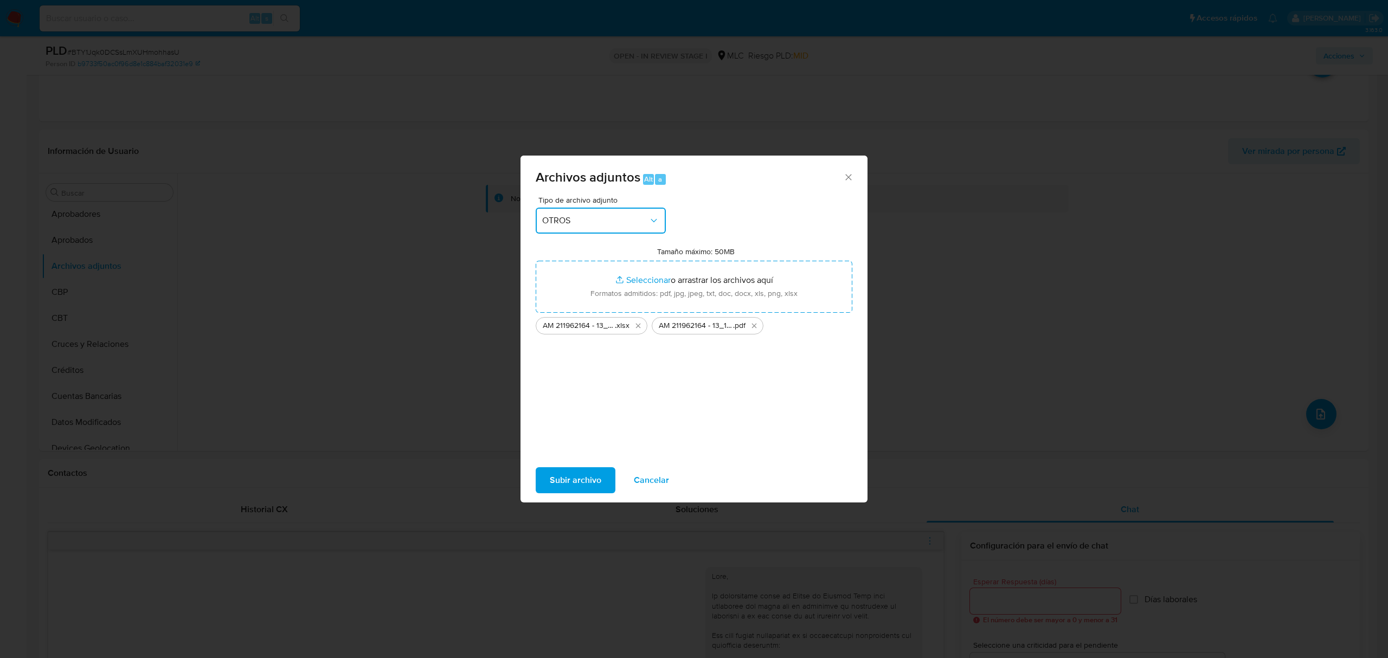
click at [603, 229] on button "OTROS" at bounding box center [601, 221] width 130 height 26
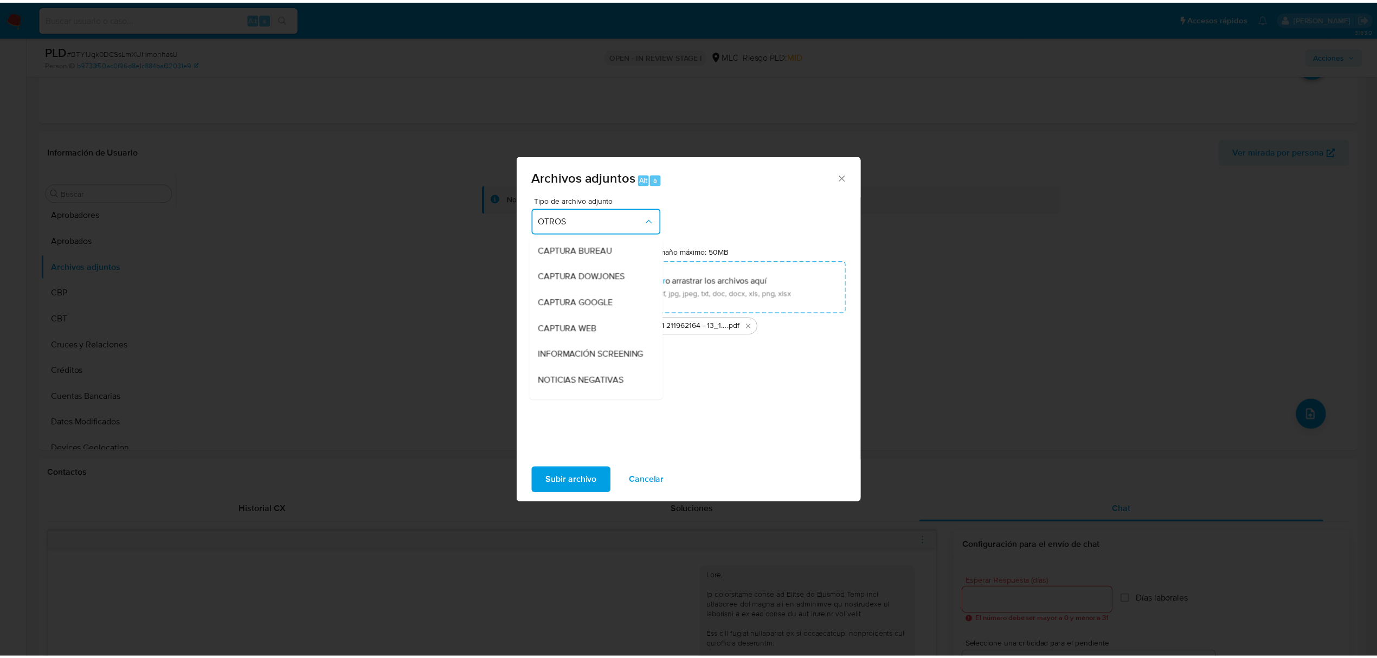
scroll to position [125, 0]
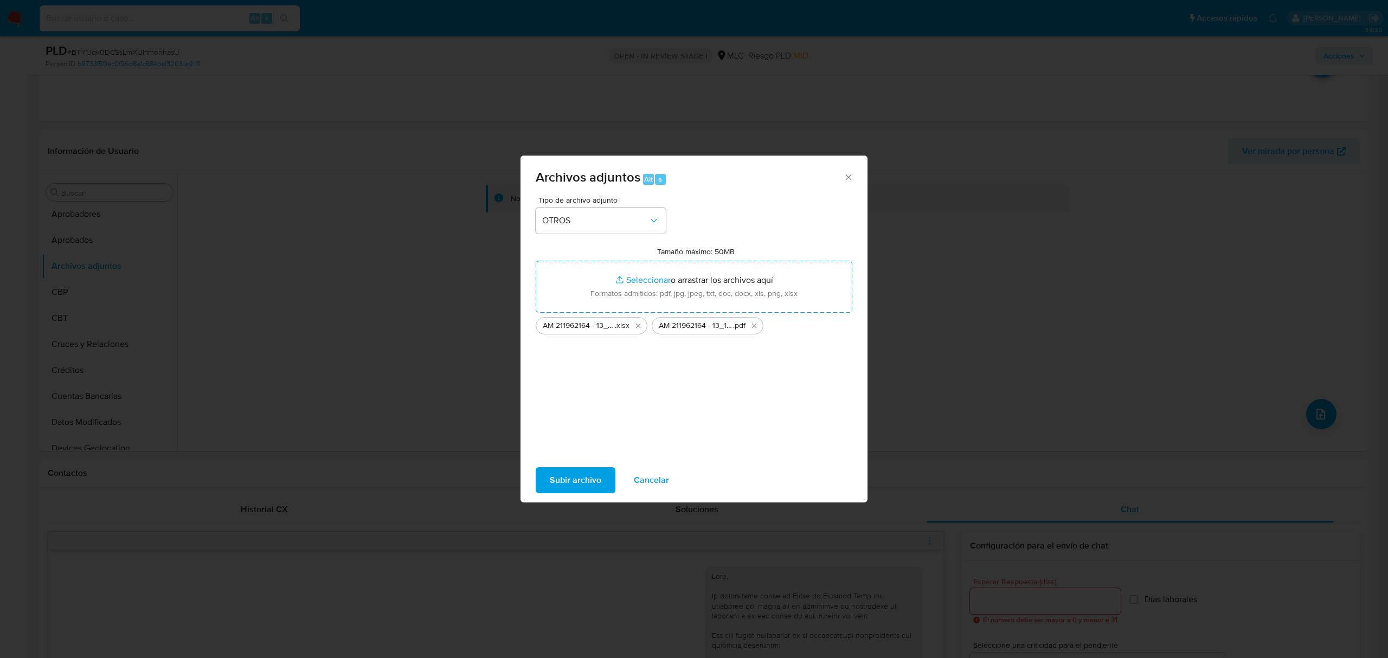
click at [744, 436] on div "Tipo de archivo adjunto OTROS Tamaño máximo: 50MB Seleccionar archivos Seleccio…" at bounding box center [694, 324] width 317 height 256
click at [564, 478] on span "Subir archivo" at bounding box center [576, 480] width 52 height 24
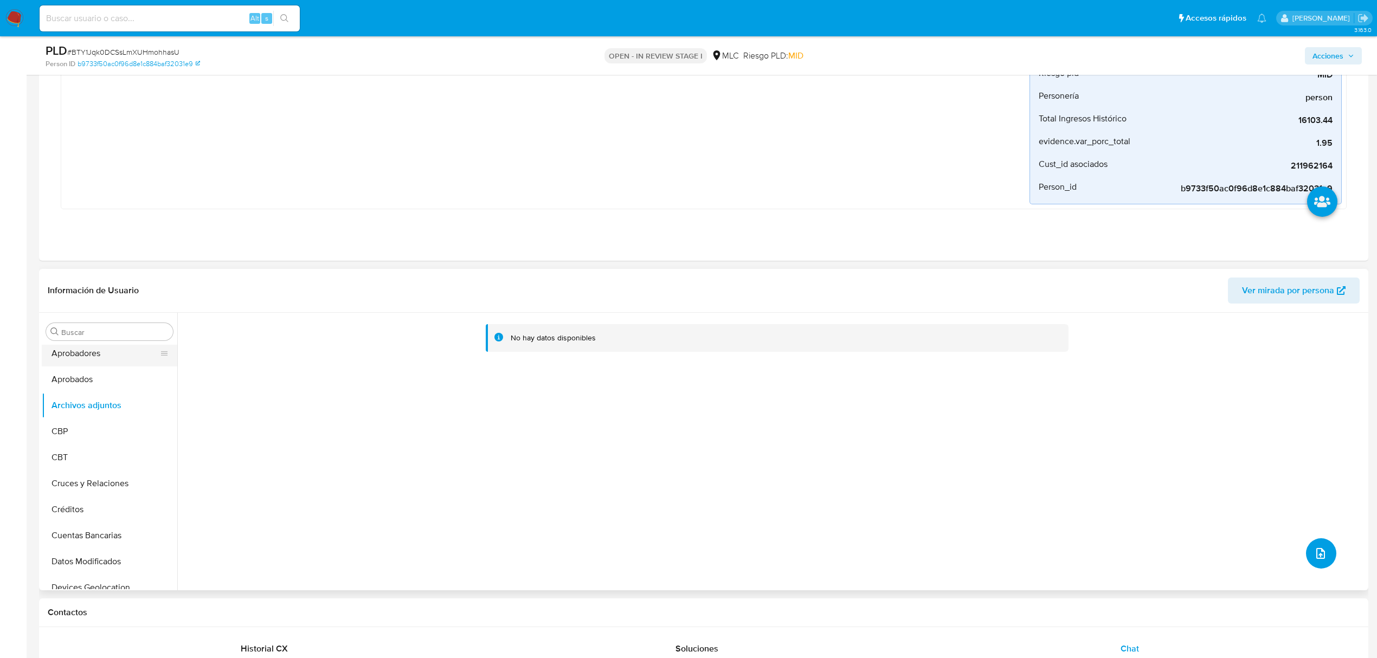
scroll to position [189, 0]
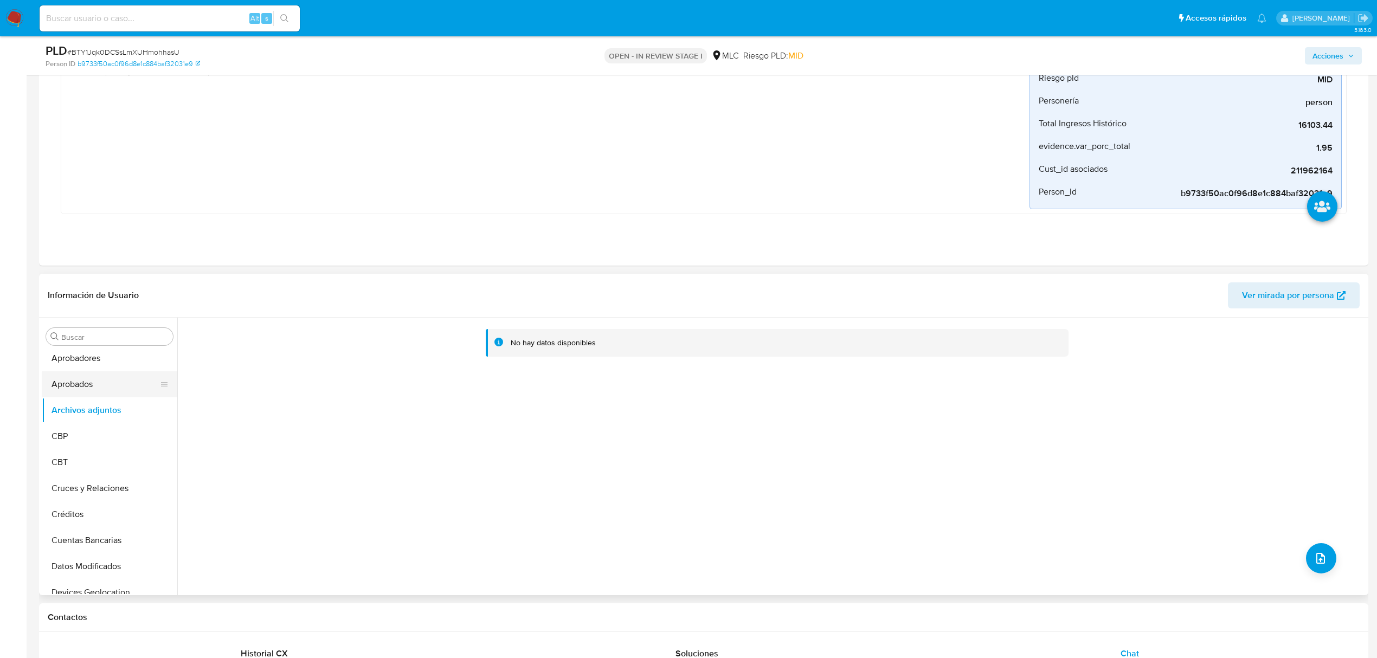
click at [101, 382] on button "Aprobados" at bounding box center [105, 384] width 127 height 26
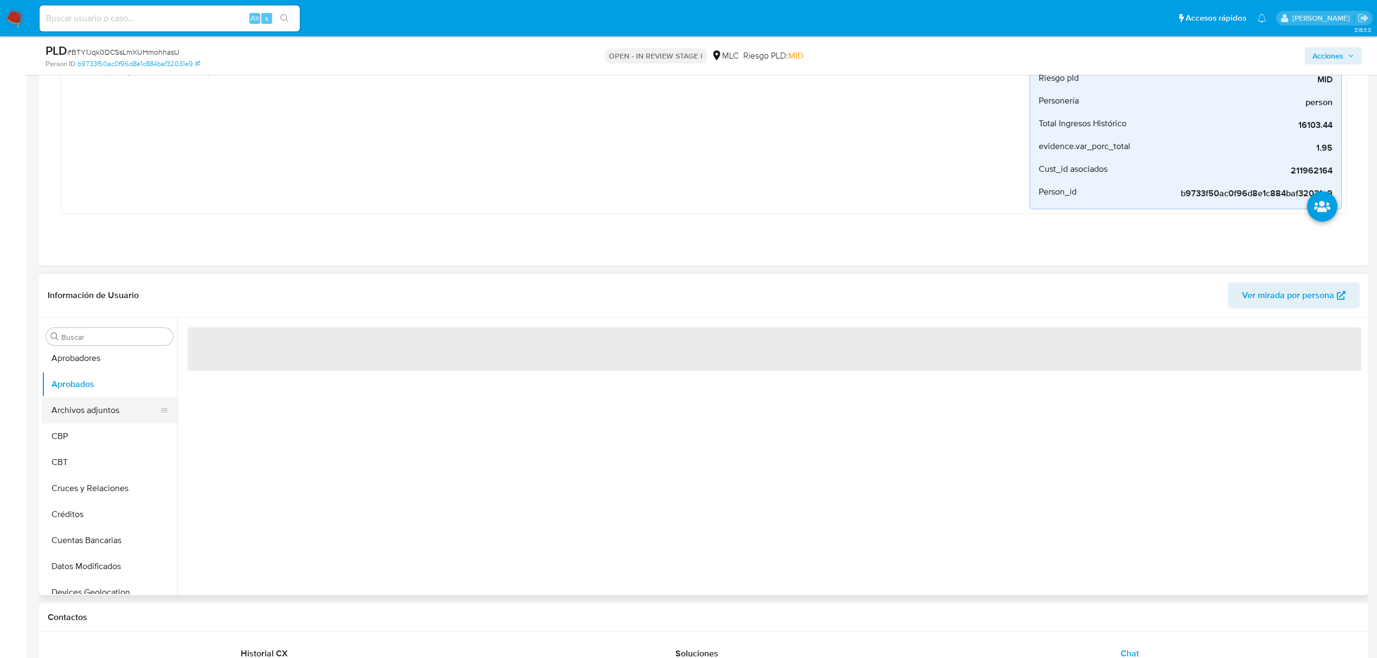
click at [104, 410] on button "Archivos adjuntos" at bounding box center [105, 410] width 127 height 26
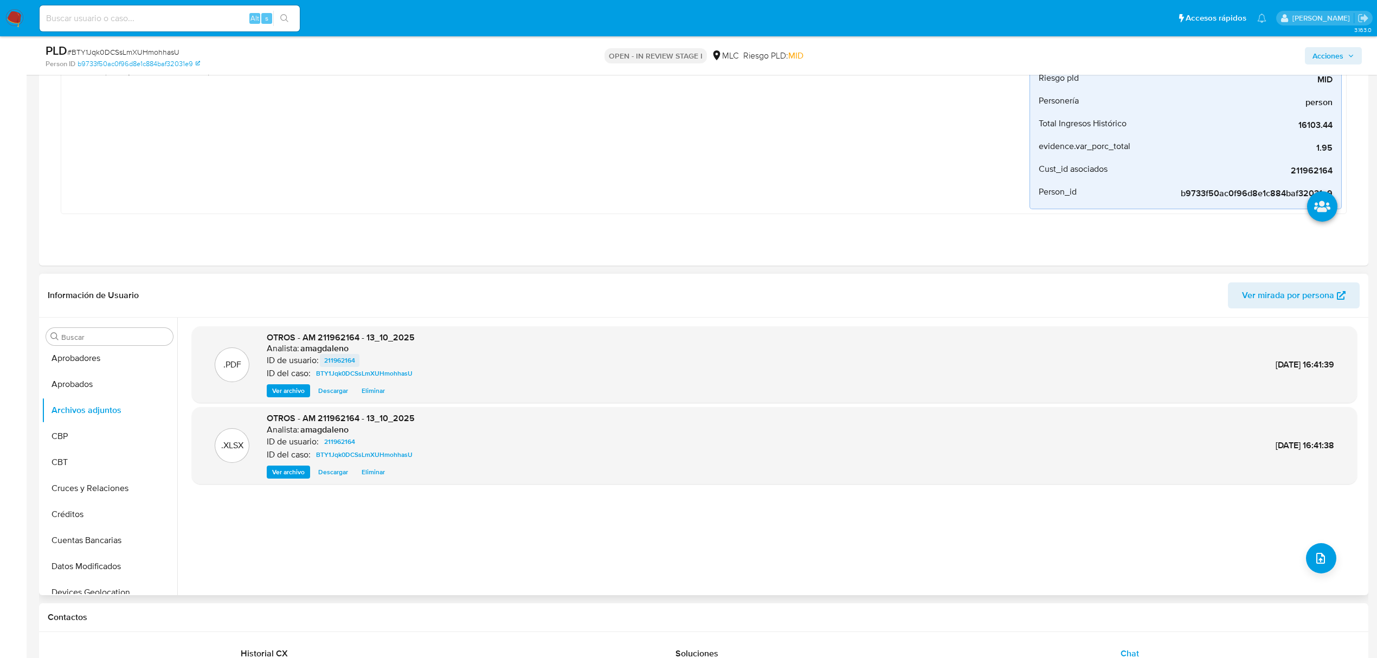
click at [356, 363] on link "211962164" at bounding box center [340, 360] width 40 height 13
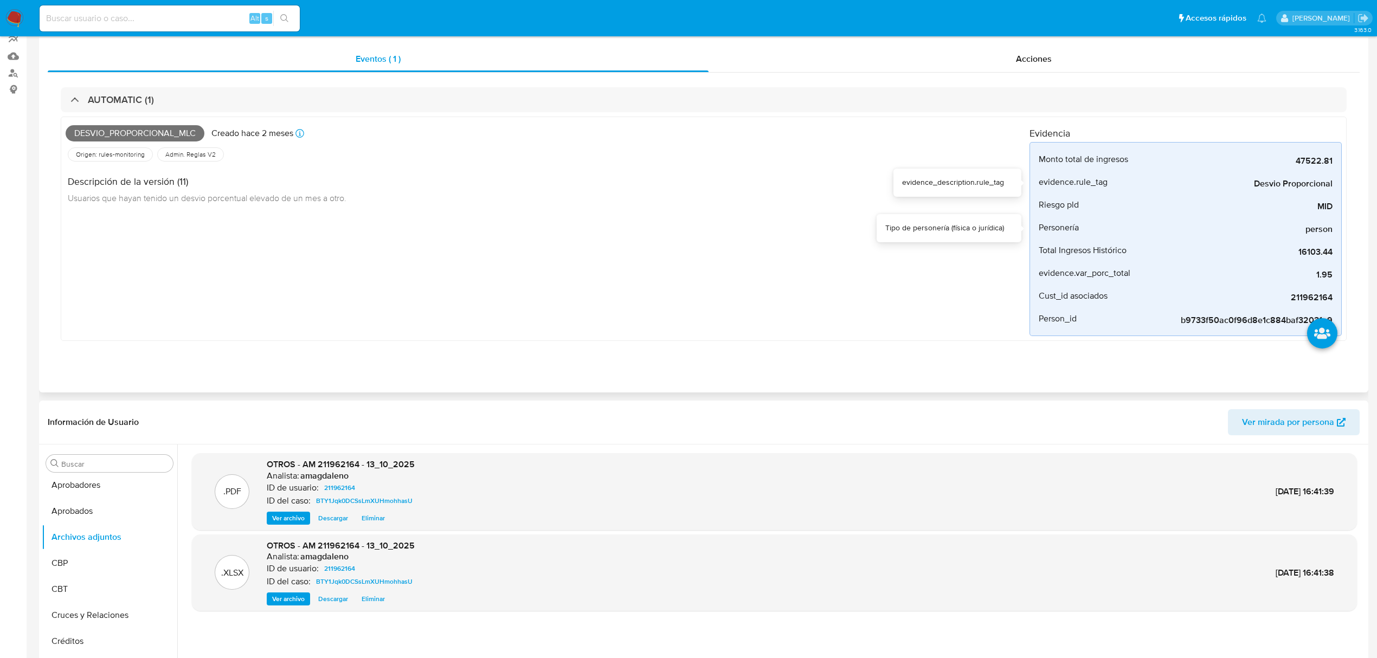
scroll to position [0, 0]
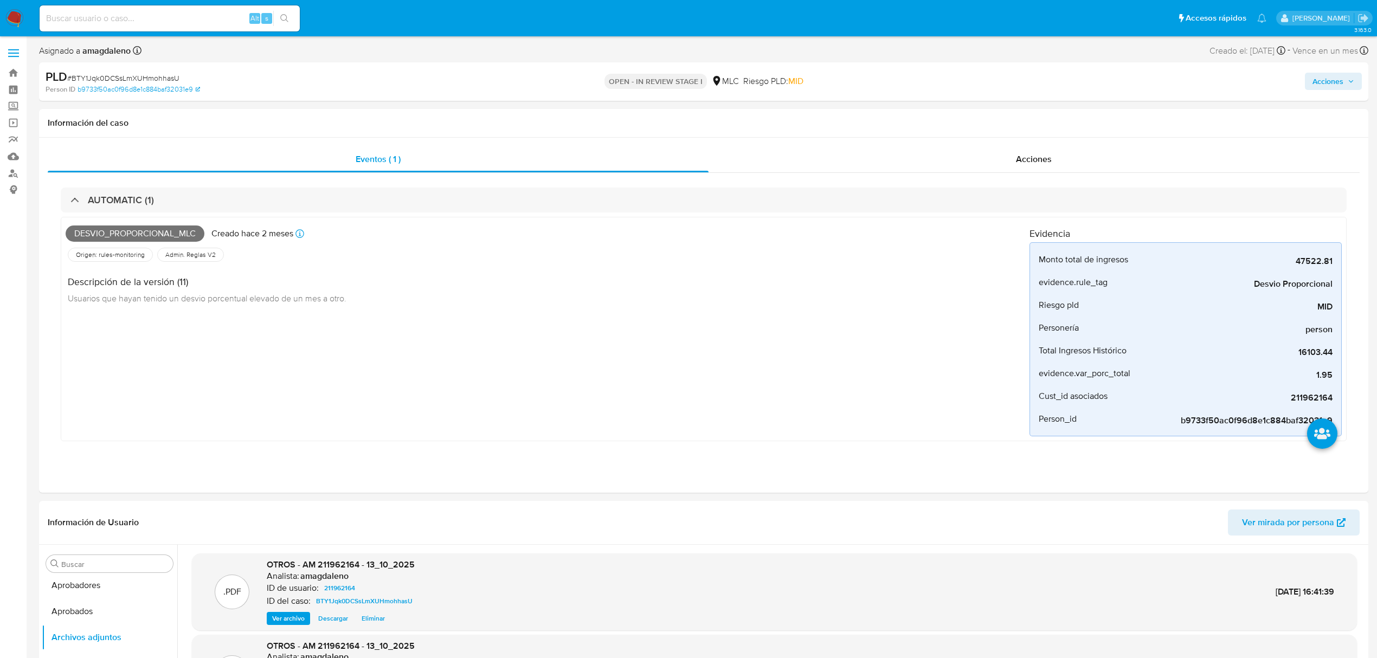
click at [1334, 76] on span "Acciones" at bounding box center [1328, 81] width 31 height 17
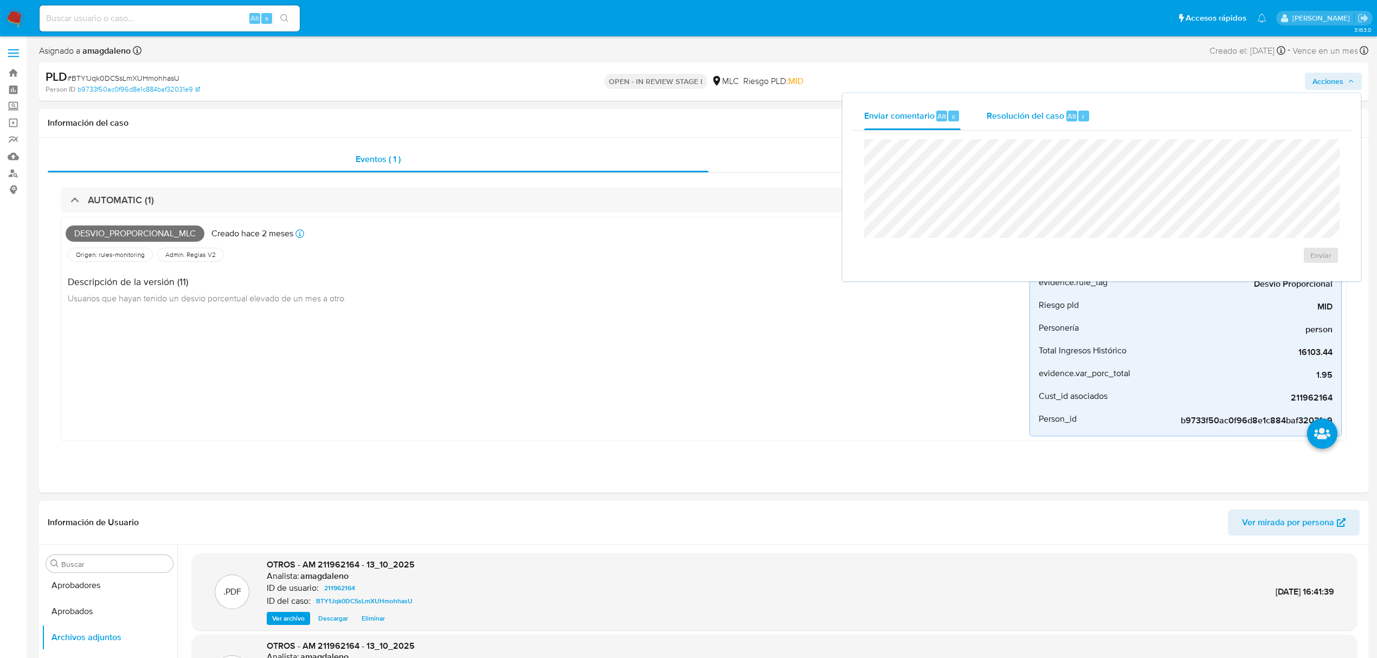
click at [1024, 120] on span "Resolución del caso" at bounding box center [1026, 116] width 78 height 12
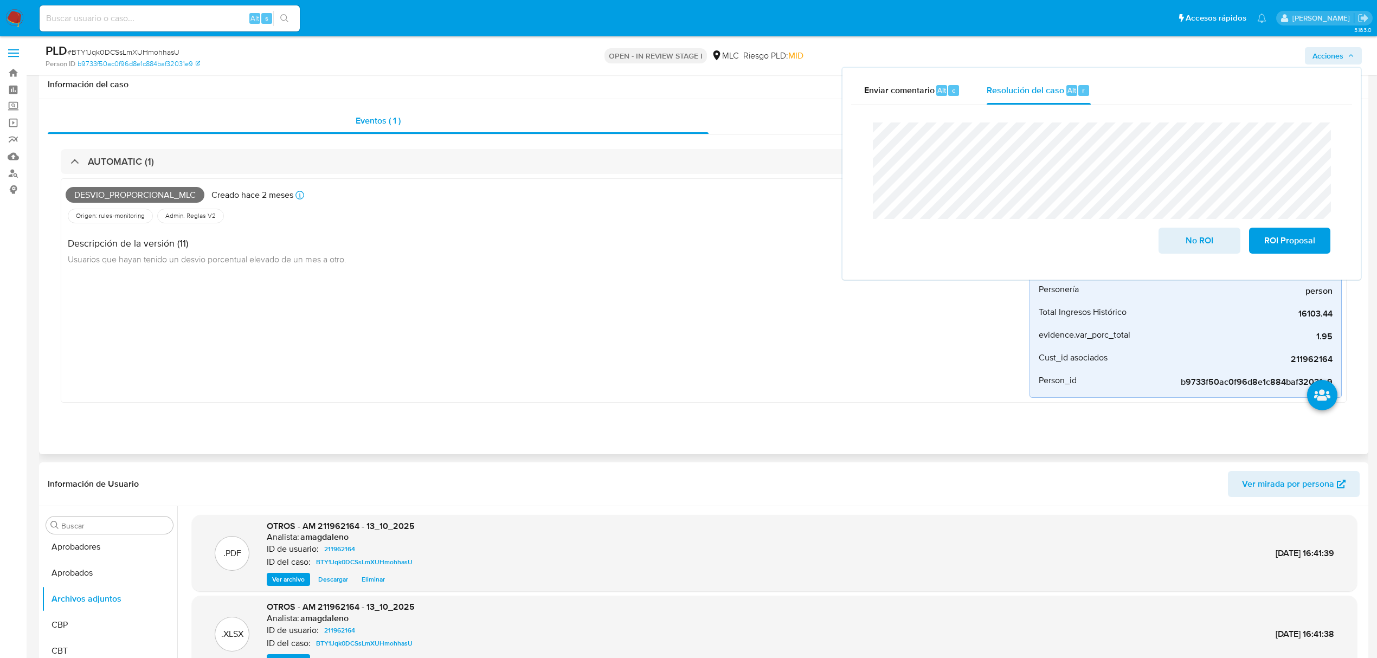
scroll to position [144, 0]
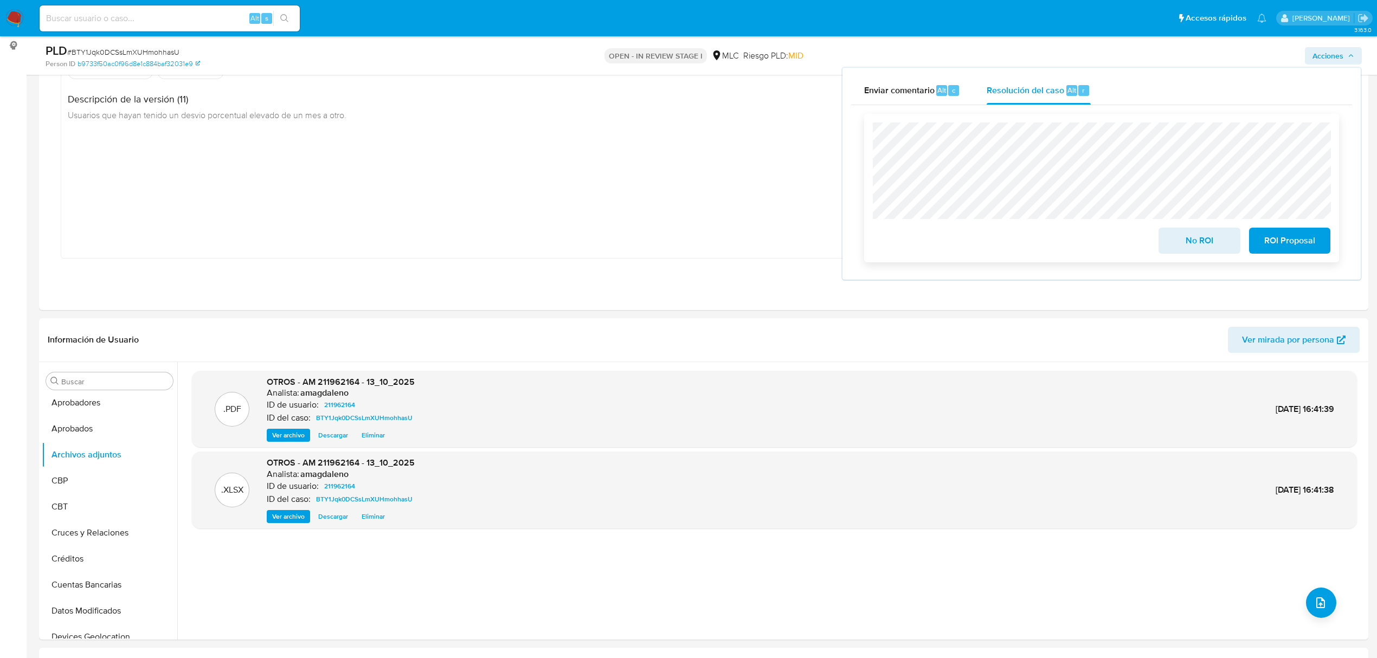
click at [1191, 246] on span "No ROI" at bounding box center [1199, 241] width 53 height 24
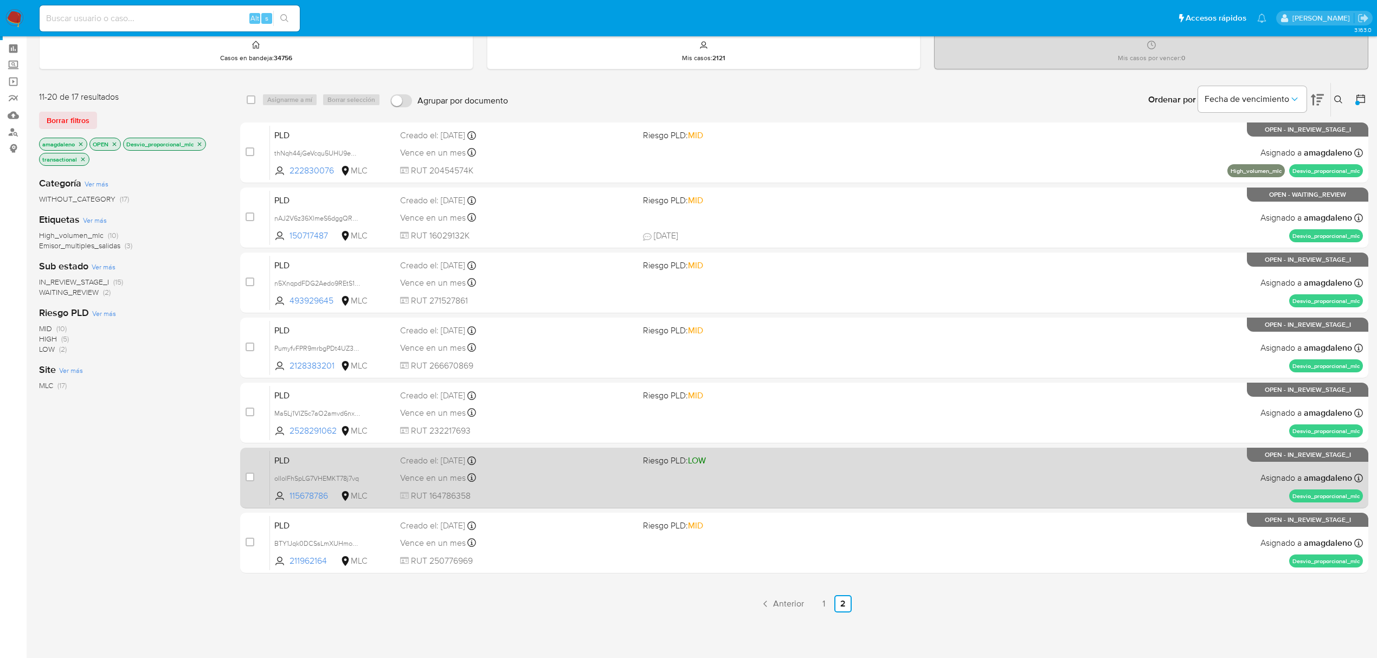
scroll to position [41, 0]
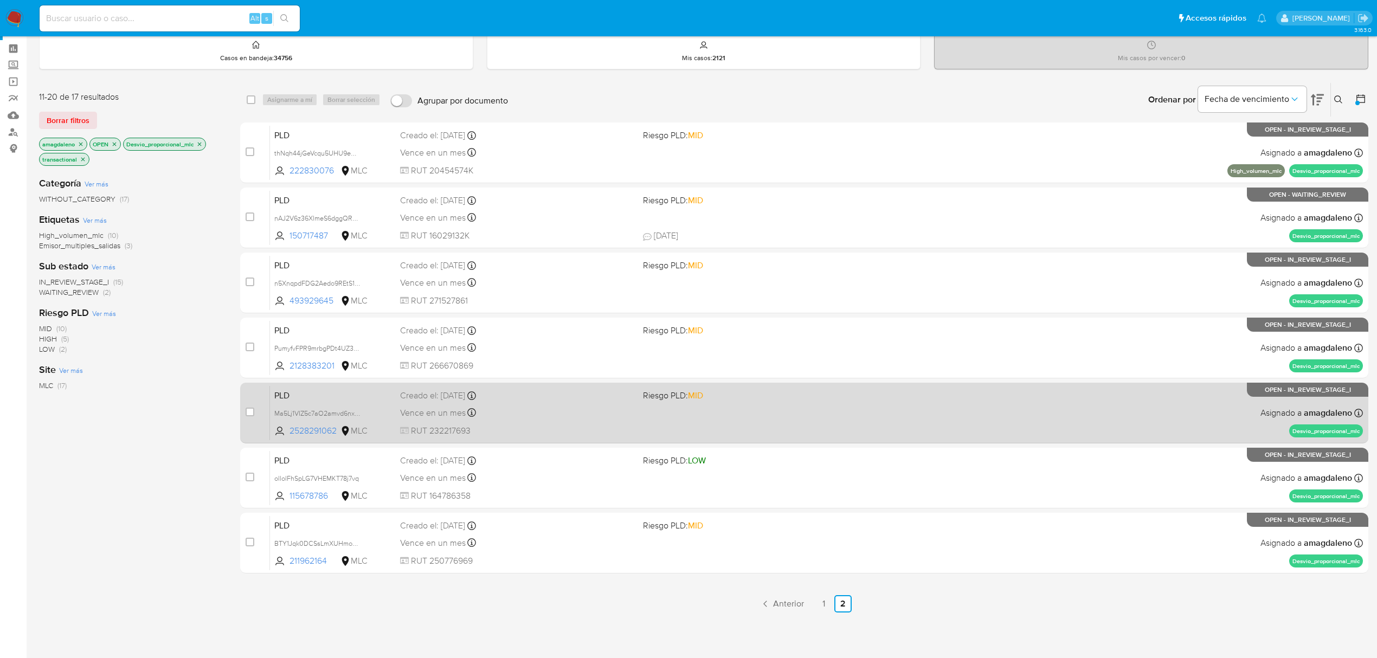
click at [316, 491] on span "115678786" at bounding box center [314, 496] width 49 height 12
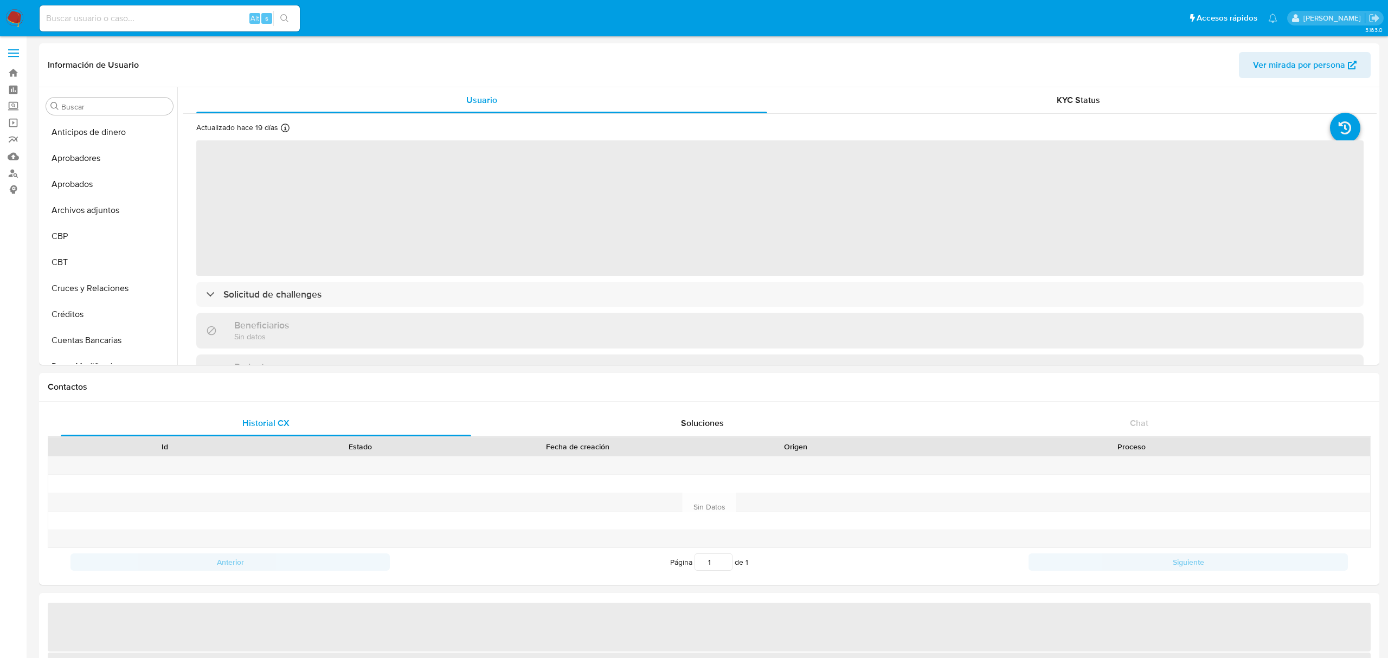
select select "10"
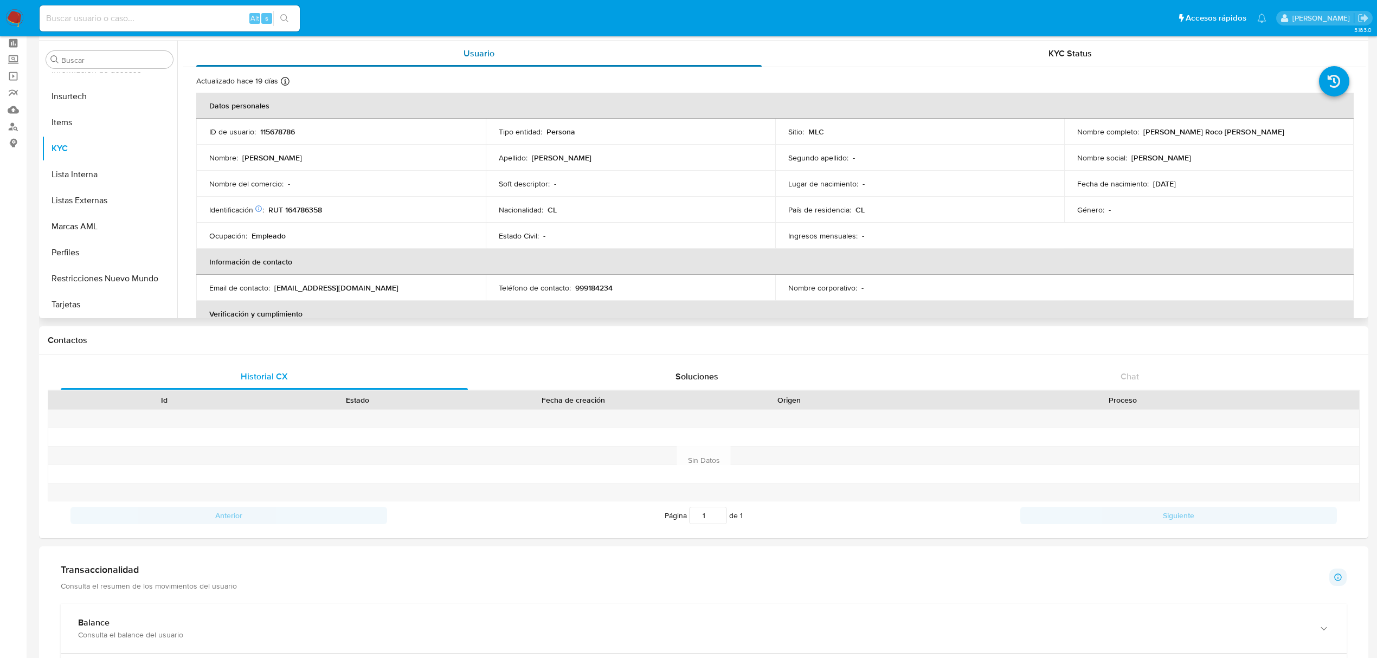
scroll to position [72, 0]
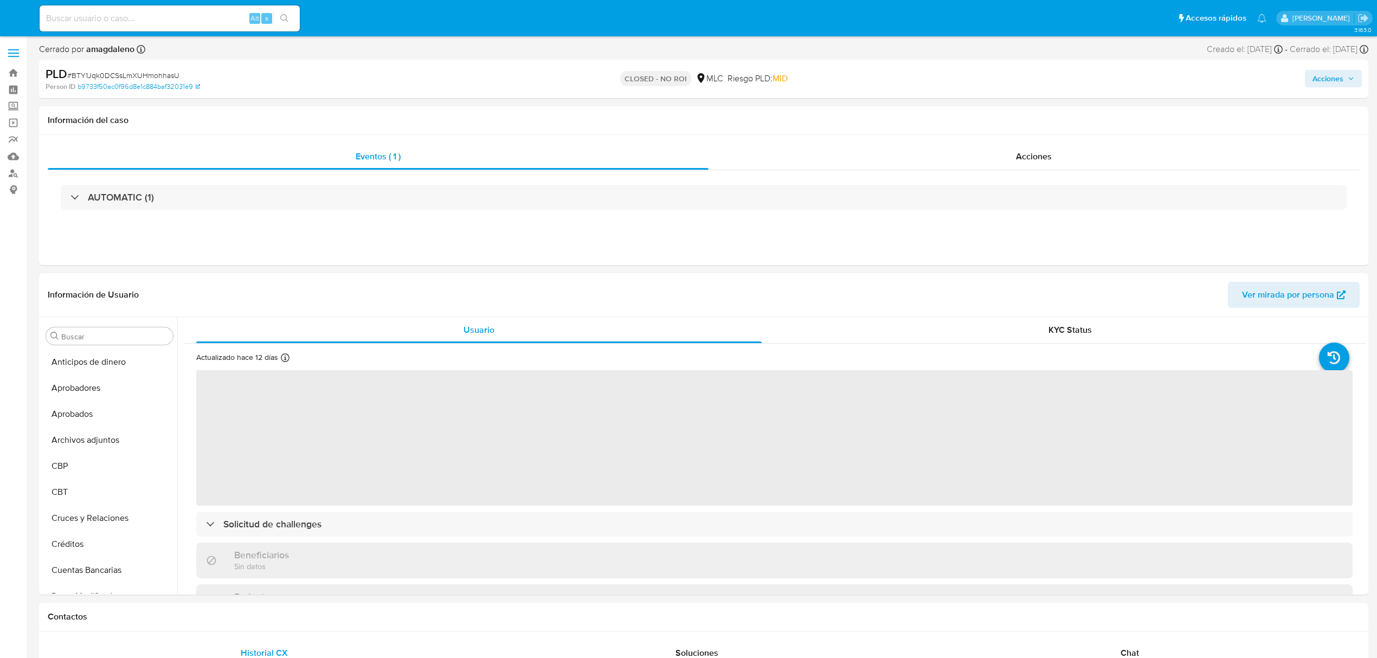
select select "10"
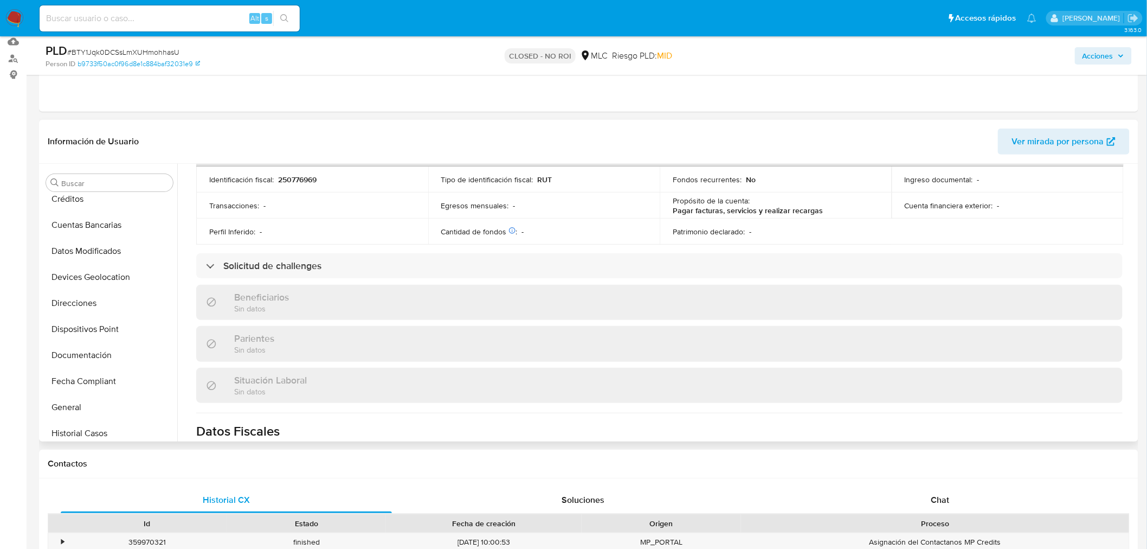
scroll to position [145, 0]
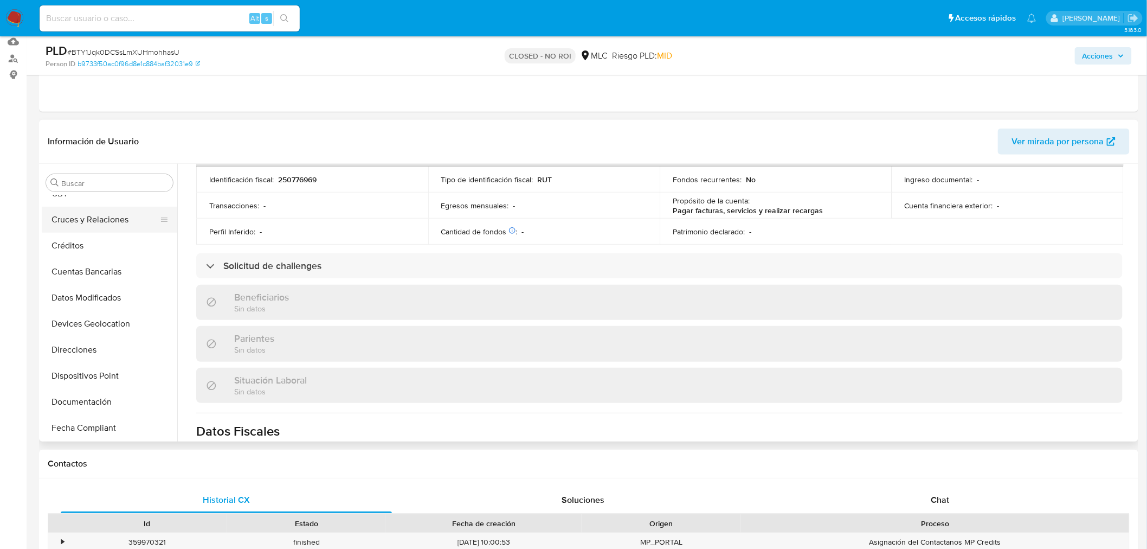
click at [104, 218] on button "Cruces y Relaciones" at bounding box center [105, 220] width 127 height 26
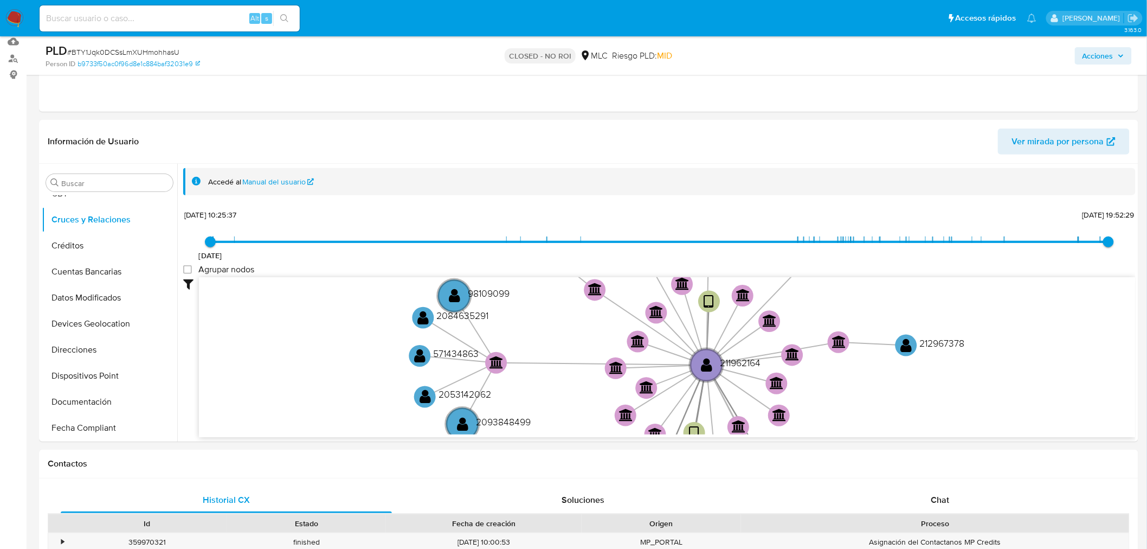
scroll to position [204, 0]
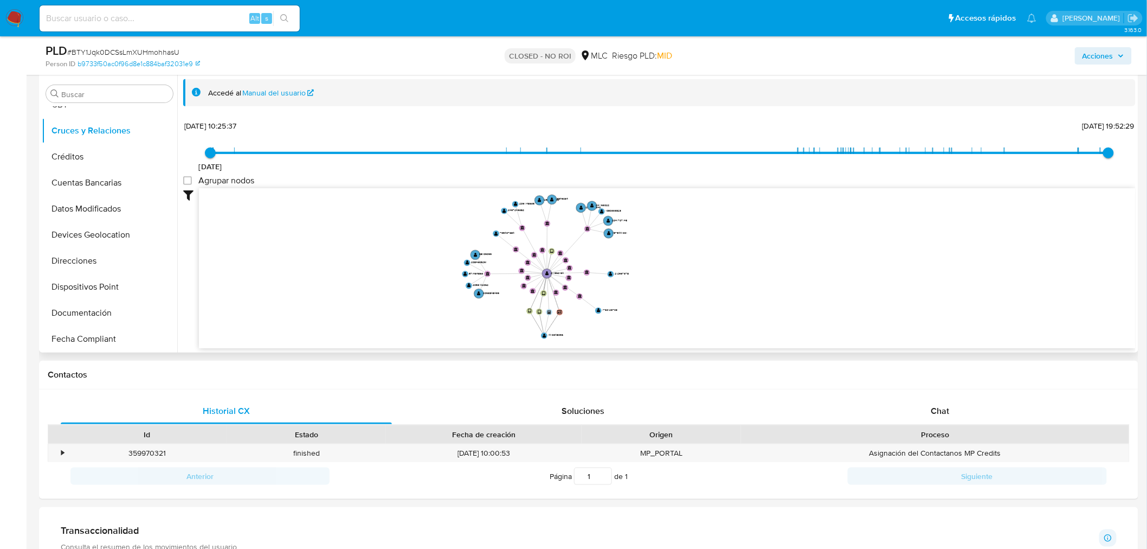
drag, startPoint x: 923, startPoint y: 280, endPoint x: 725, endPoint y: 277, distance: 197.9
click at [725, 277] on icon "device-672cbd36d245a6eb1fb73304  device-67c05552a2d7649239841018  user-211962…" at bounding box center [667, 266] width 937 height 157
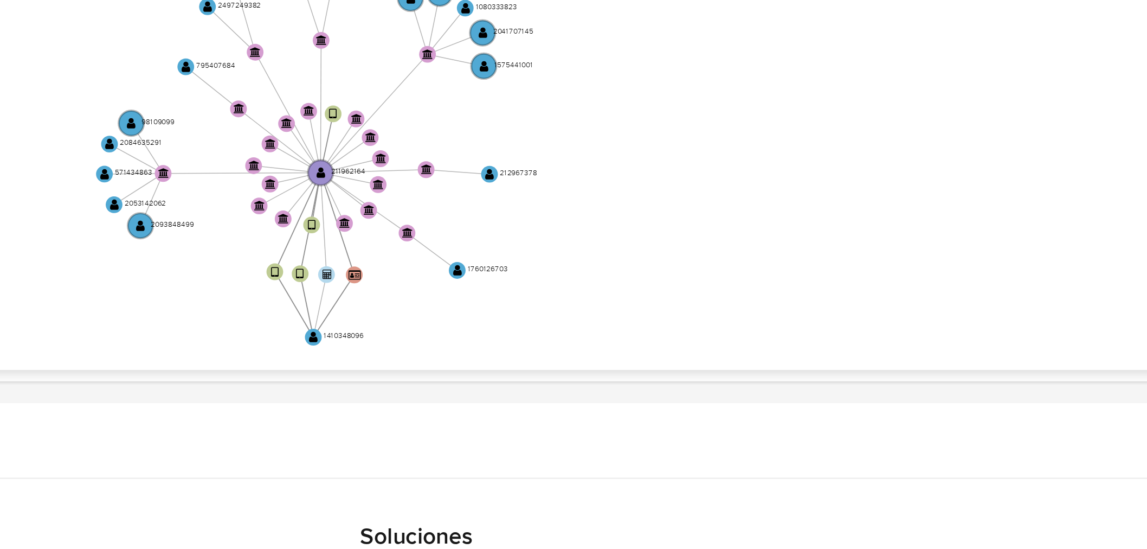
scroll to position [167, 0]
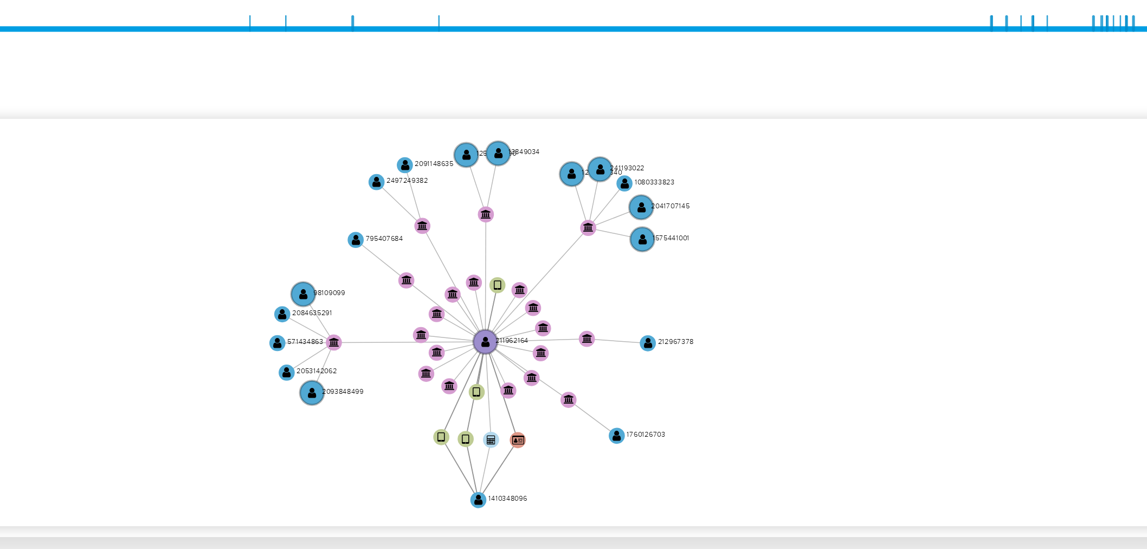
drag, startPoint x: 696, startPoint y: 300, endPoint x: 748, endPoint y: 303, distance: 52.1
click at [748, 303] on icon "device-672cbd36d245a6eb1fb73304  device-67c05552a2d7649239841018  user-211962…" at bounding box center [667, 303] width 937 height 157
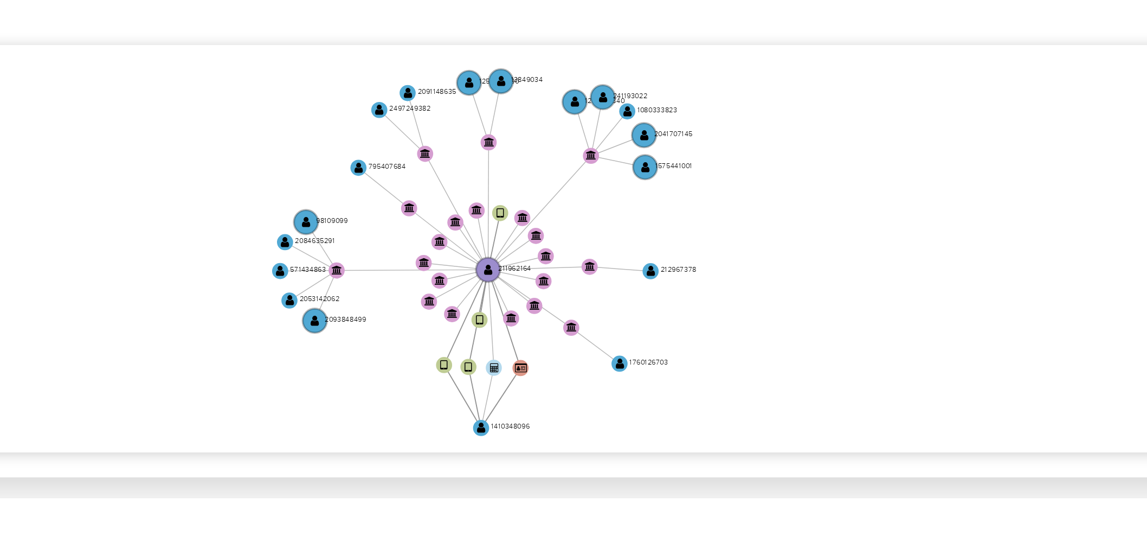
scroll to position [6, 0]
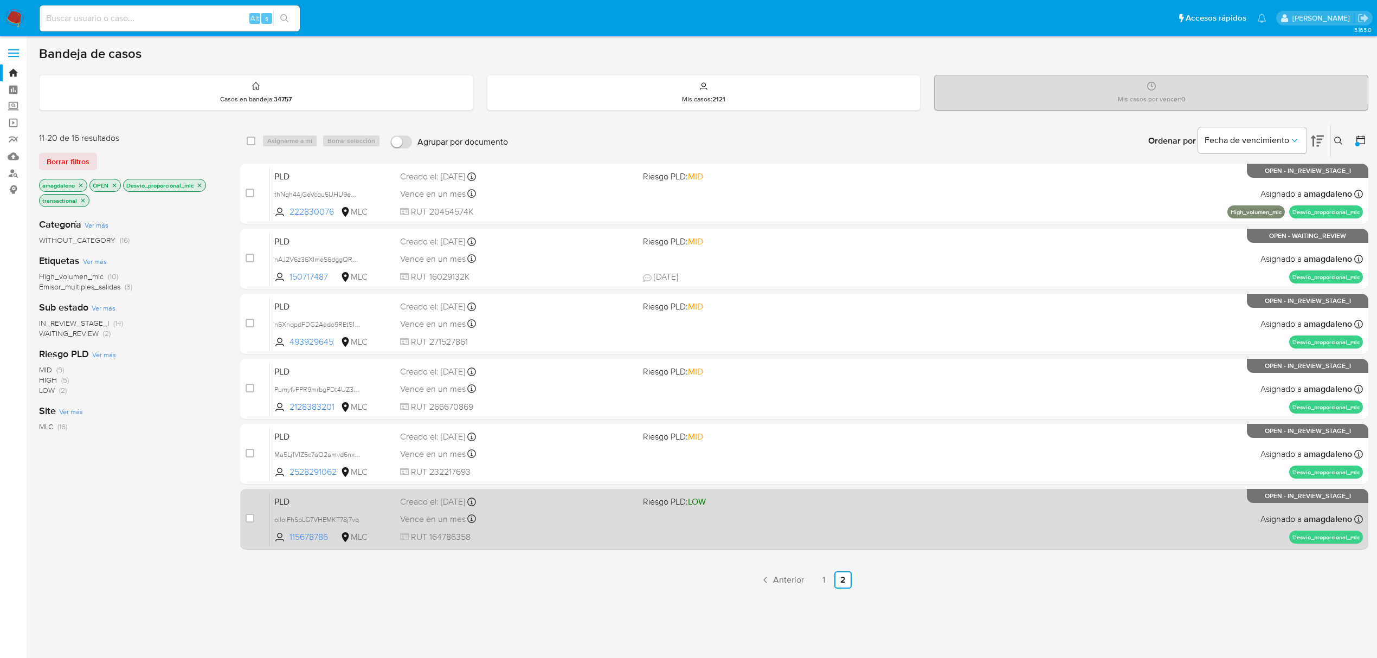
click at [525, 516] on div "Vence en un mes Vence el [DATE] 06:08:31" at bounding box center [517, 519] width 234 height 15
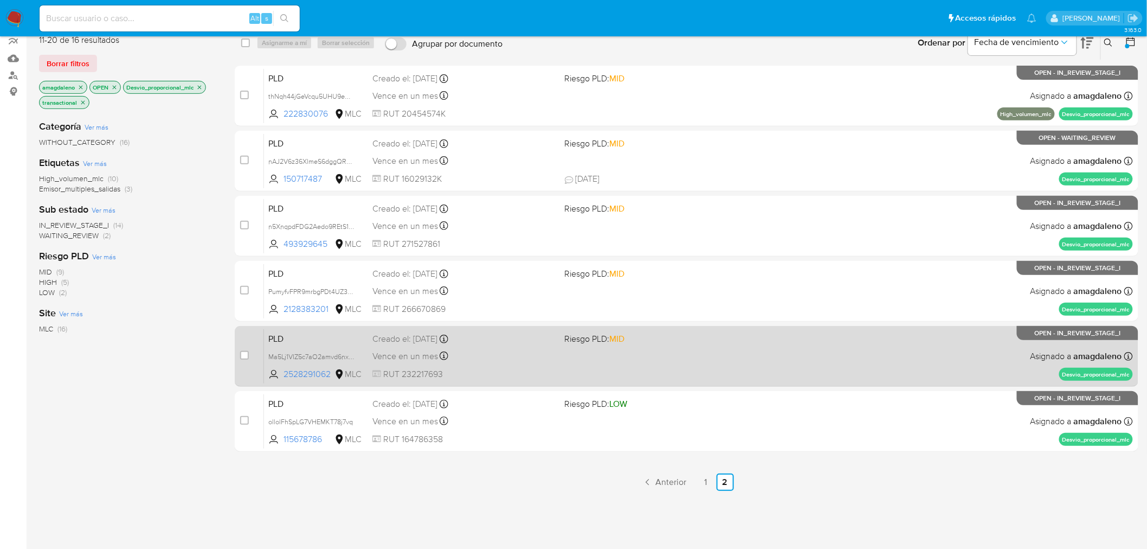
scroll to position [126, 0]
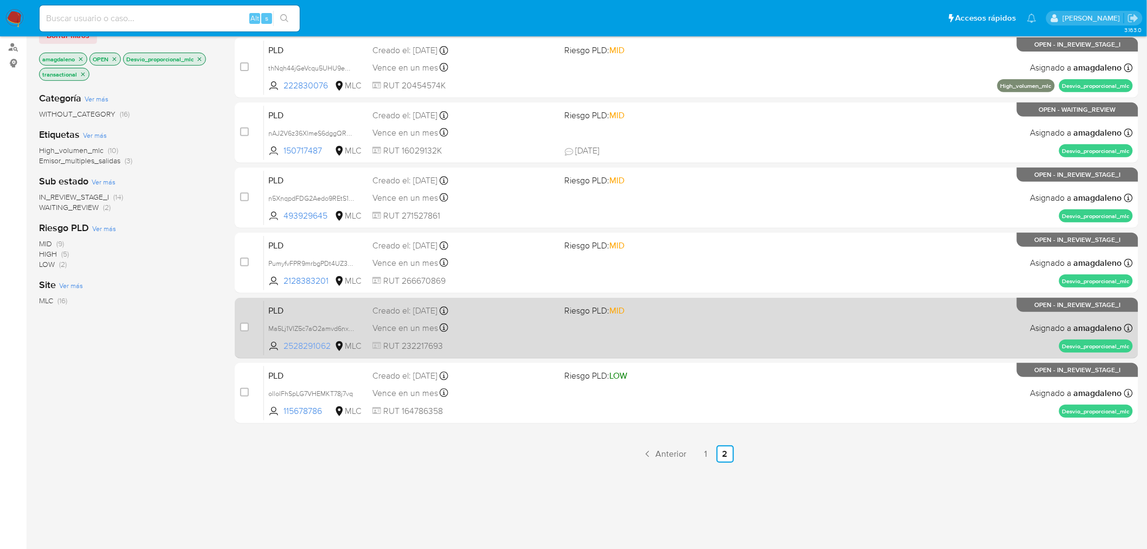
click at [306, 345] on span "2528291062" at bounding box center [308, 346] width 49 height 12
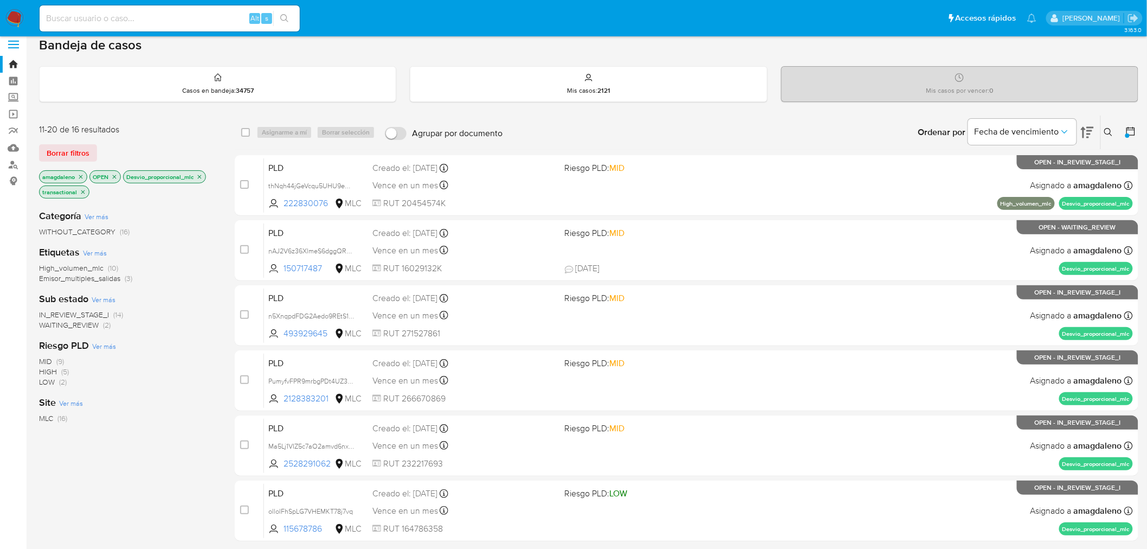
scroll to position [0, 0]
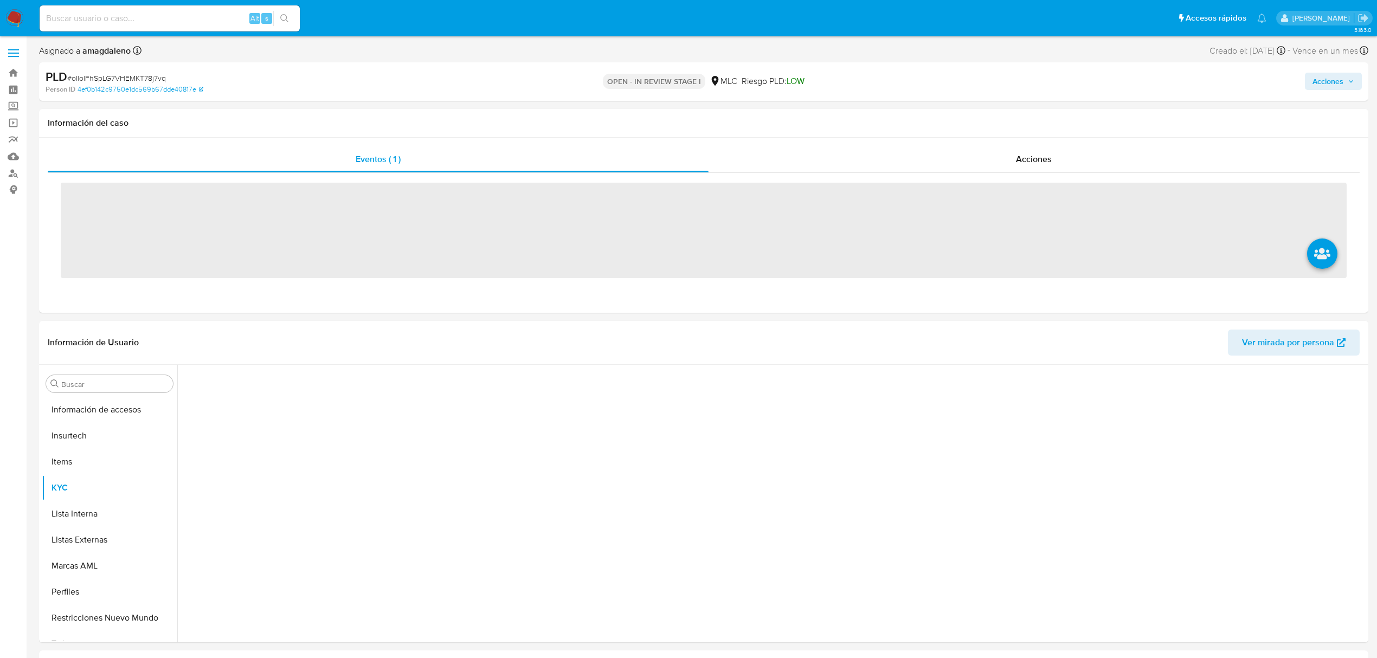
scroll to position [536, 0]
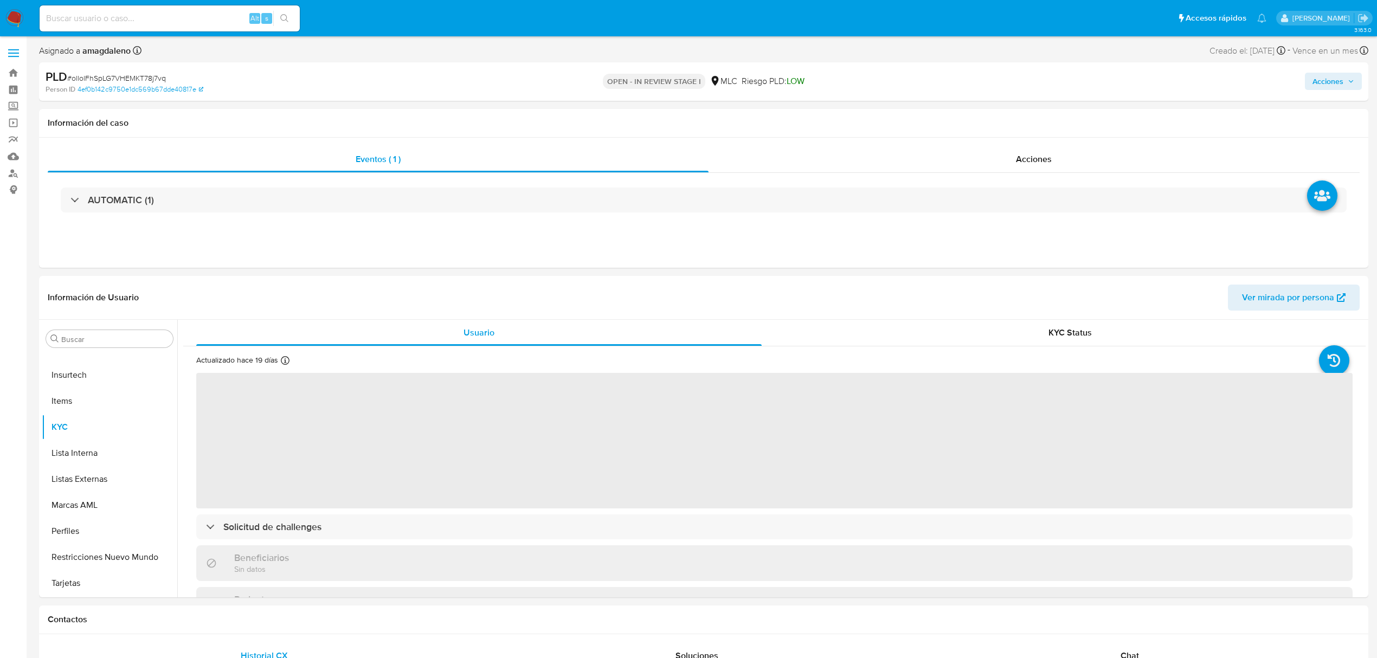
select select "10"
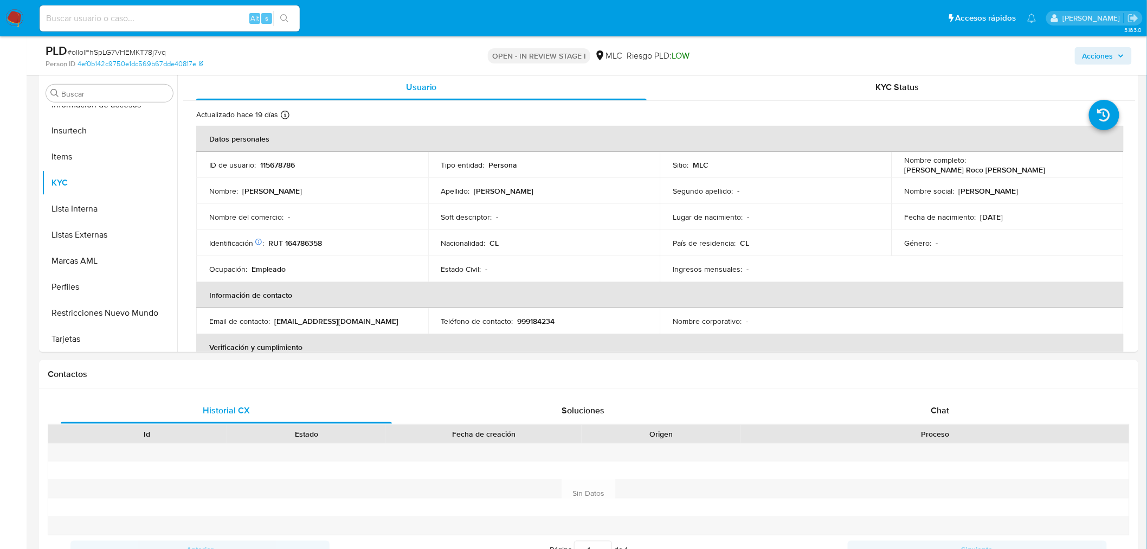
scroll to position [232, 0]
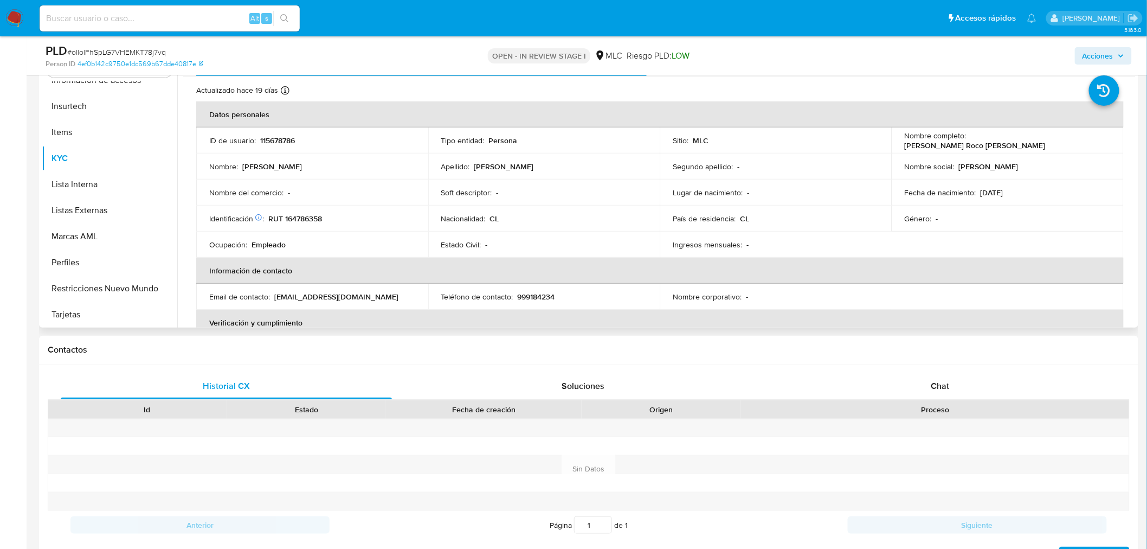
click at [310, 218] on p "RUT 164786358" at bounding box center [295, 219] width 54 height 10
copy p "164786358"
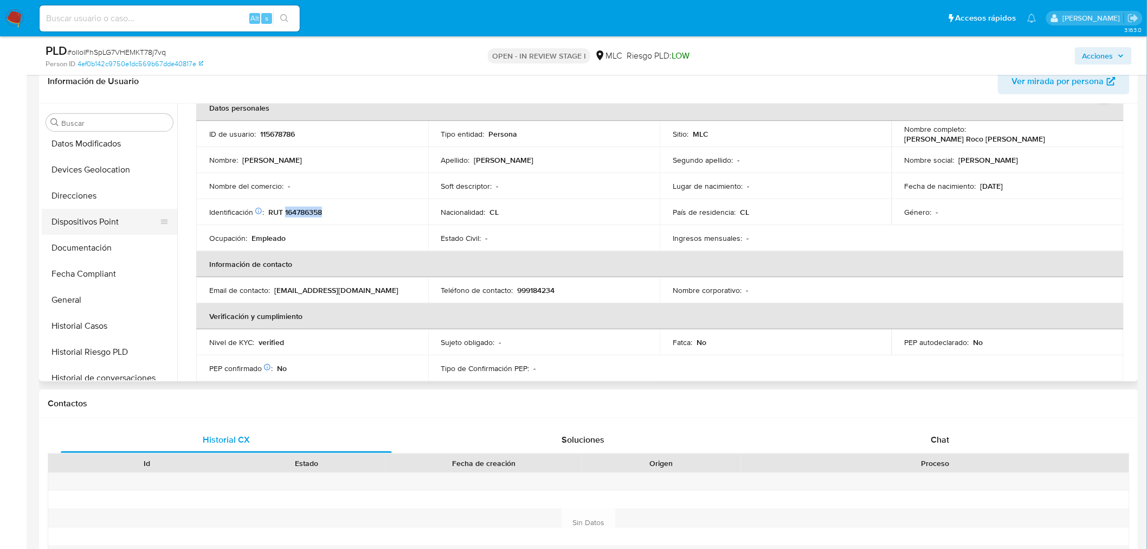
scroll to position [234, 0]
drag, startPoint x: 104, startPoint y: 255, endPoint x: 181, endPoint y: 191, distance: 100.2
click at [103, 255] on button "Documentación" at bounding box center [110, 253] width 136 height 26
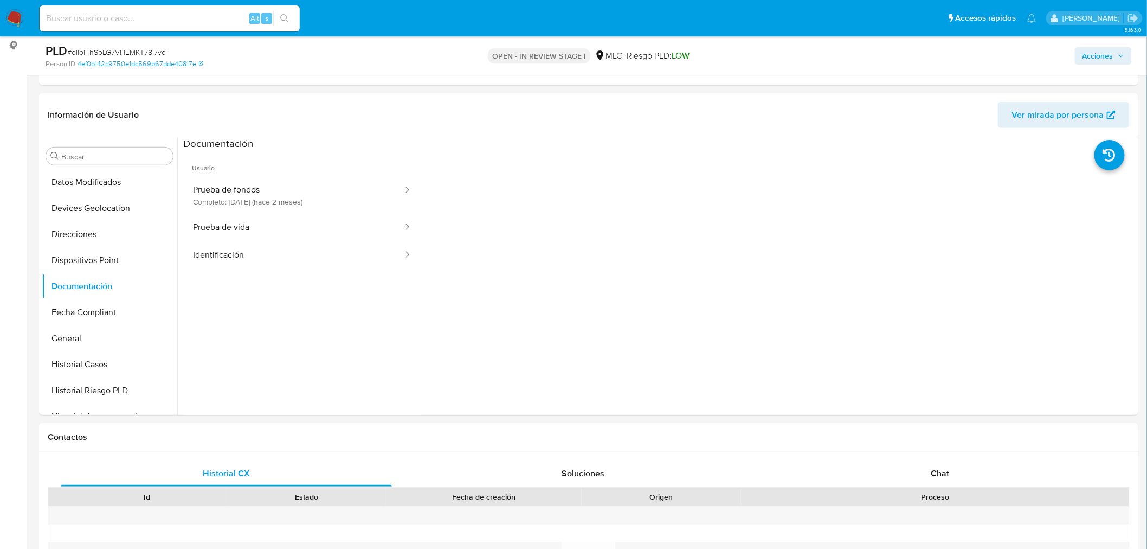
scroll to position [136, 0]
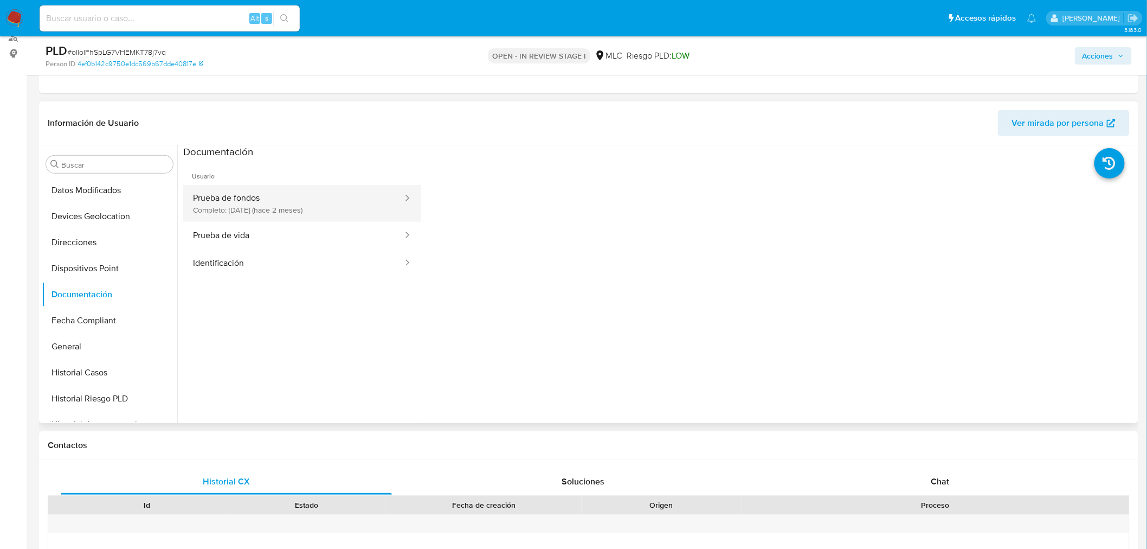
click at [310, 213] on button "Prueba de fondos Completo: 08/08/2025 (hace 2 meses)" at bounding box center [293, 203] width 221 height 37
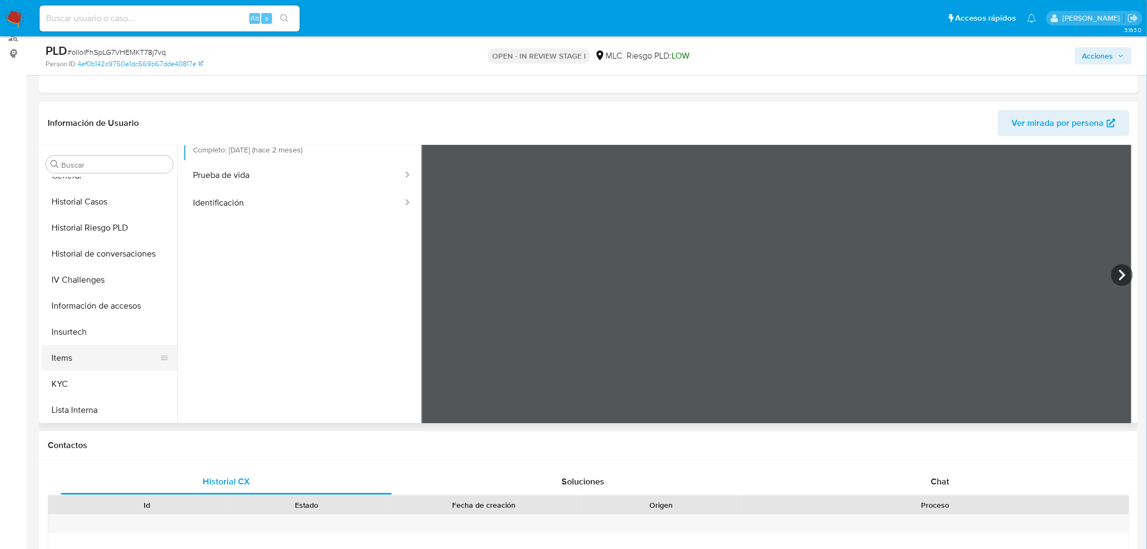
scroll to position [421, 0]
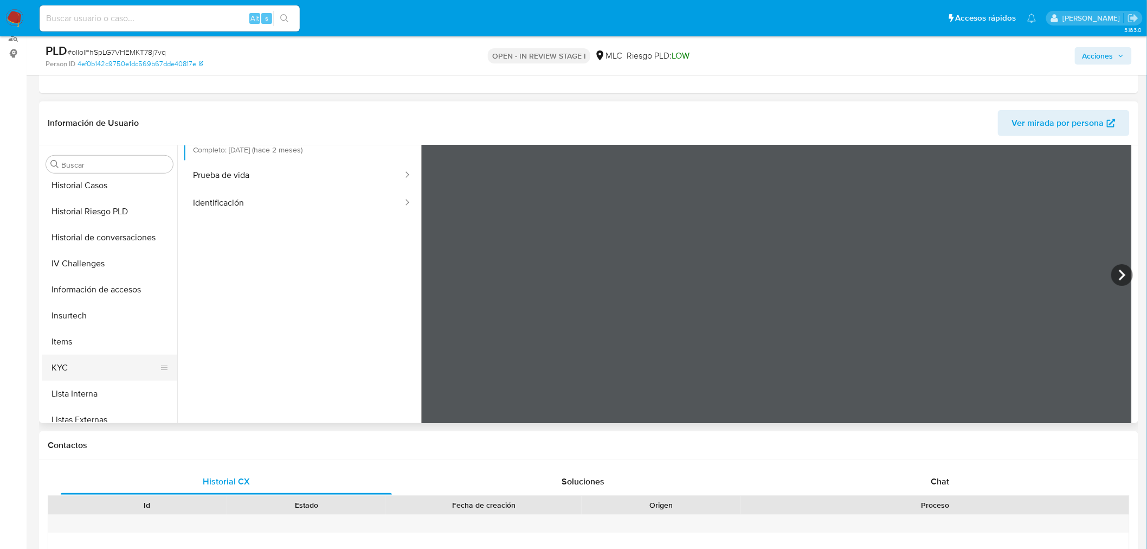
click at [57, 361] on button "KYC" at bounding box center [105, 368] width 127 height 26
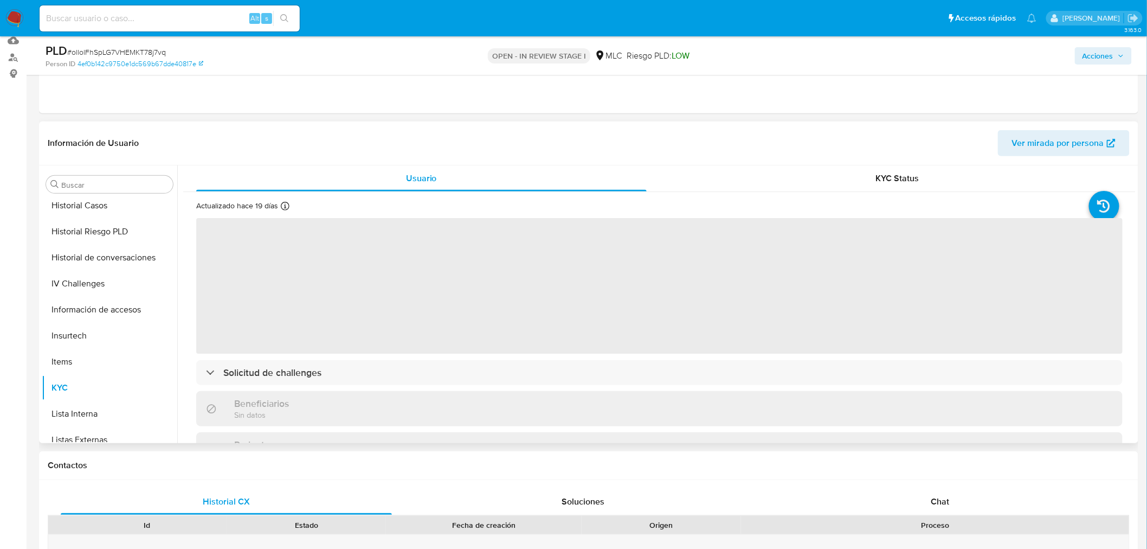
scroll to position [136, 0]
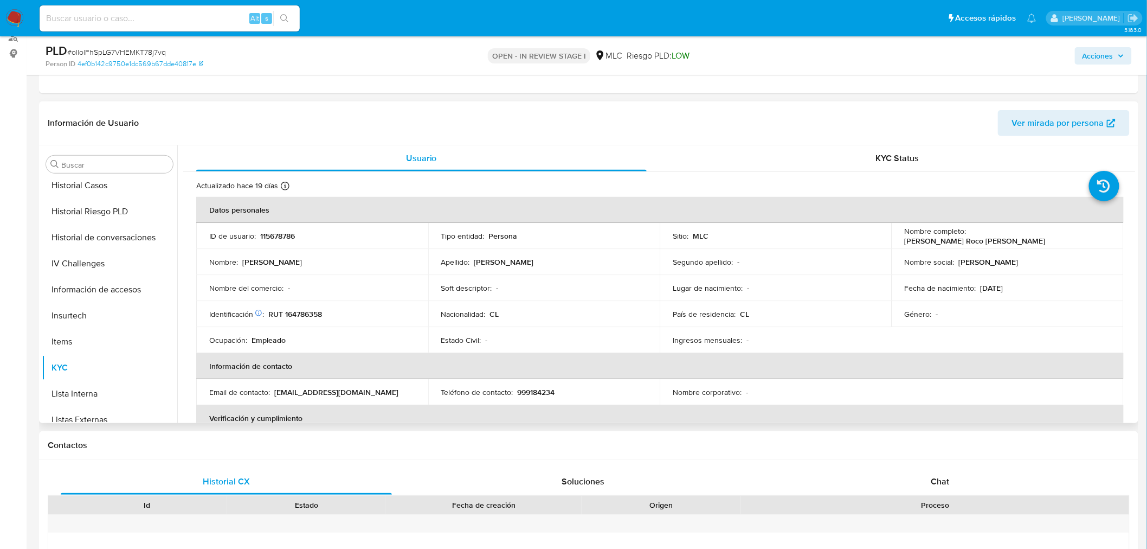
click at [279, 234] on p "115678786" at bounding box center [277, 236] width 35 height 10
copy p "115678786"
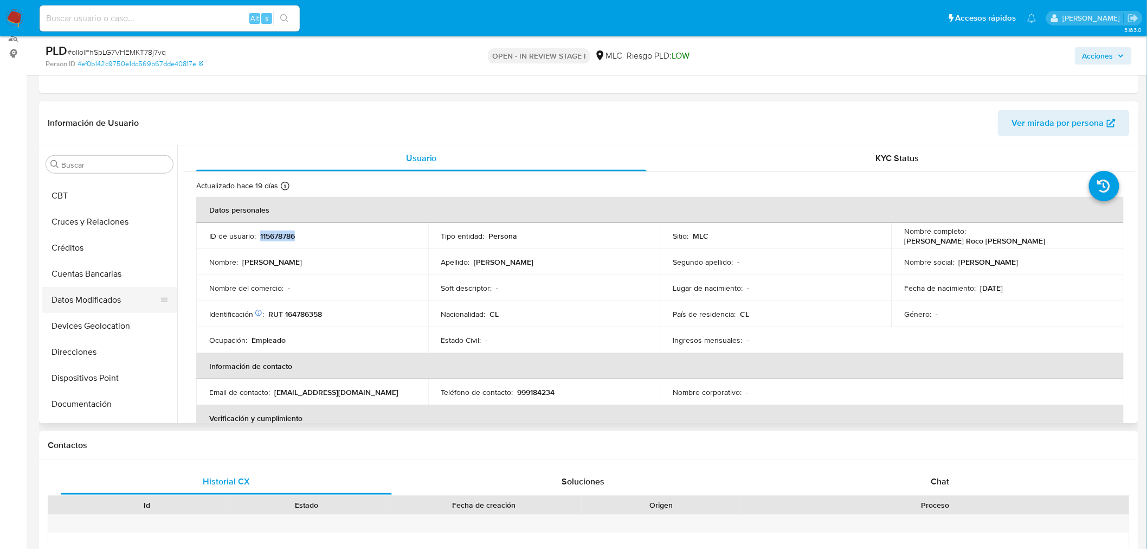
scroll to position [120, 0]
click at [104, 228] on button "Cruces y Relaciones" at bounding box center [105, 226] width 127 height 26
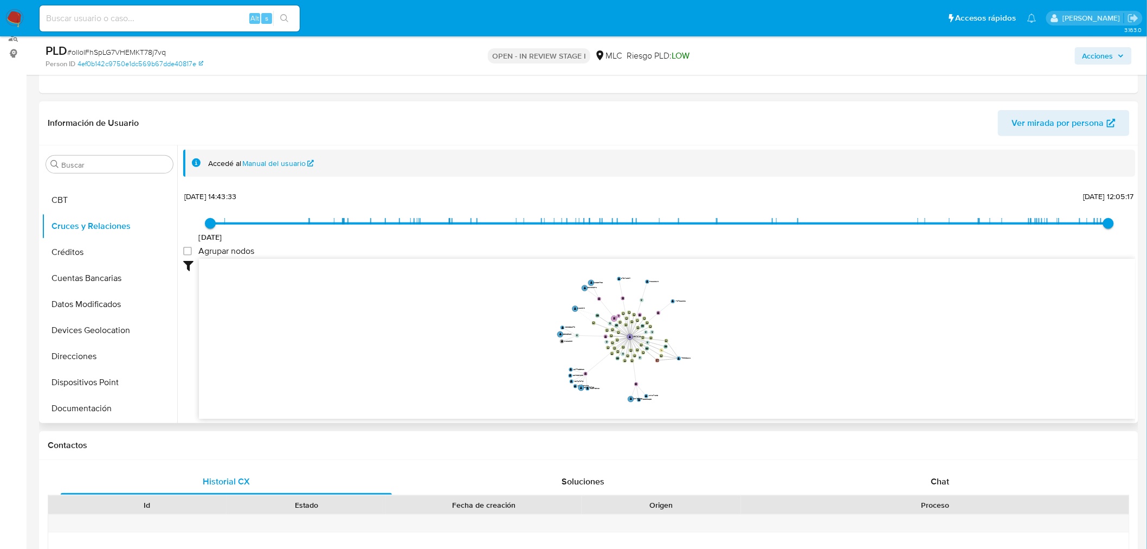
drag, startPoint x: 783, startPoint y: 311, endPoint x: 727, endPoint y: 323, distance: 58.3
click at [728, 324] on icon "device-637c100108813b0018844267  device-6373f2a208813b0018dc5152  device-6411…" at bounding box center [667, 337] width 937 height 157
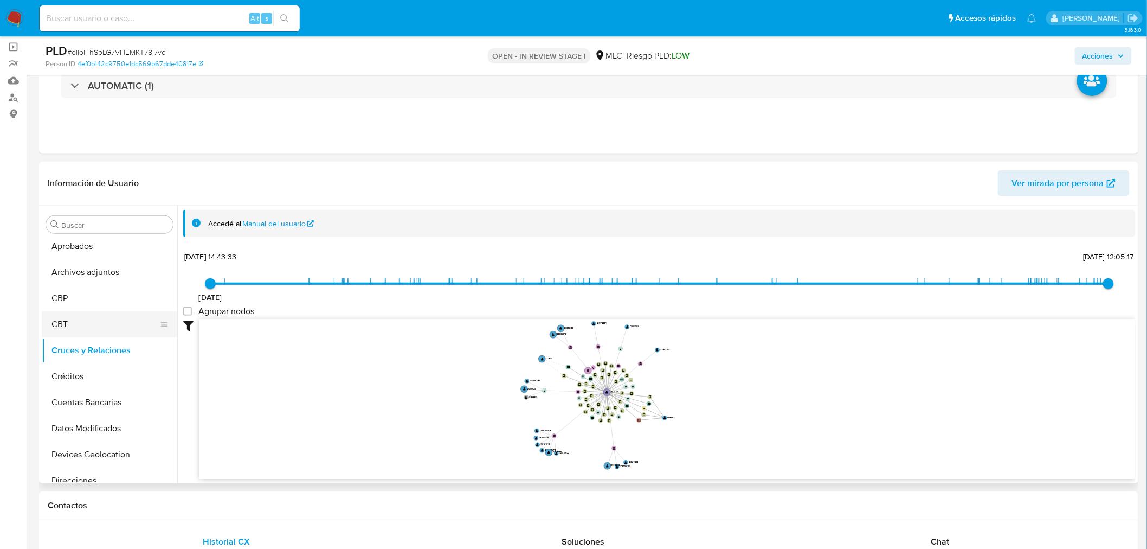
scroll to position [0, 0]
click at [121, 331] on button "Archivos adjuntos" at bounding box center [105, 329] width 127 height 26
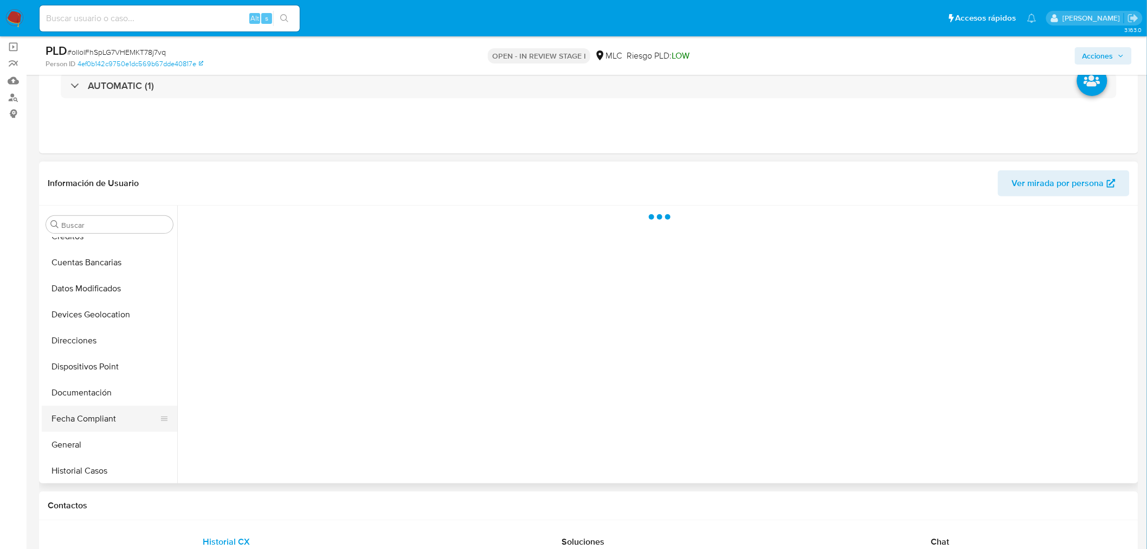
scroll to position [241, 0]
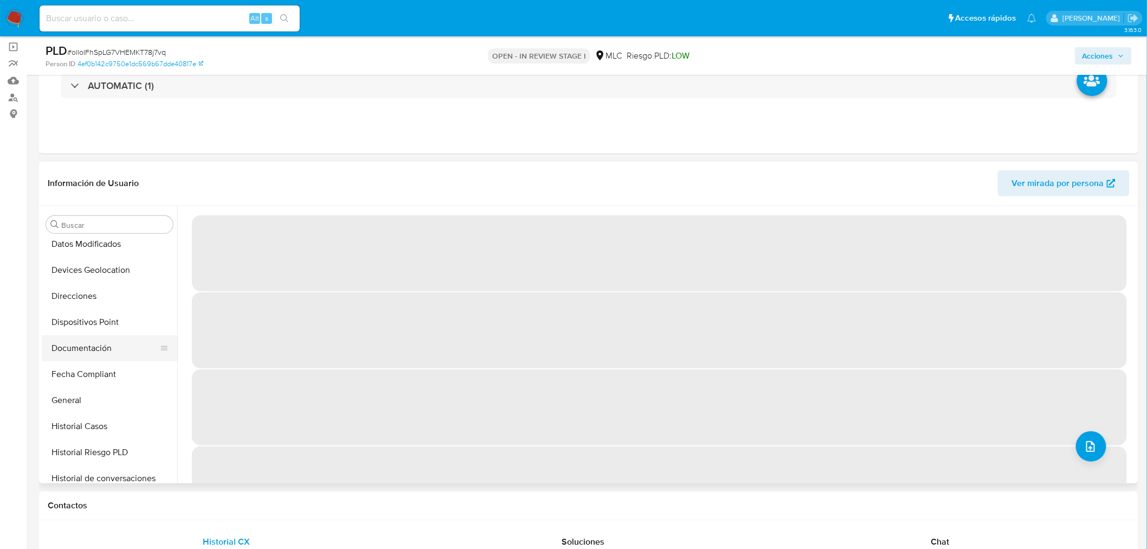
click at [93, 345] on button "Documentación" at bounding box center [105, 348] width 127 height 26
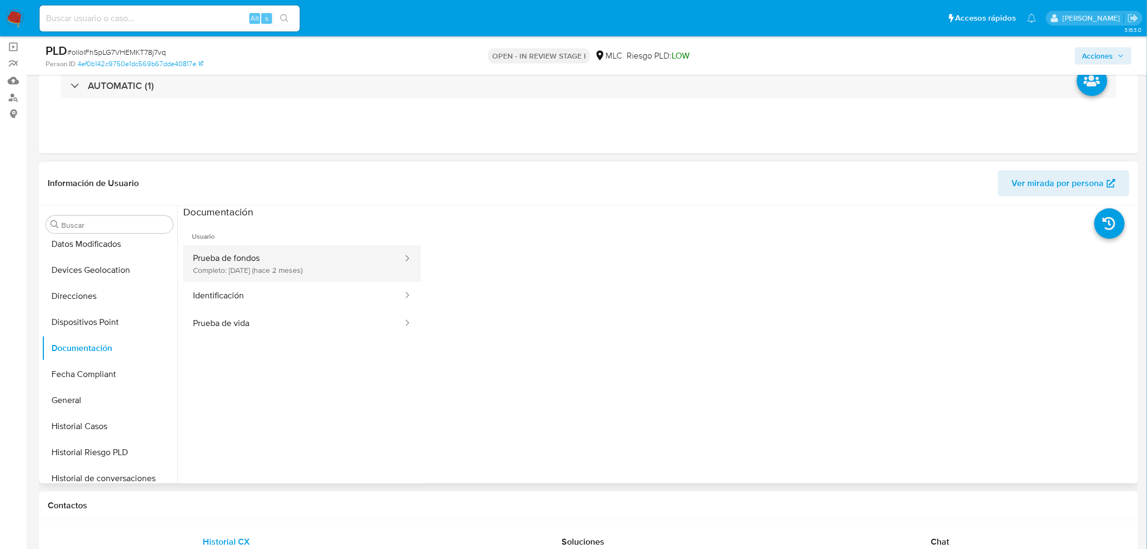
click at [329, 258] on button "Prueba de fondos Completo: 08/08/2025 (hace 2 meses)" at bounding box center [293, 263] width 221 height 37
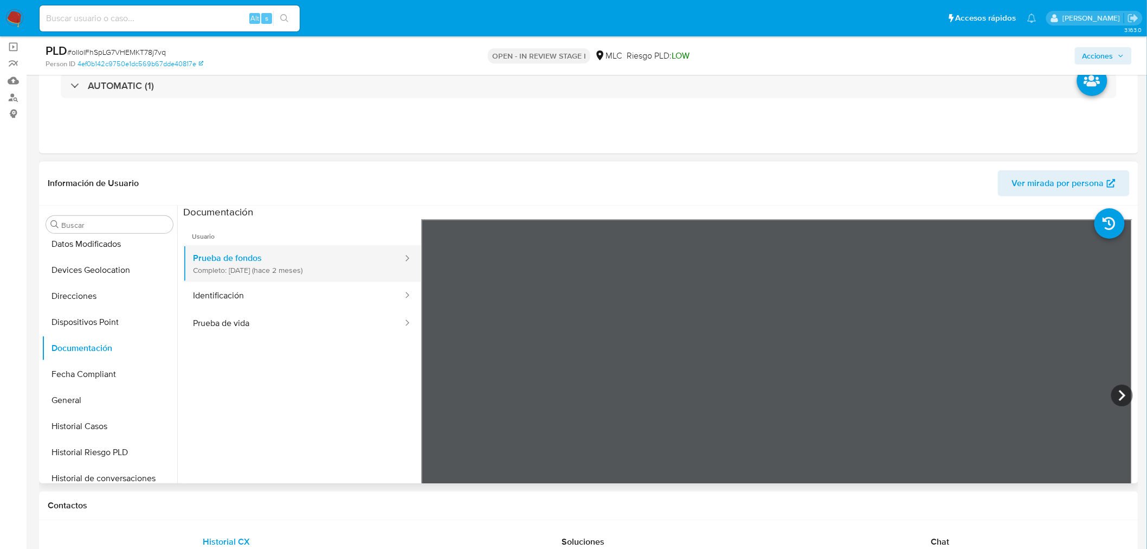
click at [252, 265] on button "Prueba de fondos Completo: 08/08/2025 (hace 2 meses)" at bounding box center [293, 263] width 221 height 37
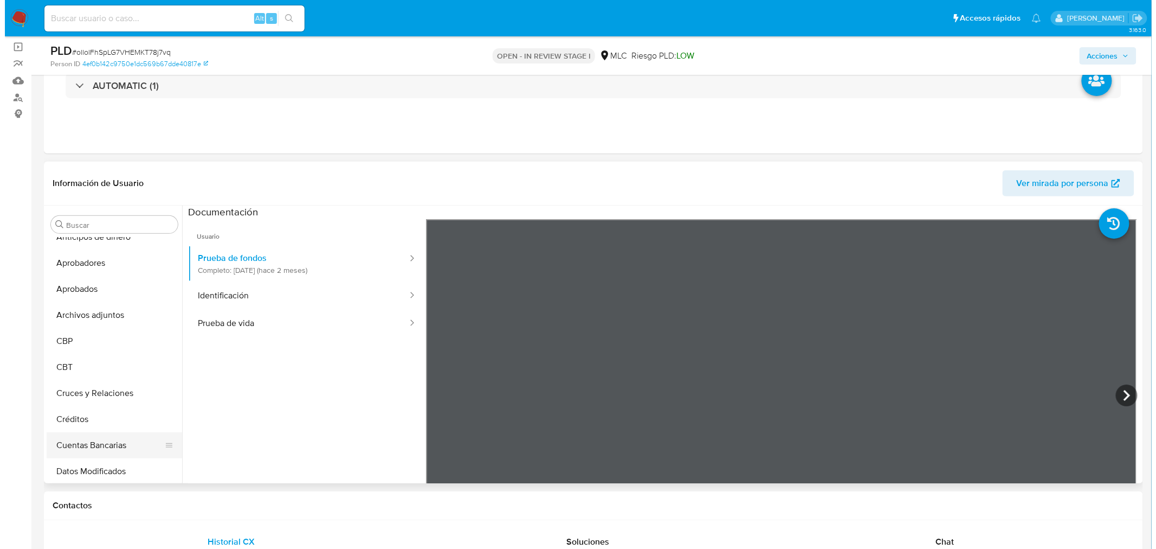
scroll to position [0, 0]
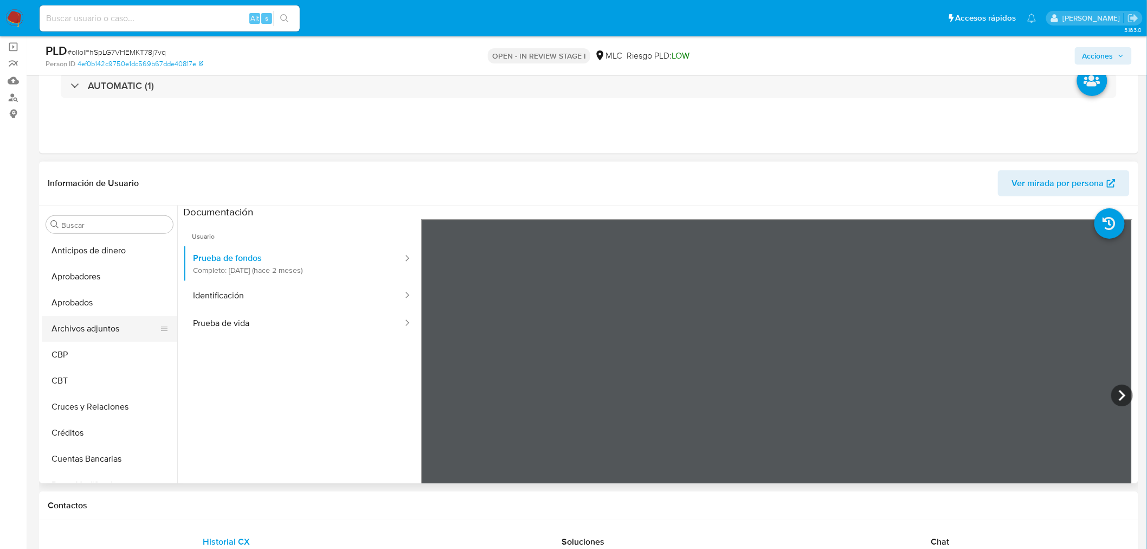
click at [114, 331] on button "Archivos adjuntos" at bounding box center [105, 329] width 127 height 26
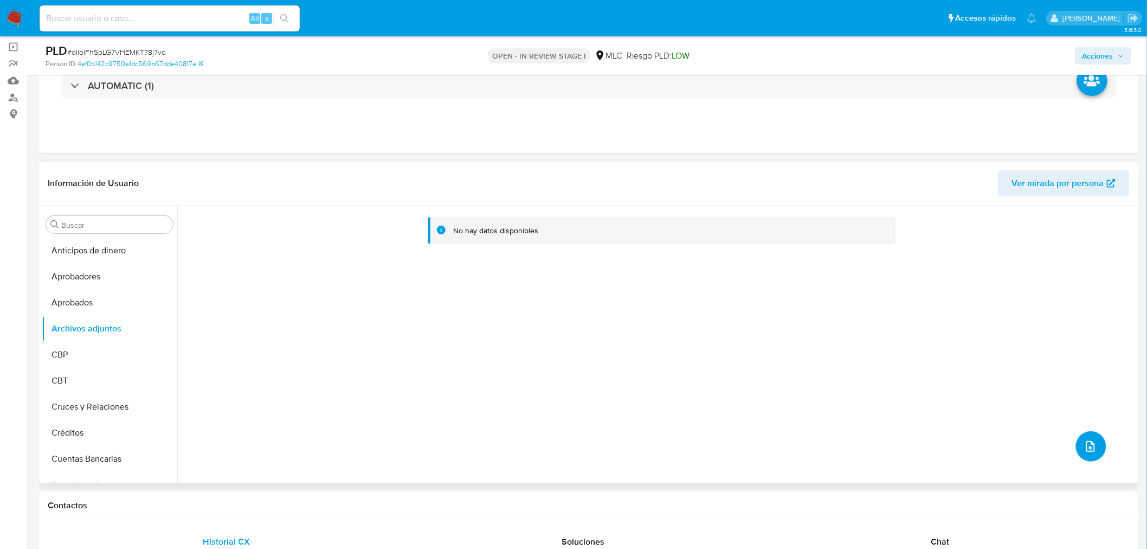
click at [1090, 452] on icon "upload-file" at bounding box center [1090, 446] width 13 height 13
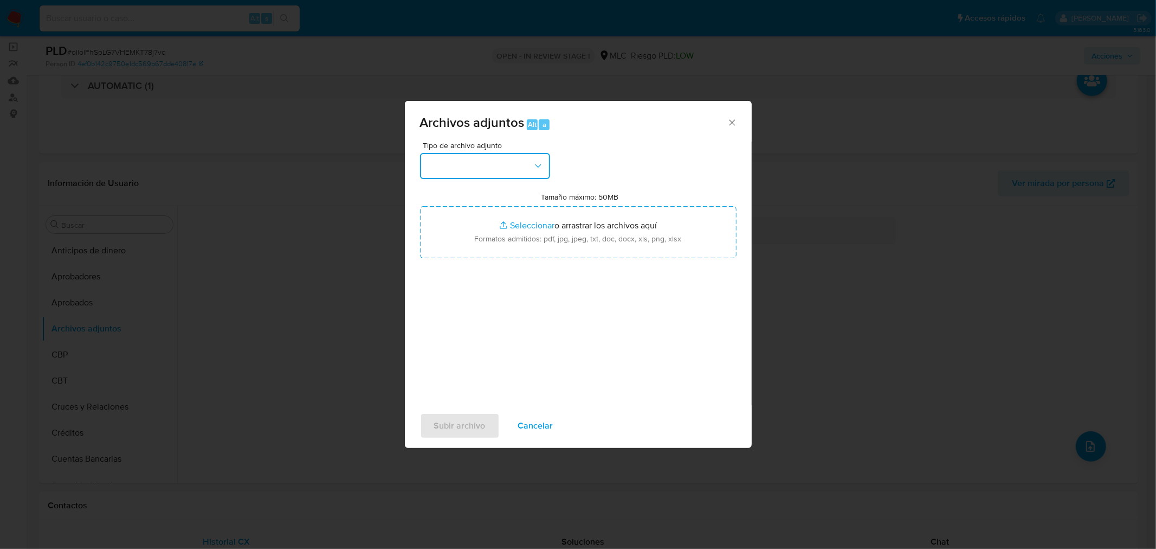
click at [500, 173] on button "button" at bounding box center [485, 166] width 130 height 26
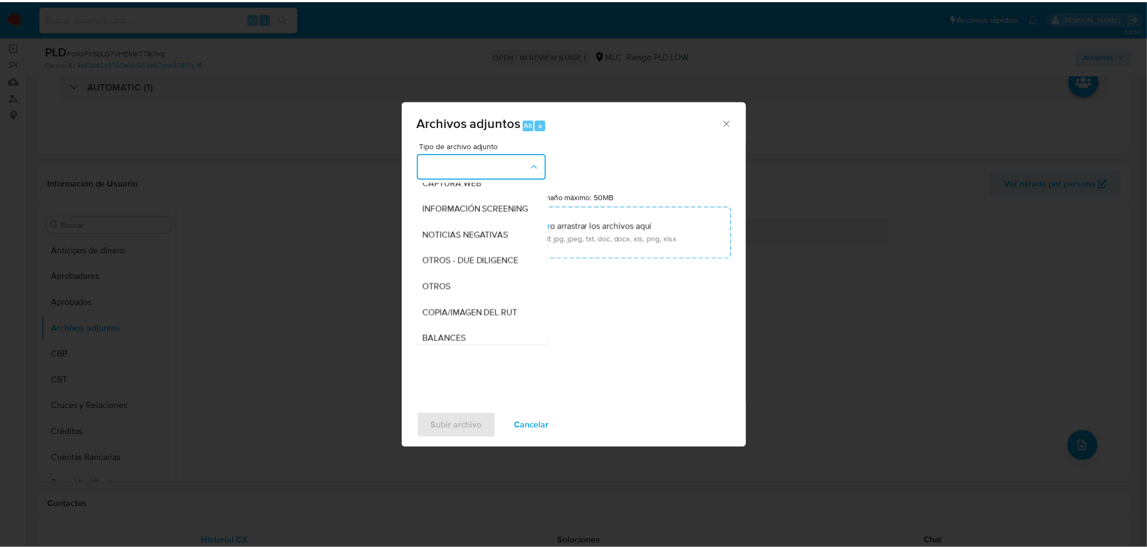
scroll to position [89, 0]
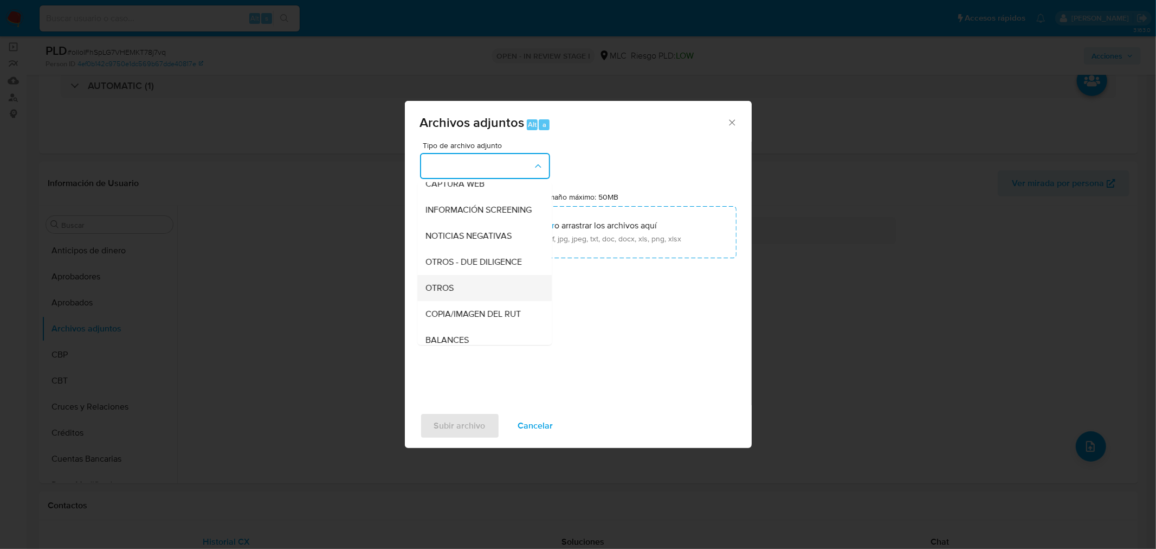
click at [454, 291] on span "OTROS" at bounding box center [440, 287] width 28 height 11
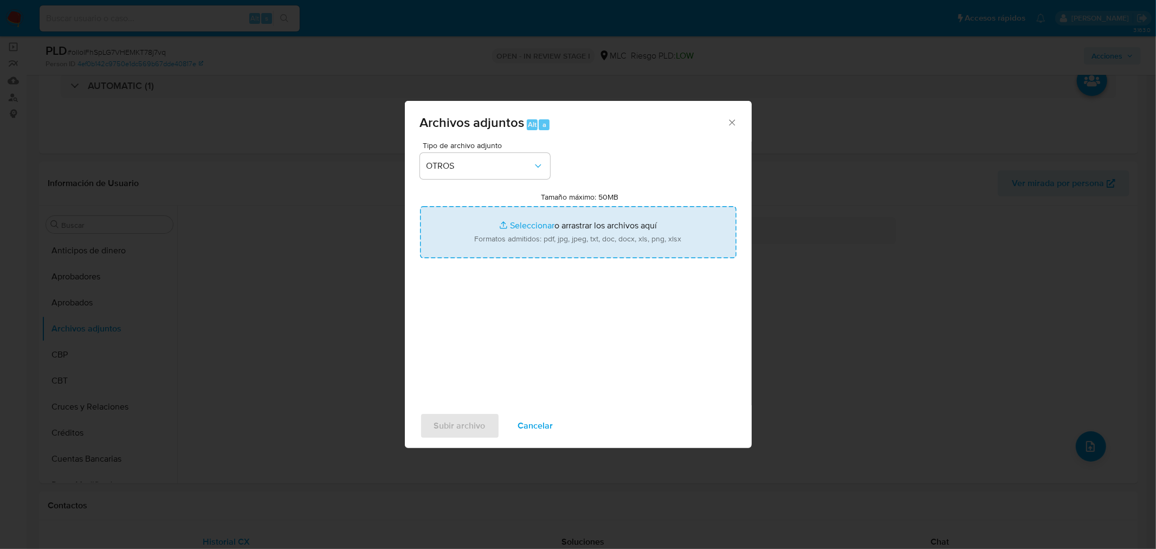
click at [531, 228] on input "Tamaño máximo: 50MB Seleccionar archivos" at bounding box center [578, 232] width 317 height 52
type input "C:\fakepath\AM 115678786 - 13_10_2025.xlsx"
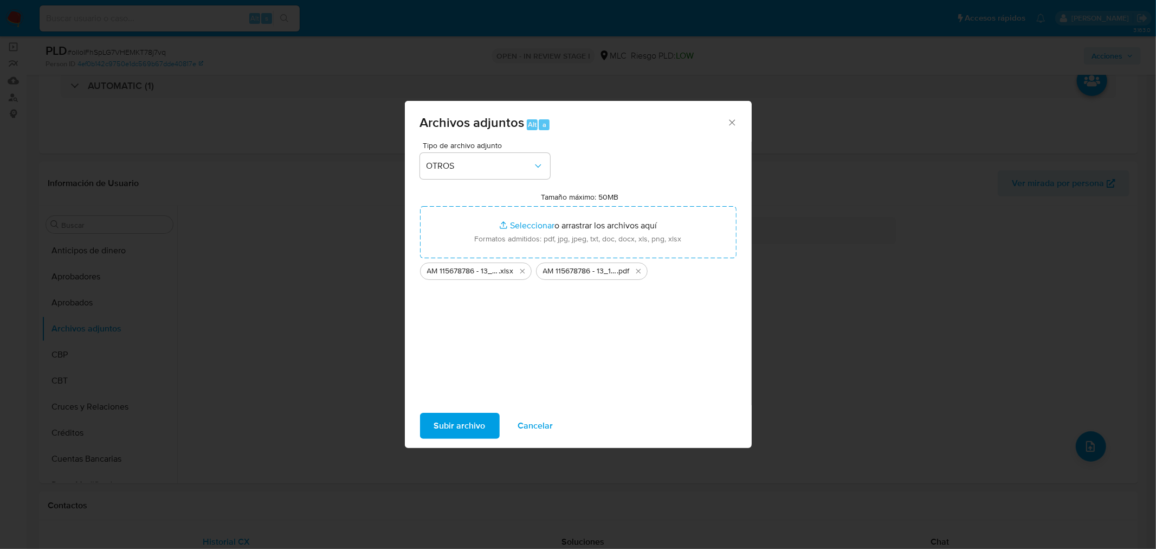
click at [452, 421] on span "Subir archivo" at bounding box center [460, 426] width 52 height 24
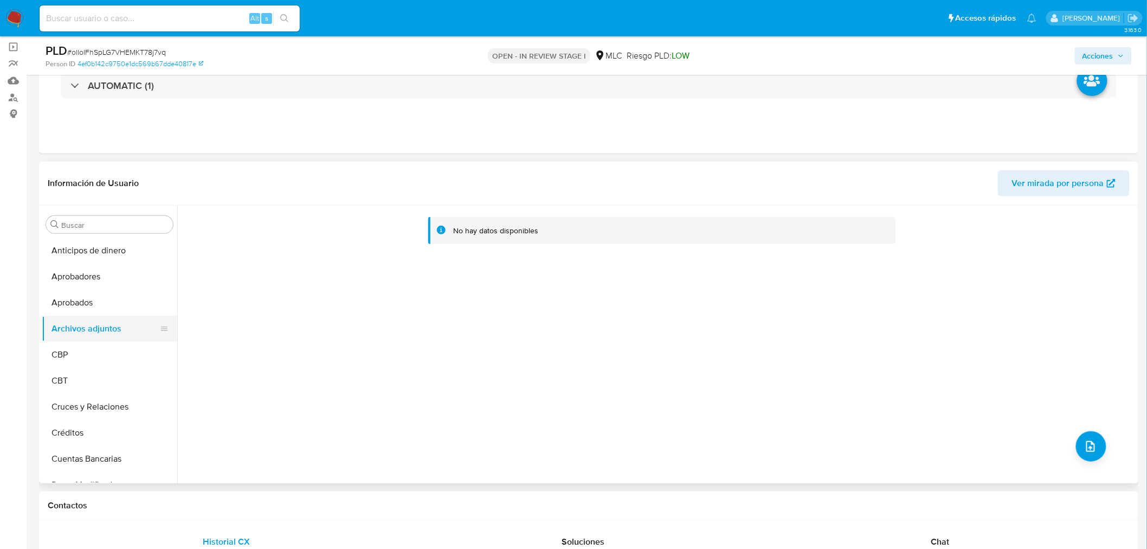
click at [85, 329] on button "Archivos adjuntos" at bounding box center [105, 329] width 127 height 26
click at [100, 305] on button "Aprobados" at bounding box center [105, 303] width 127 height 26
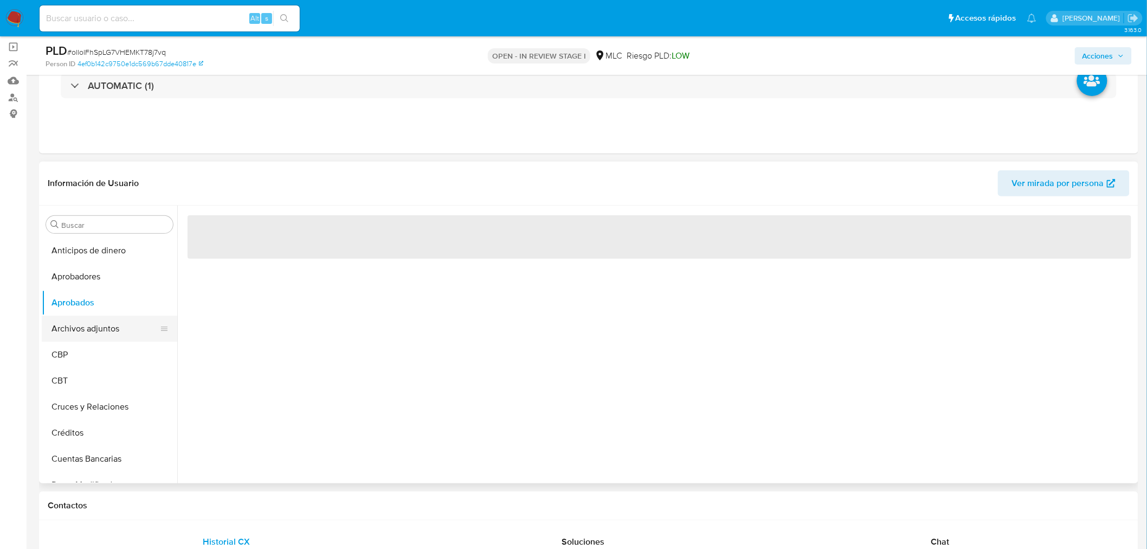
click at [91, 328] on button "Archivos adjuntos" at bounding box center [105, 329] width 127 height 26
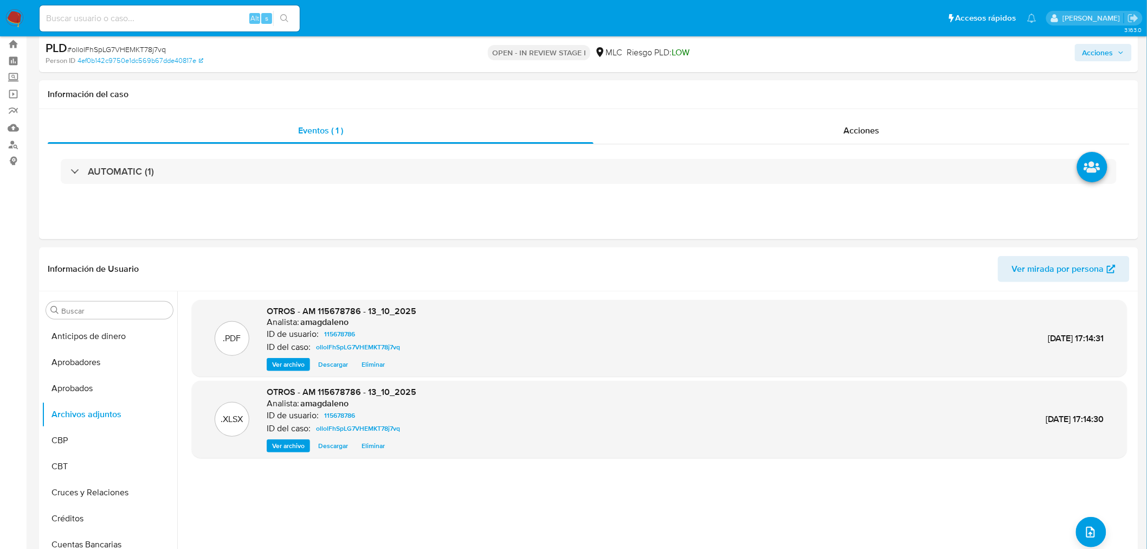
scroll to position [15, 0]
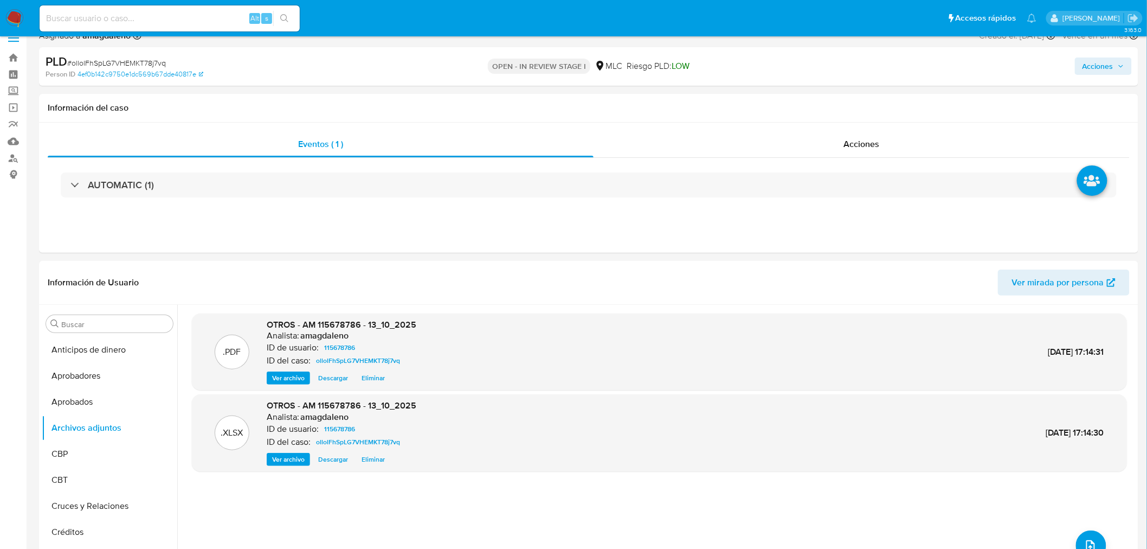
drag, startPoint x: 1097, startPoint y: 62, endPoint x: 1091, endPoint y: 66, distance: 6.8
click at [1097, 62] on span "Acciones" at bounding box center [1098, 65] width 31 height 17
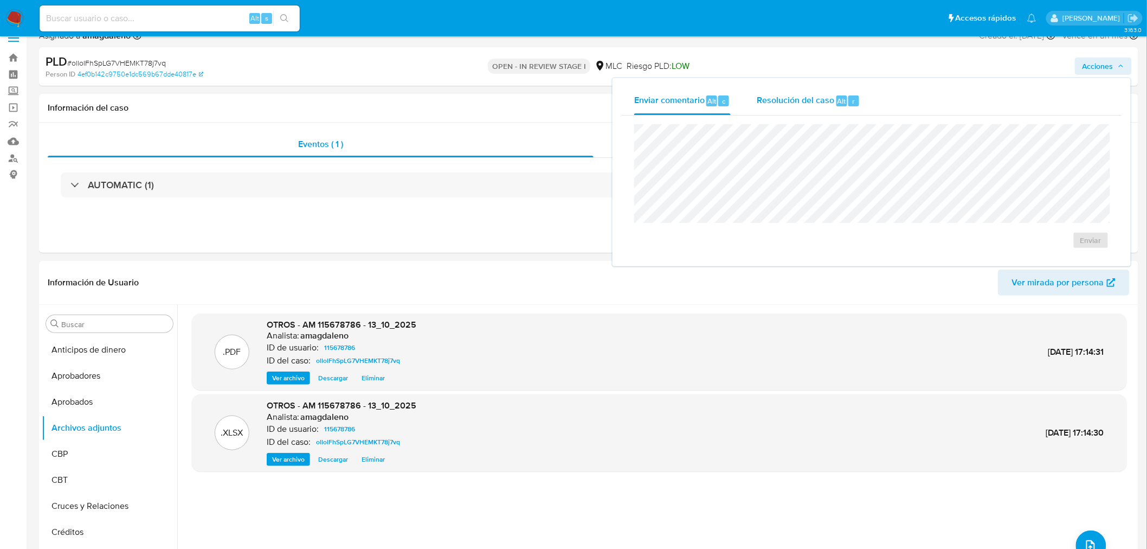
click at [784, 100] on span "Resolución del caso" at bounding box center [796, 100] width 78 height 12
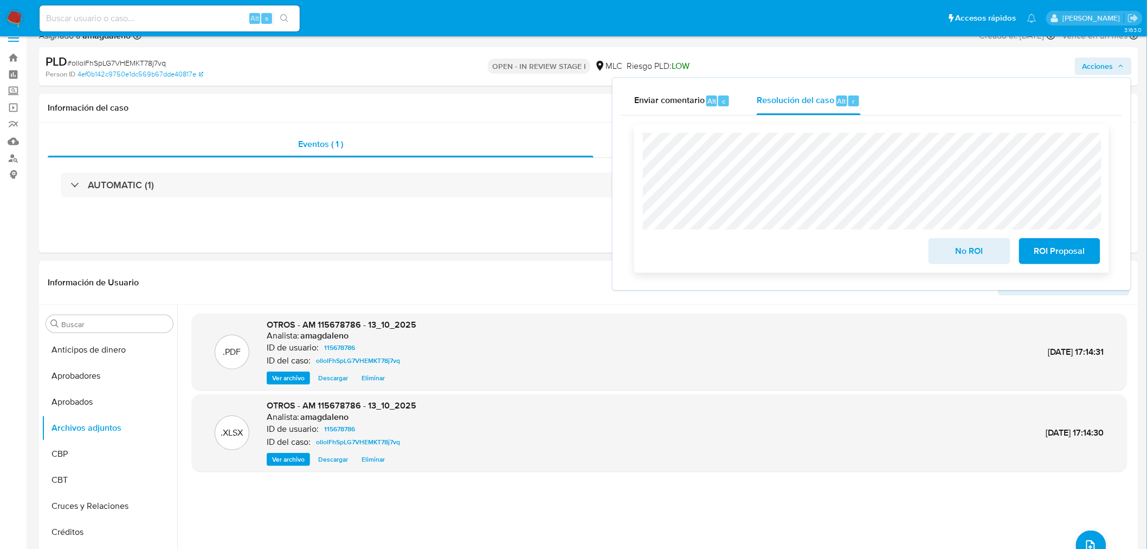
click at [979, 255] on span "No ROI" at bounding box center [969, 251] width 53 height 24
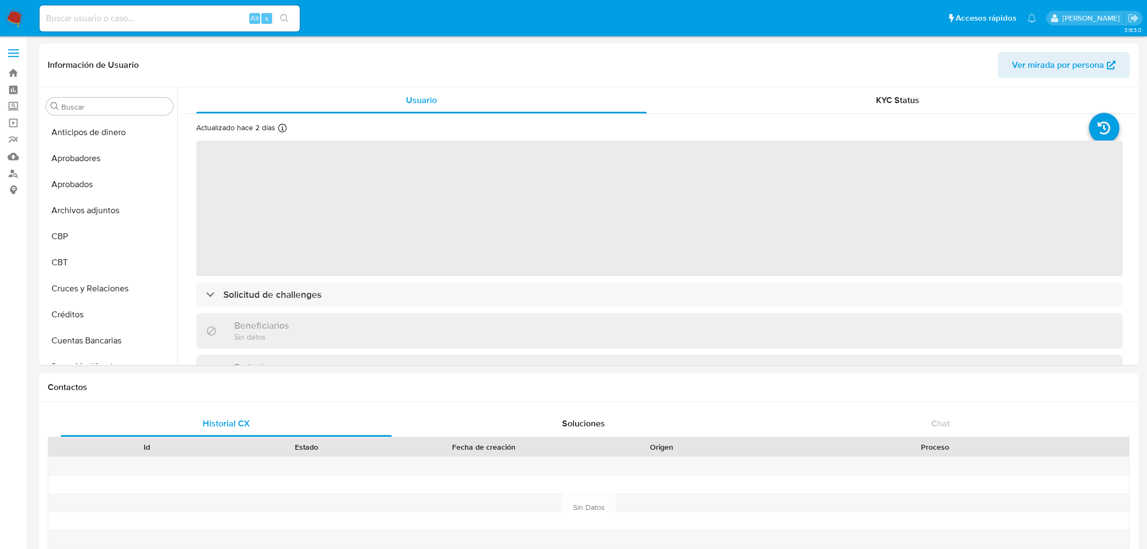
select select "10"
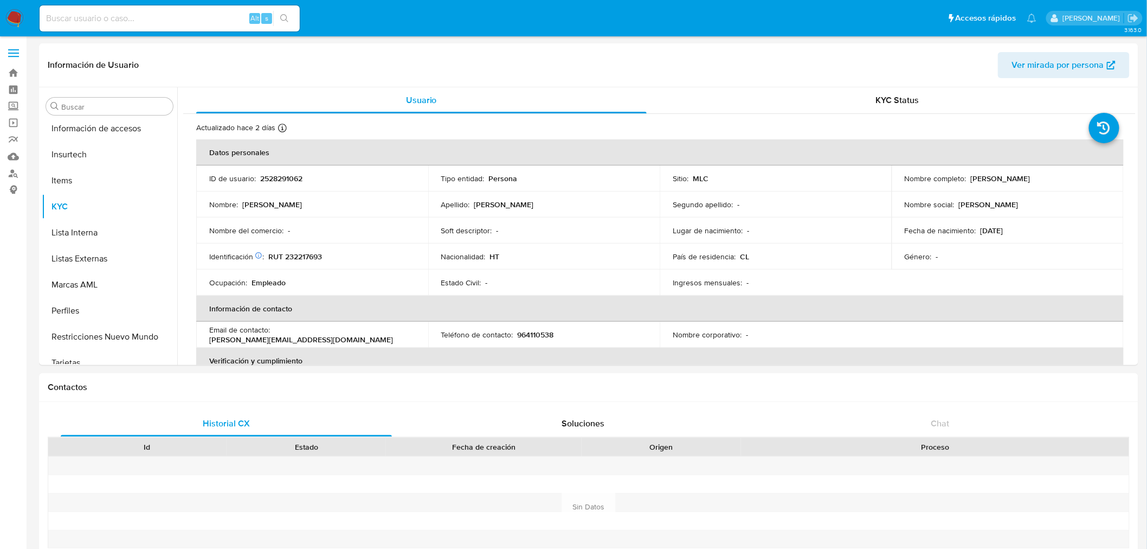
scroll to position [536, 0]
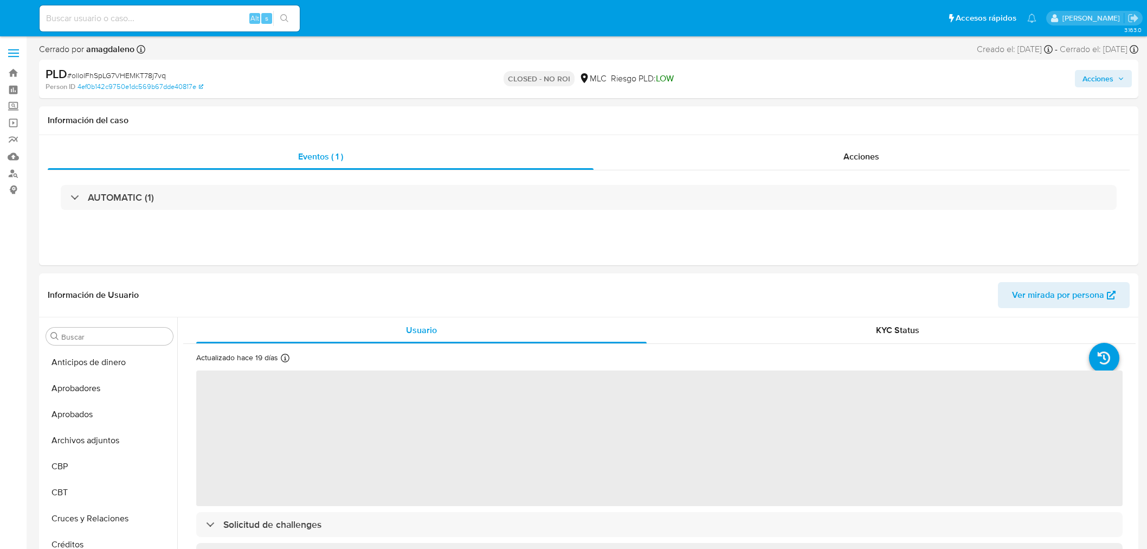
select select "10"
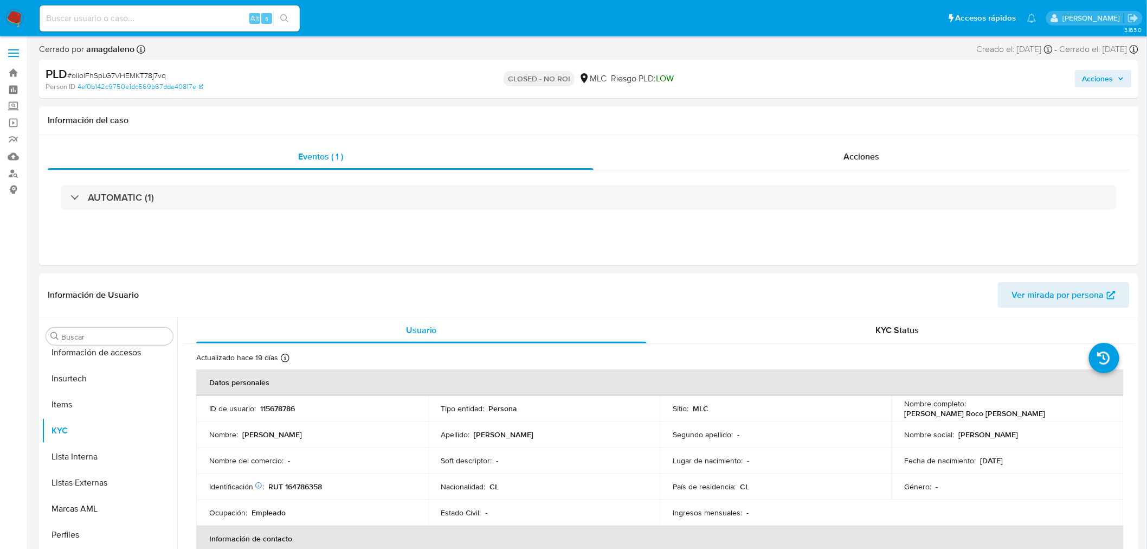
scroll to position [536, 0]
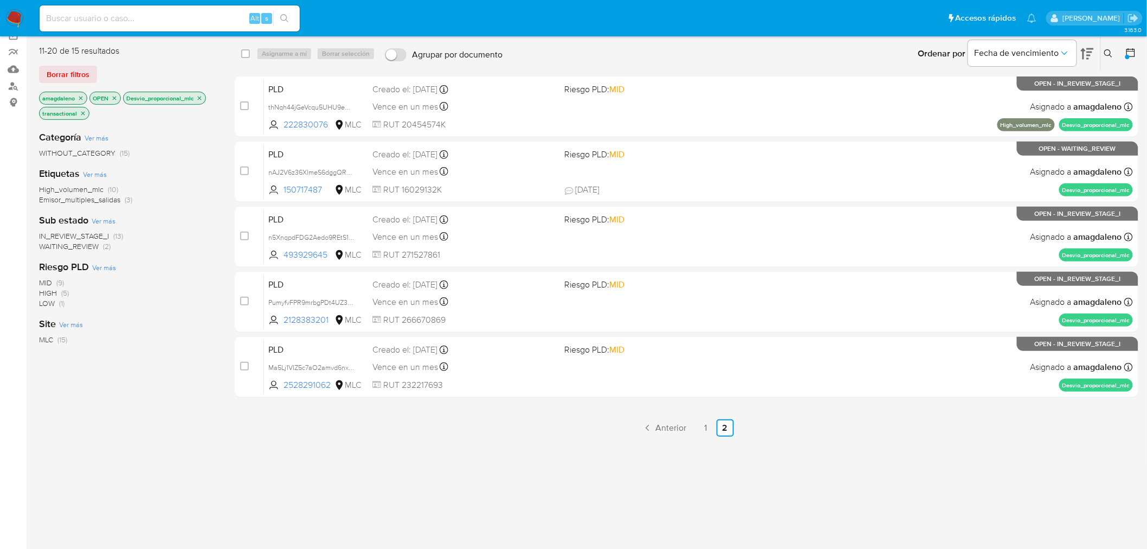
scroll to position [126, 0]
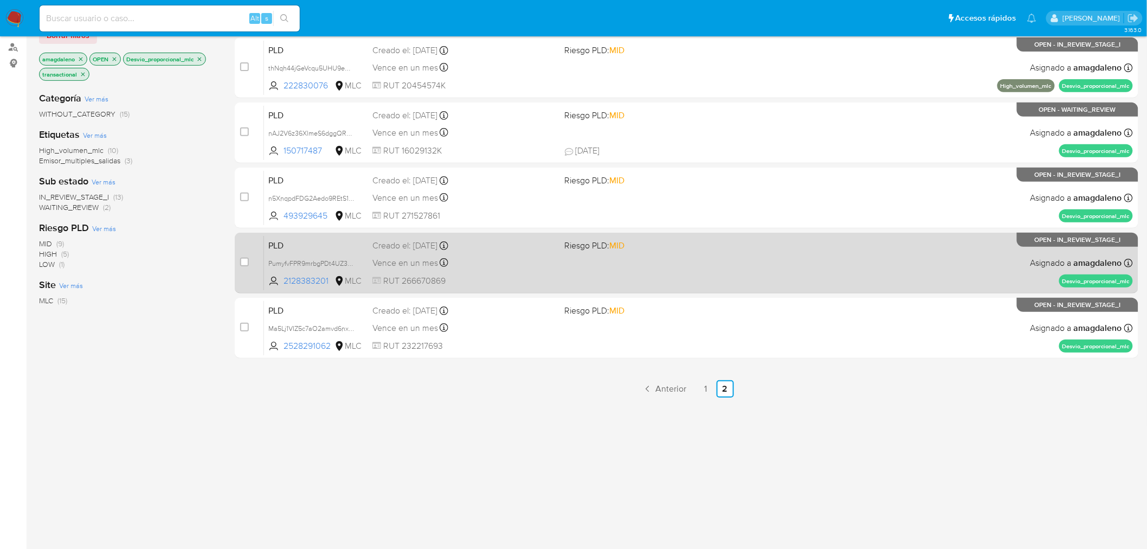
click at [293, 286] on div "PLD PumyfvFPR9mrbgPDt4UZ3mbD 2128383201 MLC Riesgo PLD: MID Creado el: [DATE] C…" at bounding box center [698, 262] width 869 height 55
click at [305, 278] on span "2128383201" at bounding box center [308, 281] width 49 height 12
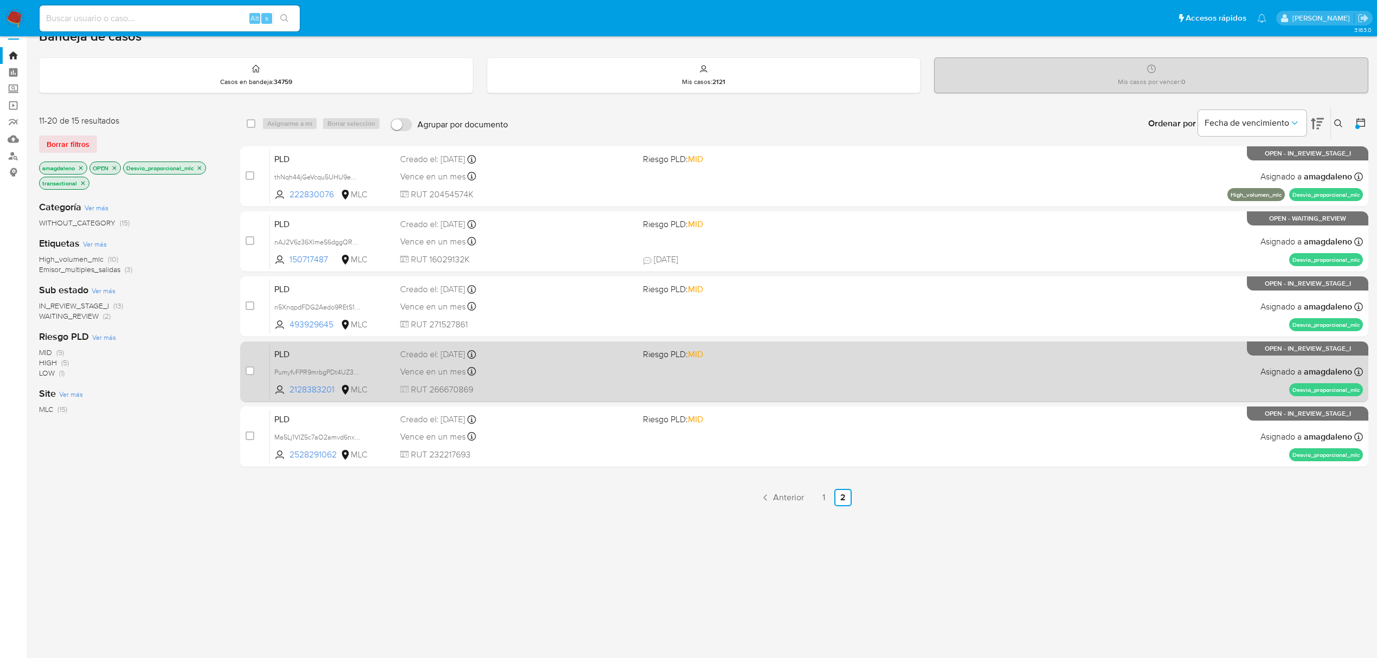
click at [515, 378] on div "PLD PumyfvFPR9mrbgPDt4UZ3mbD 2128383201 MLC Riesgo PLD: MID Creado el: [DATE] C…" at bounding box center [816, 371] width 1093 height 55
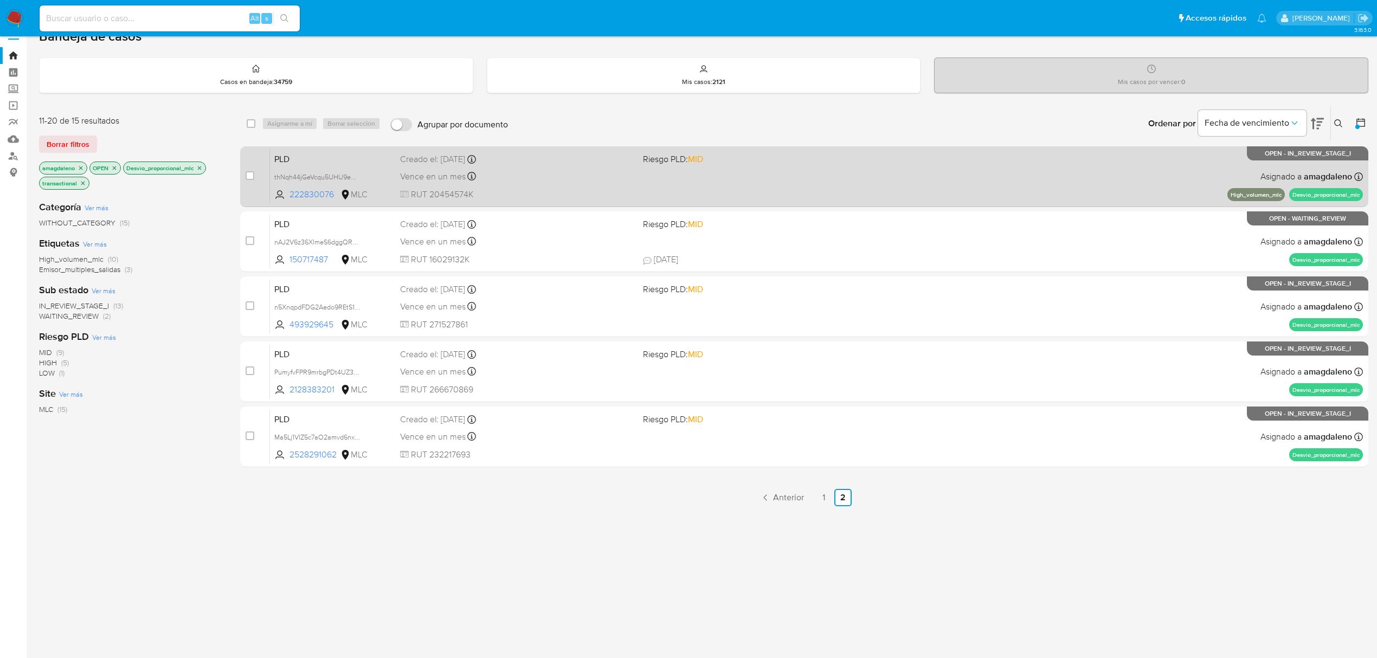
drag, startPoint x: 303, startPoint y: 190, endPoint x: 302, endPoint y: 152, distance: 37.4
click at [303, 181] on div "PLD thNqh44jGeVcqu5UHU9eNX1H 222830076 MLC Riesgo PLD: MID Creado el: [DATE] Cr…" at bounding box center [816, 176] width 1093 height 55
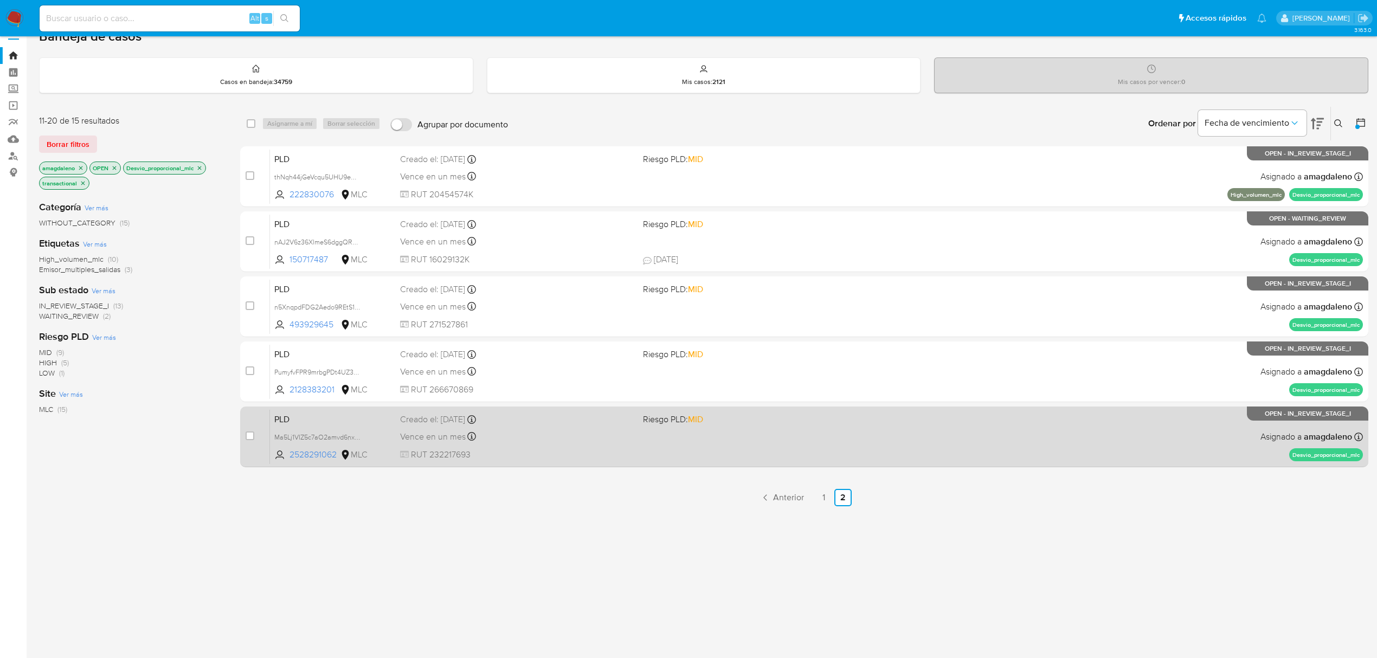
click at [600, 449] on span "RUT 232217693" at bounding box center [517, 455] width 234 height 12
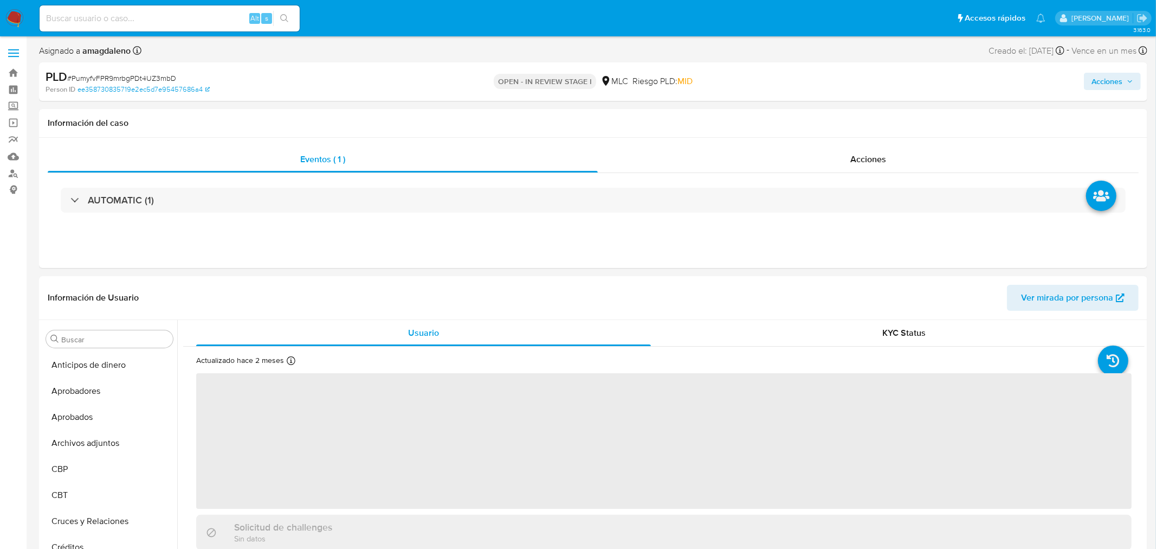
select select "10"
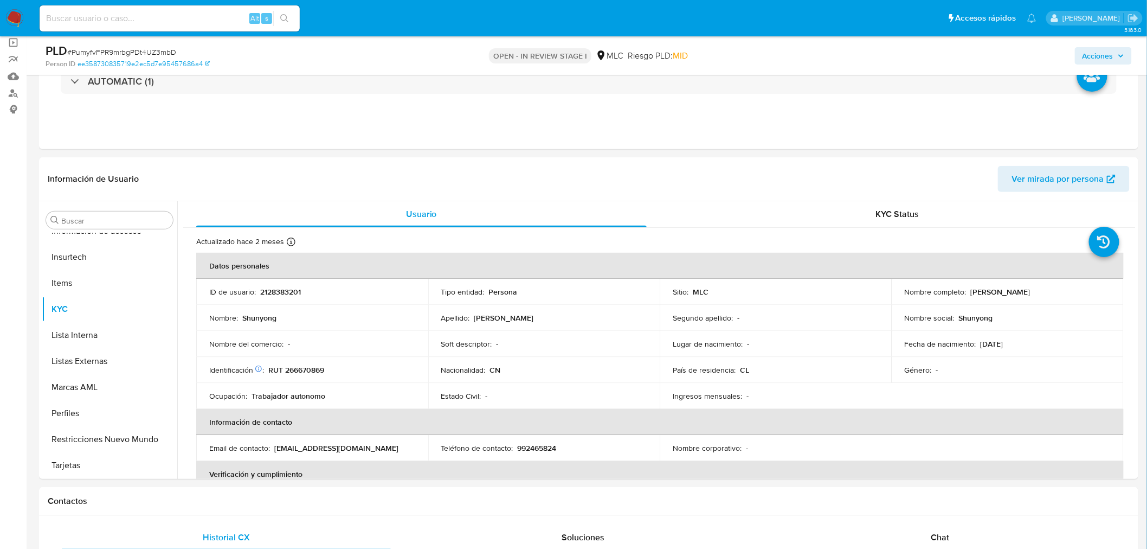
scroll to position [224, 0]
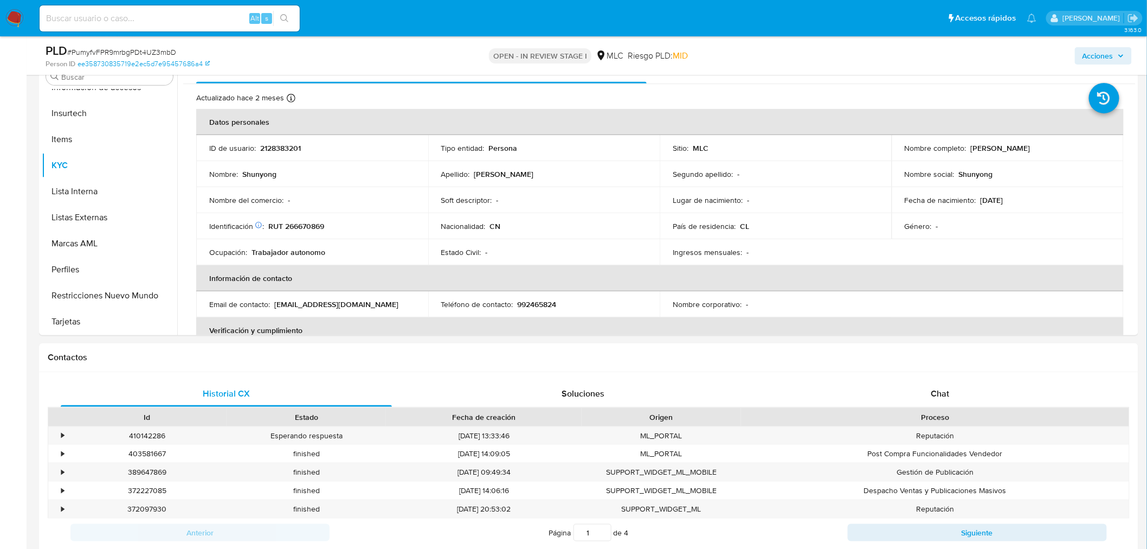
click at [99, 50] on span "# PumyfvFPR9mrbgPDt4UZ3mbD" at bounding box center [121, 52] width 109 height 11
copy span "PumyfvFPR9mrbgPDt4UZ3mbD"
click at [301, 230] on p "RUT 266670869" at bounding box center [296, 226] width 56 height 10
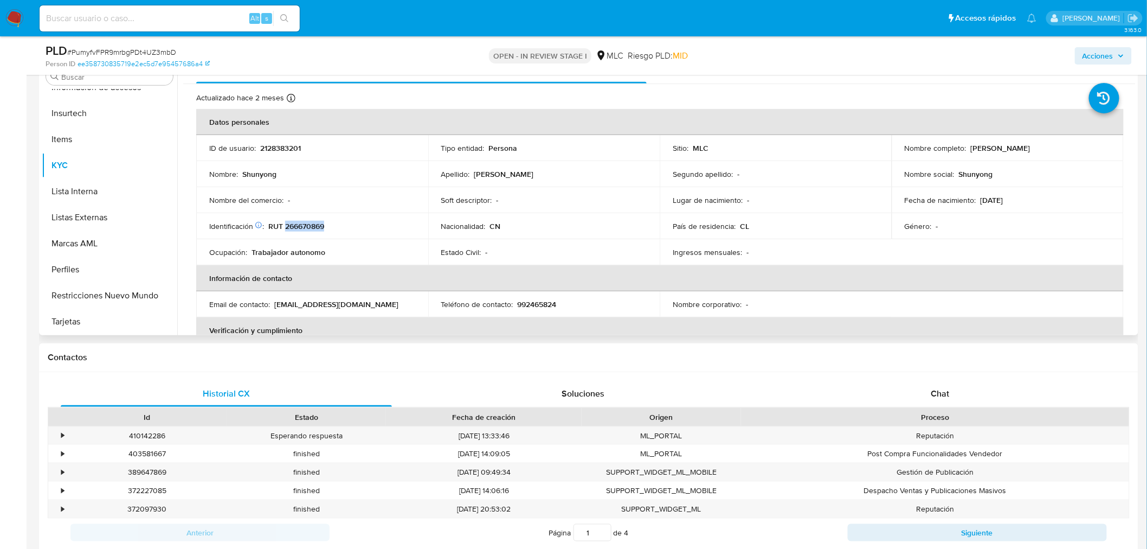
copy p "266670869"
click at [944, 394] on span "Chat" at bounding box center [940, 393] width 18 height 12
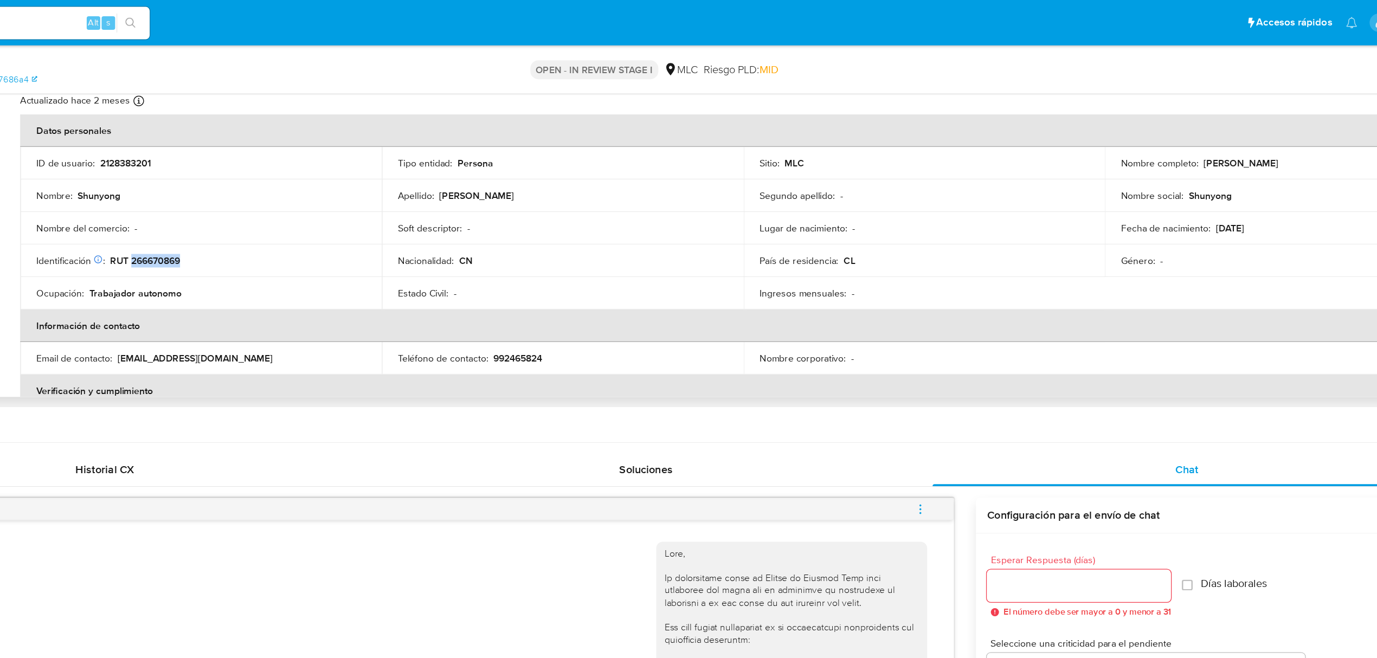
scroll to position [200, 0]
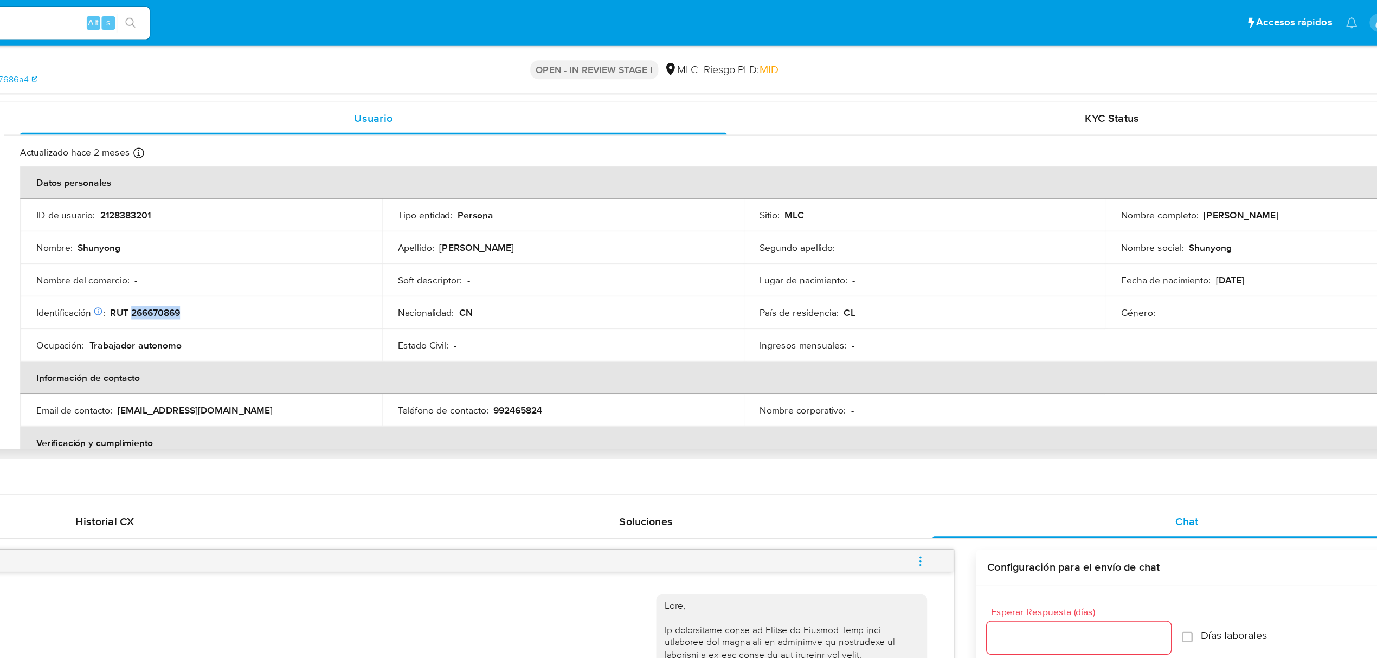
click at [307, 254] on p "RUT 266670869" at bounding box center [296, 251] width 56 height 10
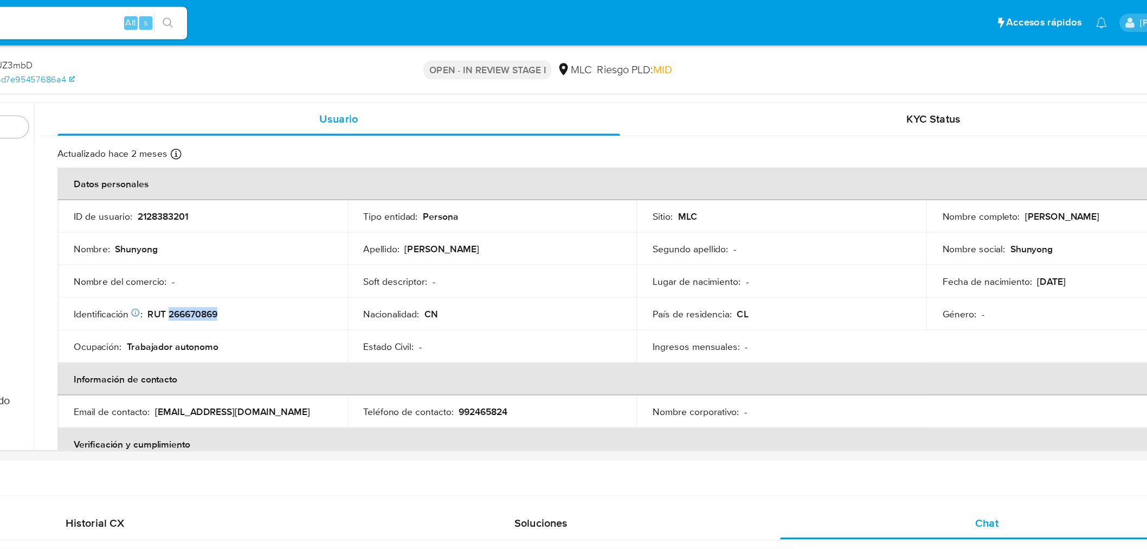
scroll to position [535, 0]
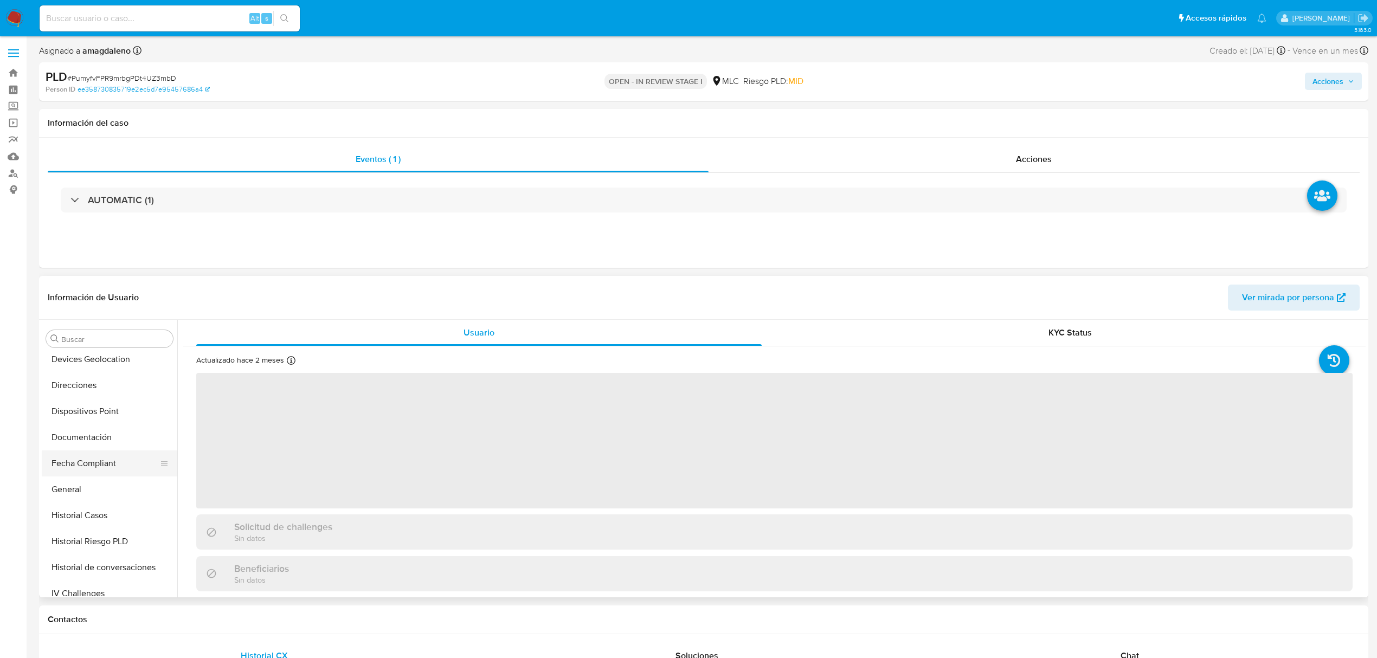
scroll to position [247, 0]
select select "10"
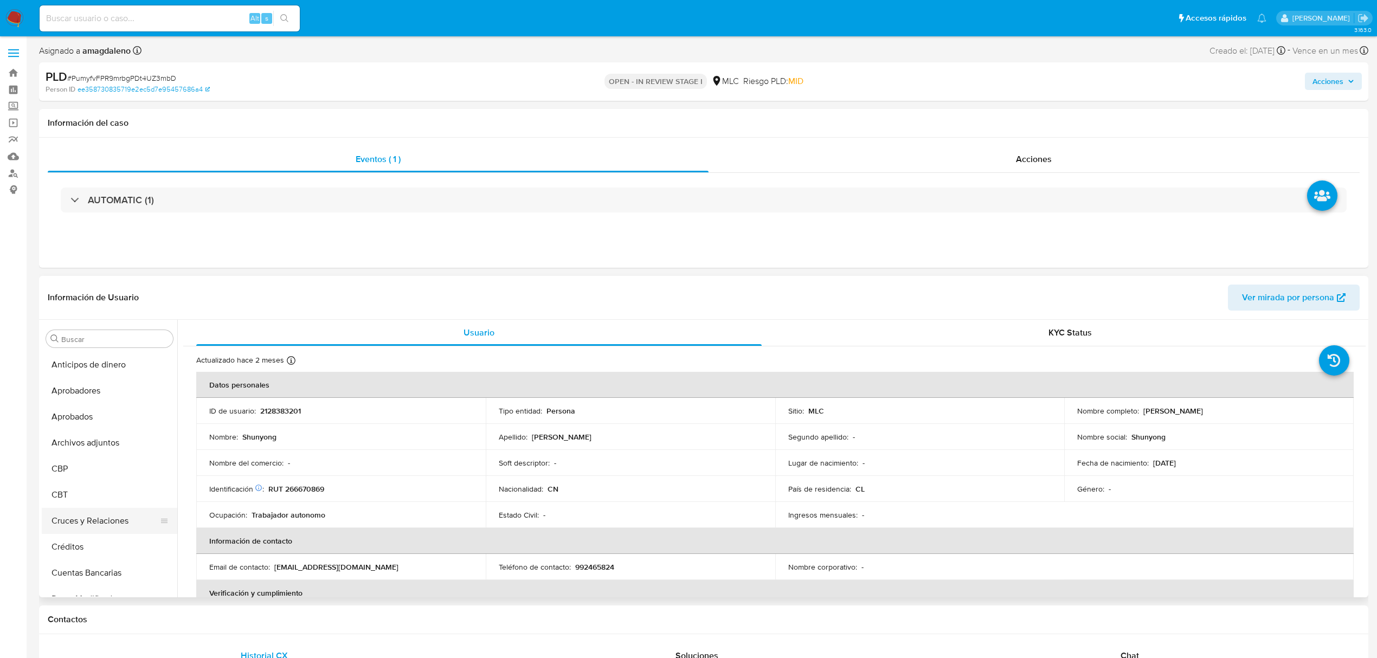
click at [110, 528] on button "Cruces y Relaciones" at bounding box center [105, 521] width 127 height 26
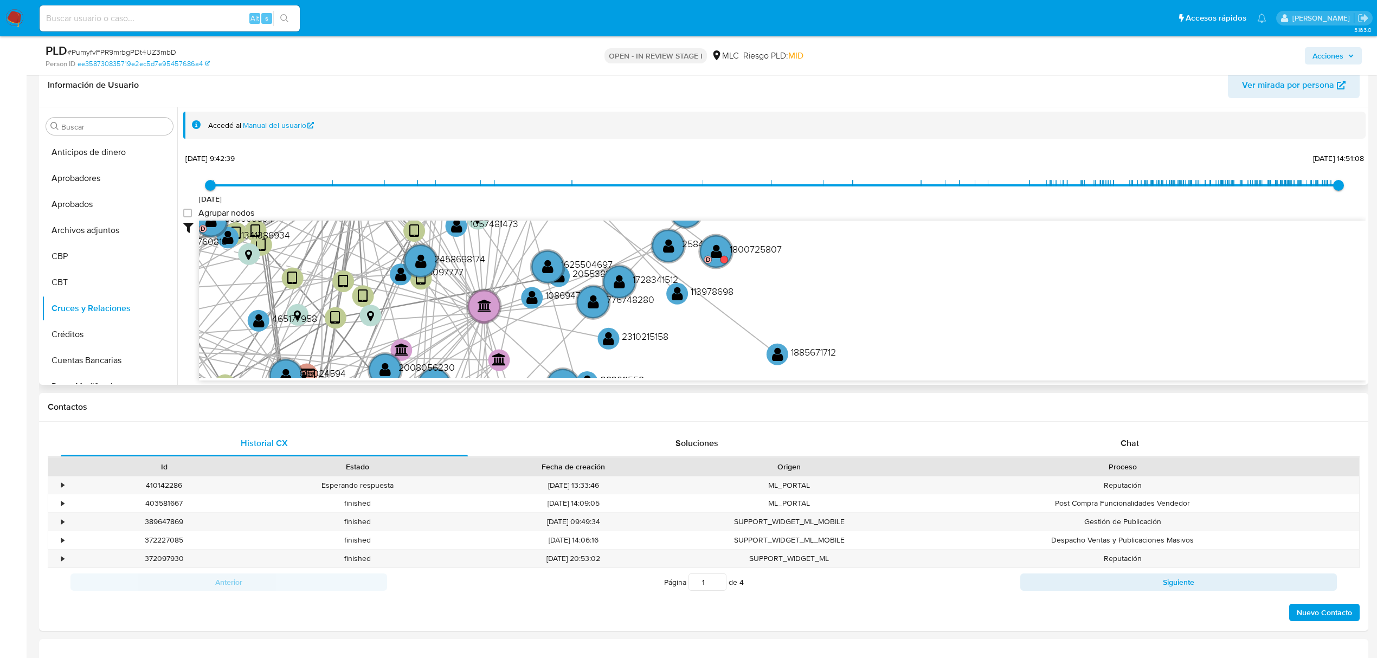
scroll to position [194, 0]
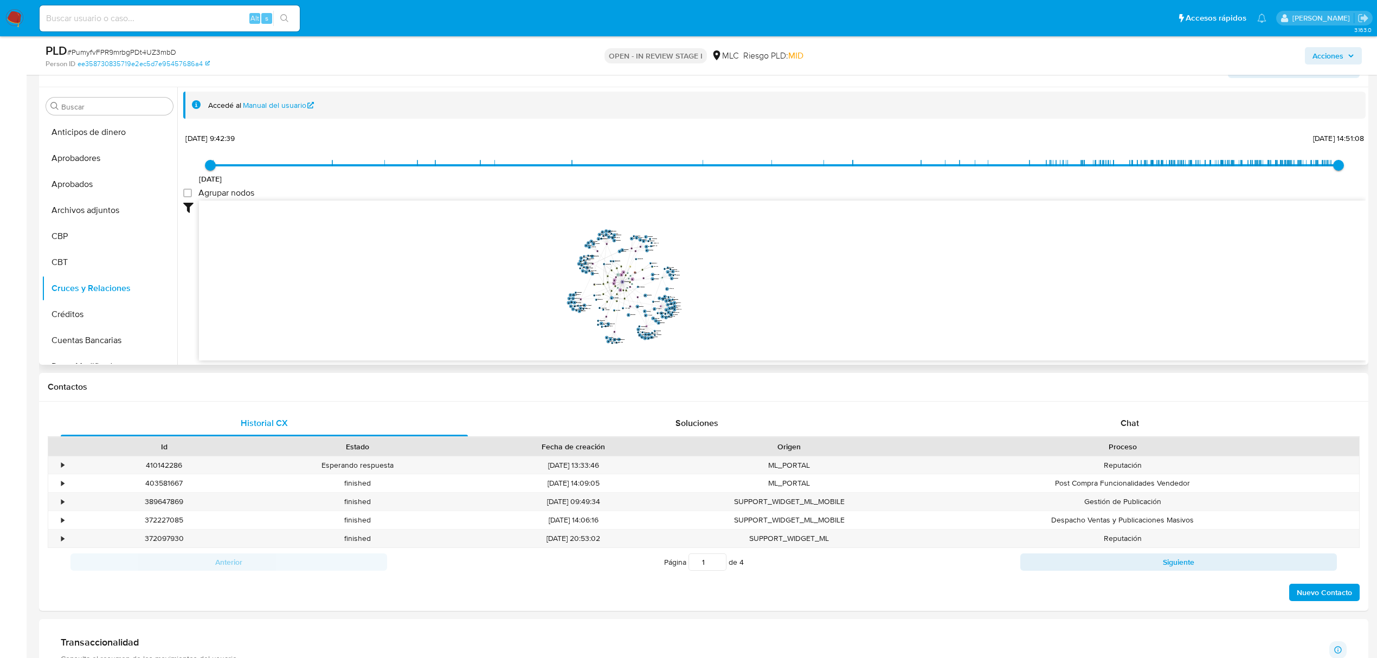
drag, startPoint x: 746, startPoint y: 278, endPoint x: 760, endPoint y: 300, distance: 26.0
click at [760, 300] on icon "device-675875bc6ab6a4a0cc6cd6a8  device-6793916d889a451b0b07f94f  device-6868…" at bounding box center [782, 279] width 1167 height 157
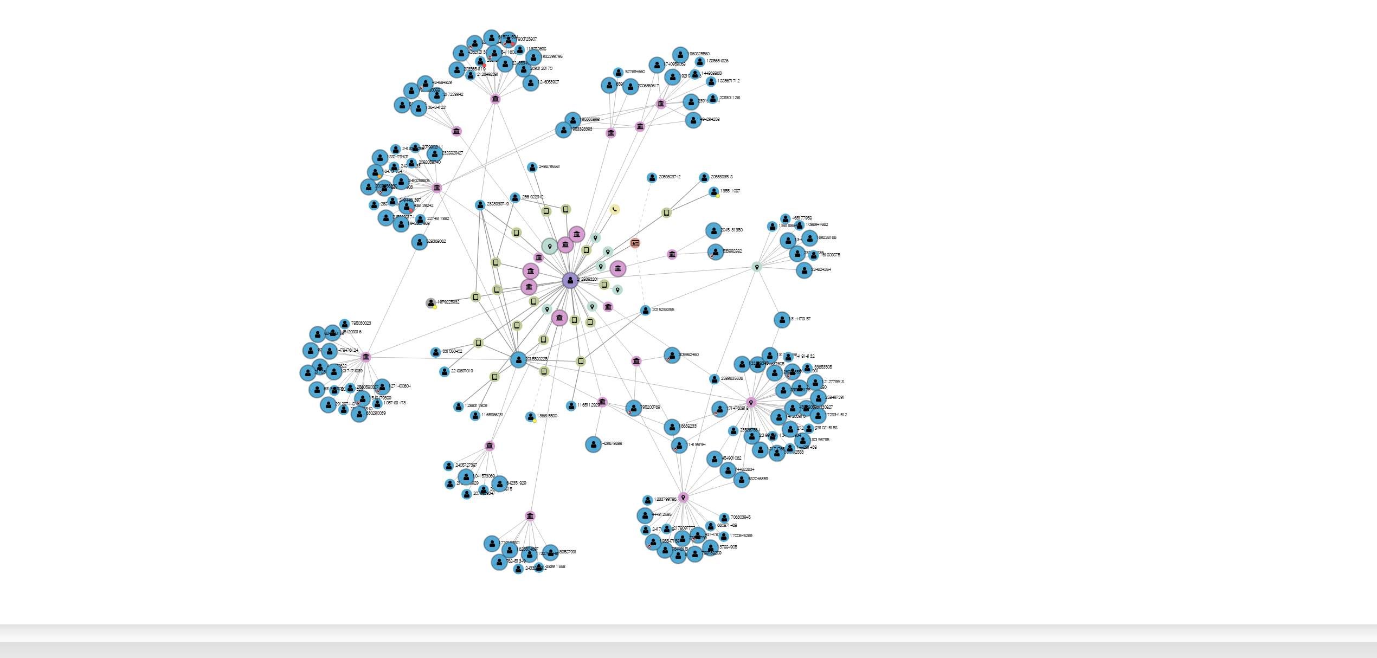
drag, startPoint x: 725, startPoint y: 307, endPoint x: 782, endPoint y: 310, distance: 57.6
click at [782, 310] on icon "device-675875bc6ab6a4a0cc6cd6a8  device-6793916d889a451b0b07f94f  device-6868…" at bounding box center [782, 279] width 1167 height 157
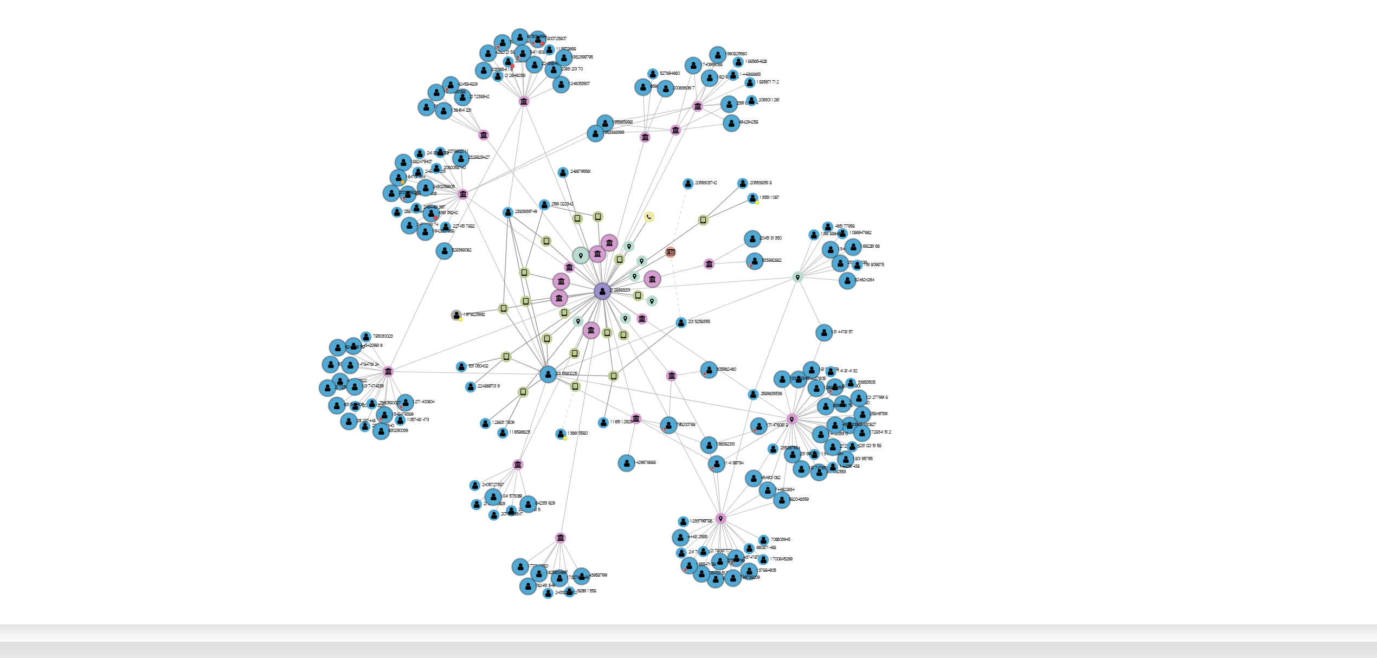
drag, startPoint x: 776, startPoint y: 309, endPoint x: 784, endPoint y: 312, distance: 8.8
click at [784, 312] on icon "device-675875bc6ab6a4a0cc6cd6a8  device-6793916d889a451b0b07f94f  device-6868…" at bounding box center [782, 279] width 1167 height 157
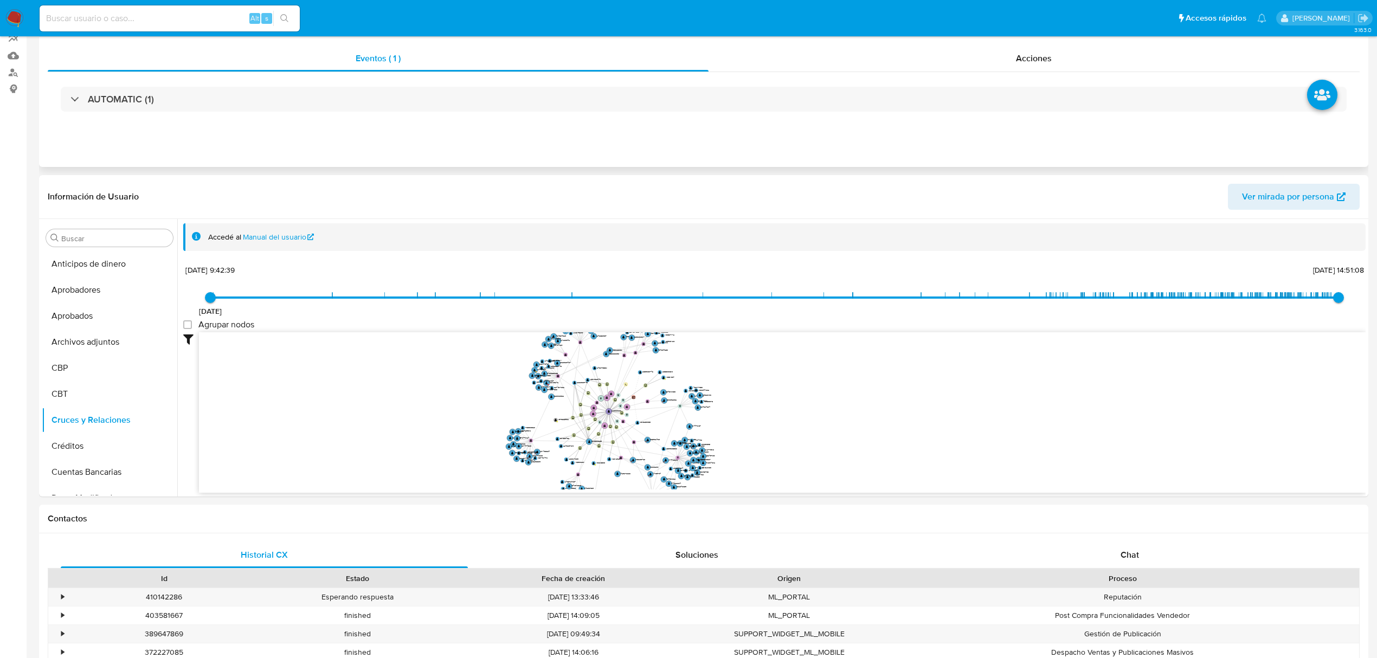
scroll to position [0, 0]
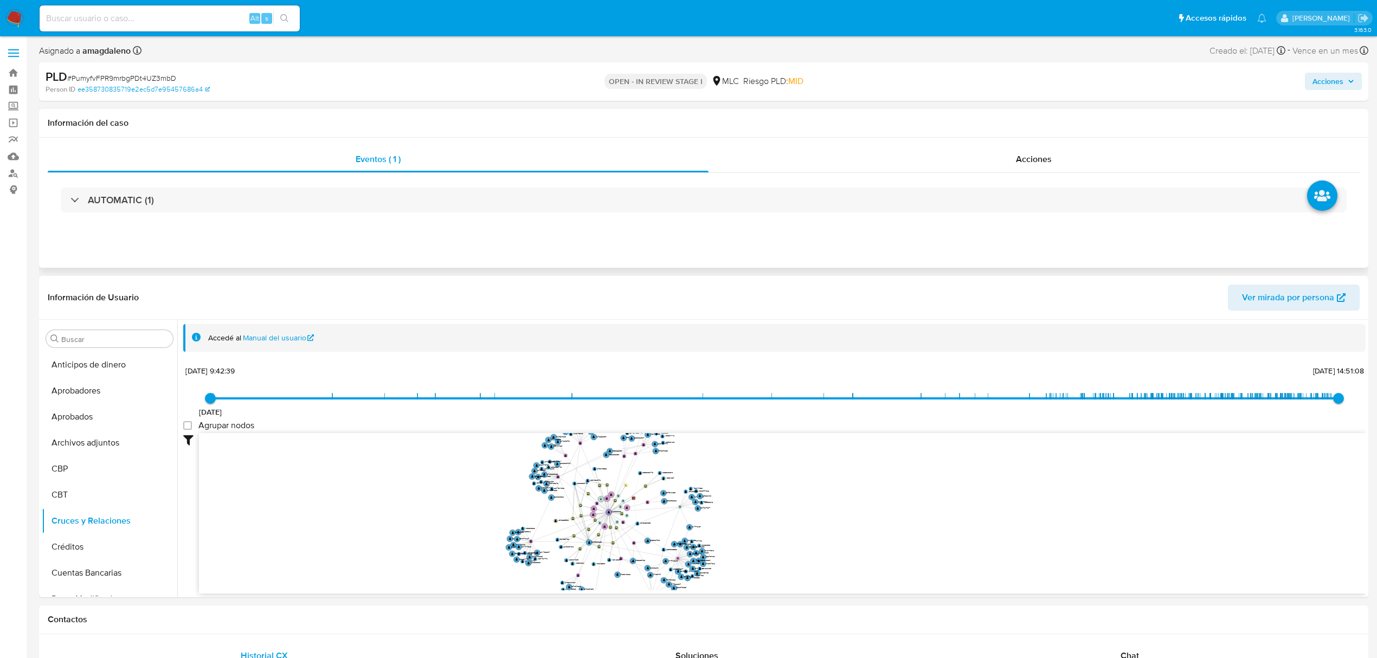
click at [997, 187] on div "AUTOMATIC (1)" at bounding box center [704, 200] width 1312 height 54
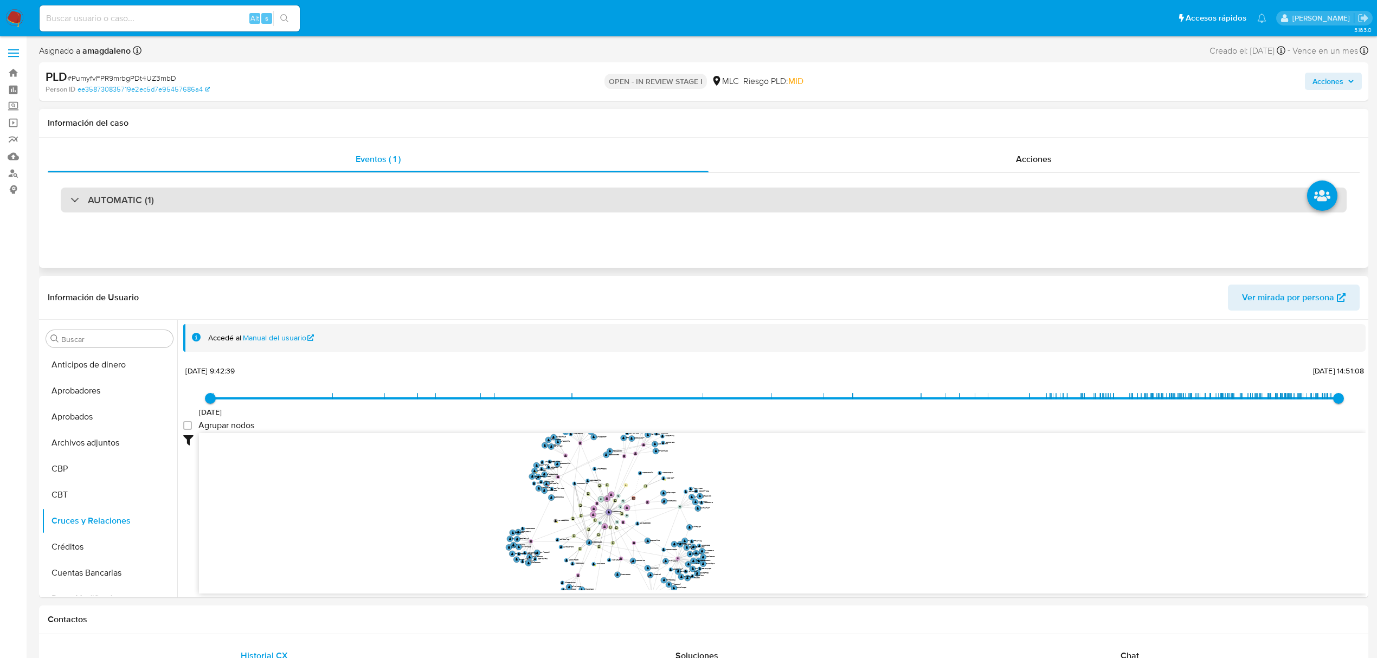
click at [993, 194] on div "AUTOMATIC (1)" at bounding box center [704, 200] width 1286 height 25
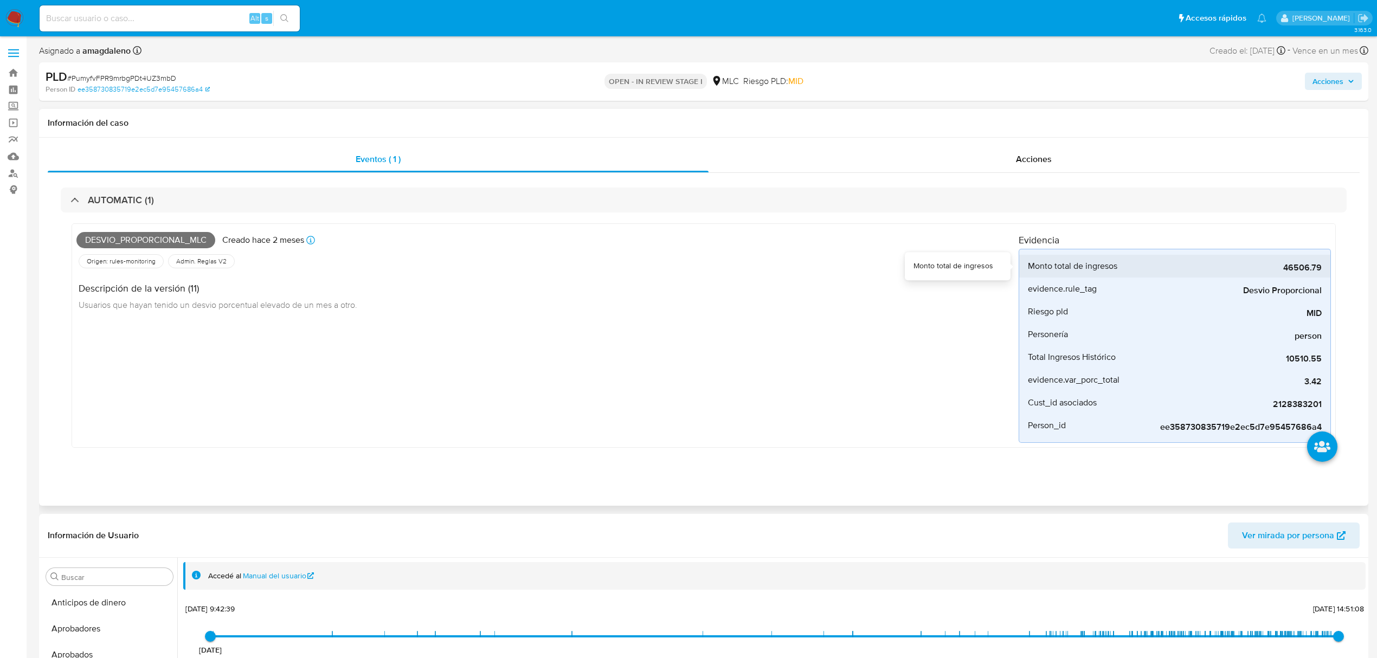
drag, startPoint x: 1281, startPoint y: 272, endPoint x: 1325, endPoint y: 273, distance: 44.5
click at [1325, 273] on li "Monto total de ingresos 46506.79" at bounding box center [1174, 266] width 311 height 23
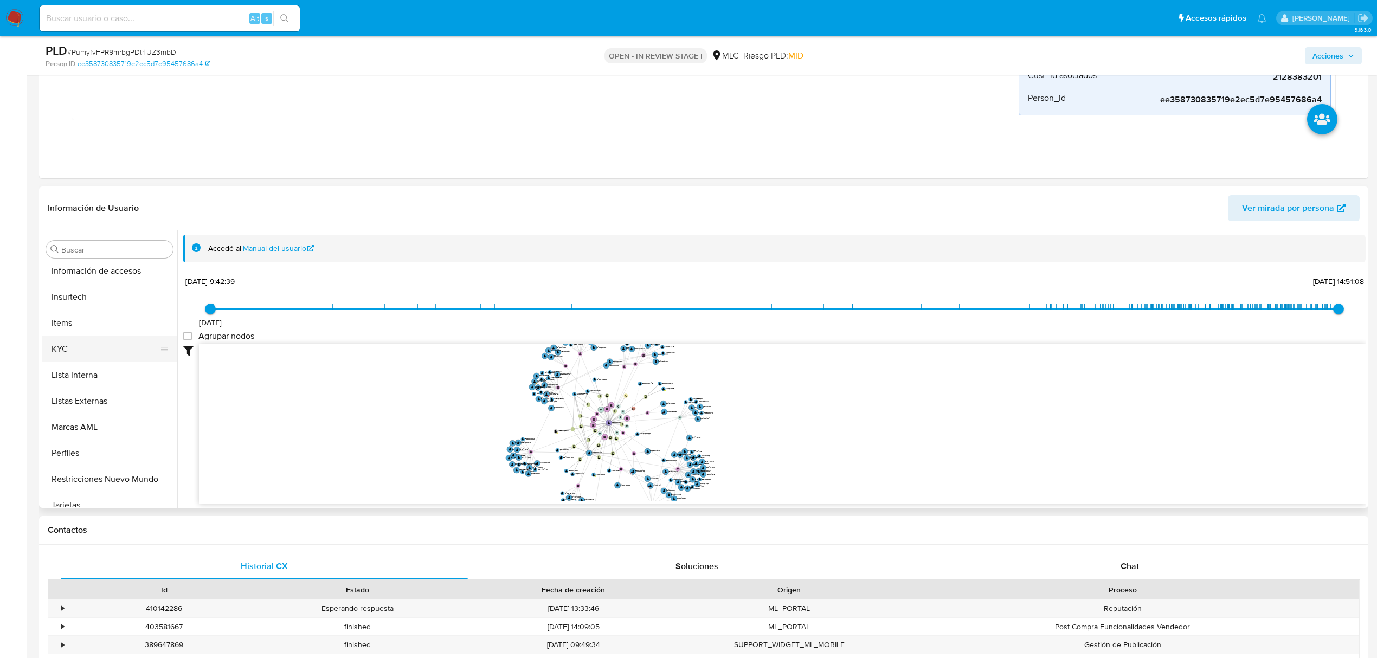
scroll to position [536, 0]
click at [97, 332] on button "KYC" at bounding box center [105, 338] width 127 height 26
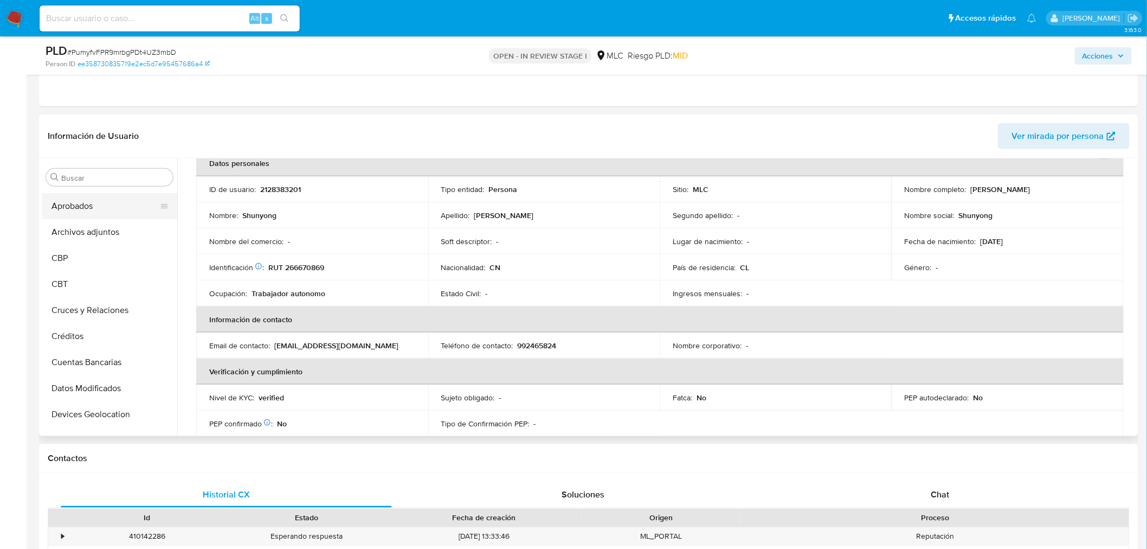
scroll to position [0, 0]
click at [100, 283] on button "Archivos adjuntos" at bounding box center [105, 281] width 127 height 26
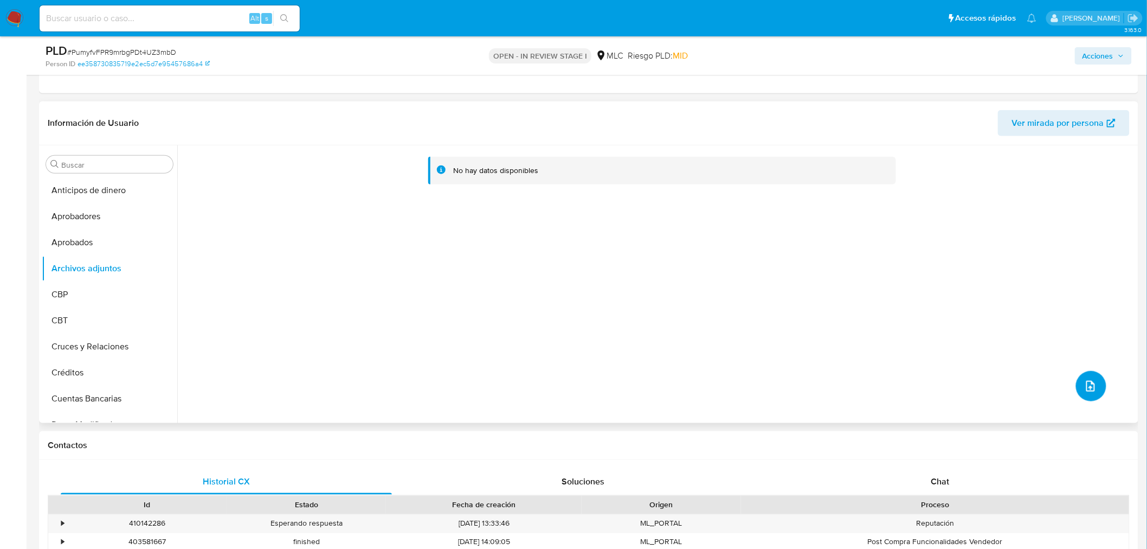
click at [1076, 382] on button "upload-file" at bounding box center [1091, 386] width 30 height 30
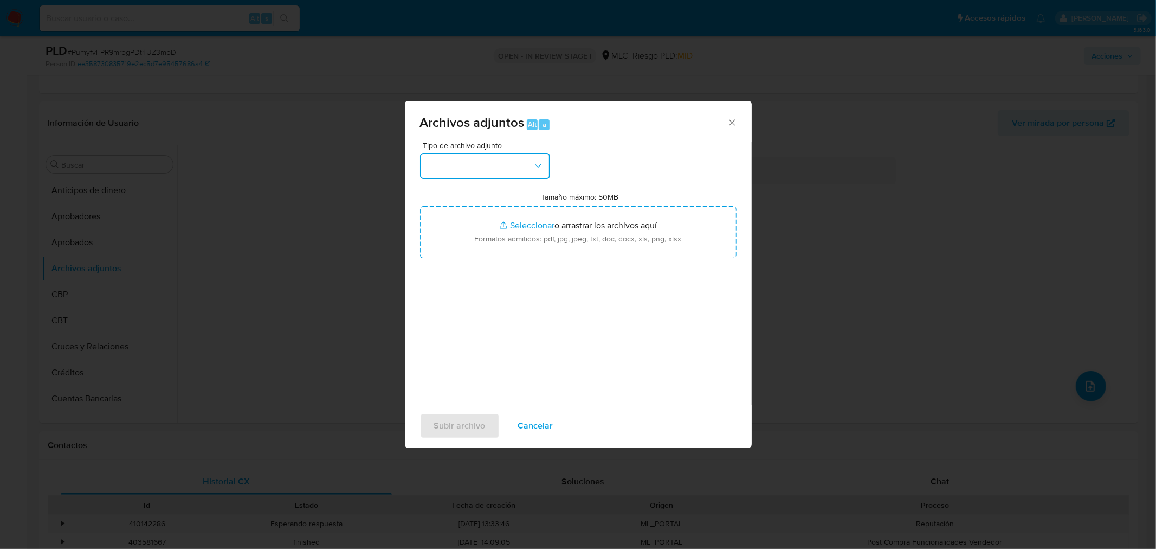
click at [493, 170] on button "button" at bounding box center [485, 166] width 130 height 26
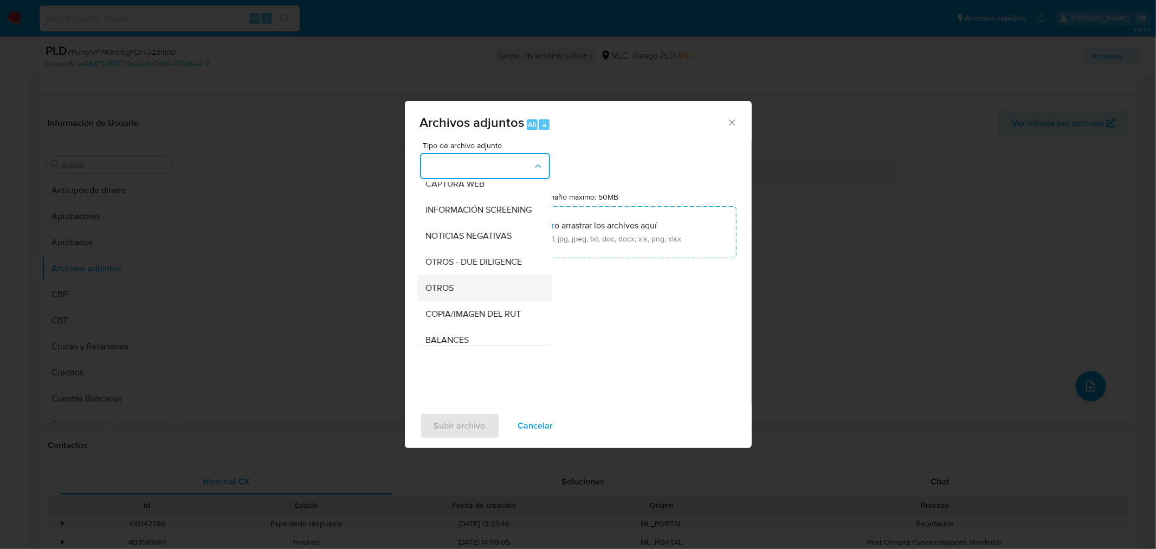
click at [467, 297] on div "OTROS" at bounding box center [481, 287] width 111 height 26
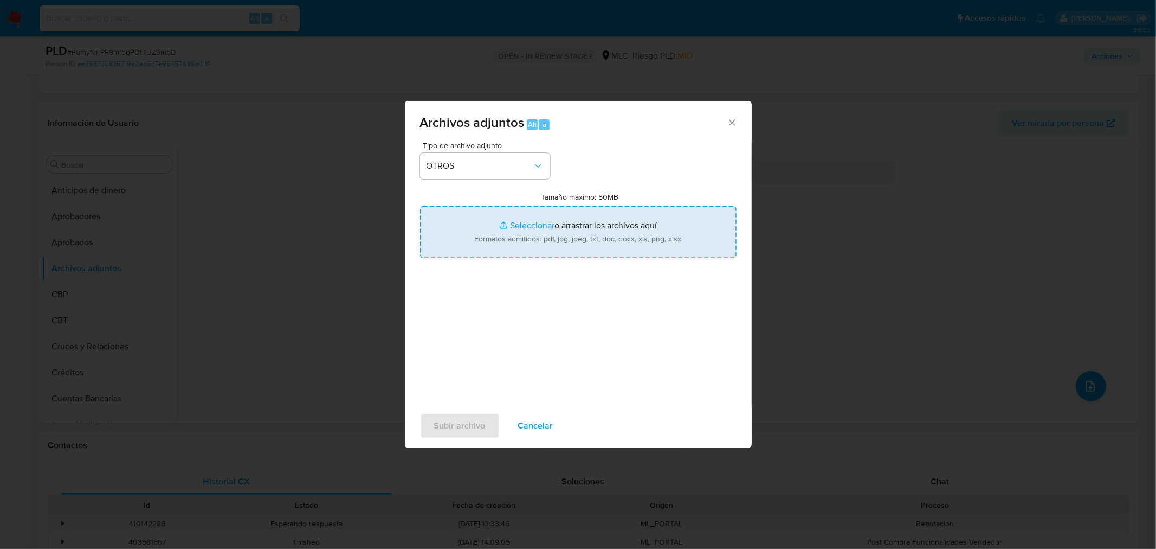
click at [543, 226] on input "Tamaño máximo: 50MB Seleccionar archivos" at bounding box center [578, 232] width 317 height 52
type input "C:\fakepath\AM 2128383201 - 13_10_2025.xlsx"
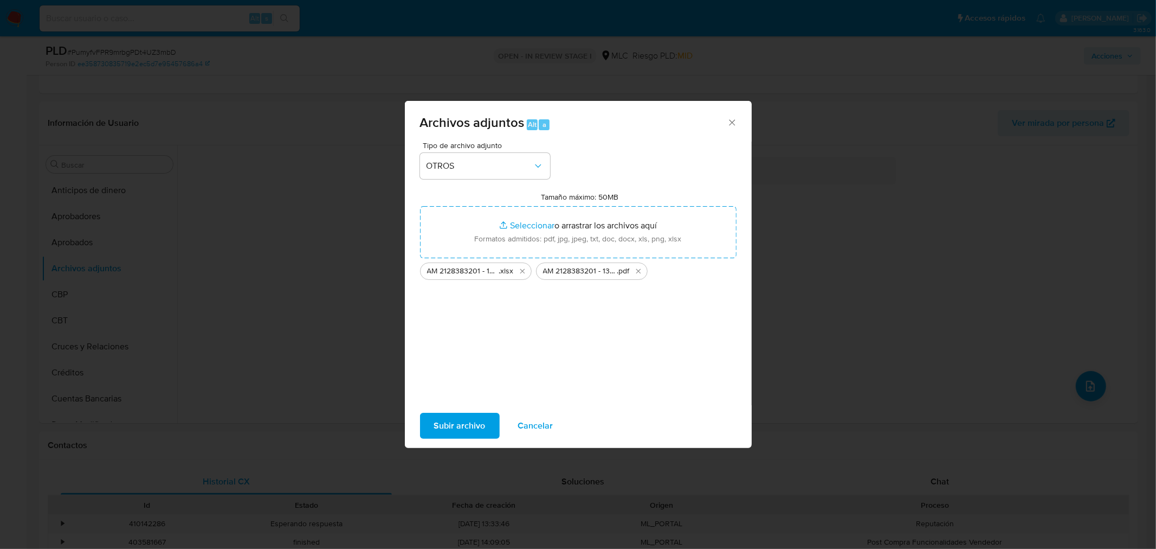
click at [458, 423] on span "Subir archivo" at bounding box center [460, 426] width 52 height 24
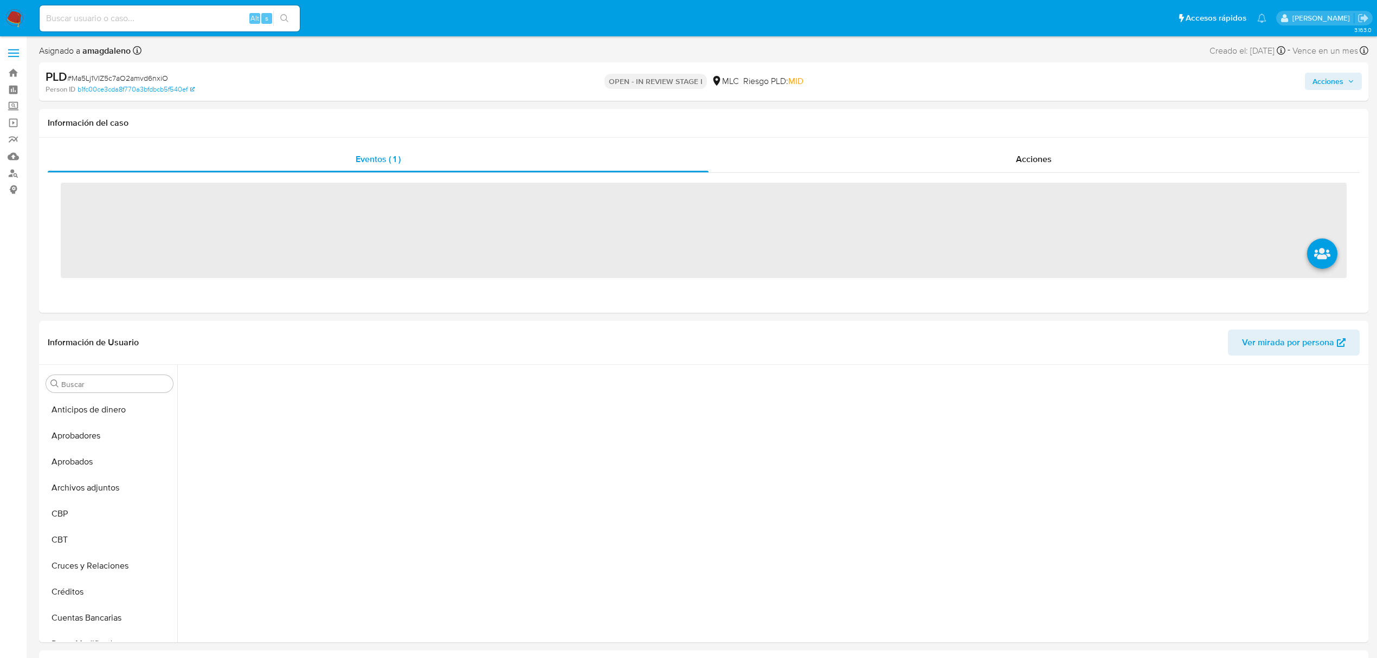
scroll to position [233, 0]
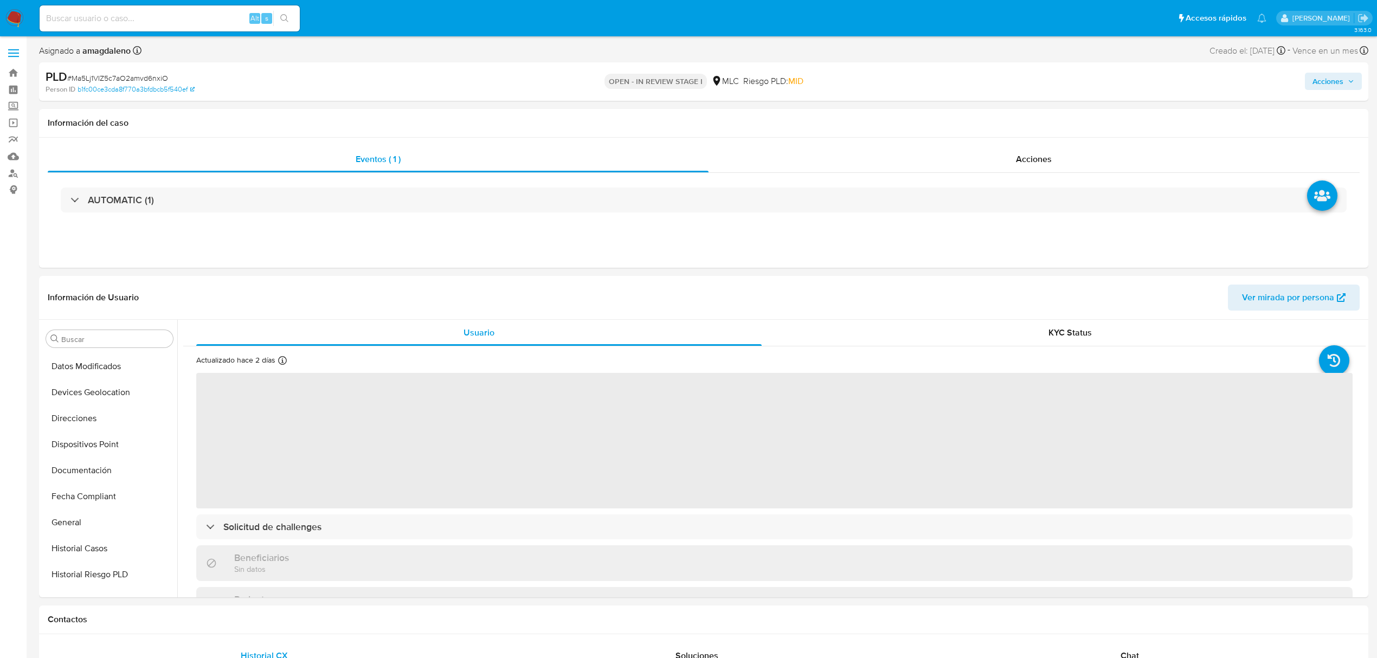
select select "10"
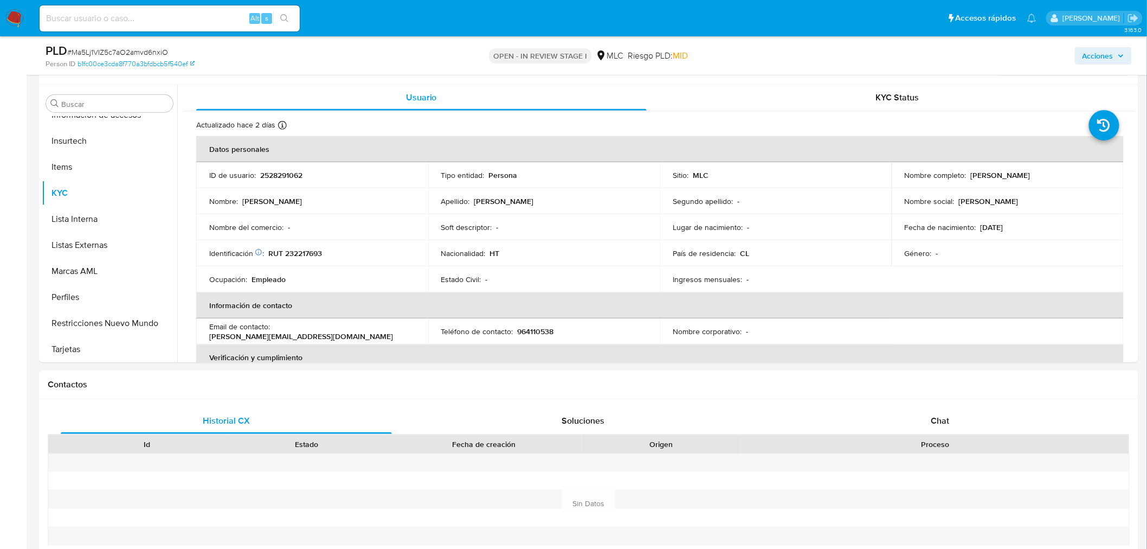
scroll to position [245, 0]
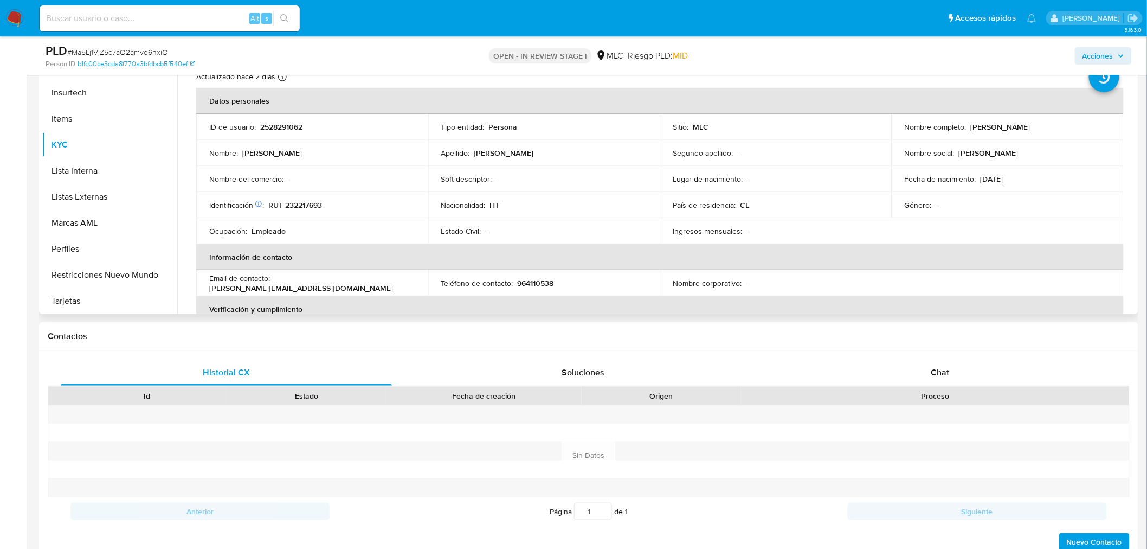
click at [306, 204] on p "RUT 232217693" at bounding box center [295, 205] width 54 height 10
copy p "232217693"
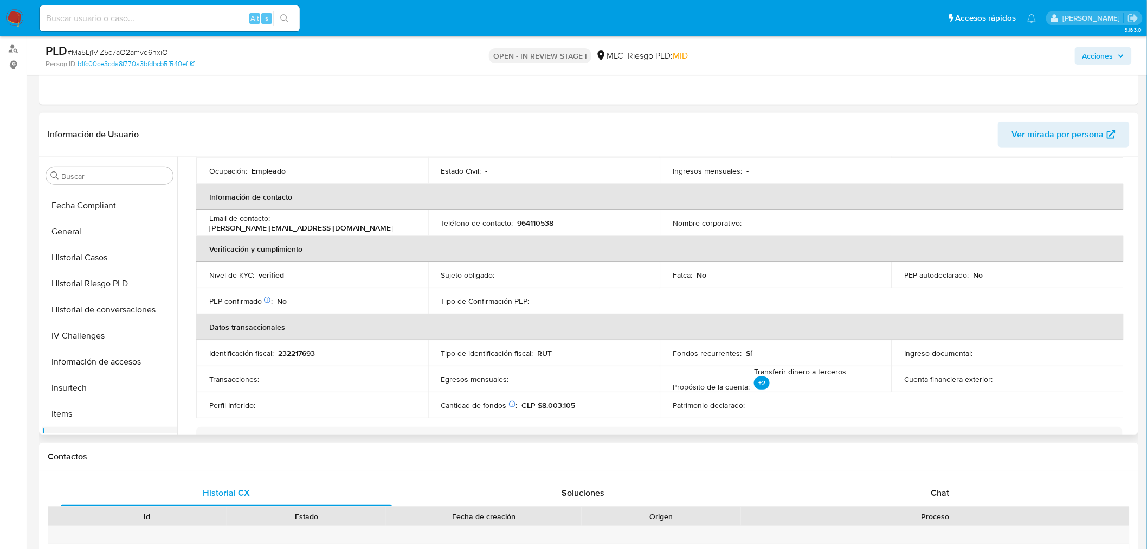
scroll to position [294, 0]
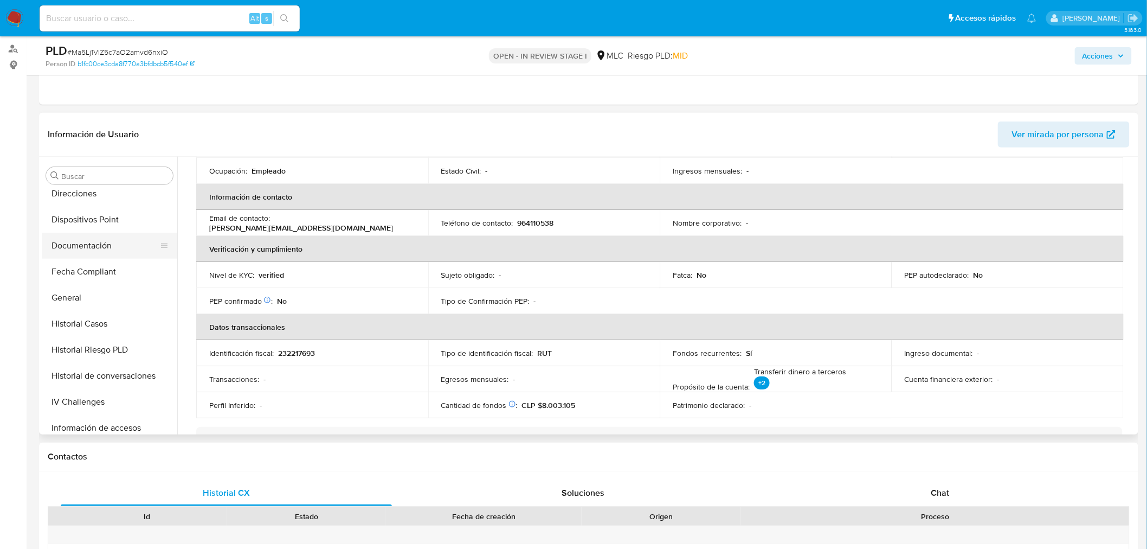
click at [125, 246] on button "Documentación" at bounding box center [105, 246] width 127 height 26
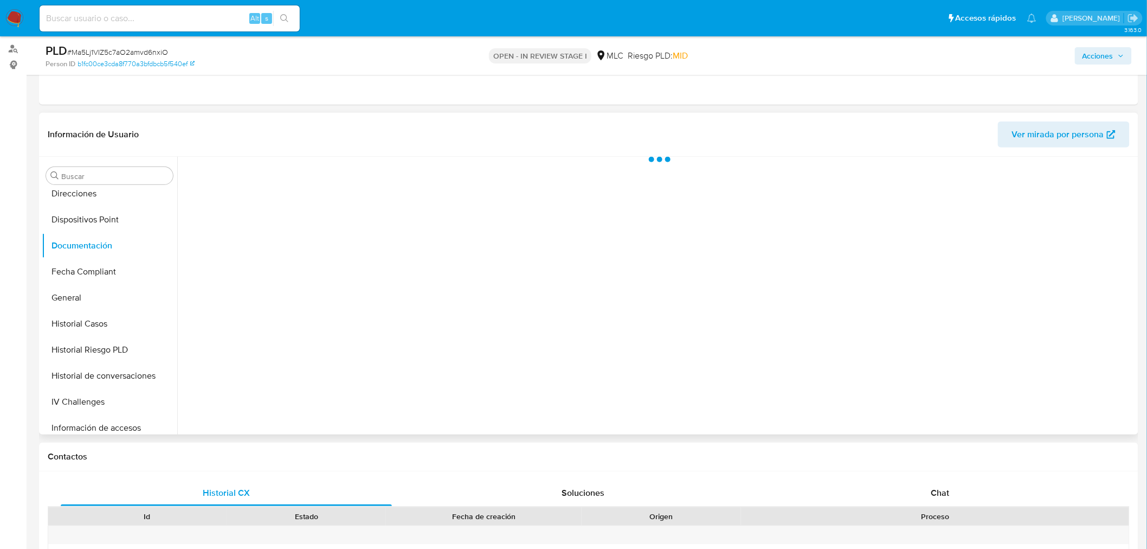
scroll to position [0, 0]
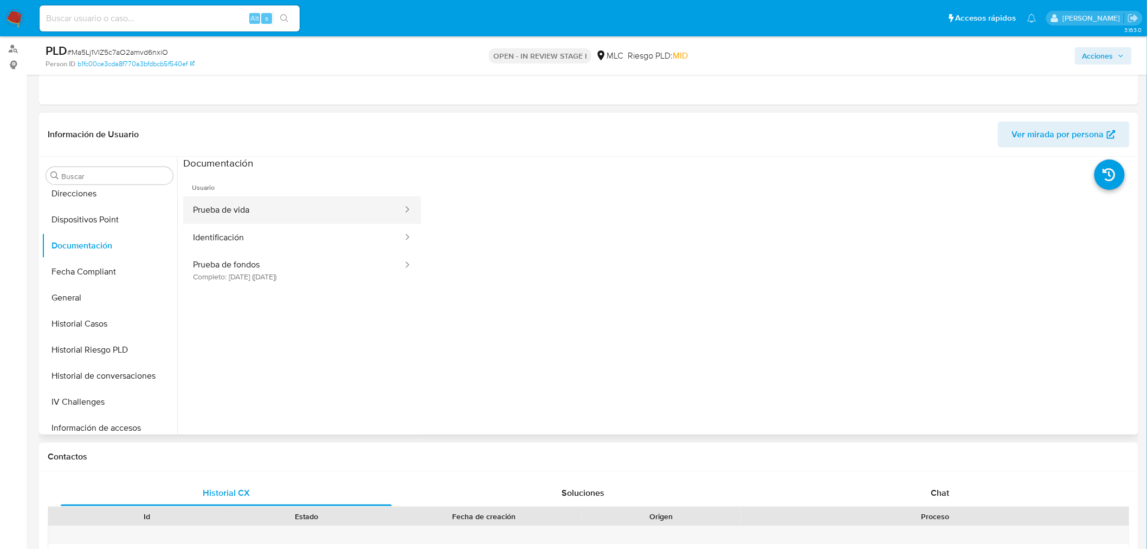
click at [274, 210] on button "Prueba de vida" at bounding box center [293, 210] width 221 height 28
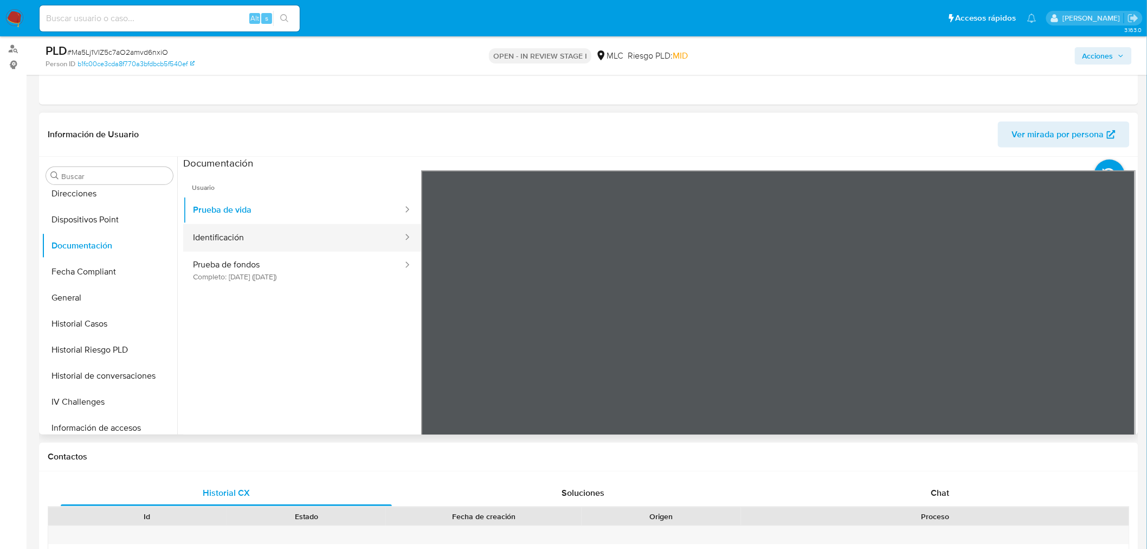
click at [246, 234] on button "Identificación" at bounding box center [293, 238] width 221 height 28
click at [1111, 340] on icon at bounding box center [1122, 347] width 22 height 22
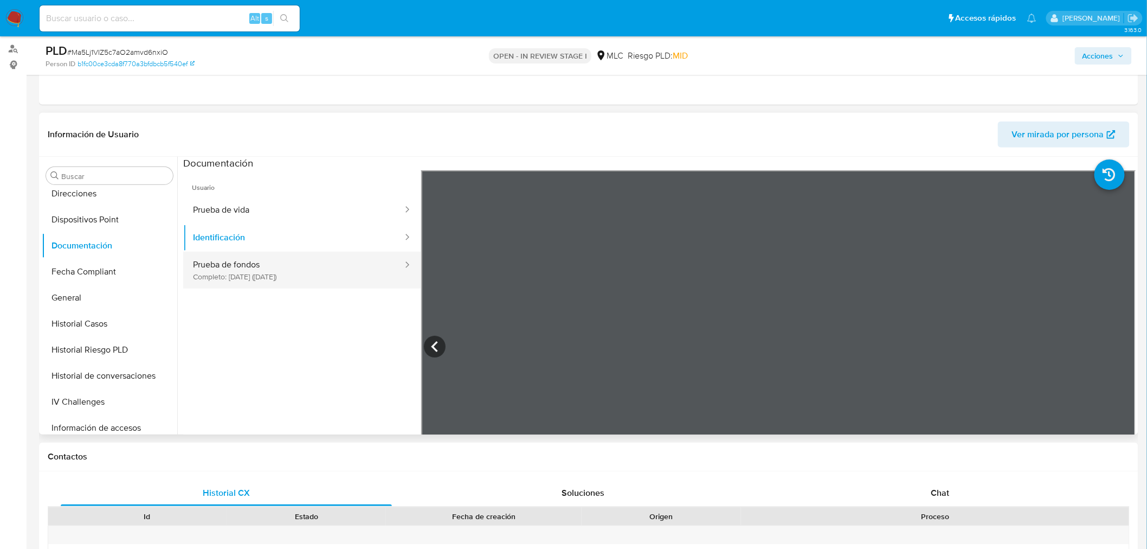
click at [284, 273] on button "Prueba de fondos Completo: 12/10/2025 (hace 2 días)" at bounding box center [293, 270] width 221 height 37
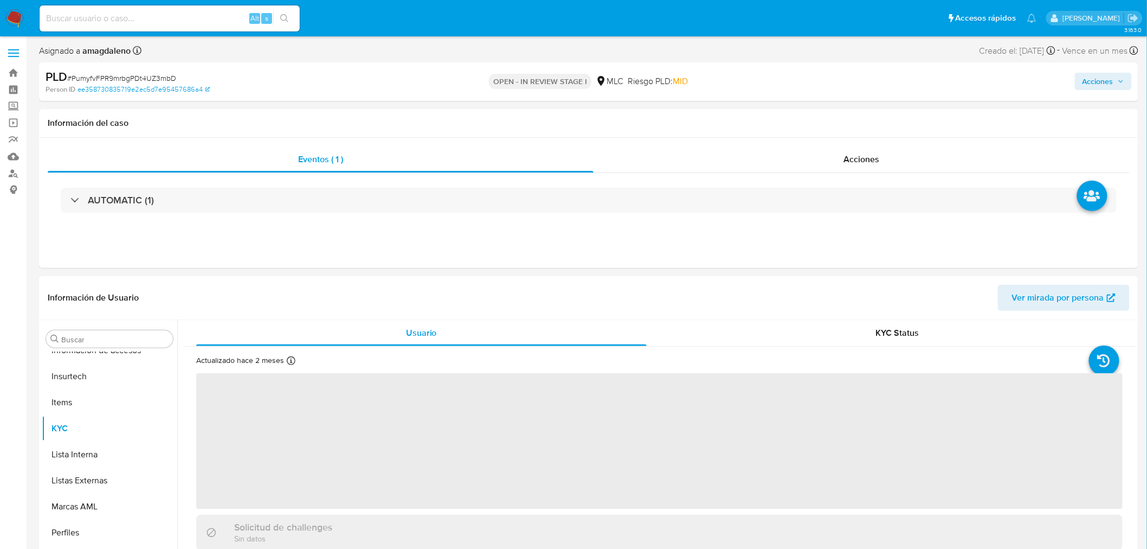
scroll to position [536, 0]
select select "10"
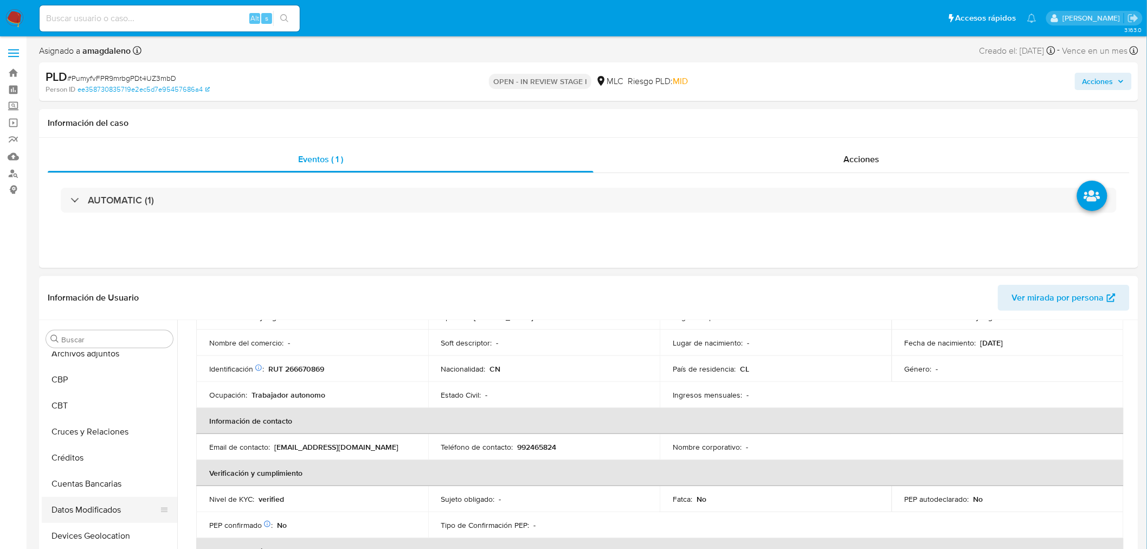
scroll to position [54, 0]
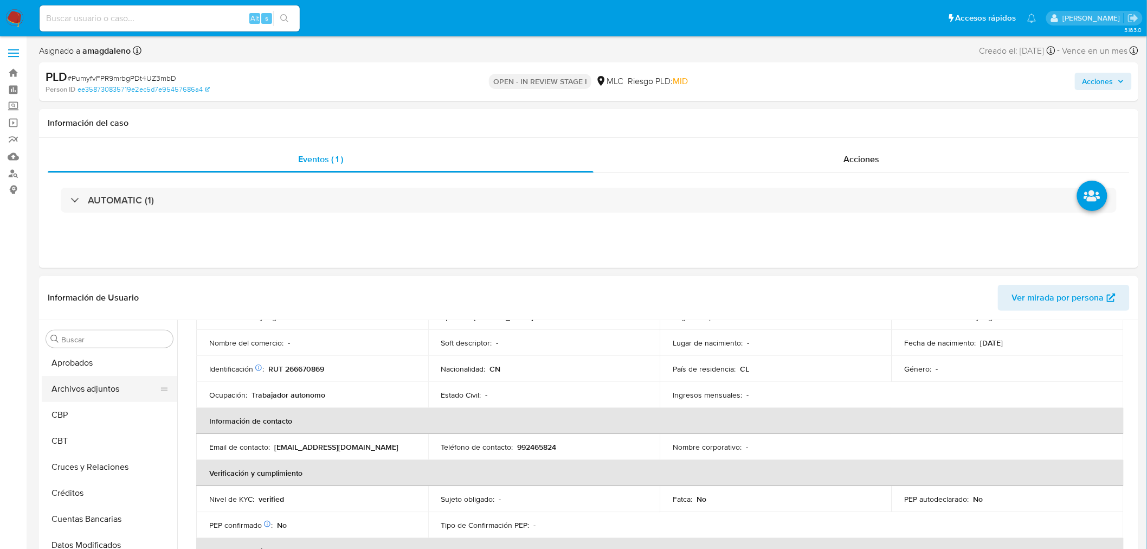
click at [85, 390] on button "Archivos adjuntos" at bounding box center [105, 389] width 127 height 26
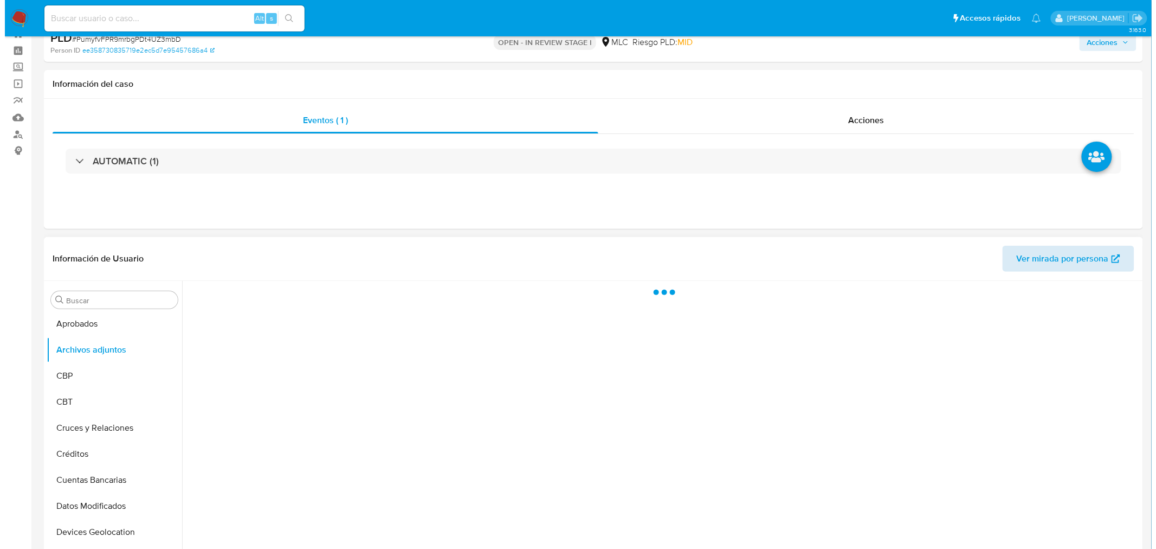
scroll to position [60, 0]
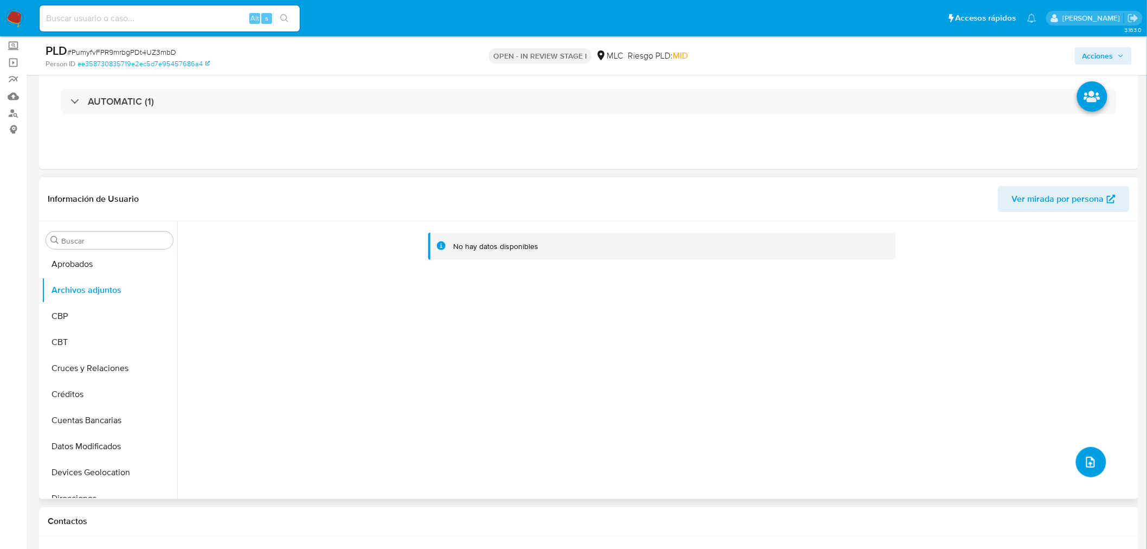
click at [1079, 458] on button "upload-file" at bounding box center [1091, 462] width 30 height 30
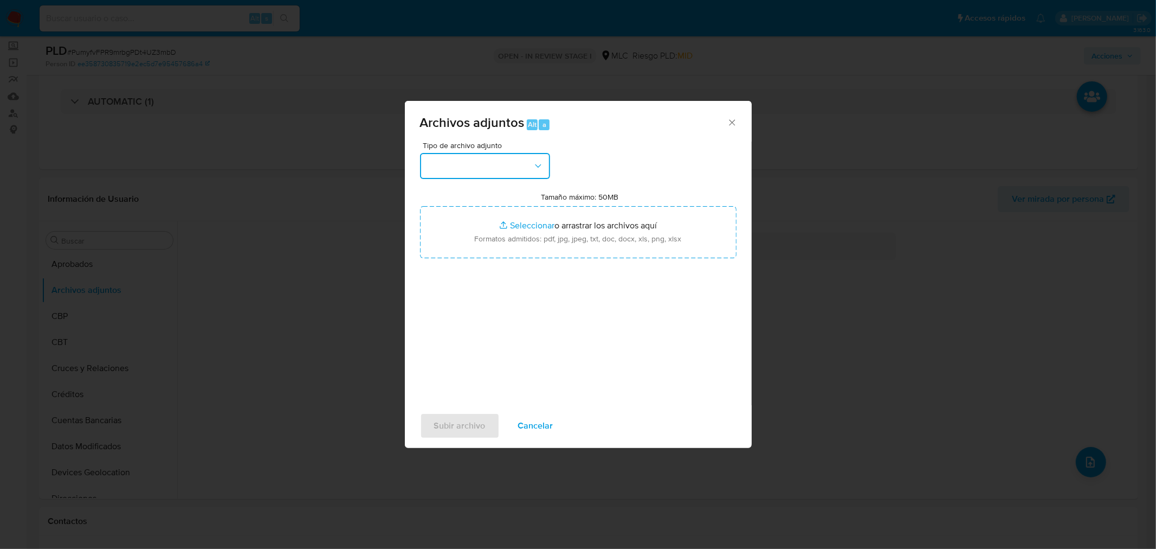
click at [504, 156] on button "button" at bounding box center [485, 166] width 130 height 26
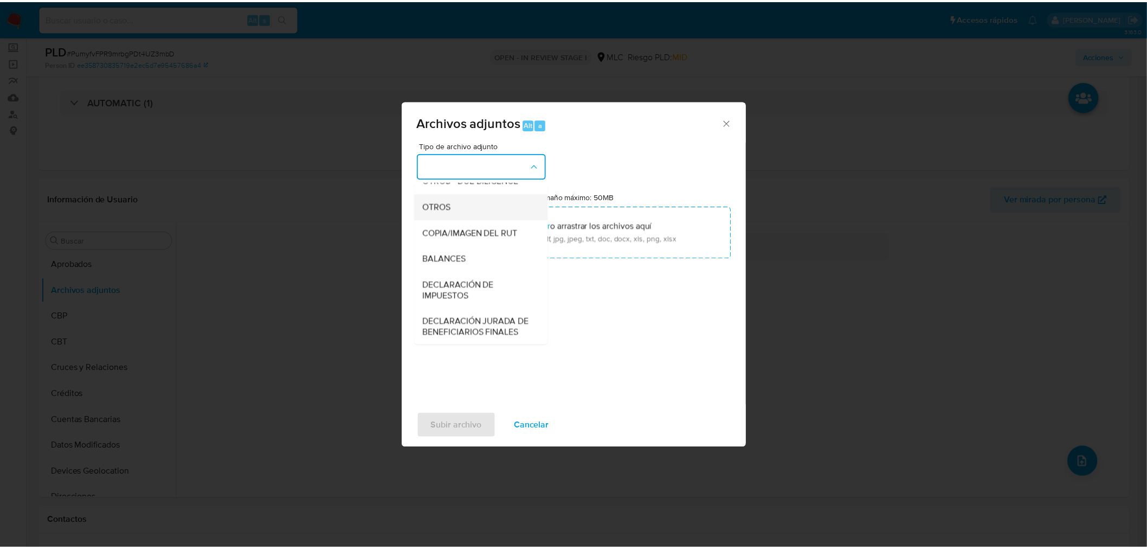
scroll to position [150, 0]
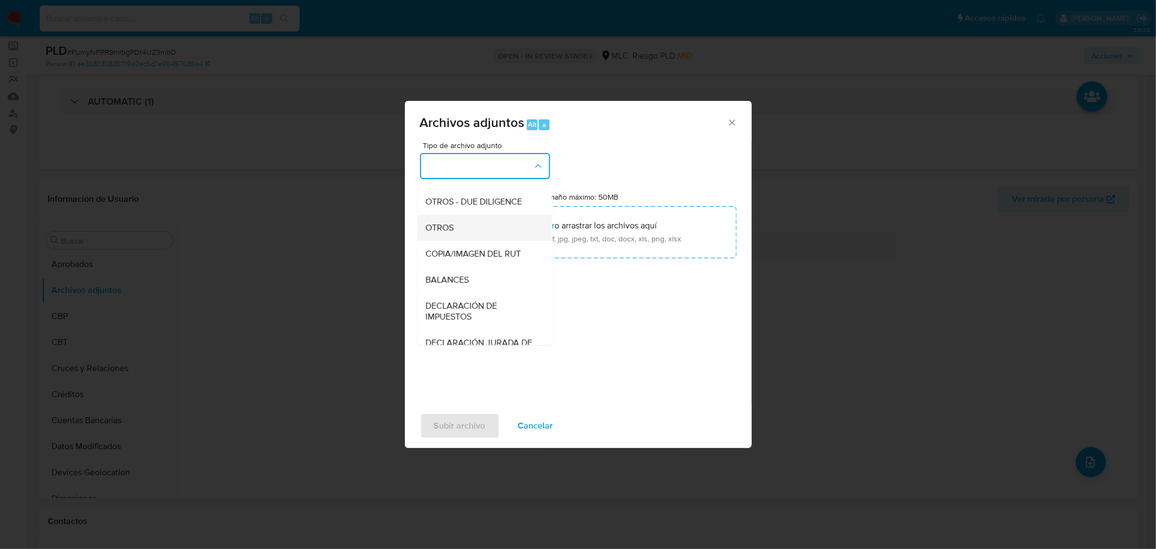
click at [449, 240] on div "OTROS" at bounding box center [481, 227] width 111 height 26
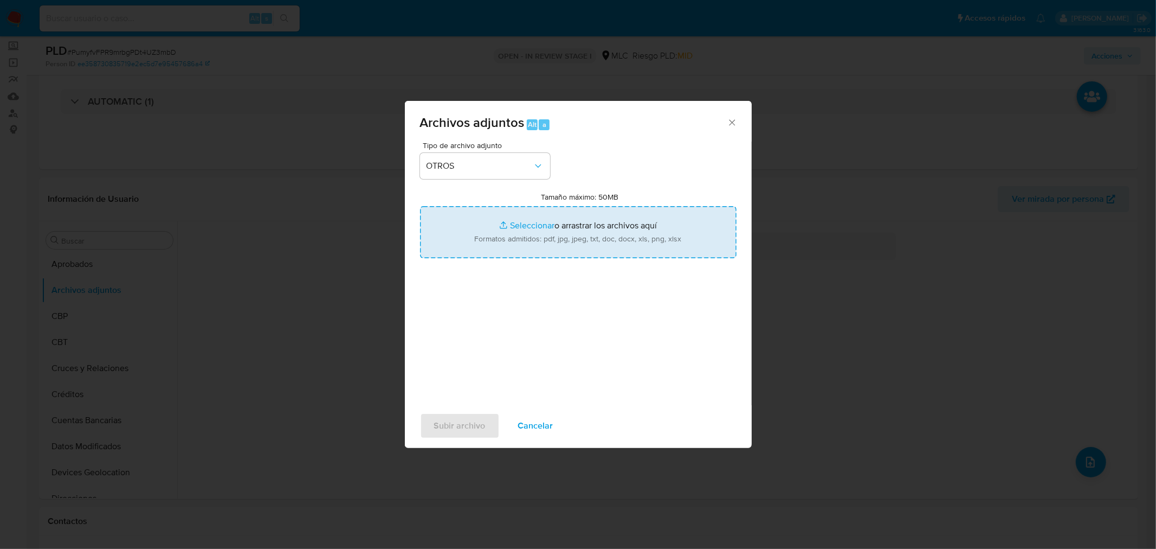
click at [536, 219] on input "Tamaño máximo: 50MB Seleccionar archivos" at bounding box center [578, 232] width 317 height 52
type input "C:\fakepath\AM 2128383201 - 13_10_2025.xlsx"
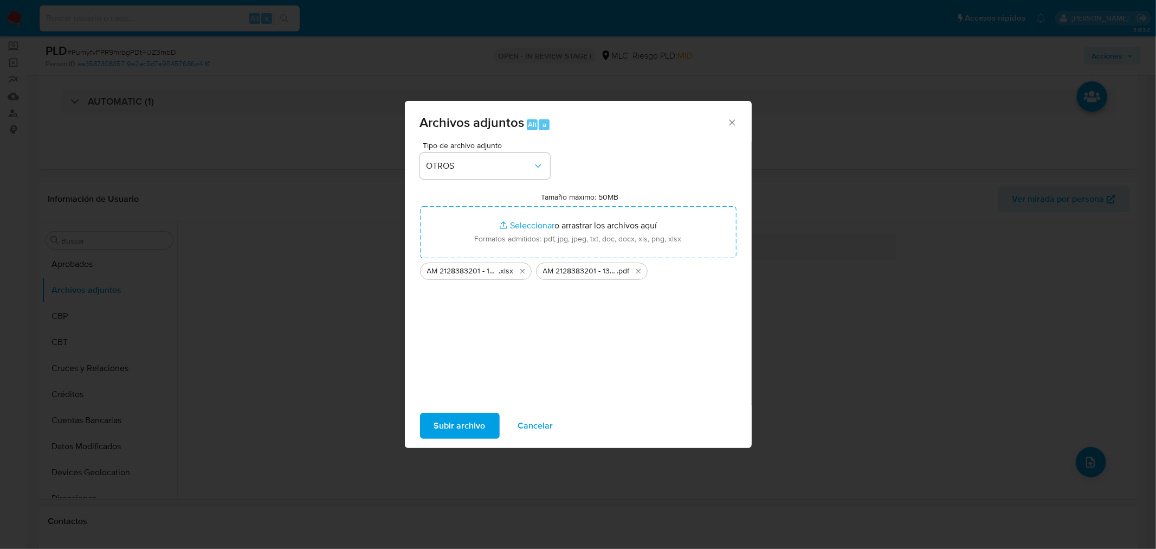
click at [461, 423] on span "Subir archivo" at bounding box center [460, 426] width 52 height 24
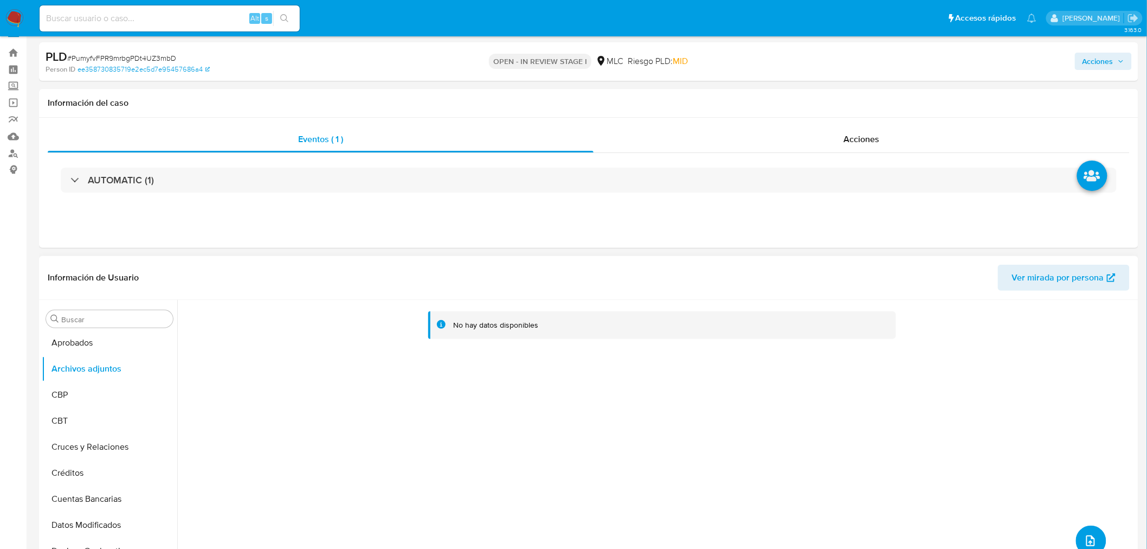
scroll to position [0, 0]
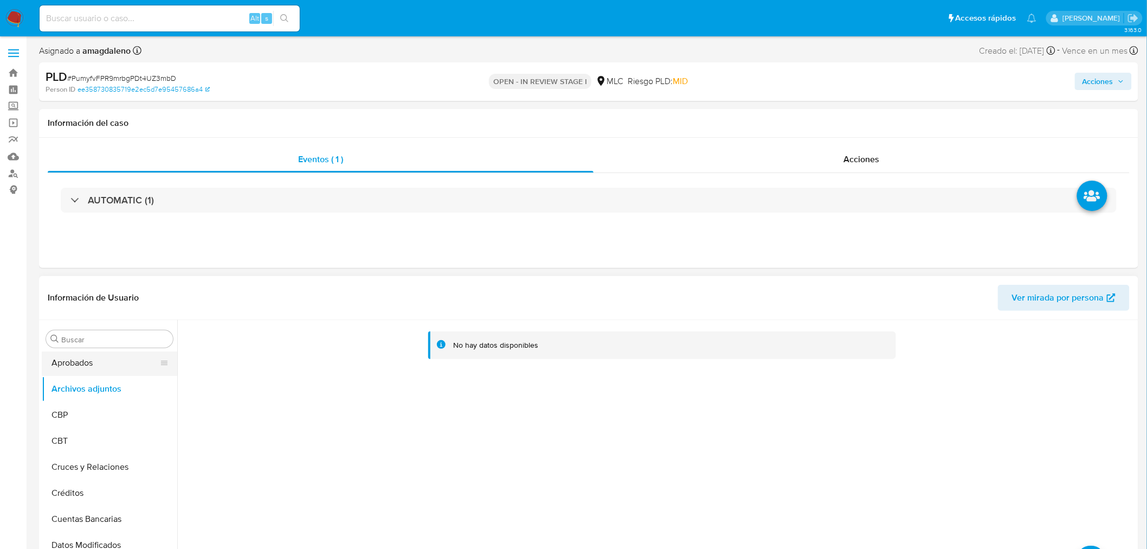
click at [110, 367] on button "Aprobados" at bounding box center [105, 363] width 127 height 26
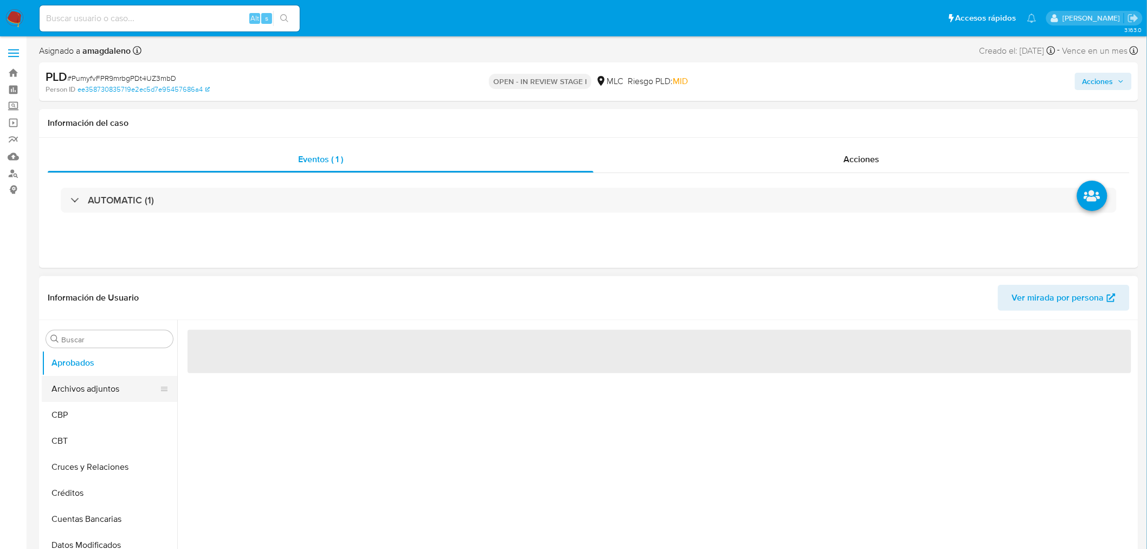
click at [98, 383] on button "Archivos adjuntos" at bounding box center [105, 389] width 127 height 26
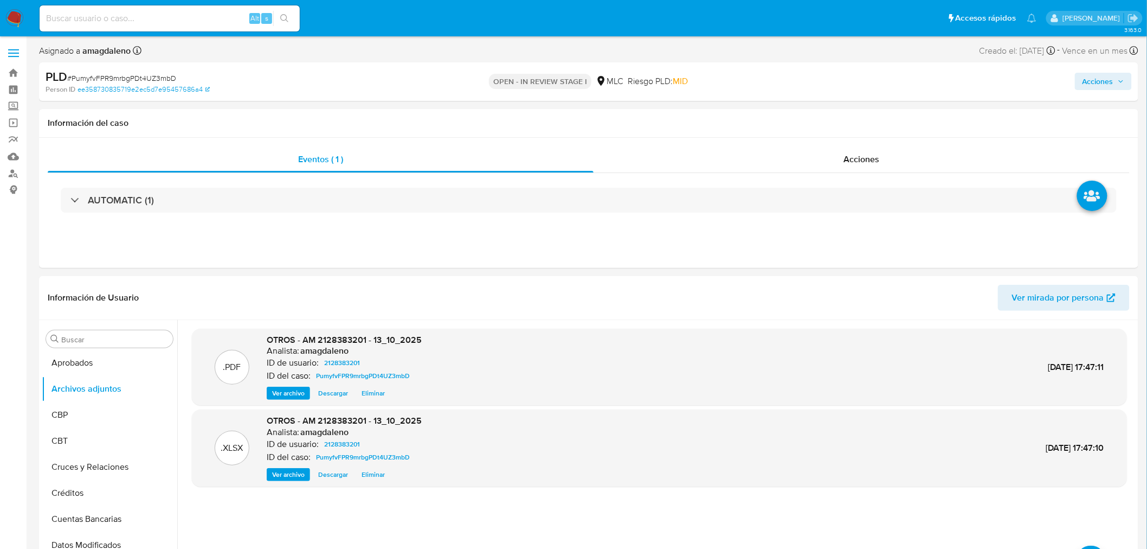
click at [1097, 76] on span "Acciones" at bounding box center [1098, 81] width 31 height 17
click at [818, 117] on span "Resolución del caso" at bounding box center [796, 116] width 78 height 12
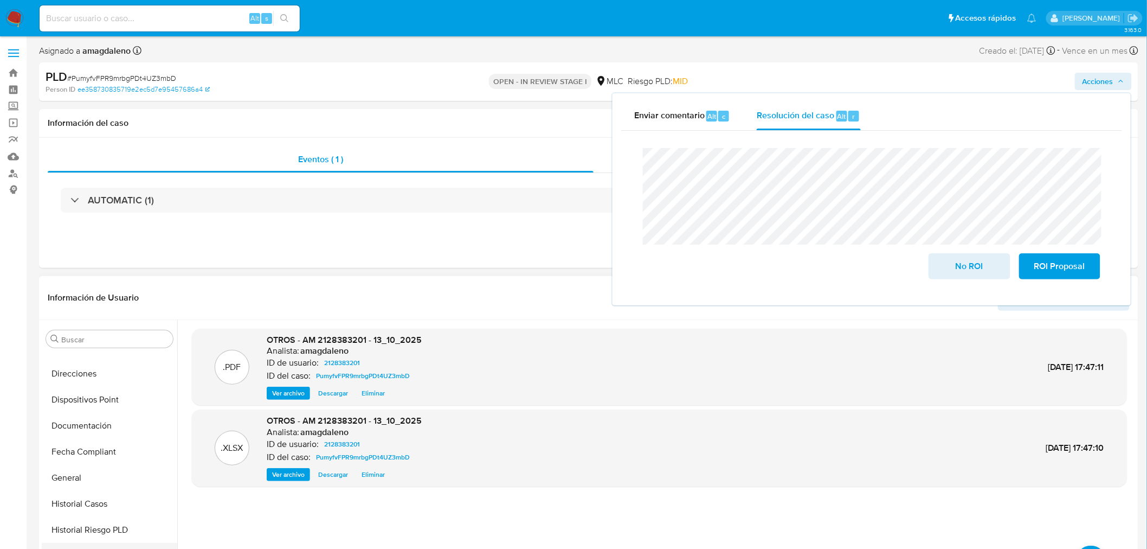
scroll to position [355, 0]
click at [69, 430] on button "Historial Casos" at bounding box center [105, 426] width 127 height 26
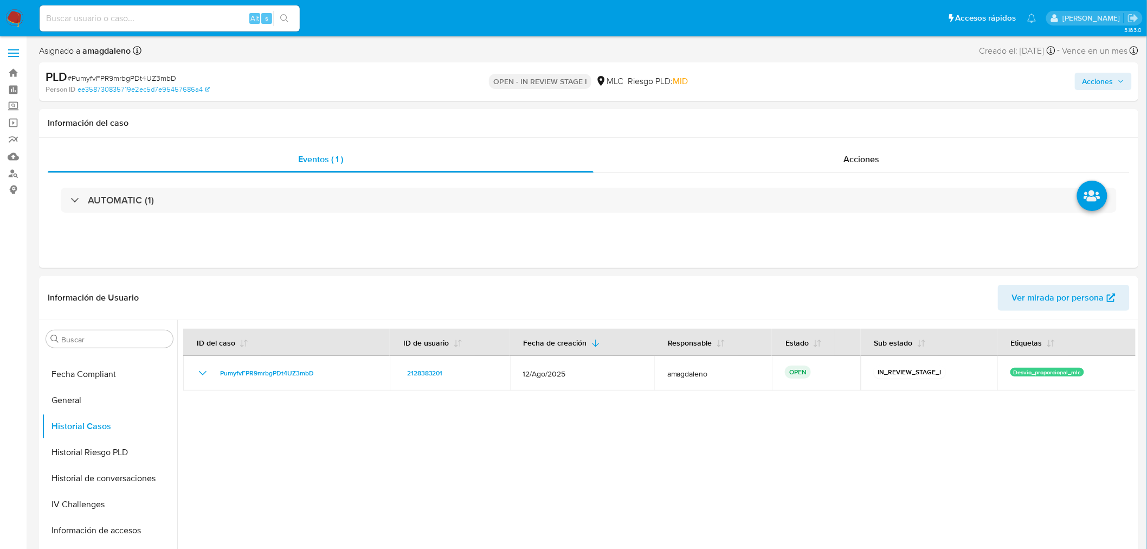
click at [1090, 85] on span "Acciones" at bounding box center [1098, 81] width 31 height 17
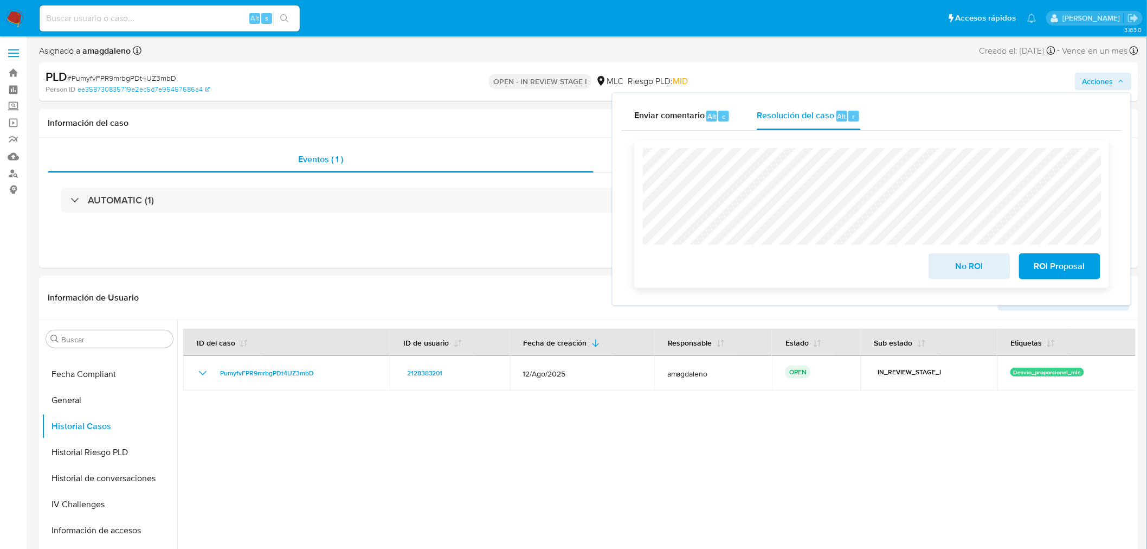
click at [976, 258] on span "No ROI" at bounding box center [969, 266] width 53 height 24
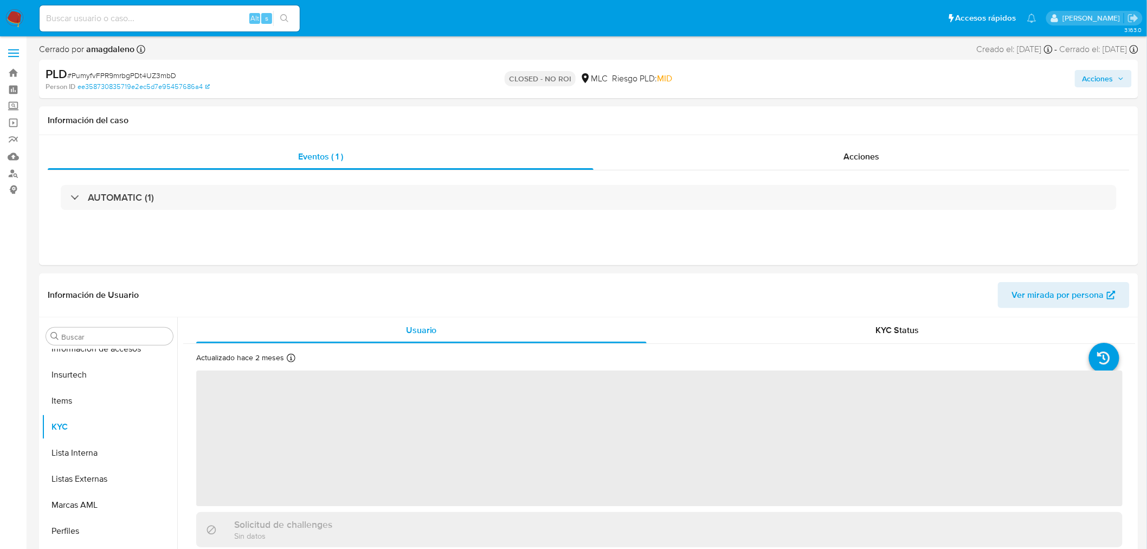
scroll to position [536, 0]
